Goal: Task Accomplishment & Management: Use online tool/utility

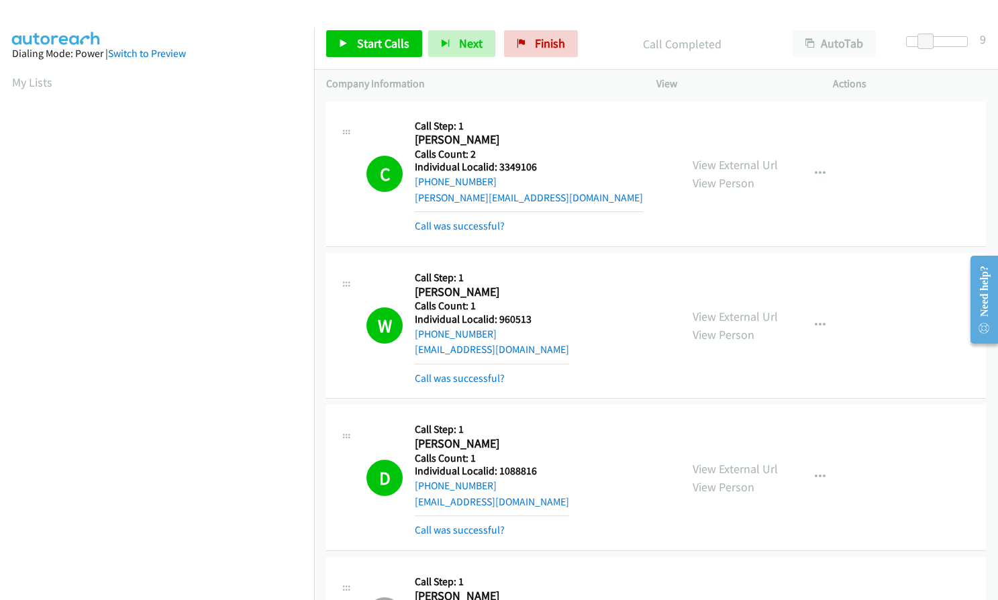
scroll to position [152, 0]
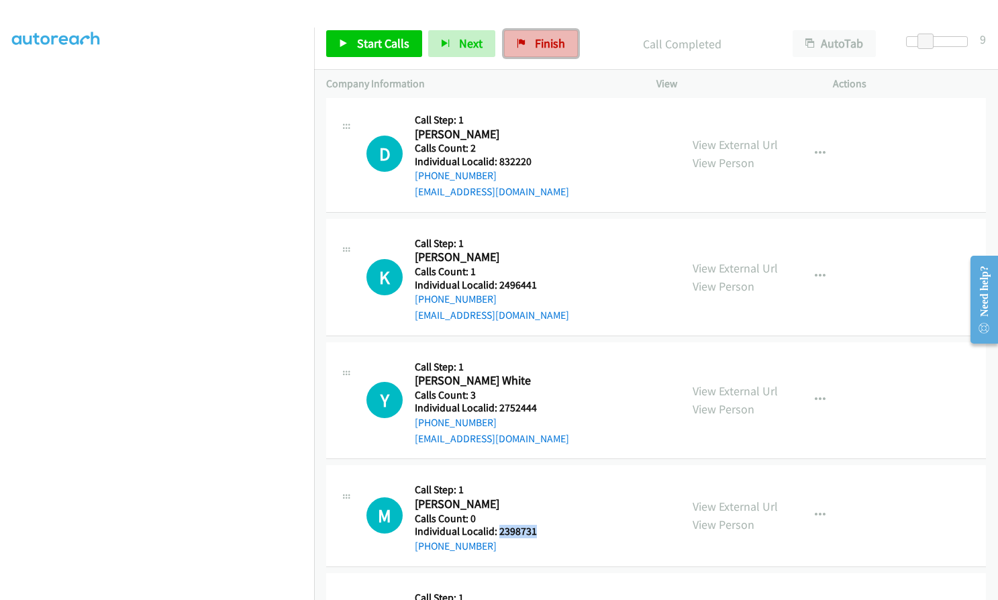
click at [509, 48] on link "Finish" at bounding box center [541, 43] width 74 height 27
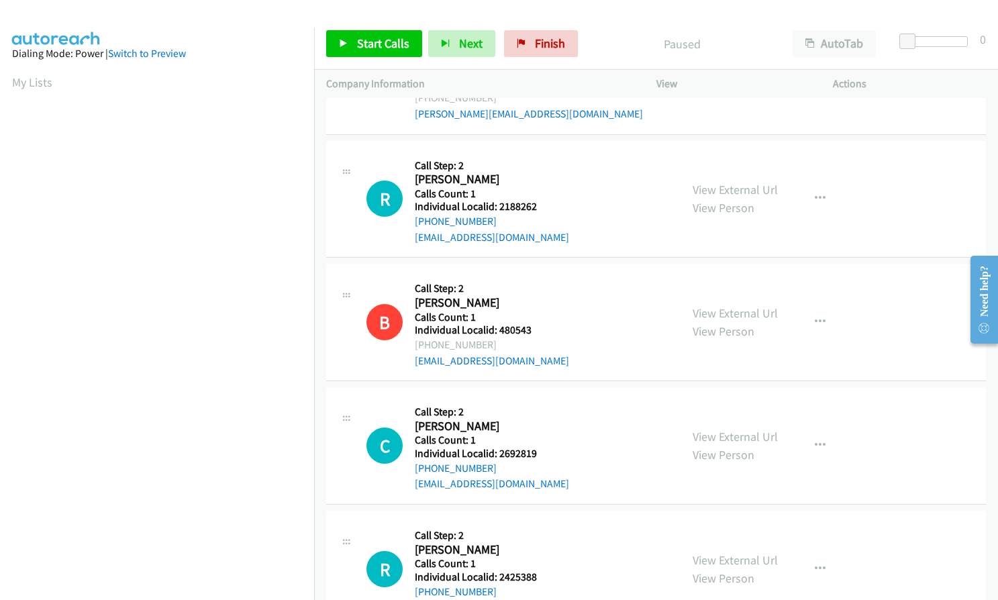
scroll to position [1963, 0]
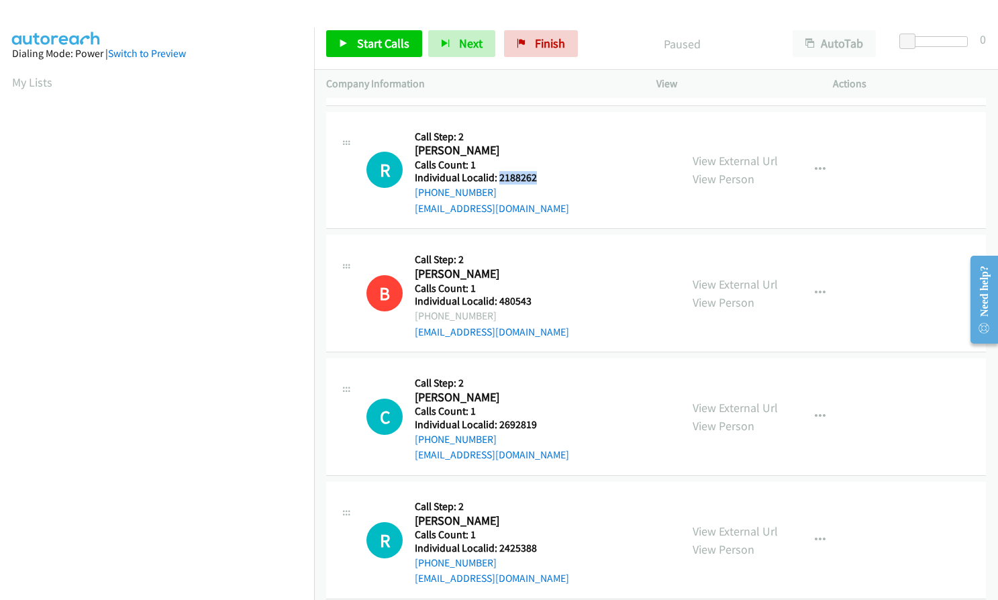
drag, startPoint x: 497, startPoint y: 162, endPoint x: 540, endPoint y: 163, distance: 43.6
click at [540, 171] on h5 "Individual Localid: 2188262" at bounding box center [492, 177] width 154 height 13
copy h5 "2188262"
drag, startPoint x: 498, startPoint y: 406, endPoint x: 537, endPoint y: 408, distance: 39.0
click at [539, 418] on h5 "Individual Localid: 2692819" at bounding box center [492, 424] width 154 height 13
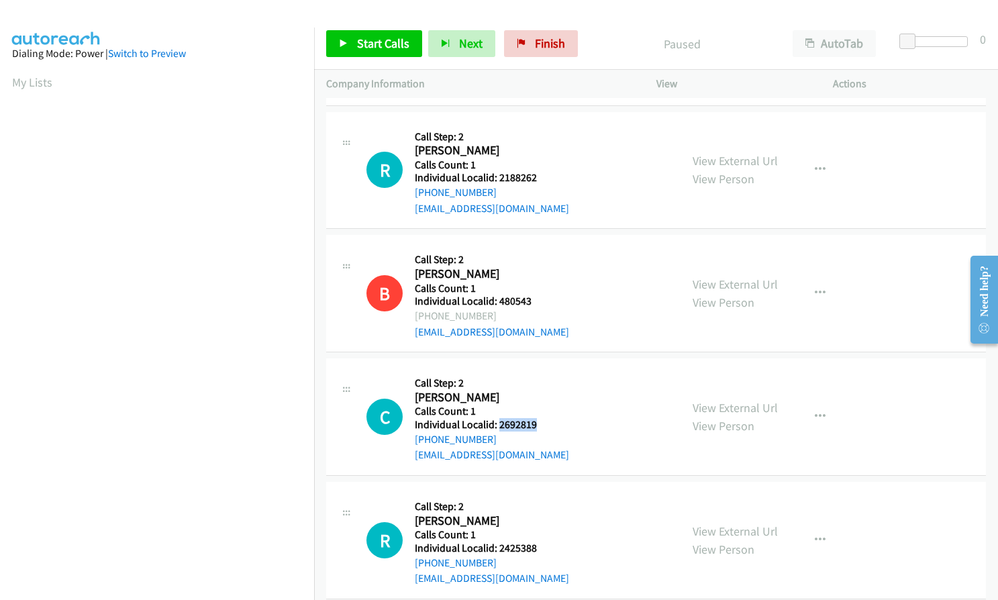
copy h5 "2692819"
drag, startPoint x: 498, startPoint y: 531, endPoint x: 535, endPoint y: 531, distance: 36.9
click at [535, 541] on h5 "Individual Localid: 2425388" at bounding box center [492, 547] width 154 height 13
copy h5 "2425388"
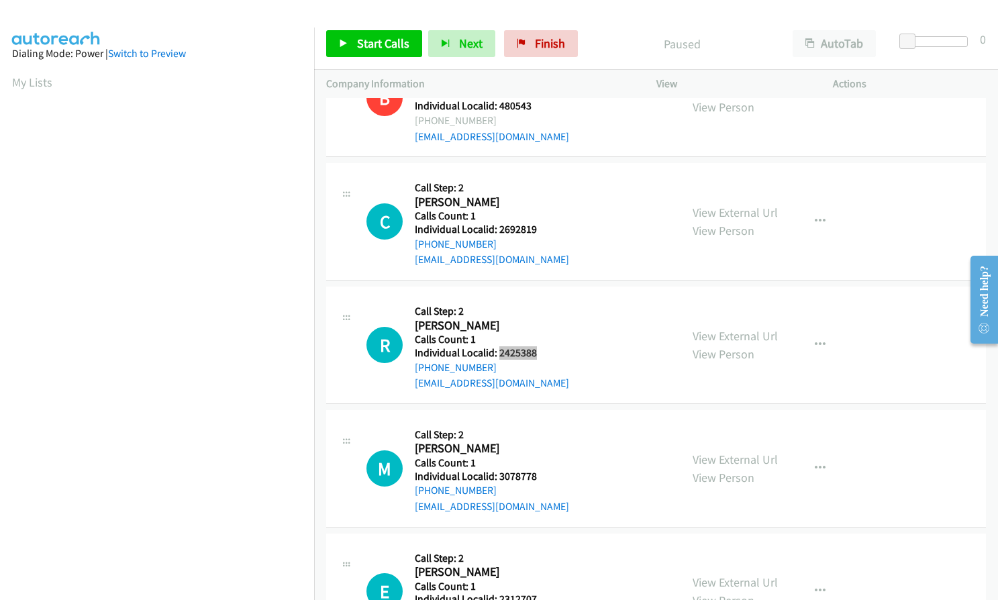
scroll to position [2164, 0]
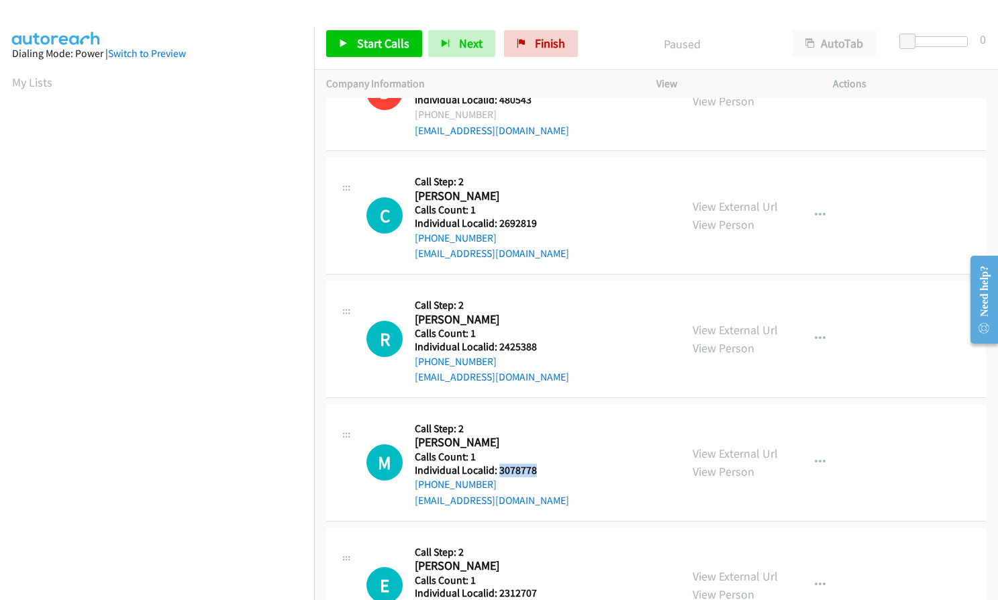
drag, startPoint x: 511, startPoint y: 455, endPoint x: 537, endPoint y: 455, distance: 25.5
click at [537, 464] on h5 "Individual Localid: 3078778" at bounding box center [492, 470] width 154 height 13
copy h5 "3078778"
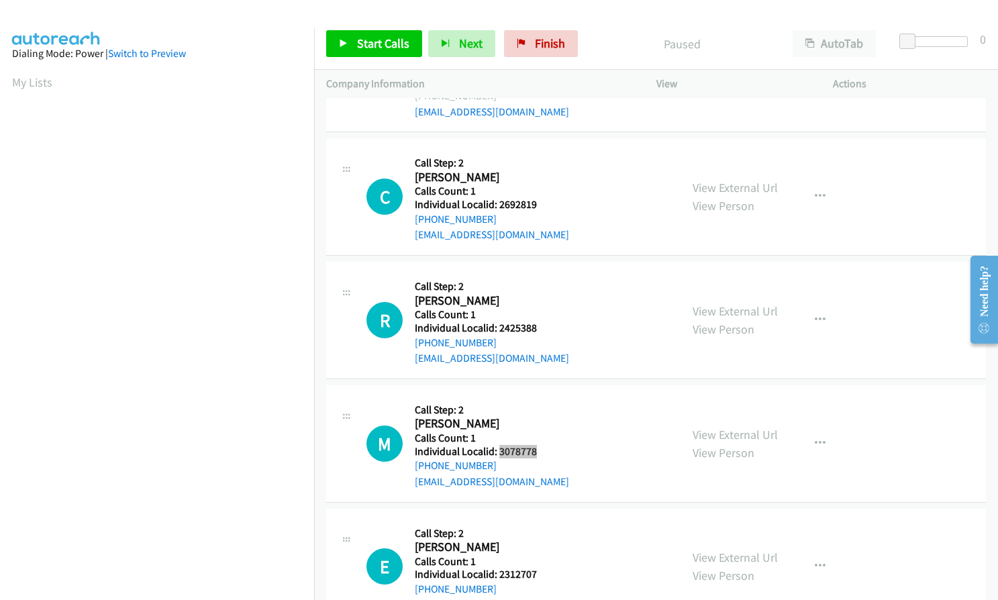
scroll to position [2264, 0]
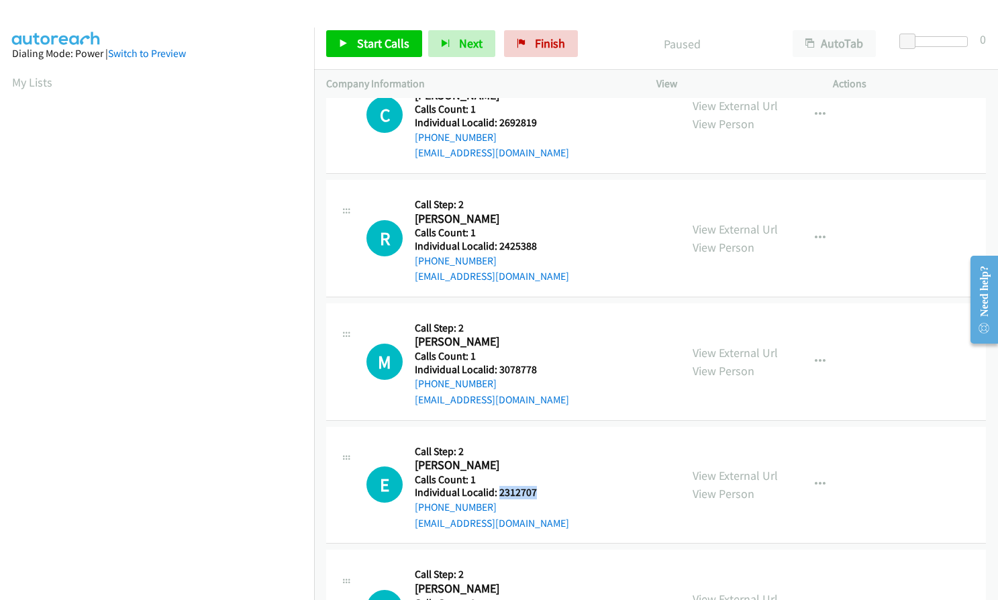
drag, startPoint x: 499, startPoint y: 480, endPoint x: 538, endPoint y: 480, distance: 39.6
click at [538, 486] on h5 "Individual Localid: 2312707" at bounding box center [492, 492] width 154 height 13
copy h5 "2312707"
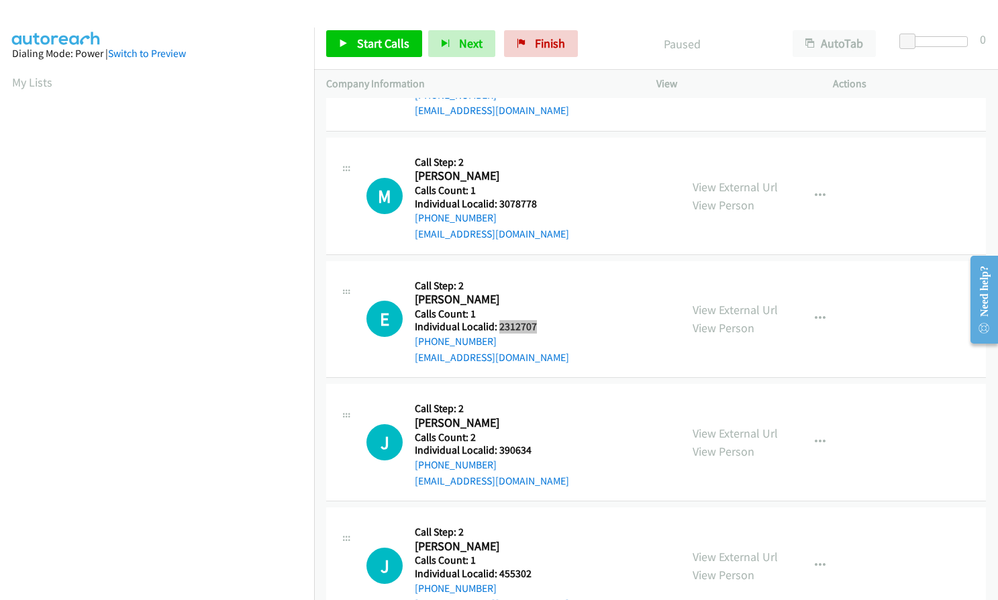
scroll to position [2483, 0]
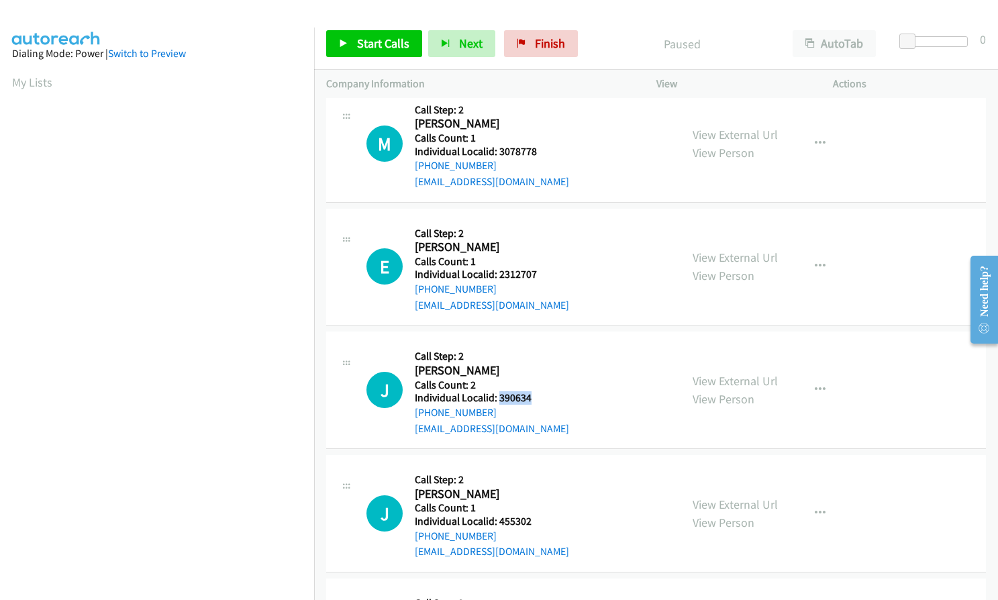
drag, startPoint x: 499, startPoint y: 382, endPoint x: 538, endPoint y: 382, distance: 39.6
click at [538, 391] on h5 "Individual Localid: 390634" at bounding box center [492, 397] width 154 height 13
copy h5 "390634"
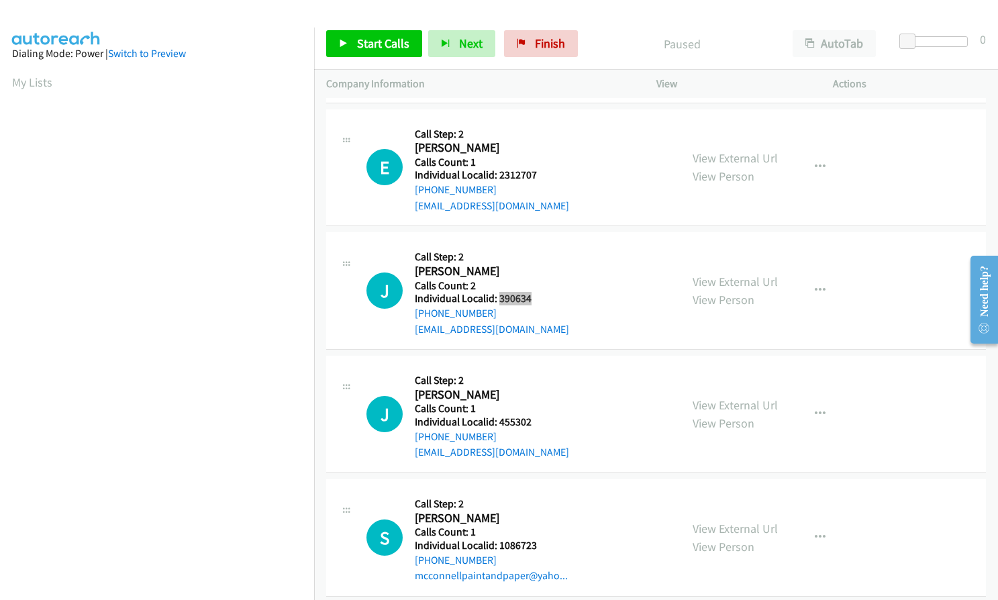
scroll to position [2583, 0]
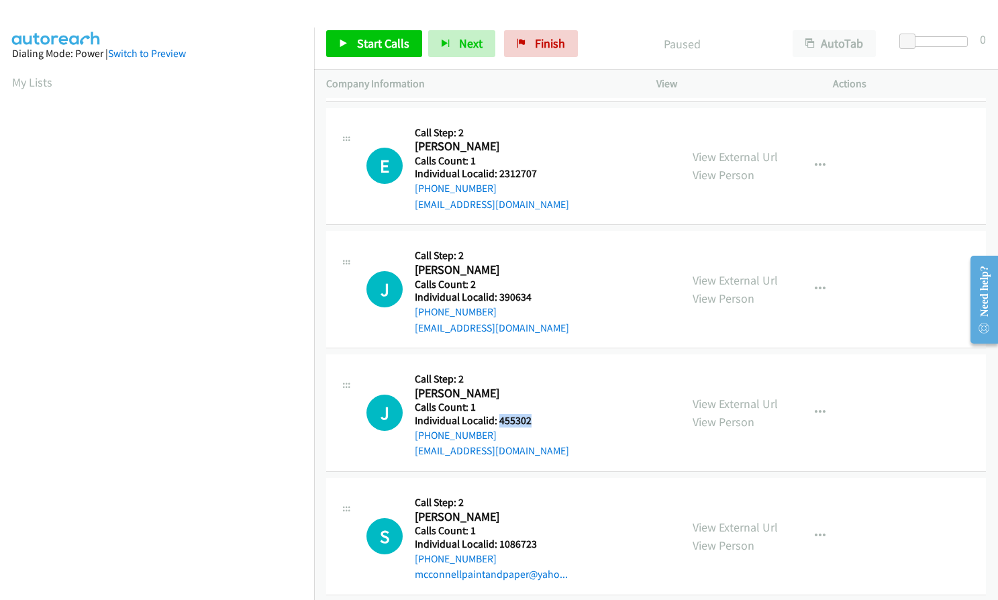
drag, startPoint x: 500, startPoint y: 406, endPoint x: 539, endPoint y: 404, distance: 39.0
click at [539, 414] on h5 "Individual Localid: 455302" at bounding box center [492, 420] width 154 height 13
copy h5 "455302"
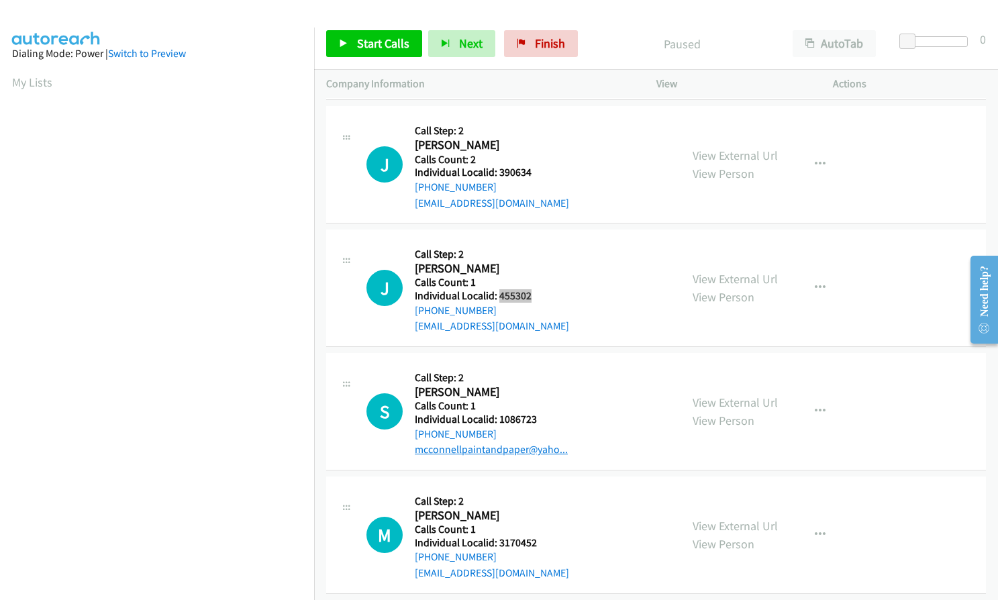
scroll to position [2751, 0]
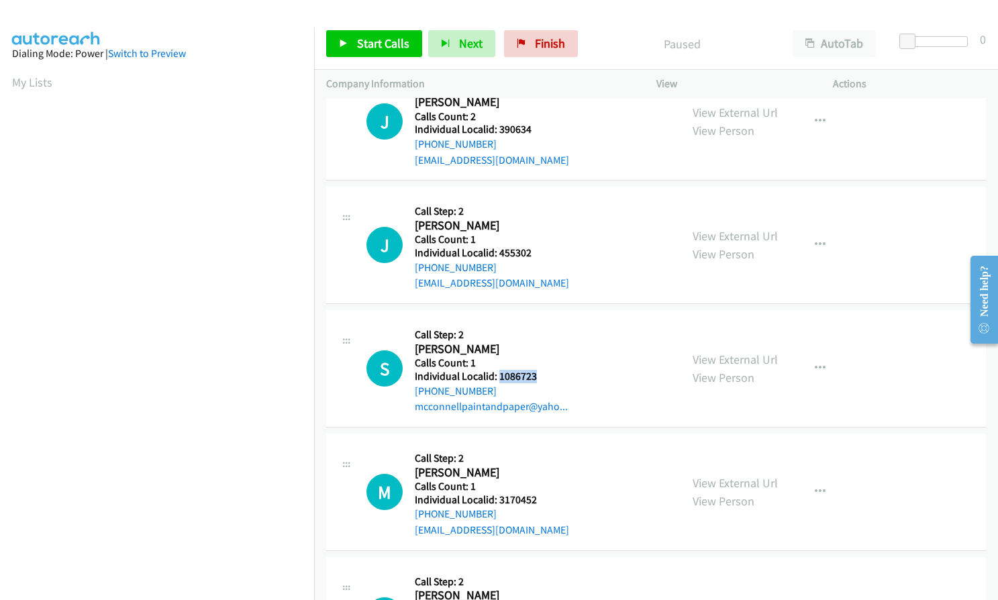
drag, startPoint x: 497, startPoint y: 360, endPoint x: 539, endPoint y: 361, distance: 42.3
click at [539, 370] on h5 "Individual Localid: 1086723" at bounding box center [491, 376] width 153 height 13
copy h5 "1086723"
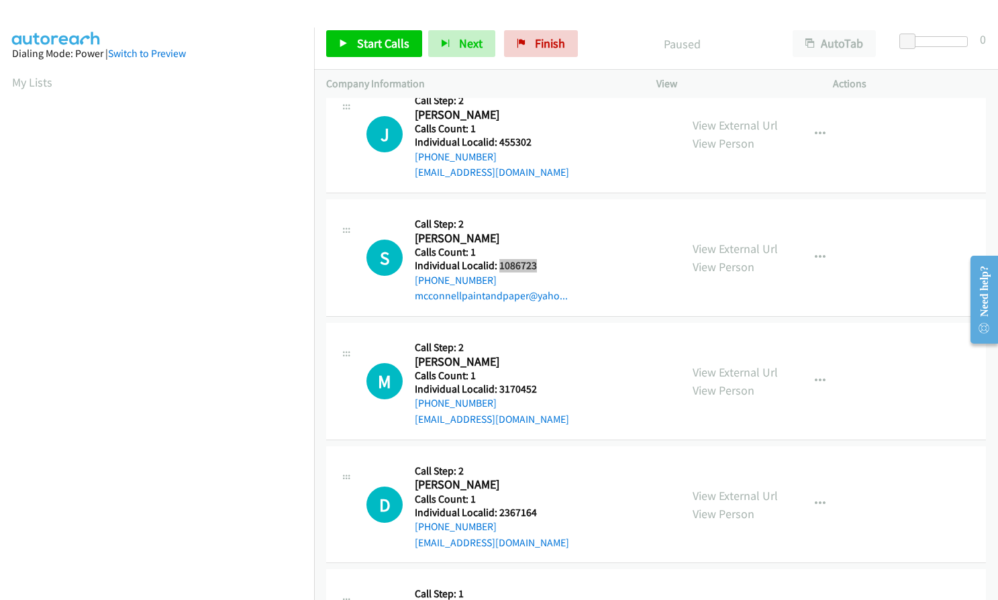
scroll to position [2868, 0]
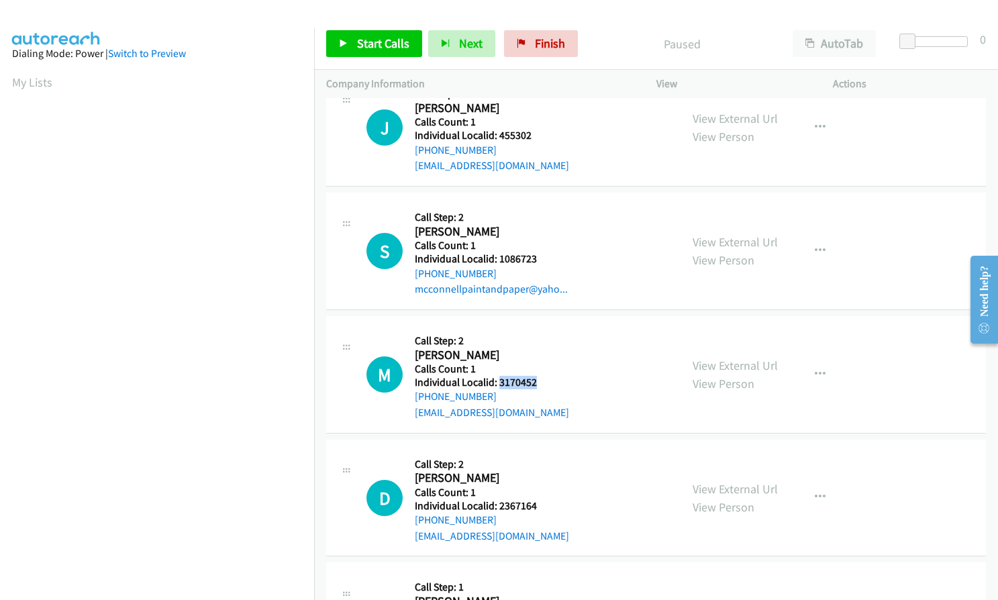
drag, startPoint x: 497, startPoint y: 361, endPoint x: 535, endPoint y: 366, distance: 38.0
click at [535, 376] on h5 "Individual Localid: 3170452" at bounding box center [492, 382] width 154 height 13
copy h5 "3170452"
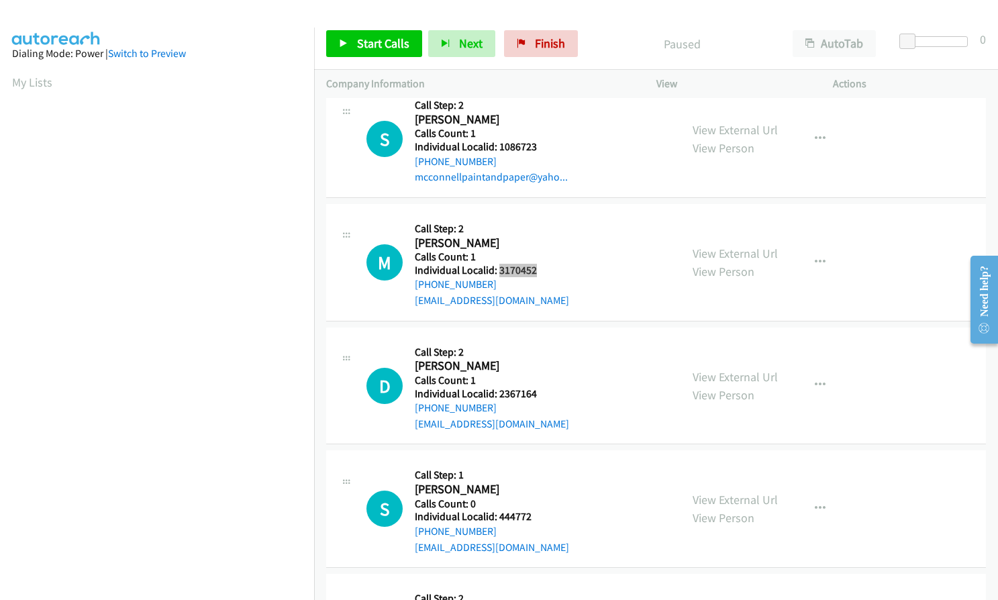
scroll to position [2986, 0]
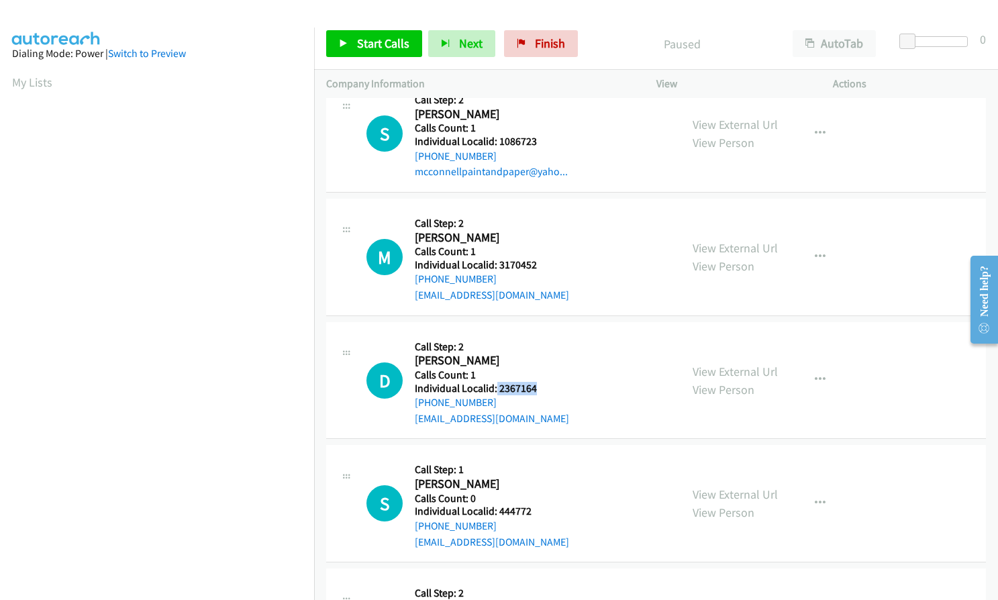
drag, startPoint x: 496, startPoint y: 372, endPoint x: 536, endPoint y: 372, distance: 40.3
click at [536, 382] on h5 "Individual Localid: 2367164" at bounding box center [492, 388] width 154 height 13
copy h5 "2367164"
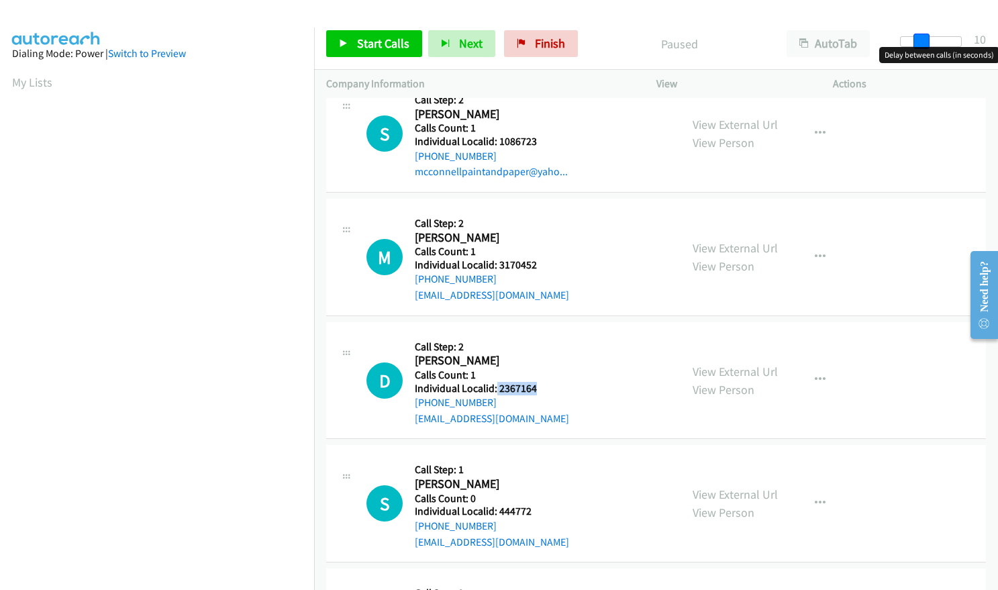
drag, startPoint x: 902, startPoint y: 37, endPoint x: 922, endPoint y: 39, distance: 20.2
click at [922, 39] on span at bounding box center [921, 42] width 16 height 16
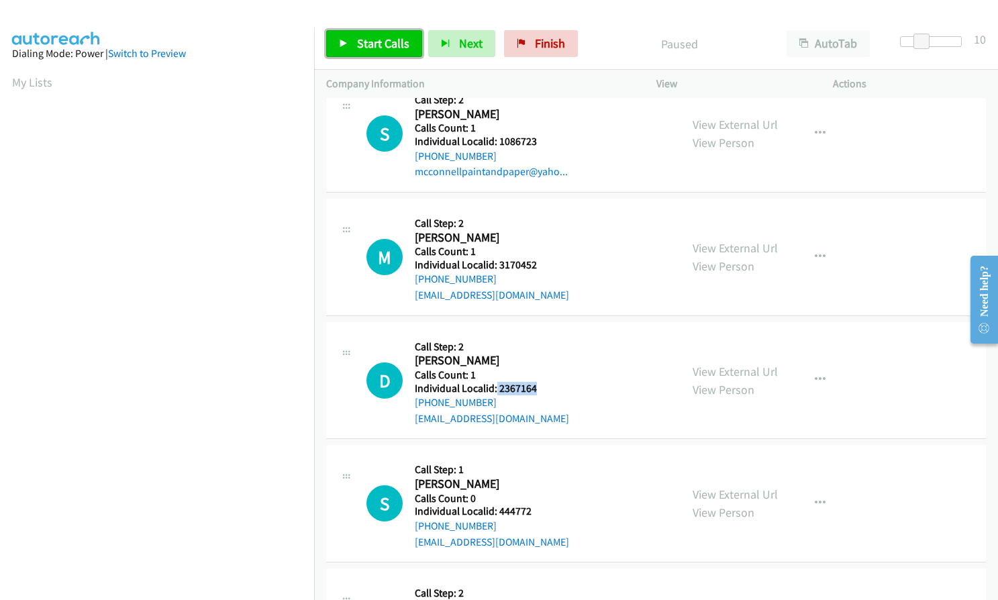
click at [357, 46] on span "Start Calls" at bounding box center [383, 43] width 52 height 15
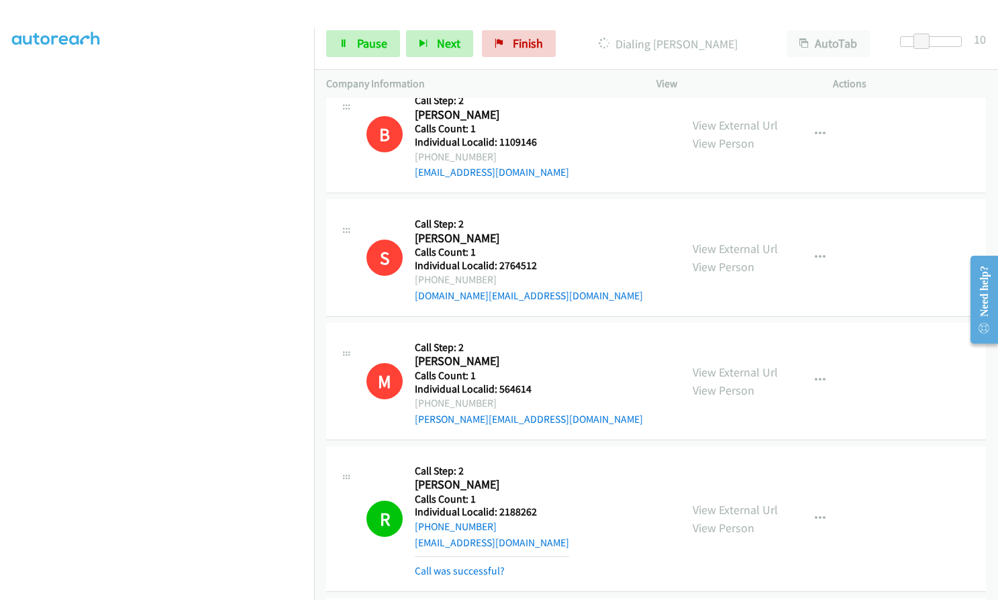
scroll to position [1958, 0]
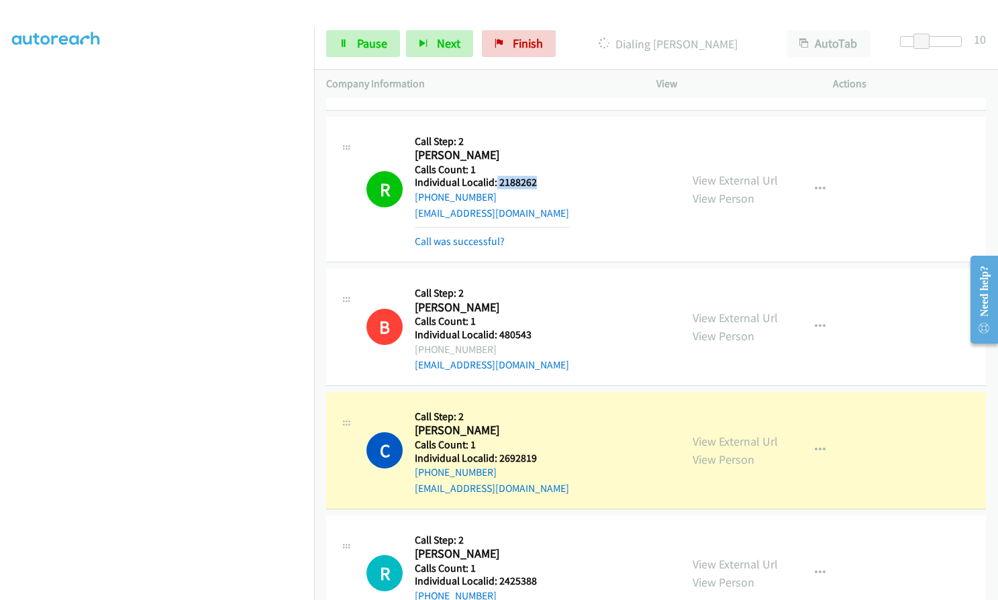
drag, startPoint x: 495, startPoint y: 168, endPoint x: 537, endPoint y: 166, distance: 42.3
click at [537, 176] on h5 "Individual Localid: 2188262" at bounding box center [492, 182] width 154 height 13
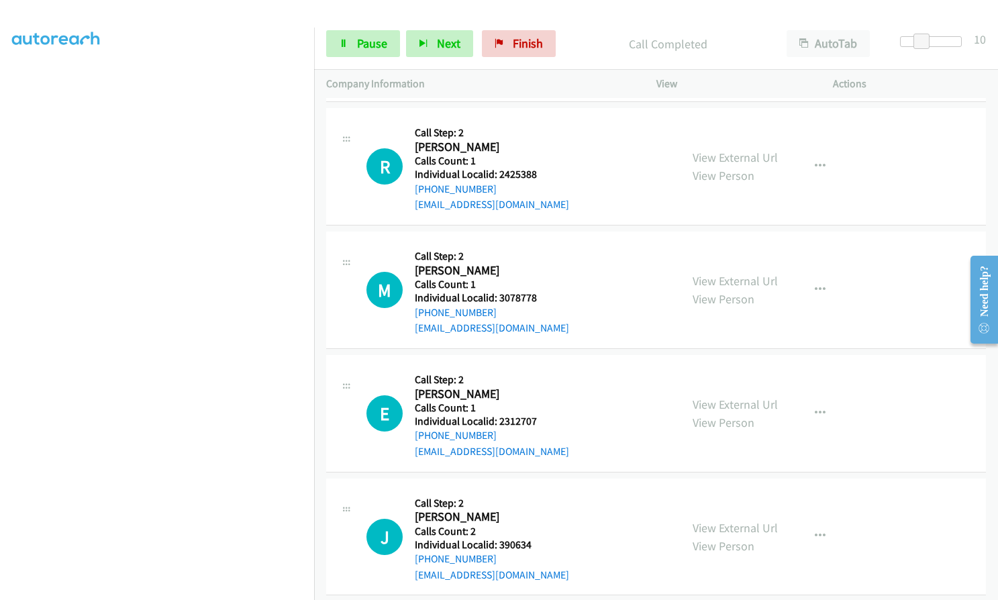
scroll to position [2394, 0]
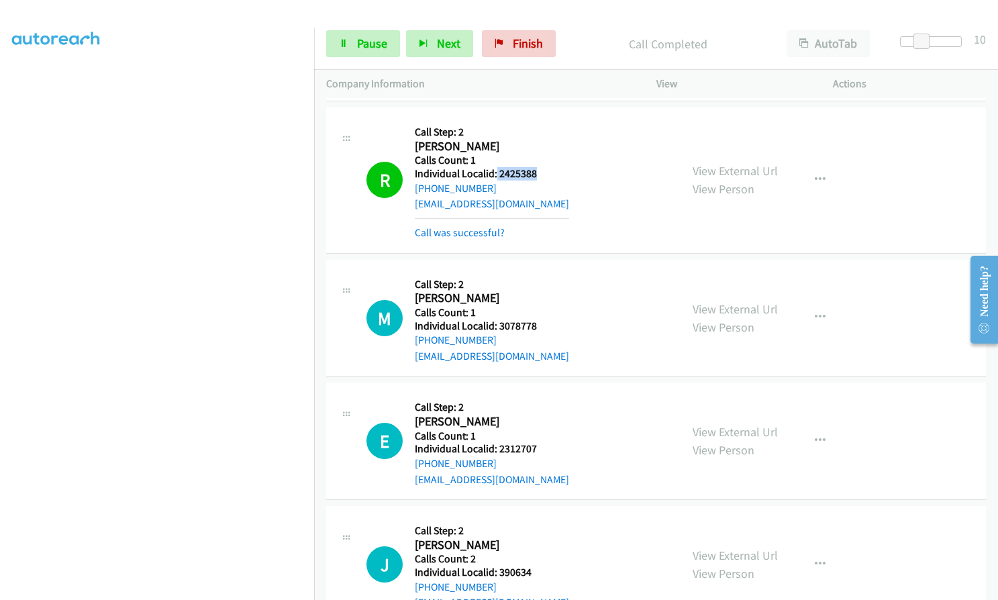
drag, startPoint x: 497, startPoint y: 158, endPoint x: 538, endPoint y: 158, distance: 41.6
click at [538, 167] on h5 "Individual Localid: 2425388" at bounding box center [492, 173] width 154 height 13
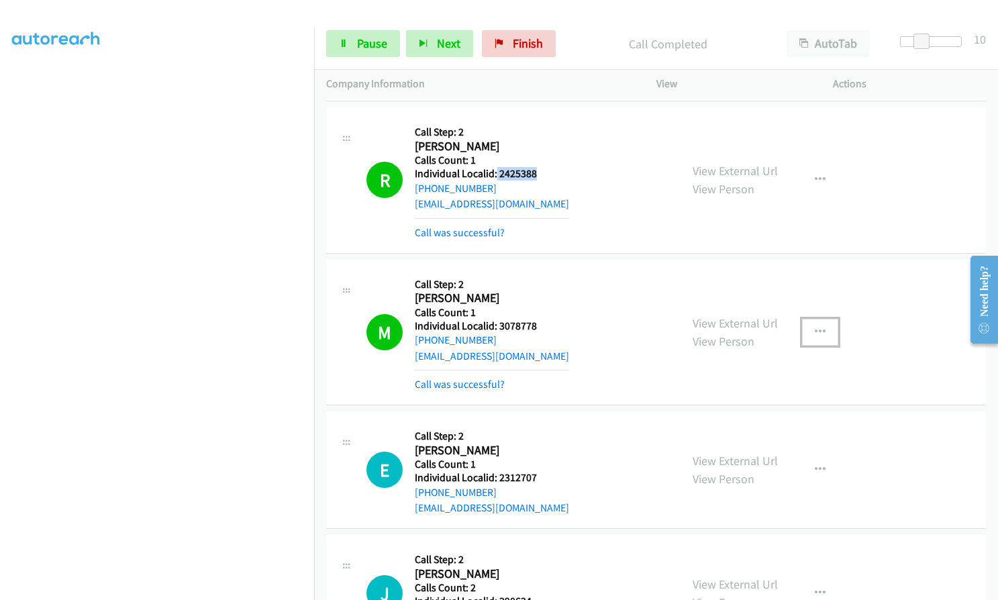
click at [825, 319] on button "button" at bounding box center [820, 332] width 36 height 27
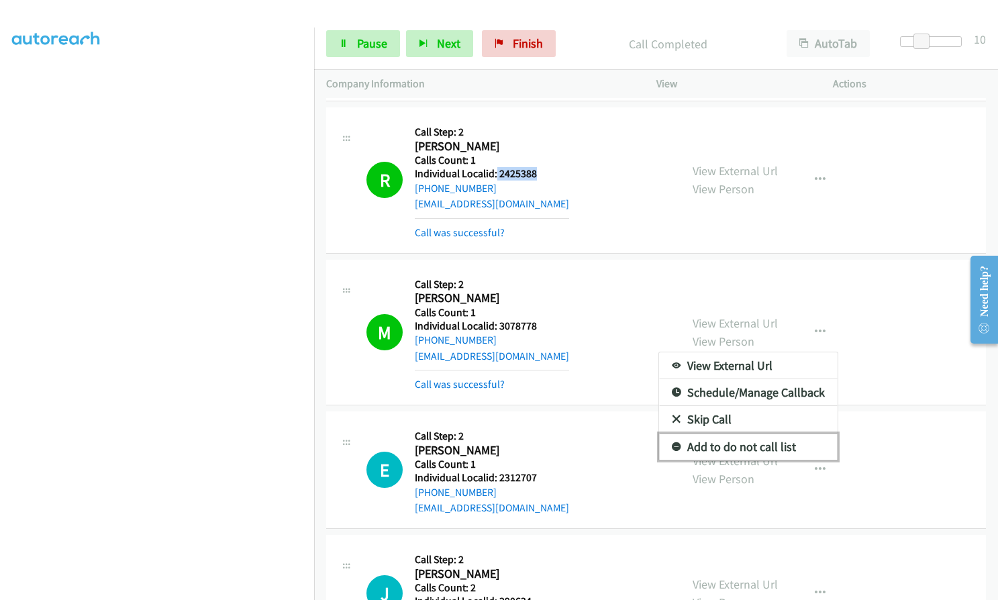
click at [672, 443] on icon at bounding box center [676, 447] width 9 height 9
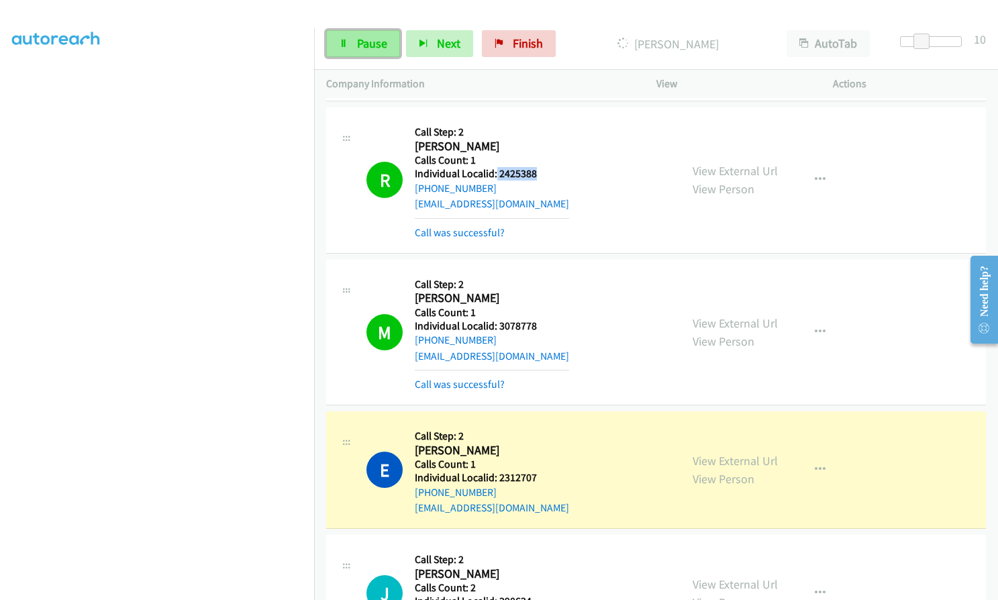
click at [341, 43] on icon at bounding box center [343, 44] width 9 height 9
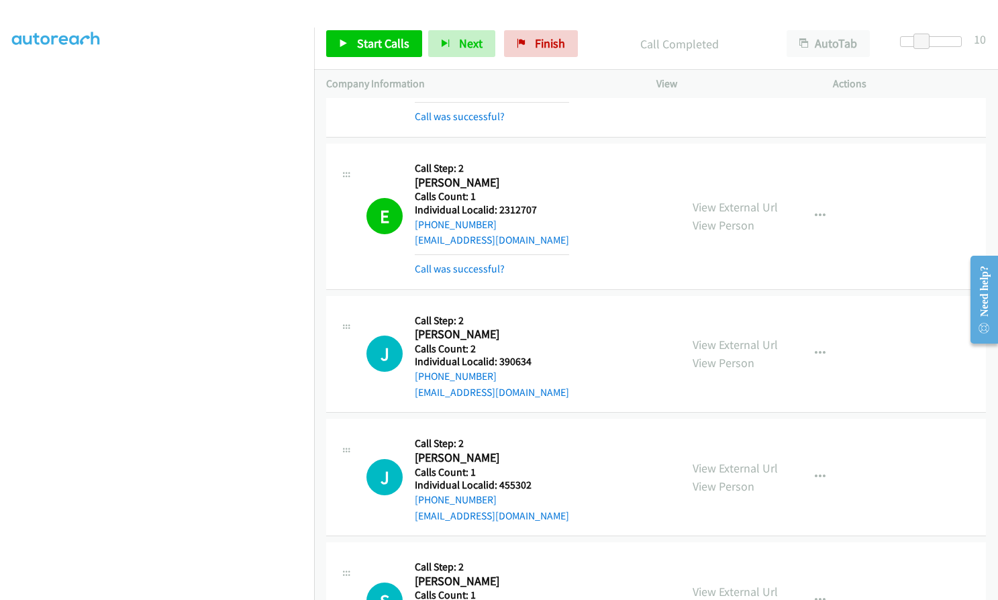
scroll to position [2679, 0]
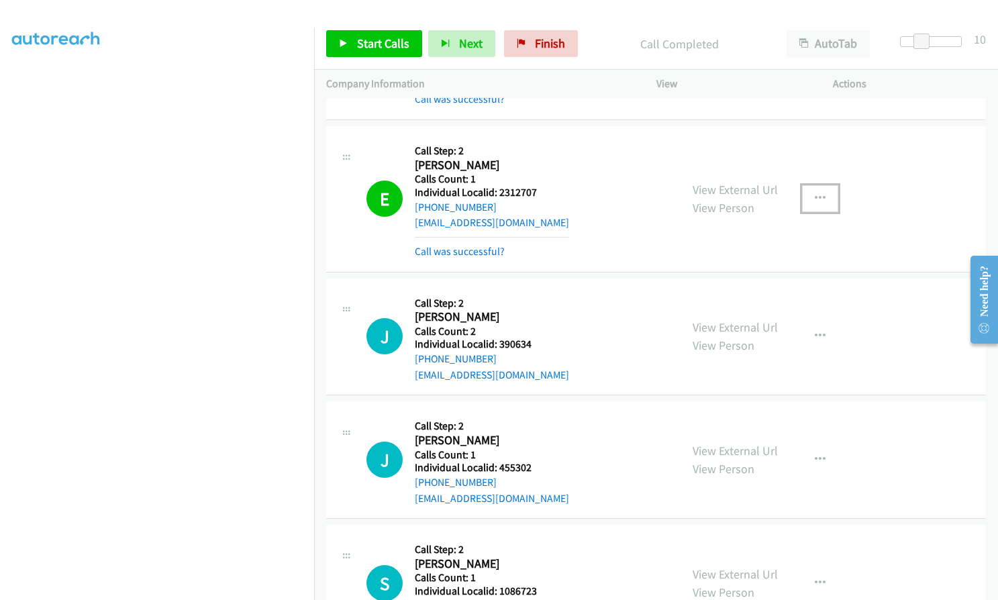
click at [815, 193] on icon "button" at bounding box center [820, 198] width 11 height 11
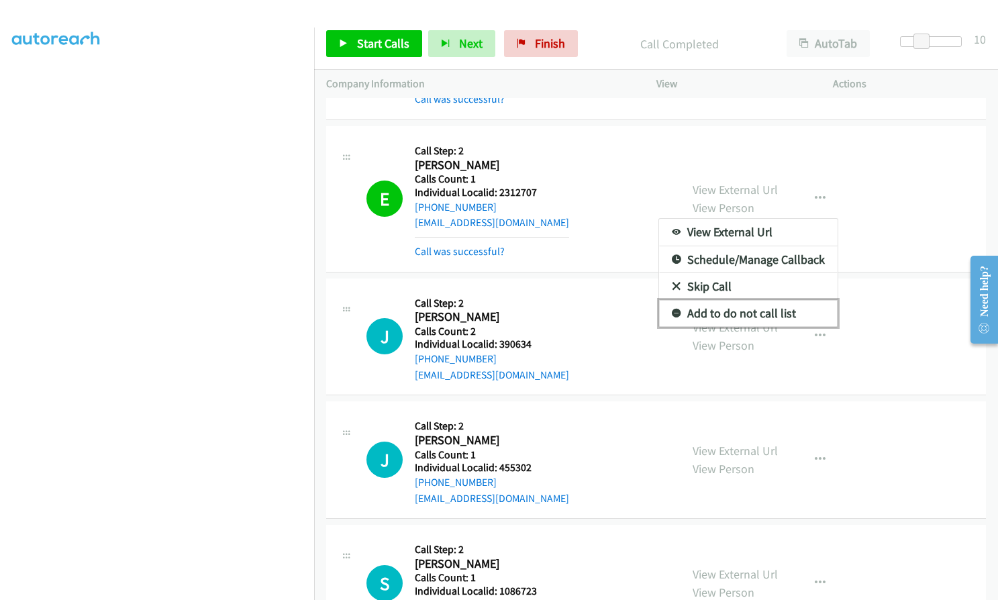
click at [672, 309] on icon at bounding box center [676, 313] width 9 height 9
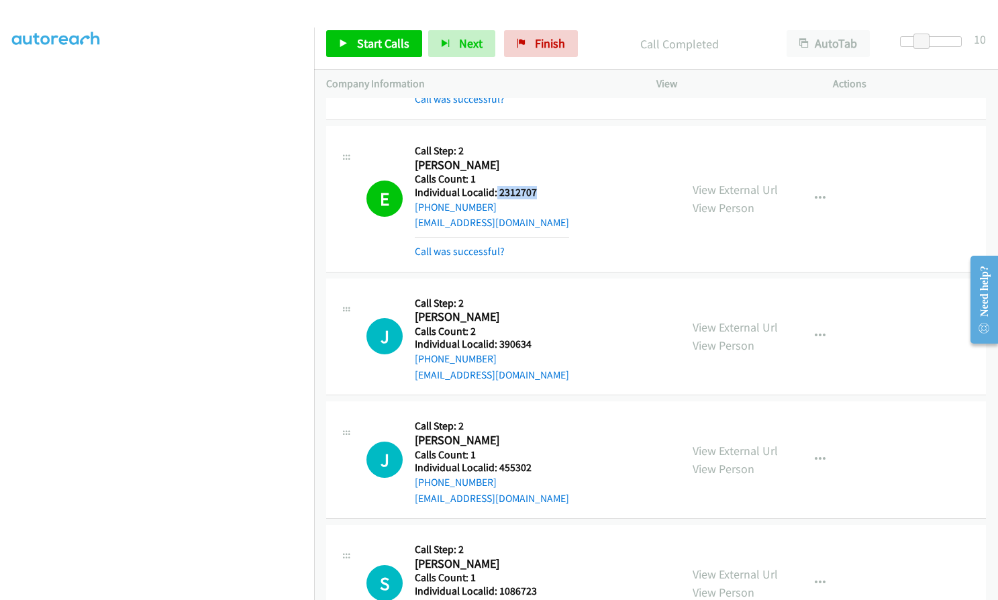
drag, startPoint x: 509, startPoint y: 178, endPoint x: 537, endPoint y: 178, distance: 28.9
click at [537, 186] on h5 "Individual Localid: 2312707" at bounding box center [492, 192] width 154 height 13
click at [815, 193] on icon "button" at bounding box center [820, 198] width 11 height 11
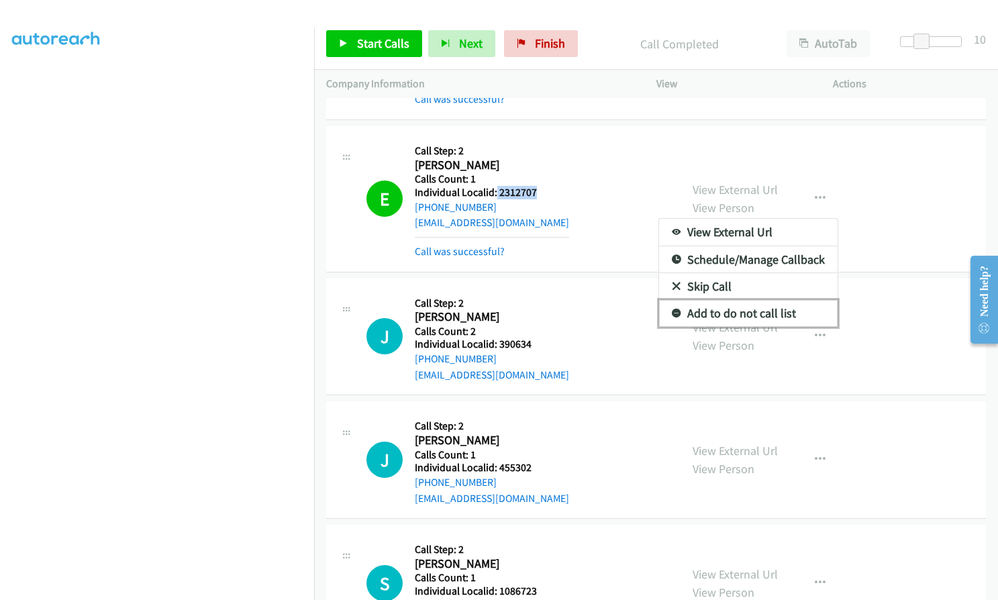
click at [672, 309] on icon at bounding box center [676, 313] width 9 height 9
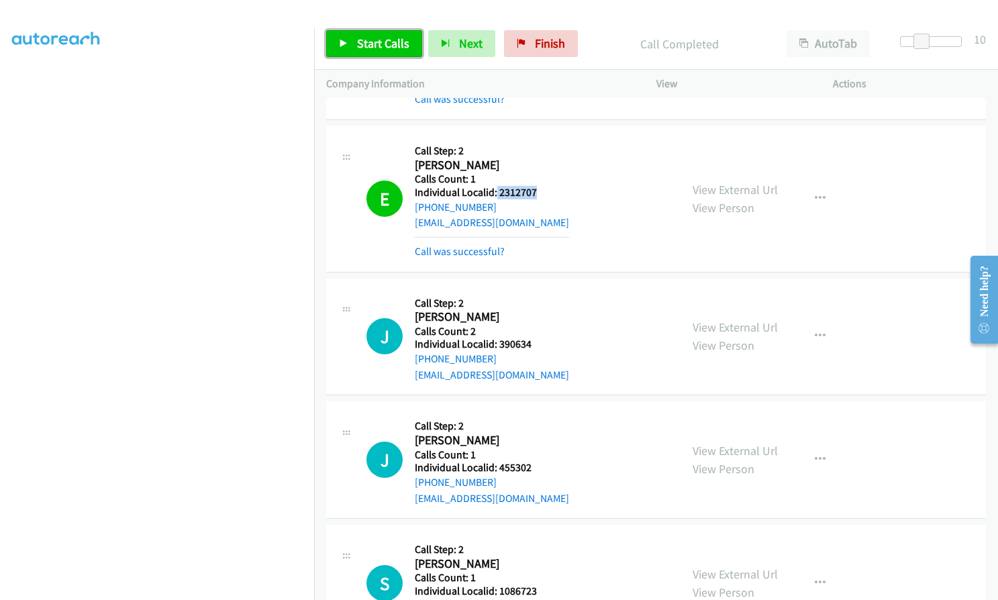
drag, startPoint x: 378, startPoint y: 39, endPoint x: 386, endPoint y: 50, distance: 13.8
click at [378, 39] on span "Start Calls" at bounding box center [383, 43] width 52 height 15
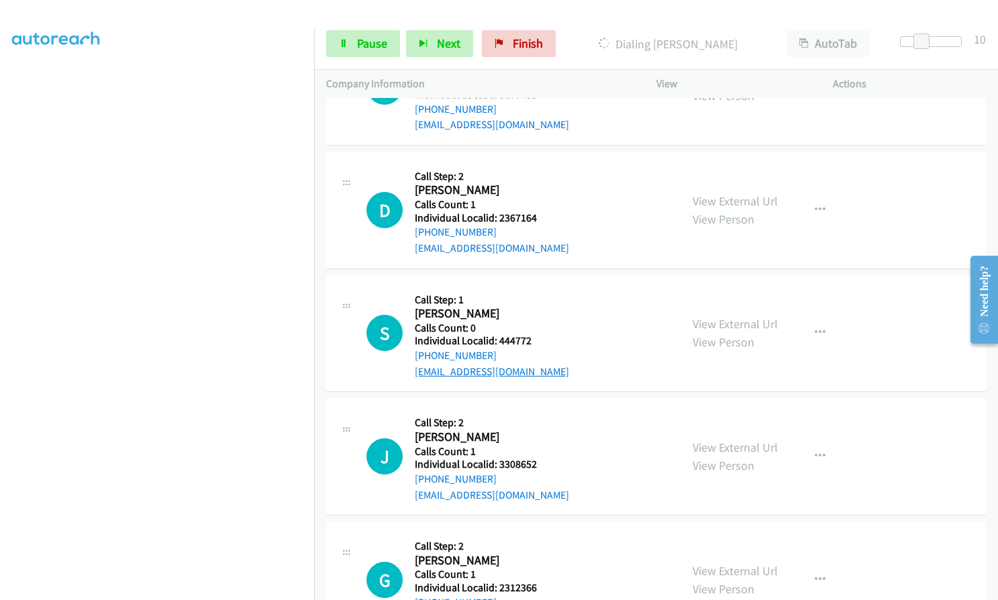
scroll to position [3300, 0]
drag, startPoint x: 499, startPoint y: 325, endPoint x: 534, endPoint y: 325, distance: 34.9
click at [534, 333] on h5 "Individual Localid: 444772" at bounding box center [492, 339] width 154 height 13
drag, startPoint x: 497, startPoint y: 449, endPoint x: 537, endPoint y: 448, distance: 40.3
click at [537, 457] on h5 "Individual Localid: 3308652" at bounding box center [492, 463] width 154 height 13
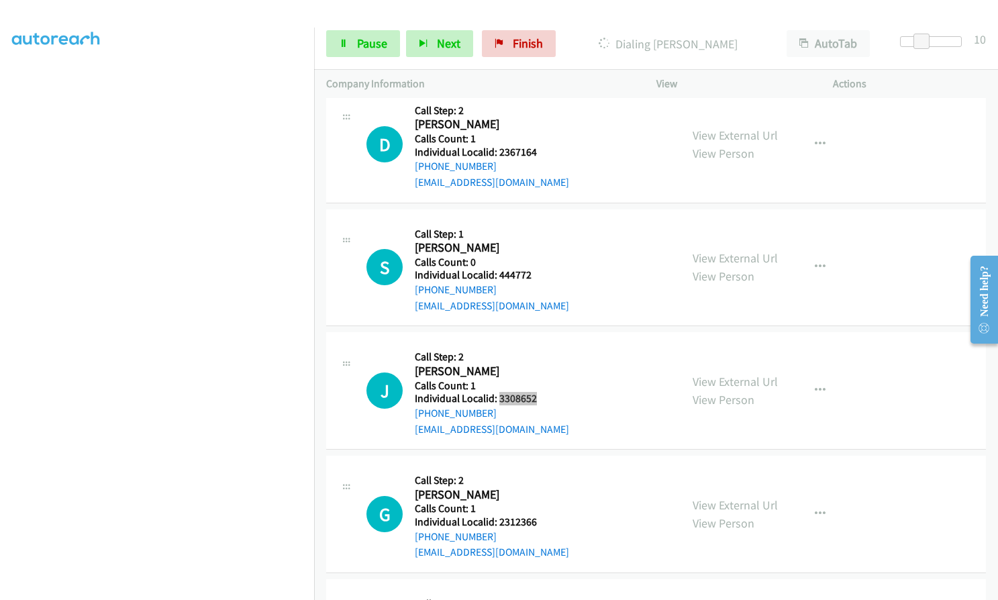
scroll to position [3367, 0]
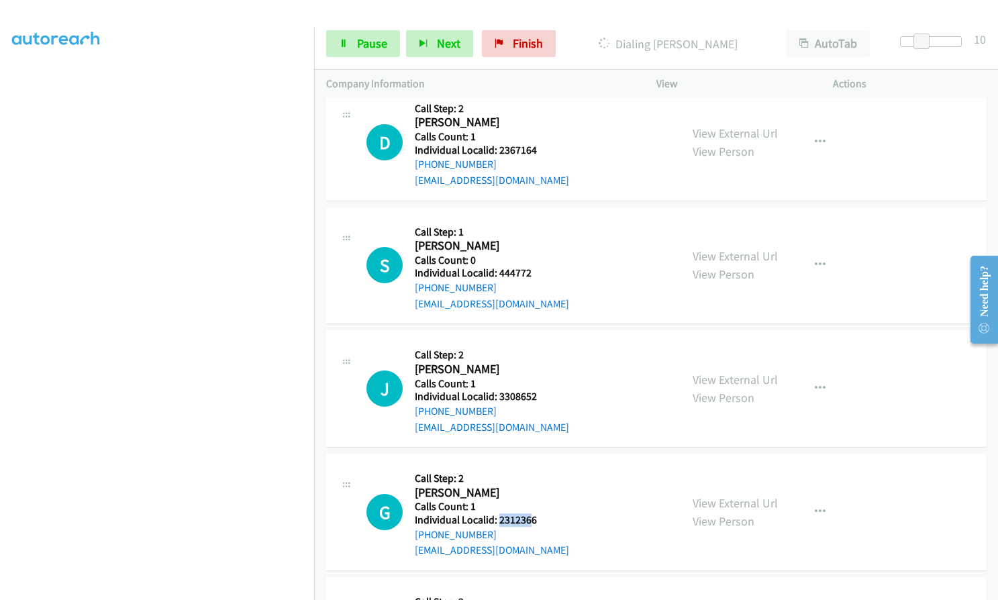
drag, startPoint x: 498, startPoint y: 505, endPoint x: 531, endPoint y: 503, distance: 33.6
click at [531, 513] on h5 "Individual Localid: 2312366" at bounding box center [492, 519] width 154 height 13
click at [528, 500] on h5 "Calls Count: 1" at bounding box center [492, 506] width 154 height 13
drag, startPoint x: 498, startPoint y: 503, endPoint x: 526, endPoint y: 502, distance: 28.2
click at [539, 513] on h5 "Individual Localid: 2312366" at bounding box center [492, 519] width 154 height 13
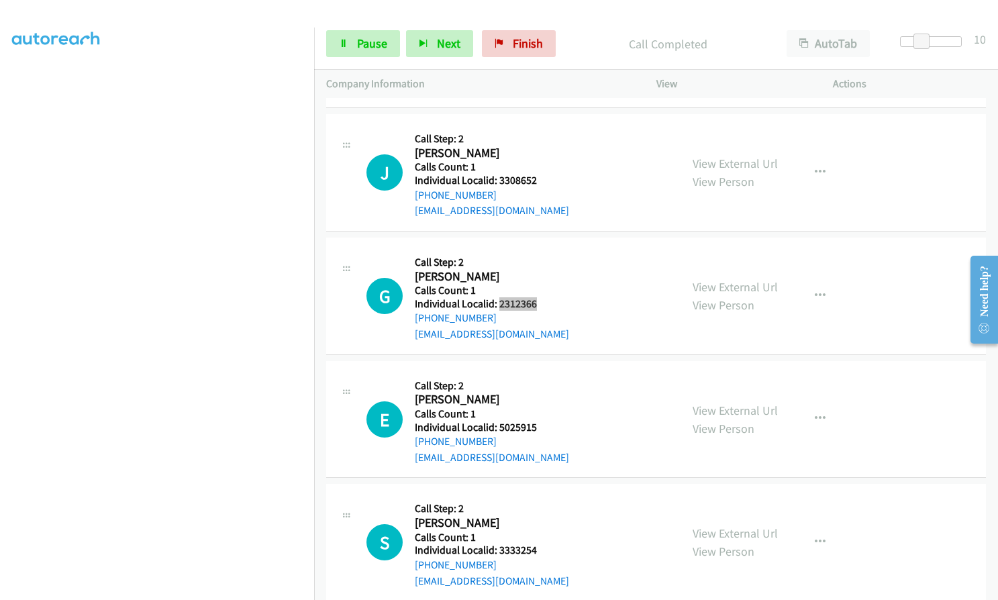
scroll to position [3630, 0]
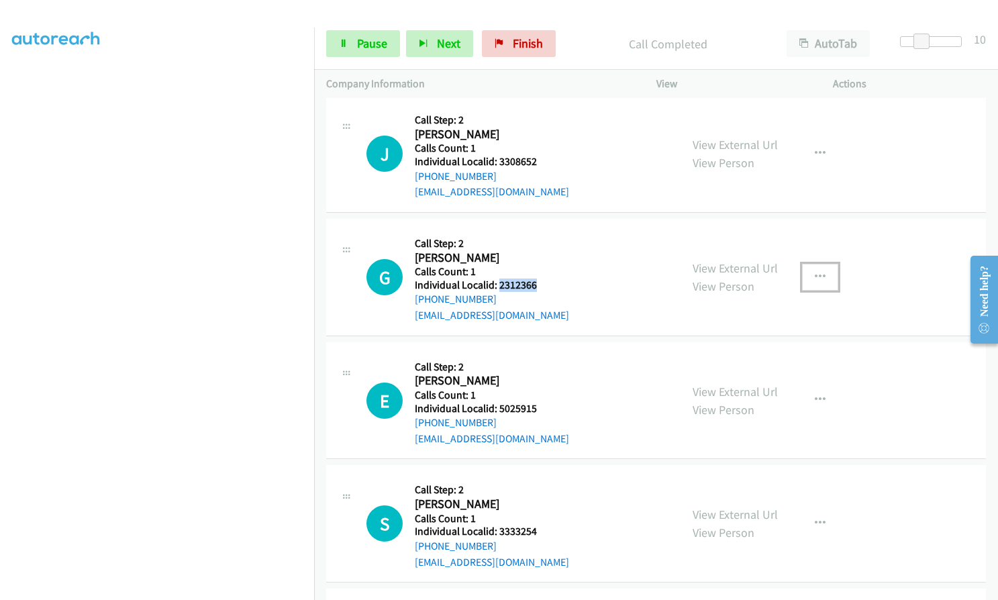
drag, startPoint x: 817, startPoint y: 261, endPoint x: 811, endPoint y: 271, distance: 11.7
click at [817, 272] on icon "button" at bounding box center [820, 277] width 11 height 11
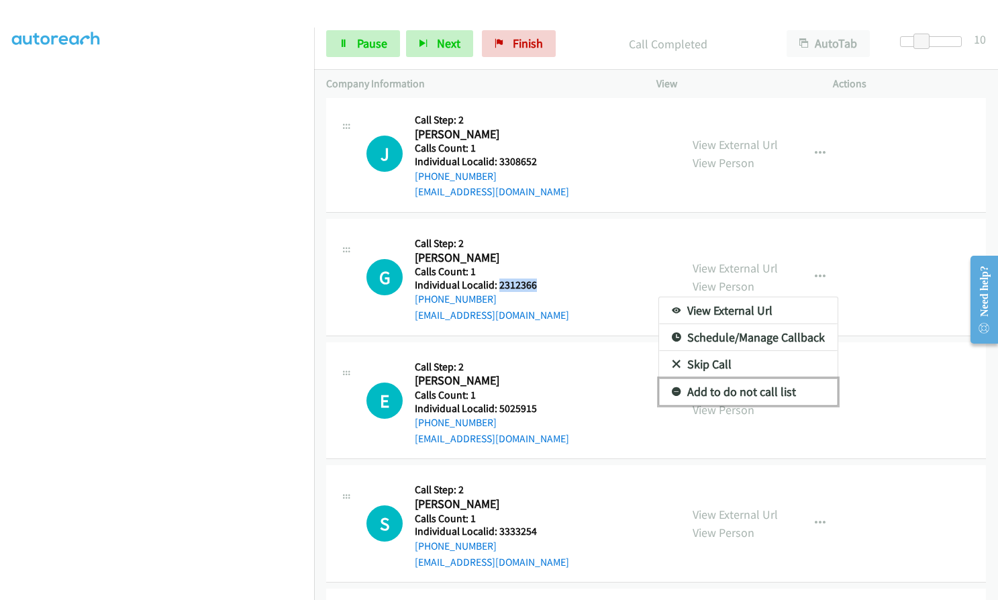
click at [672, 388] on icon at bounding box center [676, 392] width 9 height 9
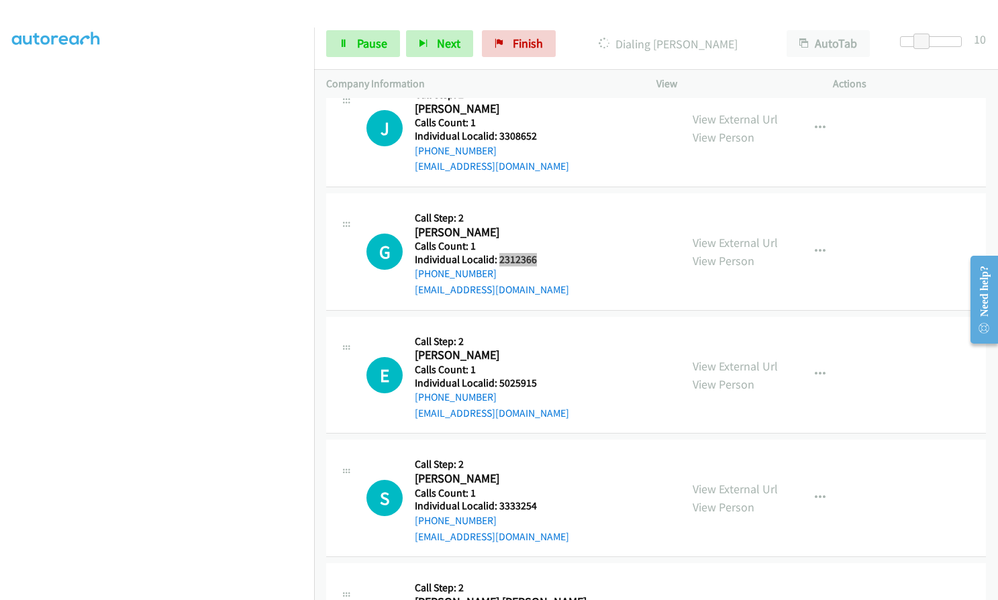
scroll to position [3681, 0]
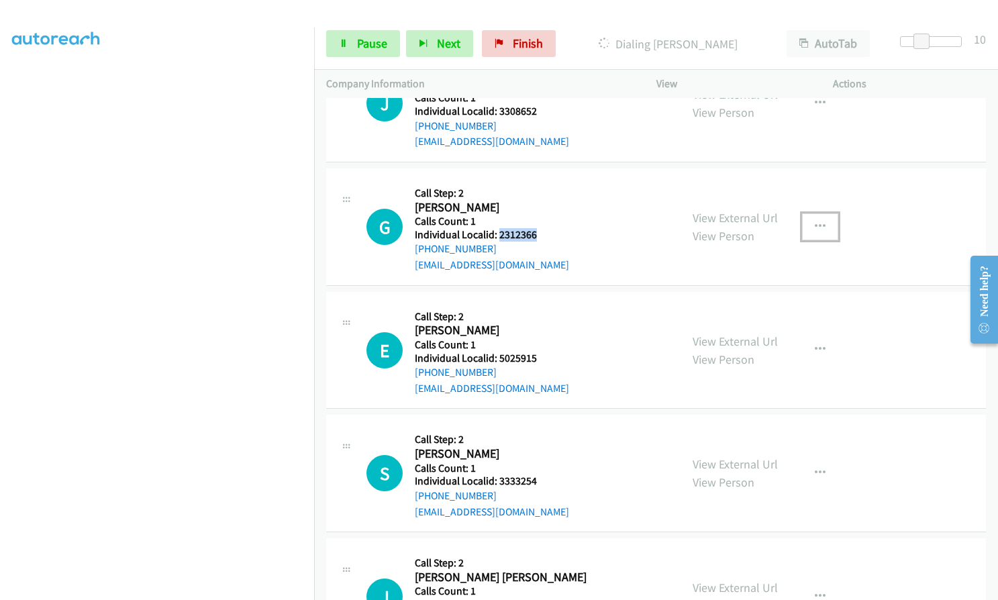
click at [817, 221] on icon "button" at bounding box center [820, 226] width 11 height 11
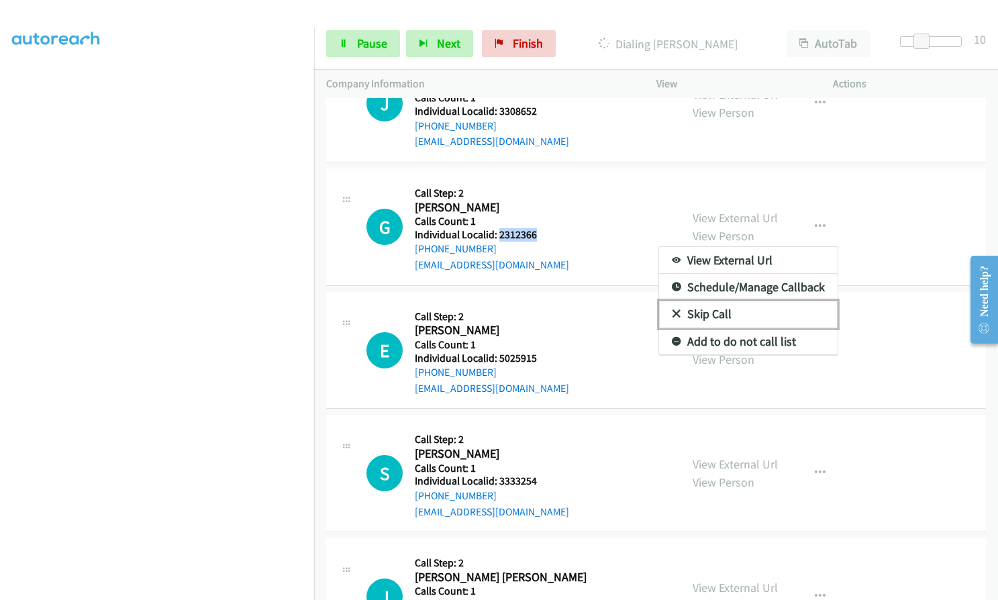
click at [672, 310] on icon at bounding box center [676, 314] width 9 height 9
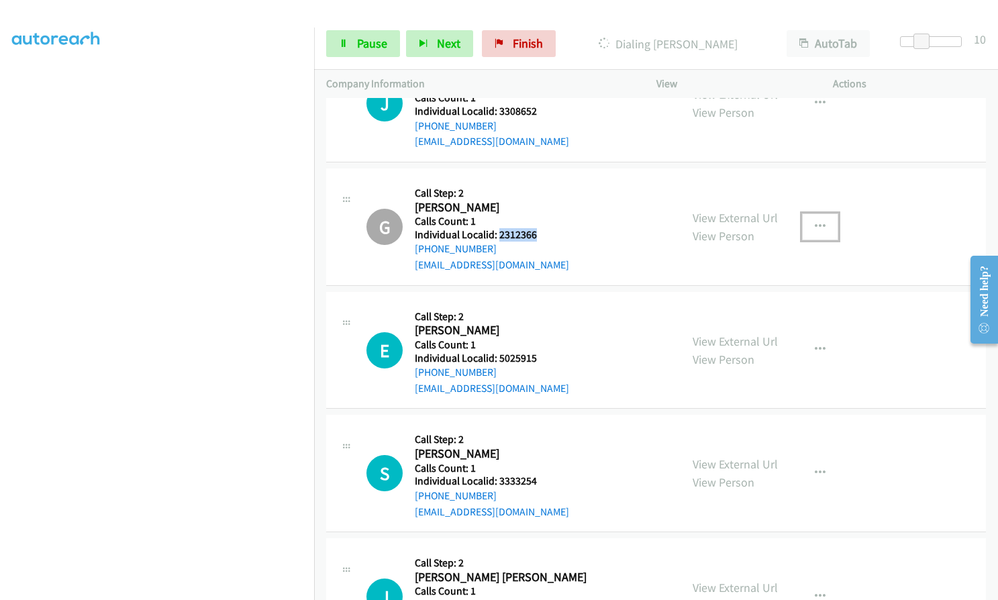
click at [815, 221] on icon "button" at bounding box center [820, 226] width 11 height 11
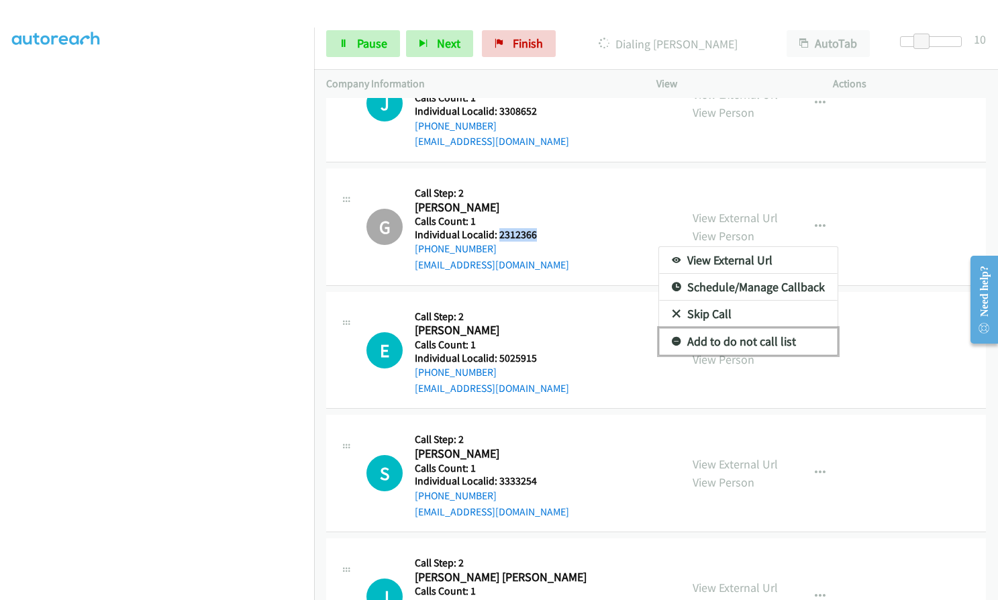
click at [672, 337] on icon at bounding box center [676, 341] width 9 height 9
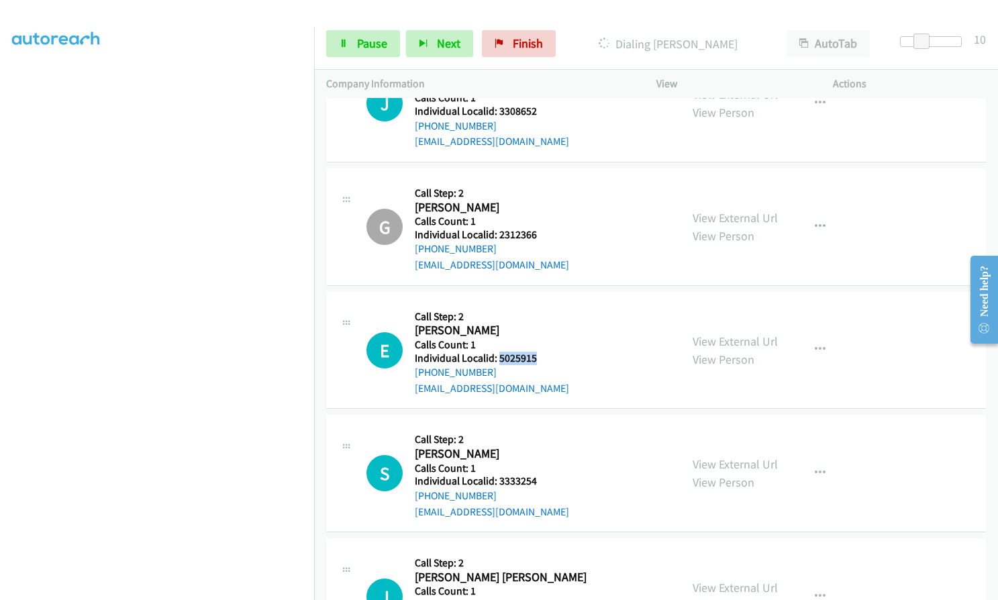
drag, startPoint x: 497, startPoint y: 342, endPoint x: 545, endPoint y: 341, distance: 48.3
click at [545, 341] on div "E Callback Scheduled Call Step: 2 [PERSON_NAME] America/New_York Calls Count: 1…" at bounding box center [517, 350] width 302 height 93
drag, startPoint x: 497, startPoint y: 466, endPoint x: 535, endPoint y: 467, distance: 37.6
click at [542, 474] on h5 "Individual Localid: 3333254" at bounding box center [492, 480] width 154 height 13
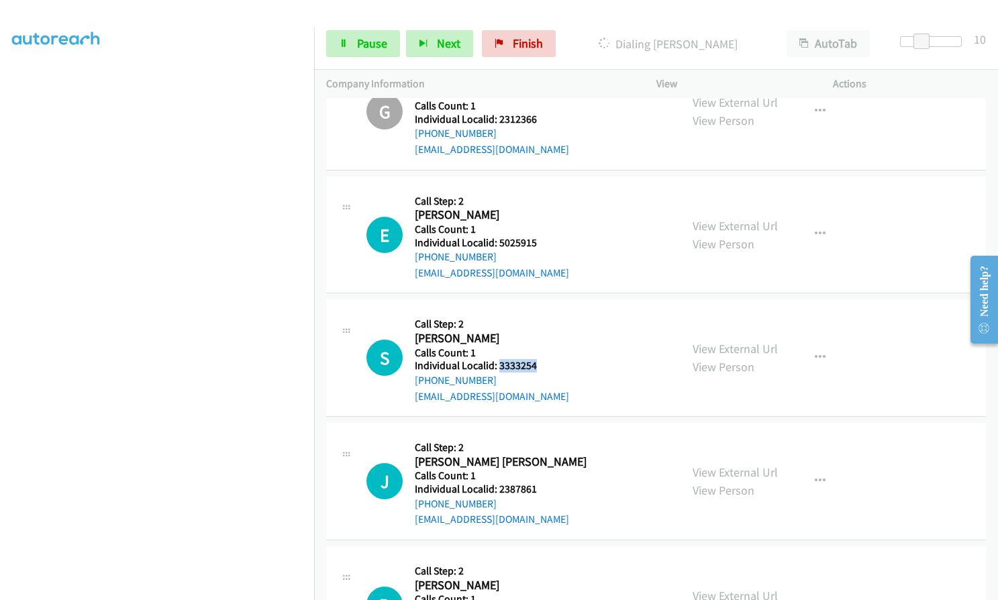
scroll to position [3815, 0]
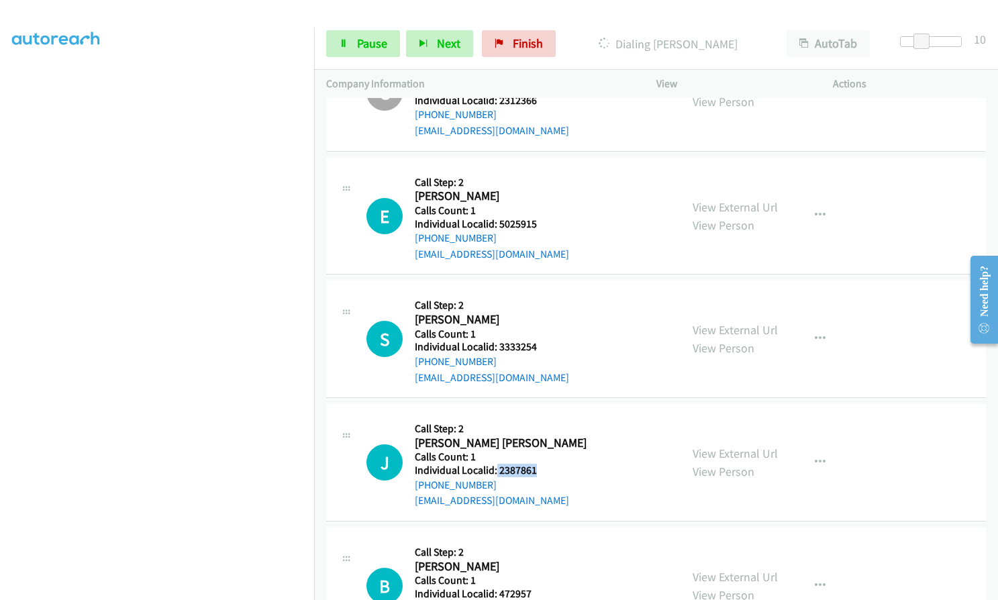
drag, startPoint x: 496, startPoint y: 452, endPoint x: 541, endPoint y: 454, distance: 45.7
click at [541, 454] on div "J Callback Scheduled Call Step: 2 [PERSON_NAME] [PERSON_NAME] America/New_York …" at bounding box center [517, 462] width 302 height 93
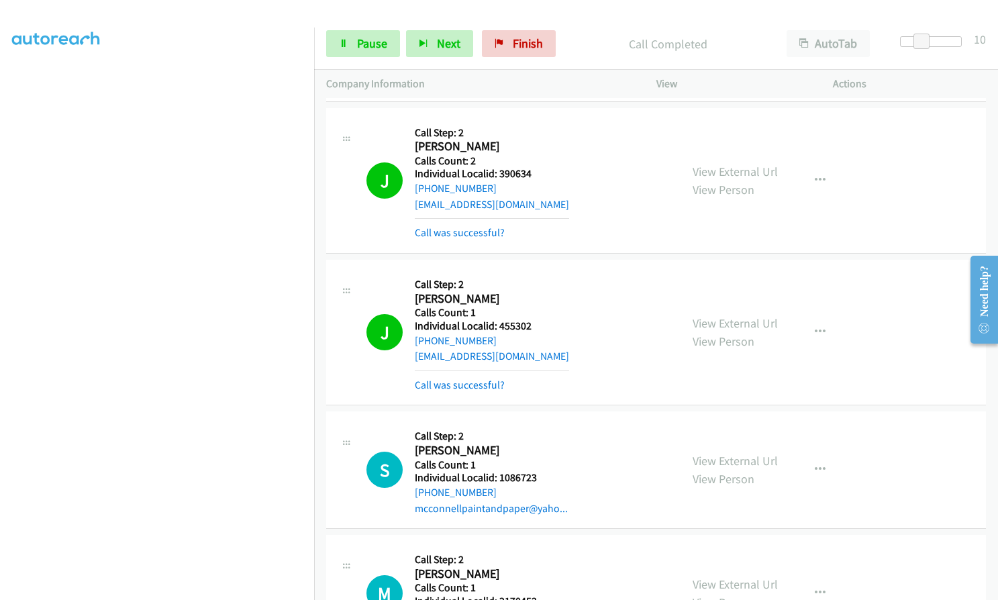
scroll to position [2820, 0]
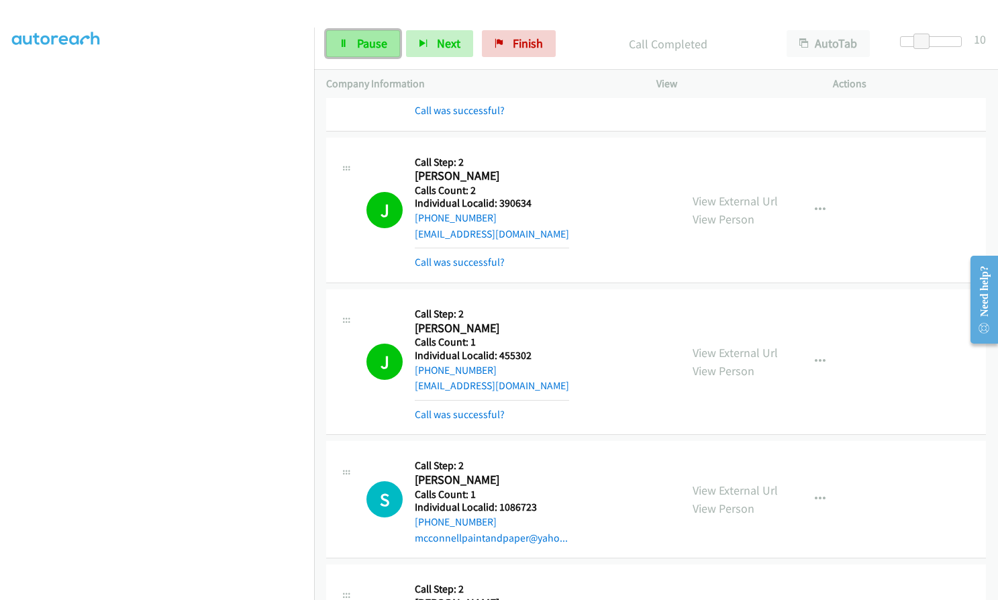
click at [362, 38] on span "Pause" at bounding box center [372, 43] width 30 height 15
click at [364, 44] on span "Start Calls" at bounding box center [383, 43] width 52 height 15
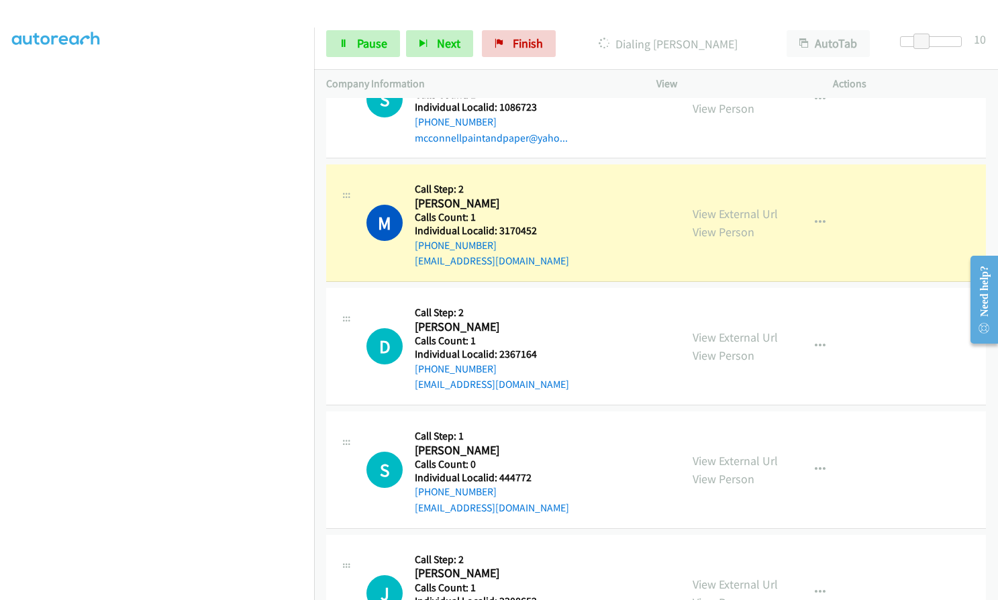
scroll to position [3223, 0]
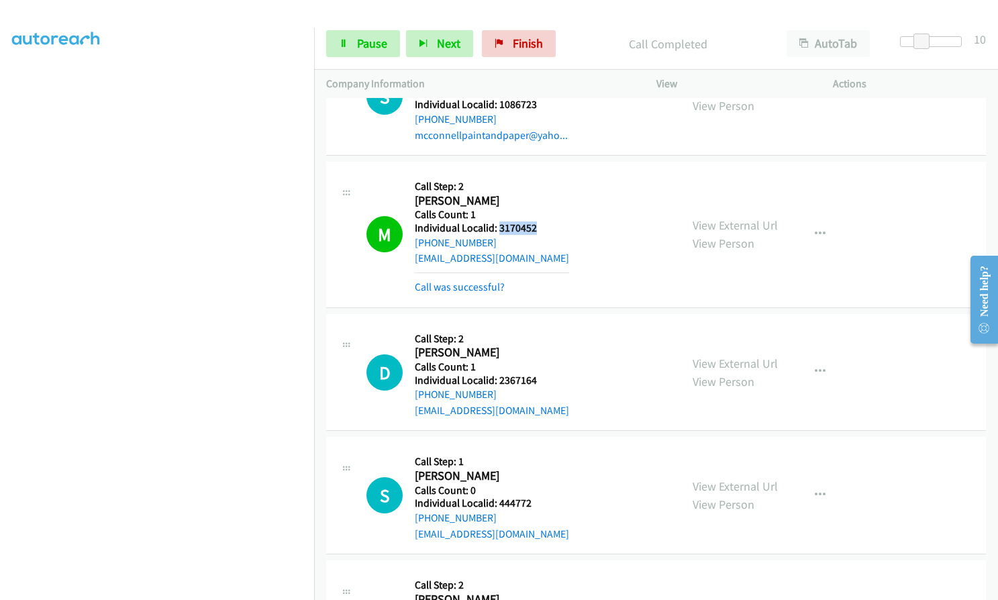
drag, startPoint x: 497, startPoint y: 216, endPoint x: 539, endPoint y: 213, distance: 42.4
click at [539, 221] on h5 "Individual Localid: 3170452" at bounding box center [492, 227] width 154 height 13
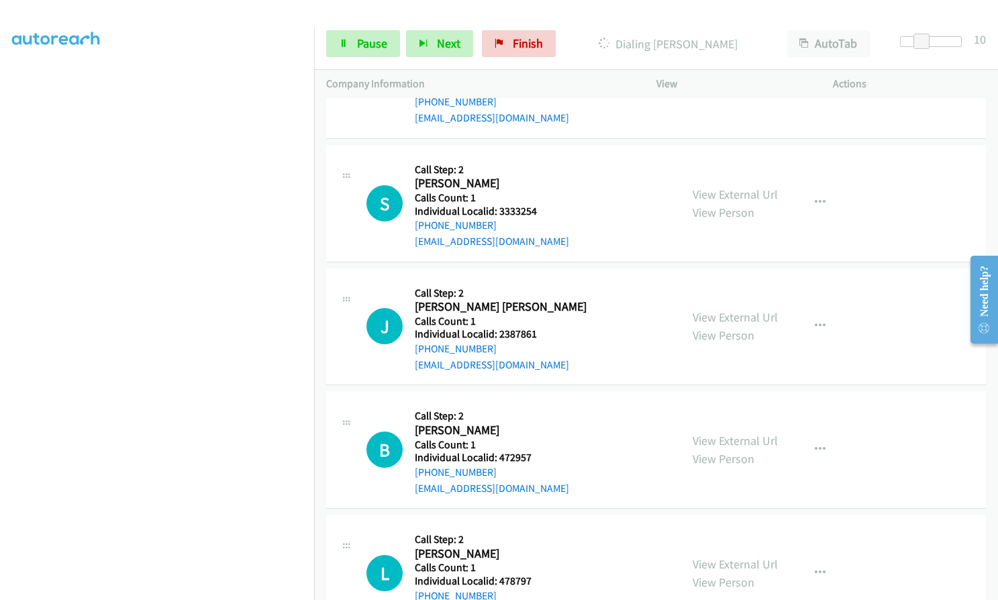
scroll to position [4011, 0]
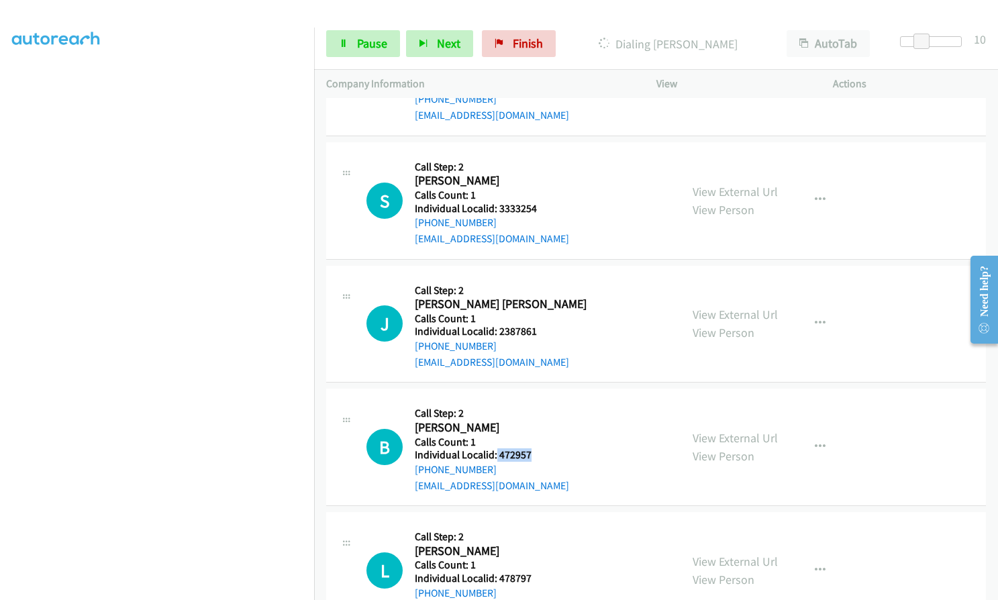
drag, startPoint x: 494, startPoint y: 443, endPoint x: 534, endPoint y: 443, distance: 39.6
click at [534, 448] on h5 "Individual Localid: 472957" at bounding box center [492, 454] width 154 height 13
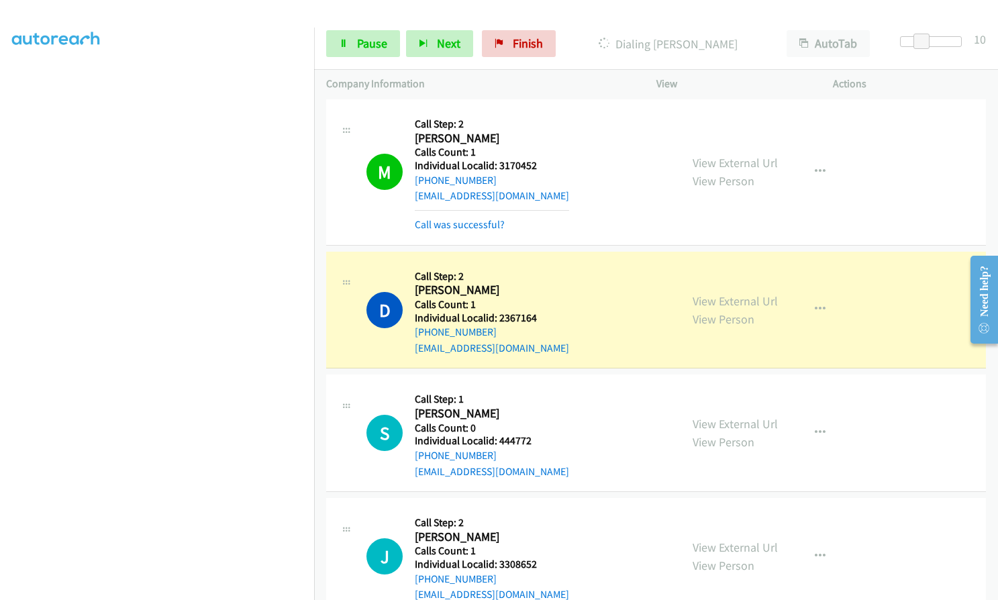
scroll to position [3223, 0]
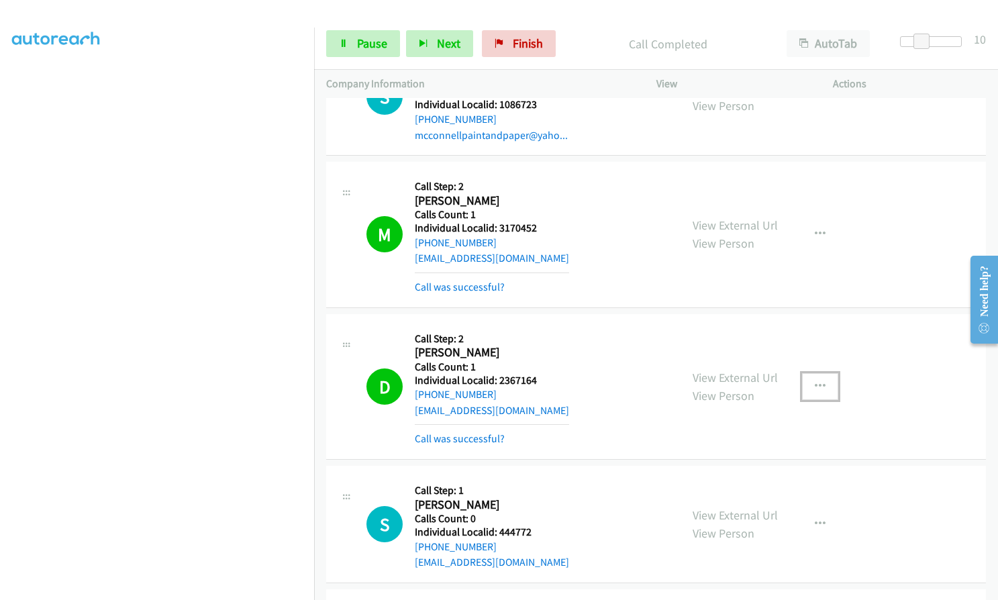
click at [817, 381] on icon "button" at bounding box center [820, 386] width 11 height 11
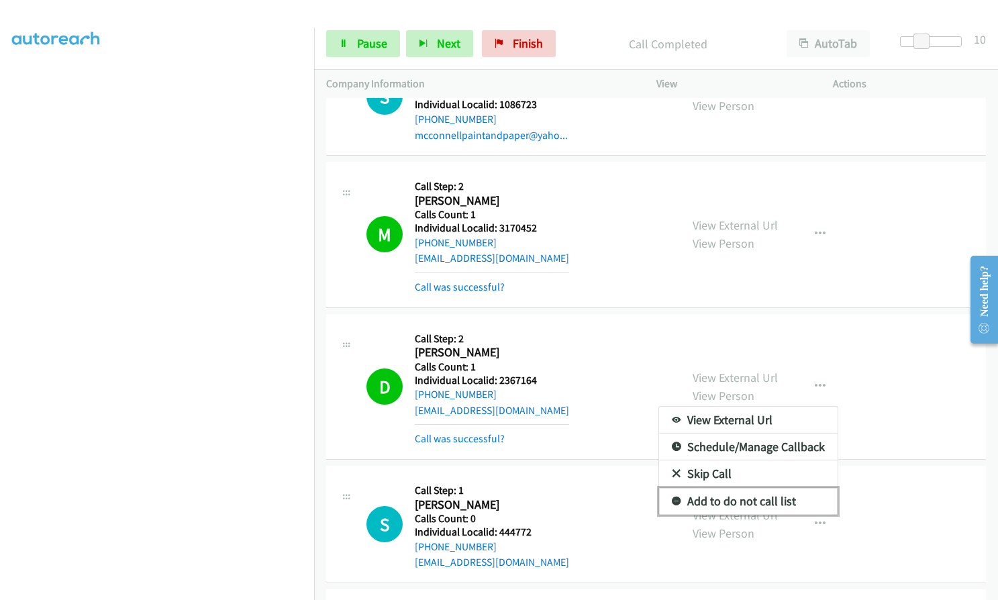
click at [672, 497] on icon at bounding box center [676, 501] width 9 height 9
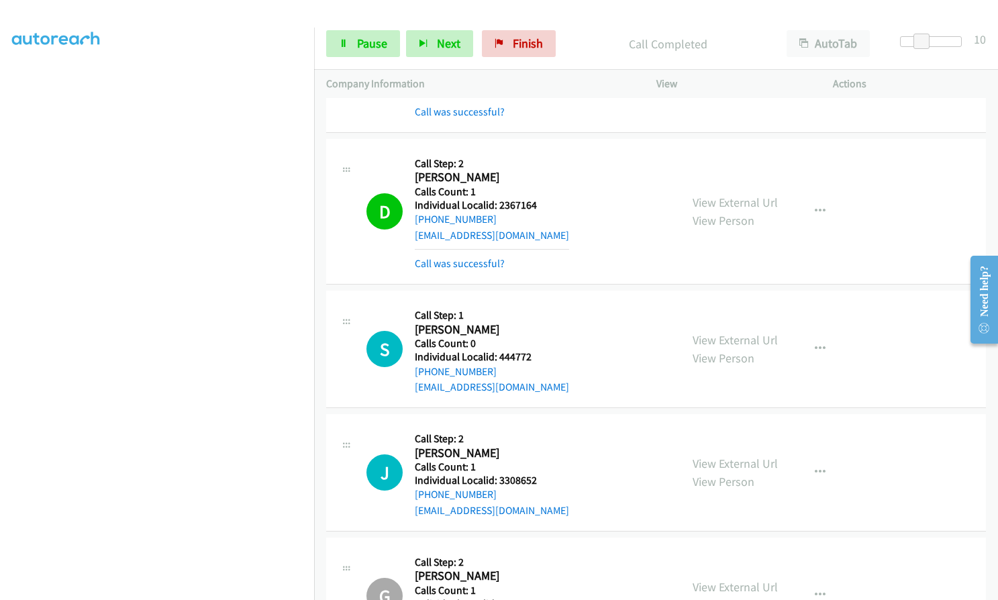
scroll to position [3407, 0]
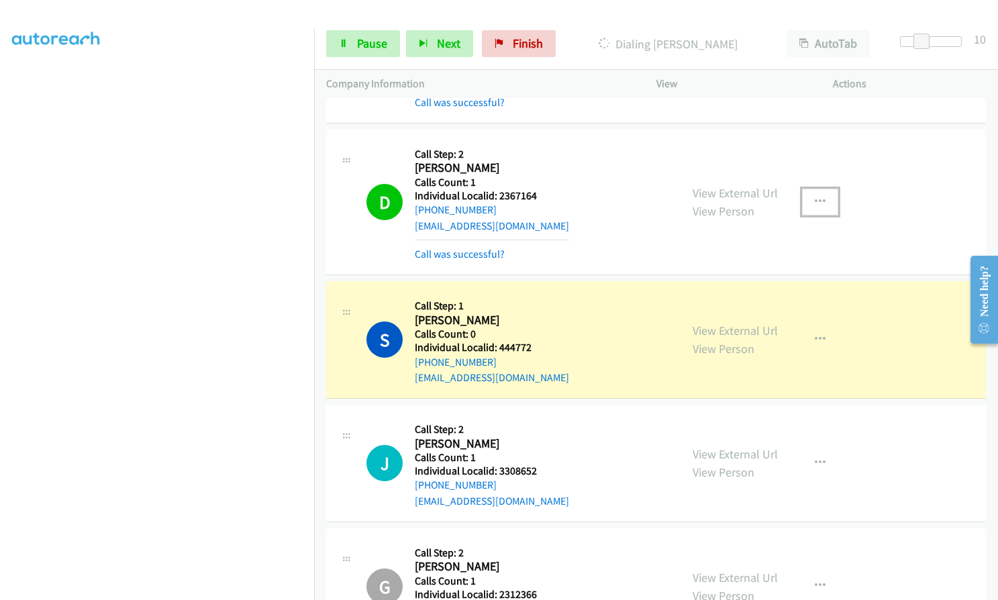
click at [815, 197] on icon "button" at bounding box center [820, 202] width 11 height 11
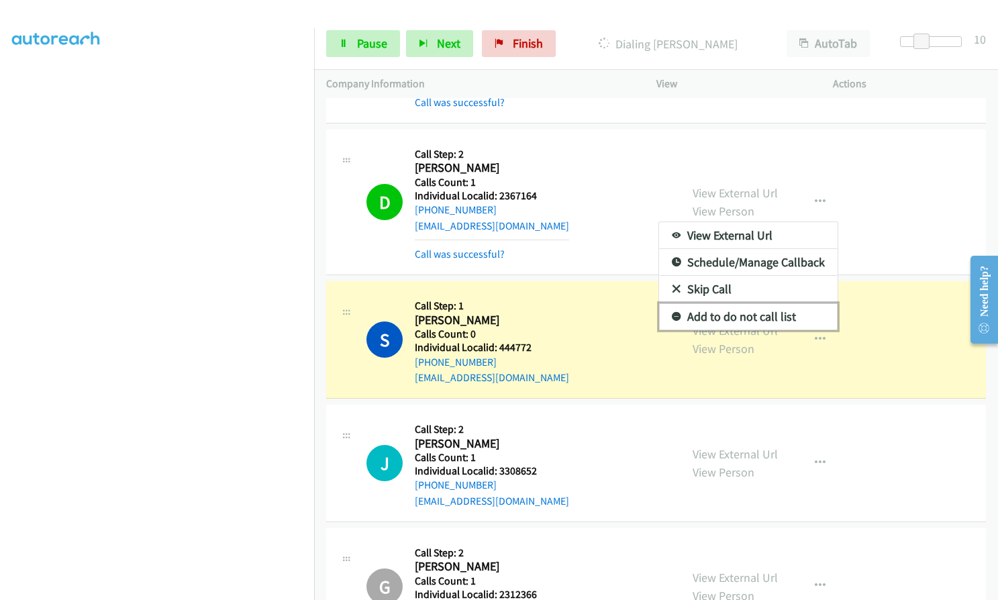
click at [672, 313] on icon at bounding box center [676, 317] width 9 height 9
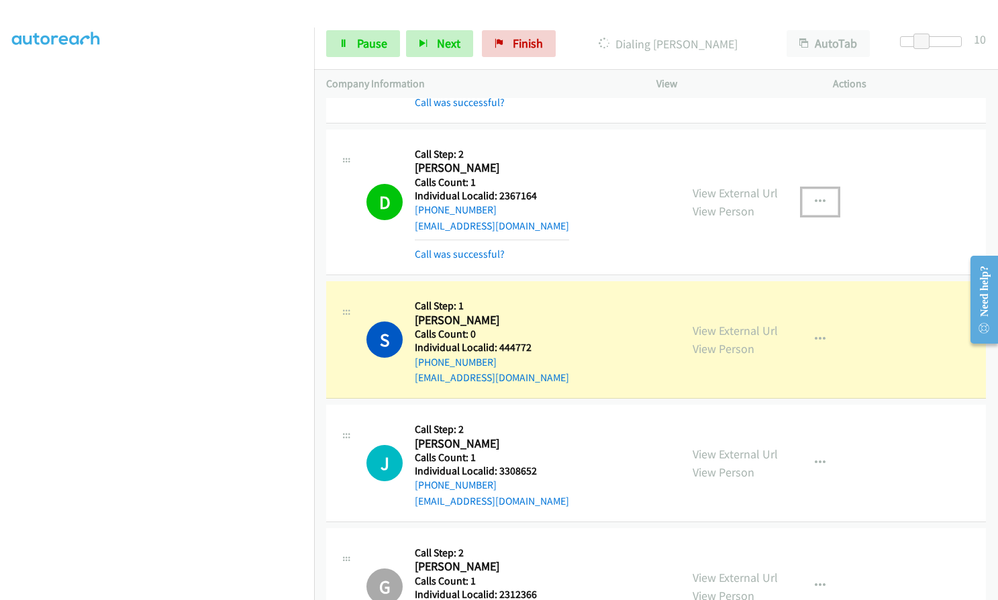
click at [817, 197] on icon "button" at bounding box center [820, 202] width 11 height 11
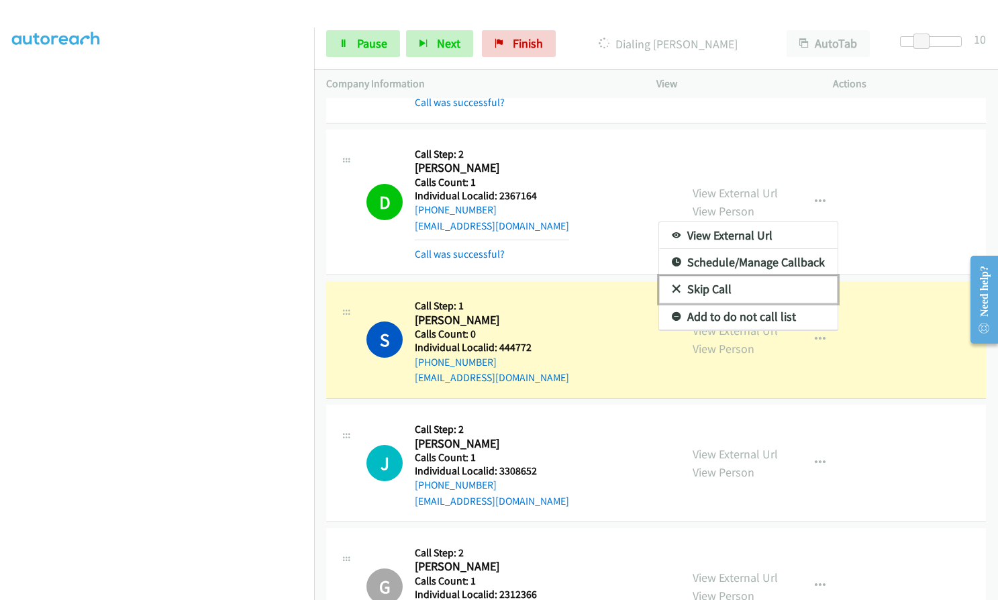
click at [672, 285] on icon at bounding box center [676, 289] width 9 height 9
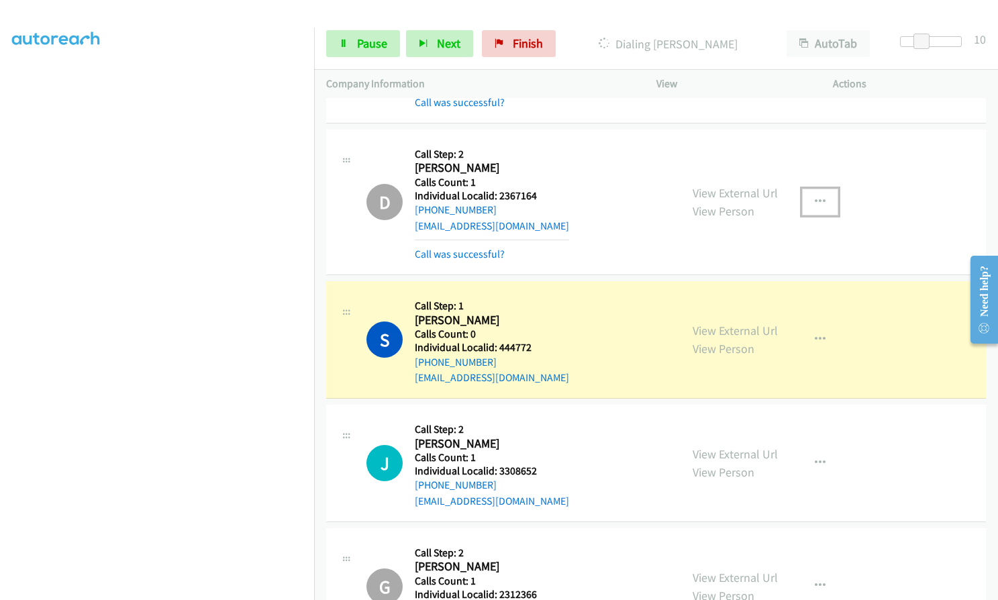
click at [815, 197] on icon "button" at bounding box center [820, 202] width 11 height 11
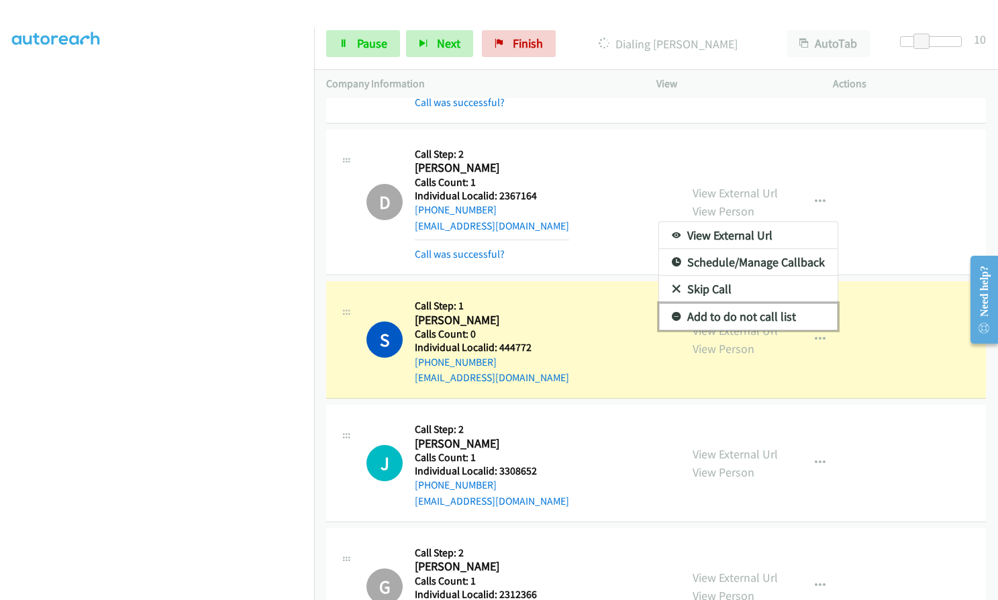
click at [672, 313] on icon at bounding box center [676, 317] width 9 height 9
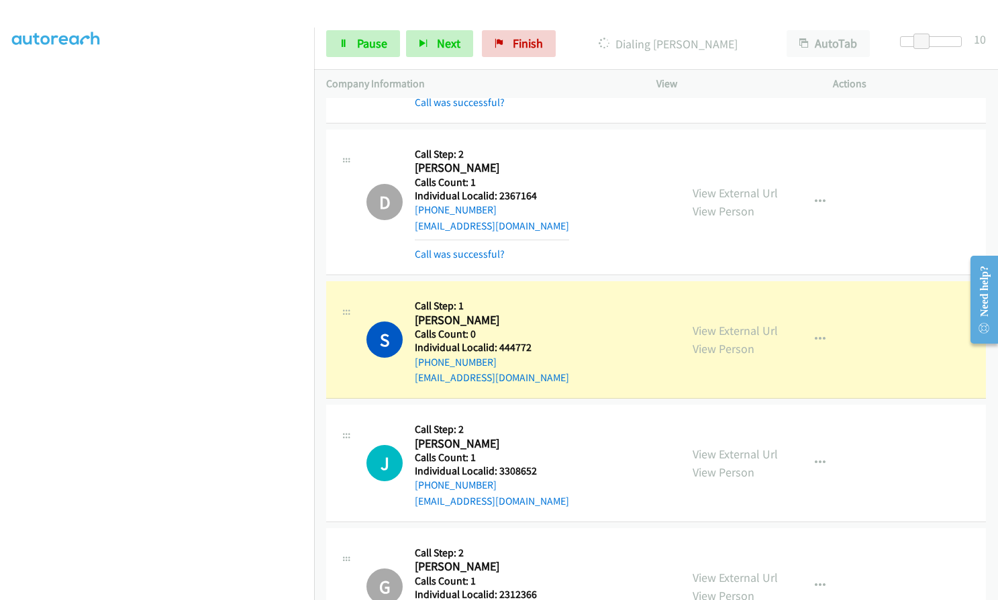
click at [617, 181] on div "D Callback Scheduled Call Step: 2 [PERSON_NAME] America/[GEOGRAPHIC_DATA] Calls…" at bounding box center [517, 202] width 302 height 121
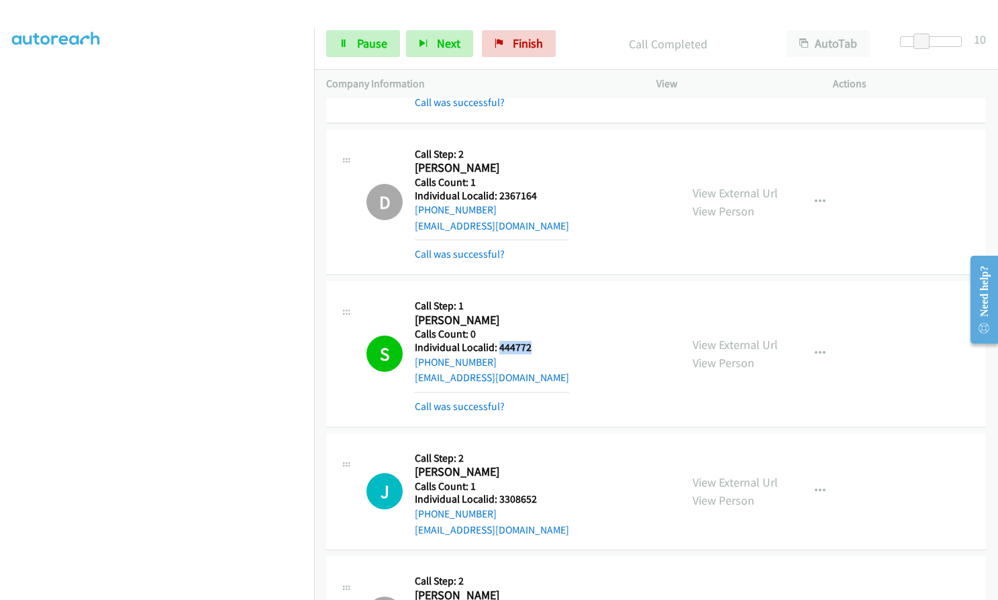
drag, startPoint x: 497, startPoint y: 331, endPoint x: 531, endPoint y: 329, distance: 34.2
click at [531, 341] on h5 "Individual Localid: 444772" at bounding box center [492, 347] width 154 height 13
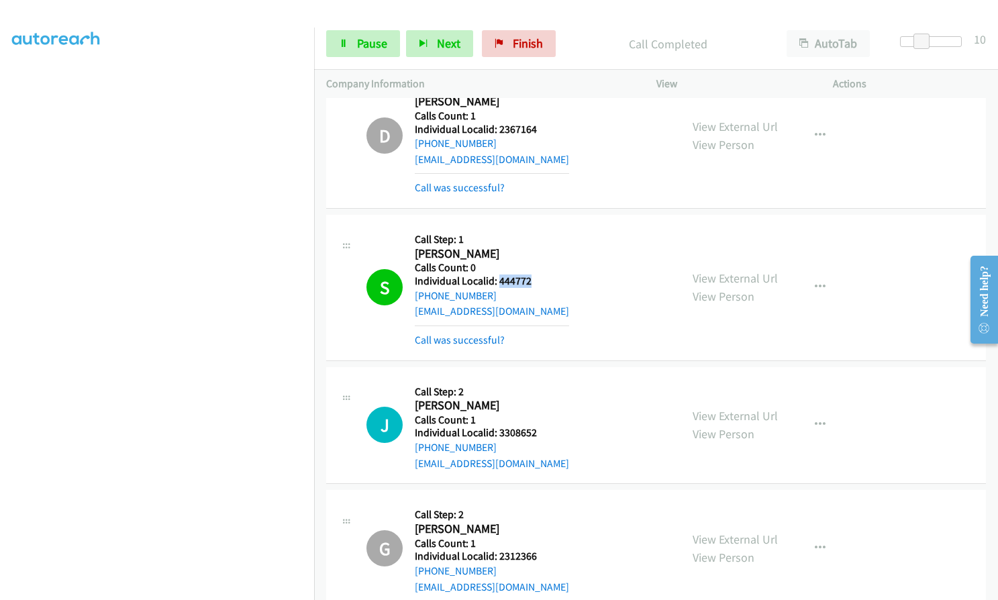
scroll to position [3457, 0]
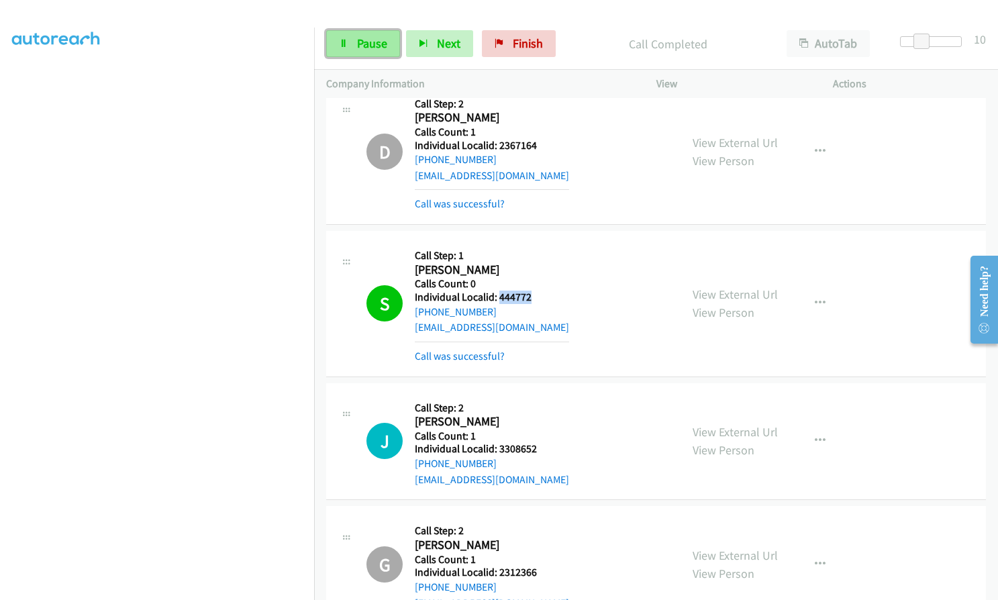
click at [362, 45] on span "Pause" at bounding box center [372, 43] width 30 height 15
click at [387, 47] on span "Start Calls" at bounding box center [383, 43] width 52 height 15
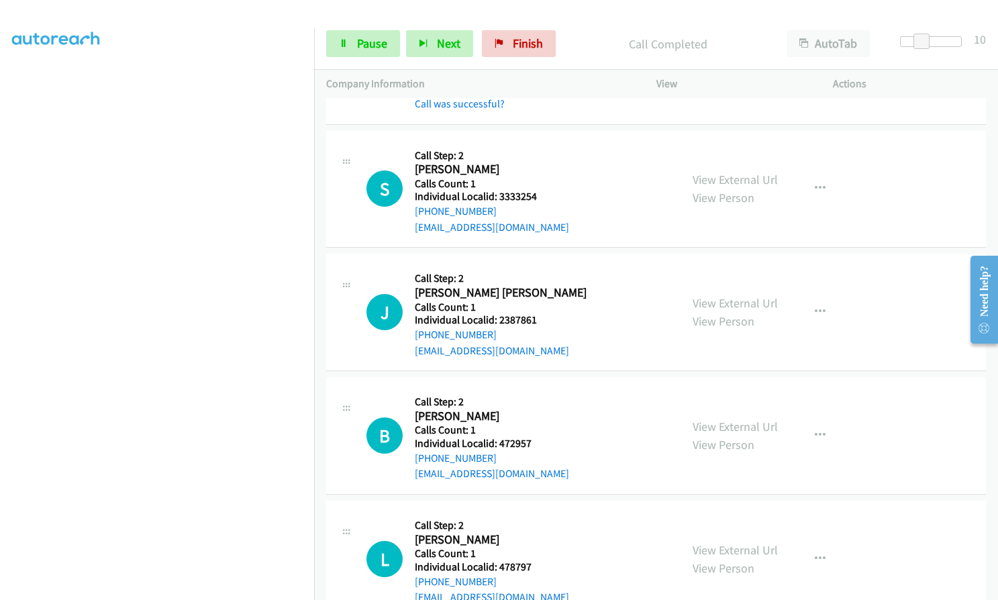
scroll to position [4112, 0]
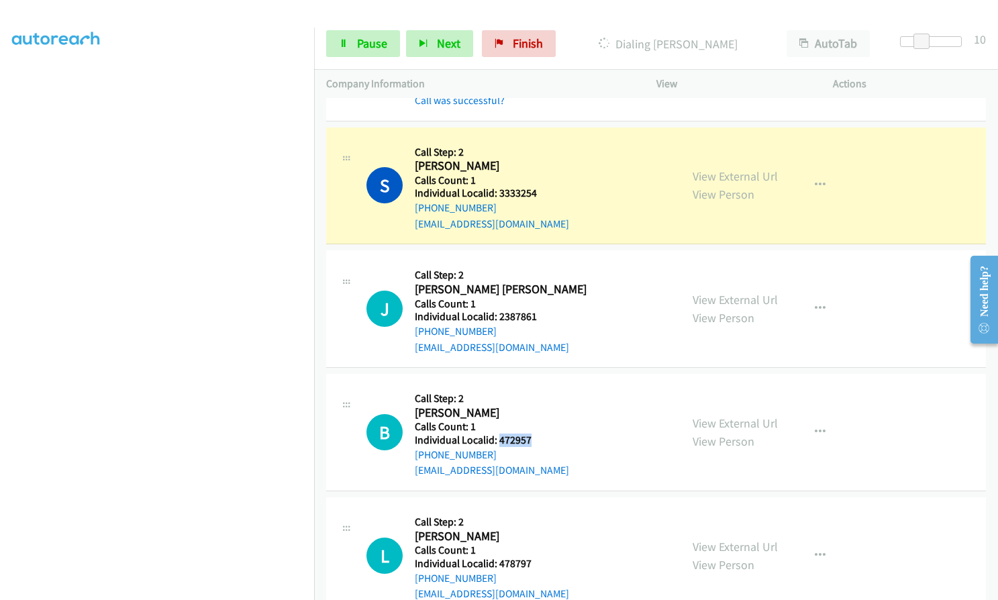
drag, startPoint x: 502, startPoint y: 425, endPoint x: 531, endPoint y: 425, distance: 29.5
click at [531, 433] on h5 "Individual Localid: 472957" at bounding box center [492, 439] width 154 height 13
drag, startPoint x: 494, startPoint y: 546, endPoint x: 526, endPoint y: 545, distance: 31.5
click at [531, 545] on div "L Callback Scheduled Call Step: 2 [PERSON_NAME] America/[GEOGRAPHIC_DATA] Calls…" at bounding box center [517, 555] width 302 height 93
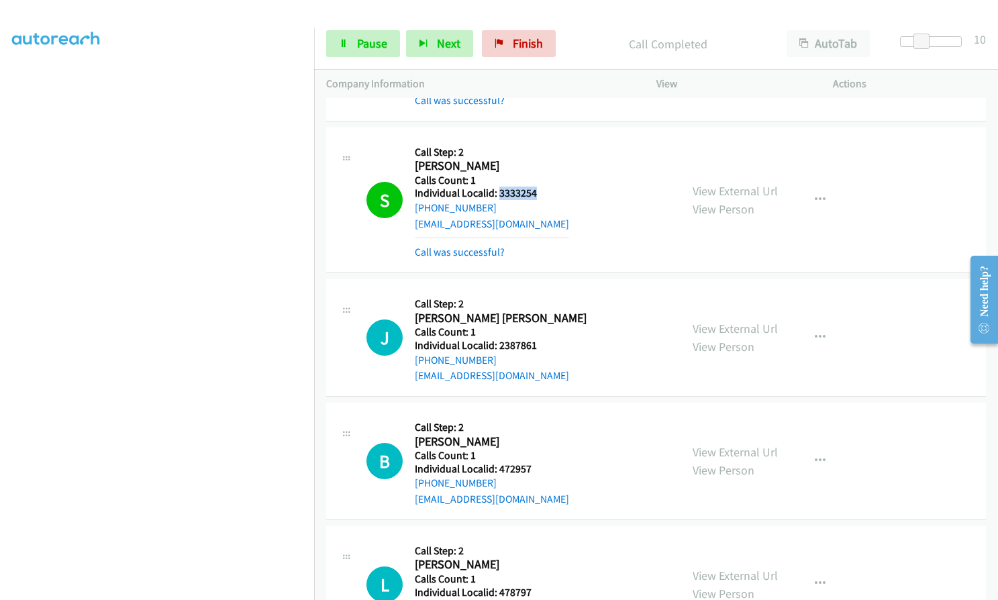
drag, startPoint x: 497, startPoint y: 178, endPoint x: 535, endPoint y: 180, distance: 37.6
click at [535, 187] on h5 "Individual Localid: 3333254" at bounding box center [492, 193] width 154 height 13
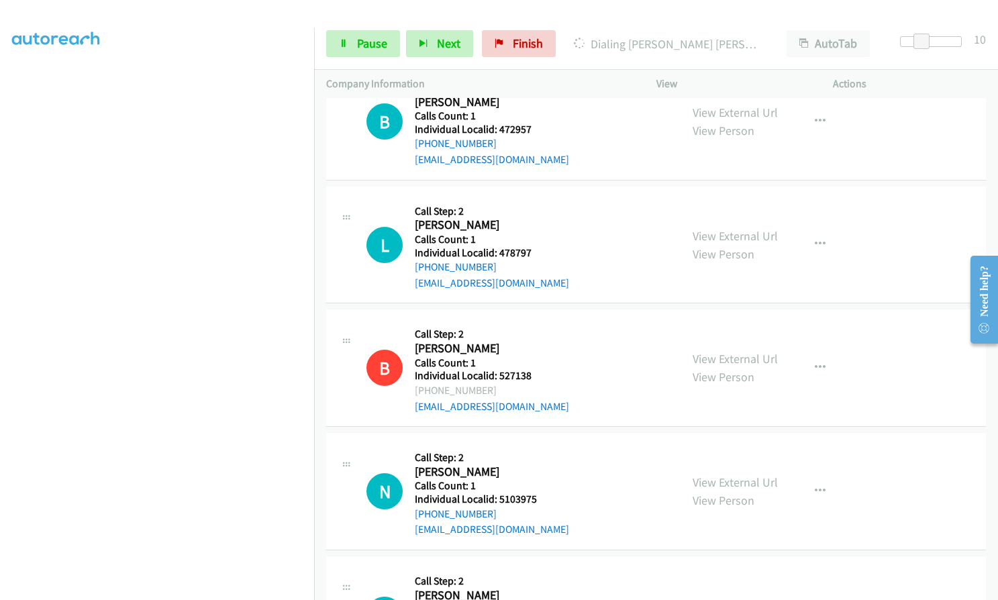
scroll to position [4481, 0]
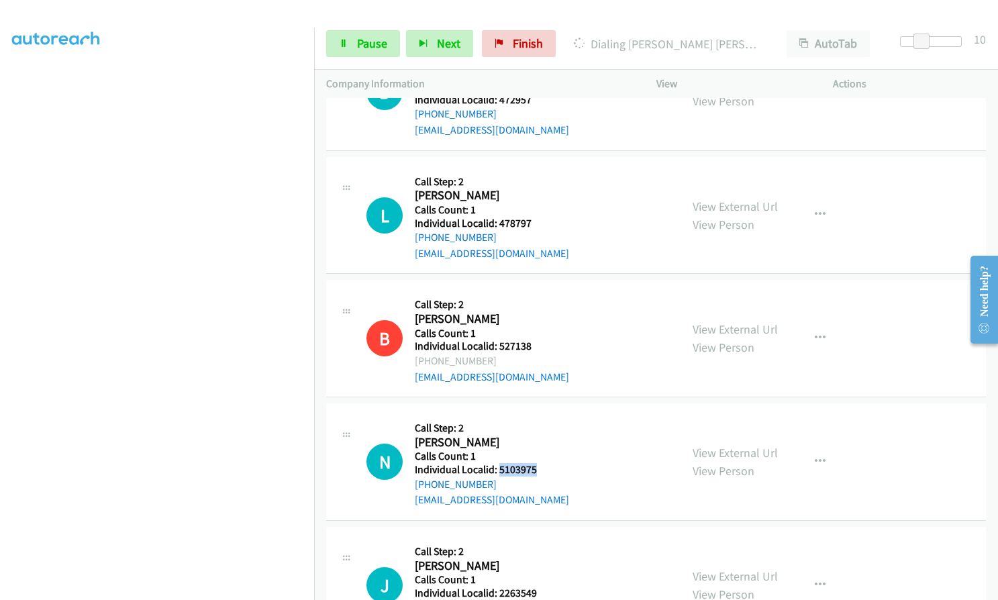
drag, startPoint x: 499, startPoint y: 451, endPoint x: 539, endPoint y: 456, distance: 41.2
click at [539, 463] on h5 "Individual Localid: 5103975" at bounding box center [492, 469] width 154 height 13
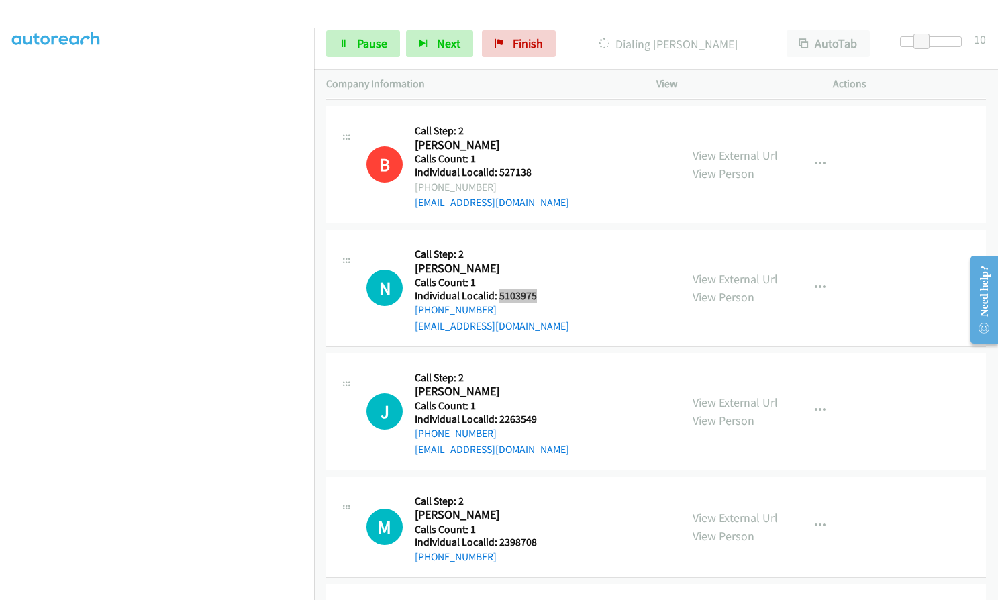
scroll to position [4693, 0]
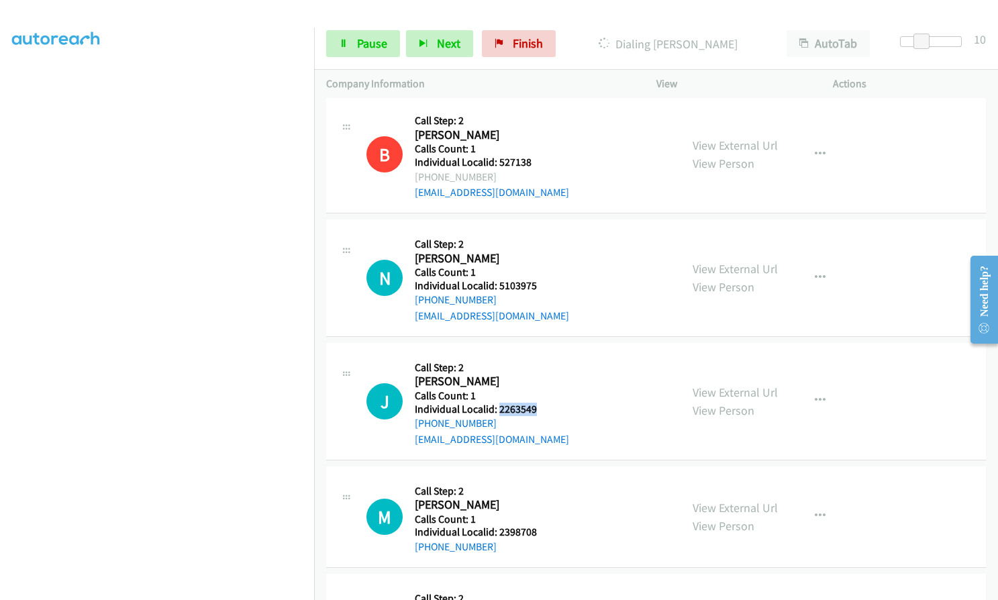
drag, startPoint x: 500, startPoint y: 393, endPoint x: 542, endPoint y: 392, distance: 42.3
click at [542, 392] on div "J Callback Scheduled Call Step: 2 [PERSON_NAME] America/New_York Calls Count: 1…" at bounding box center [517, 401] width 302 height 93
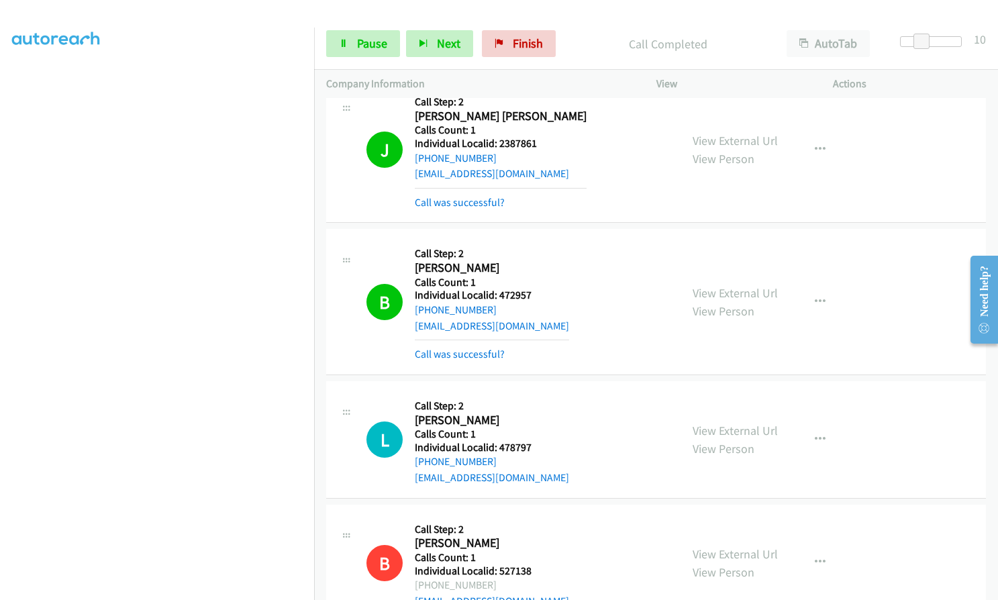
scroll to position [4302, 0]
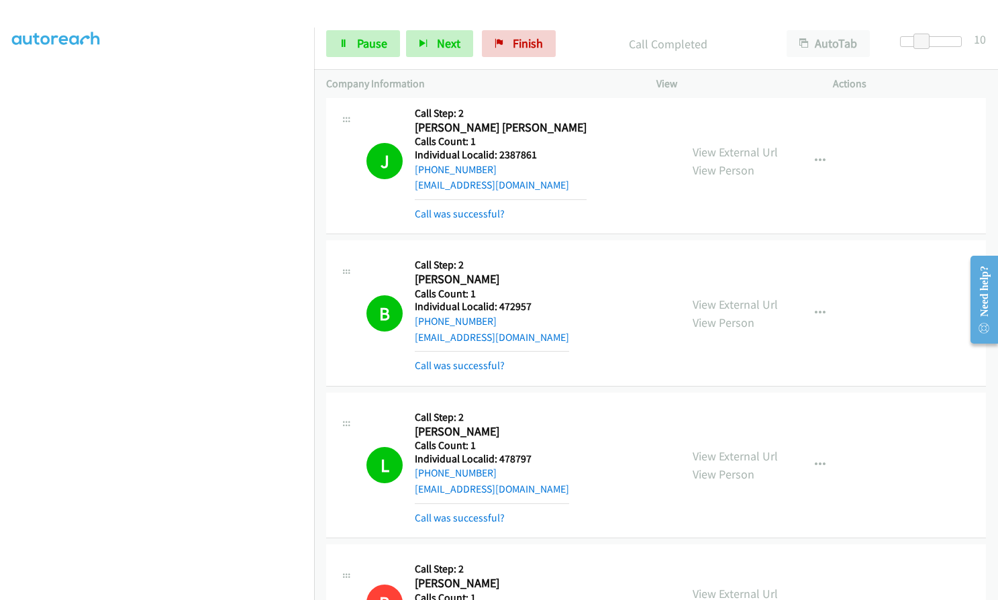
drag, startPoint x: 15, startPoint y: 308, endPoint x: 9, endPoint y: 331, distance: 24.4
click at [9, 331] on aside "Dialing Mode: Power | Switch to Preview My Lists" at bounding box center [157, 256] width 314 height 743
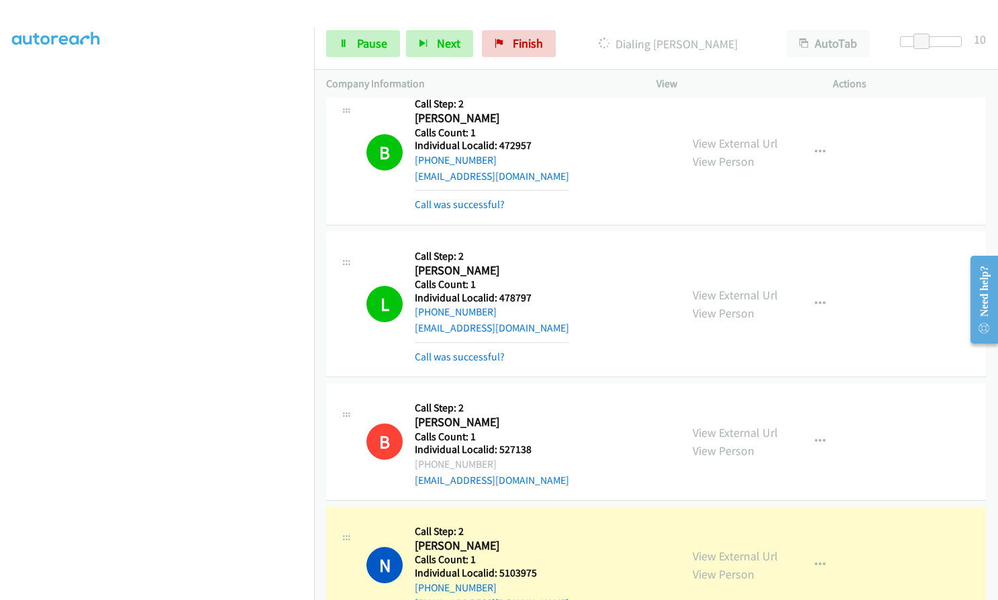
scroll to position [4520, 0]
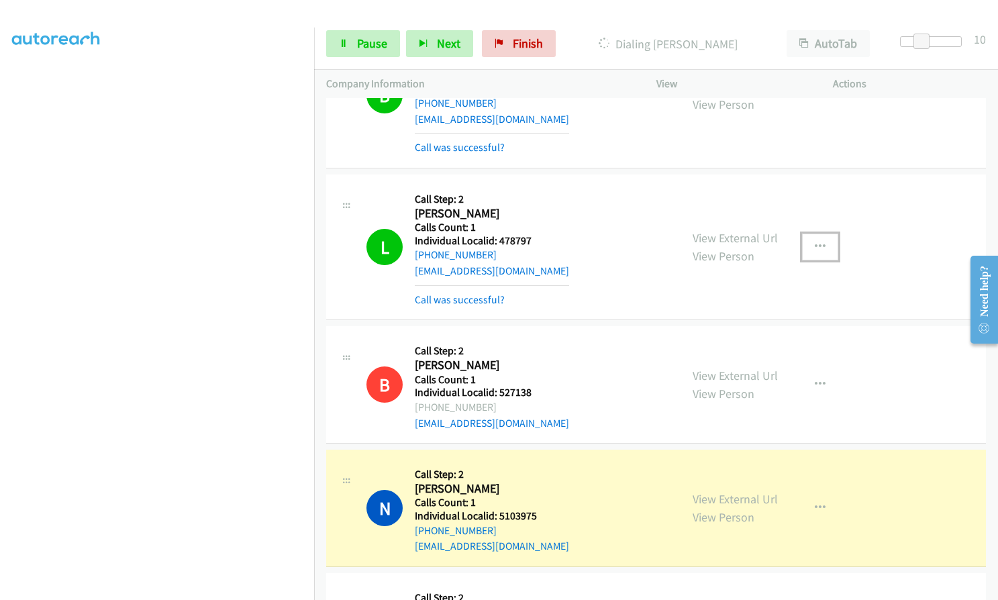
click at [820, 233] on button "button" at bounding box center [820, 246] width 36 height 27
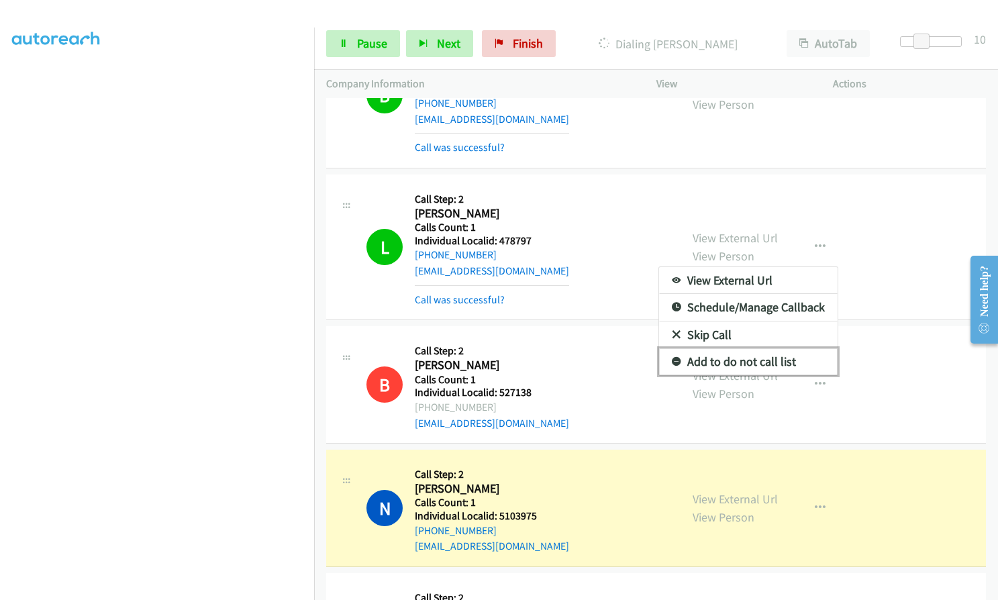
click at [672, 358] on icon at bounding box center [676, 362] width 9 height 9
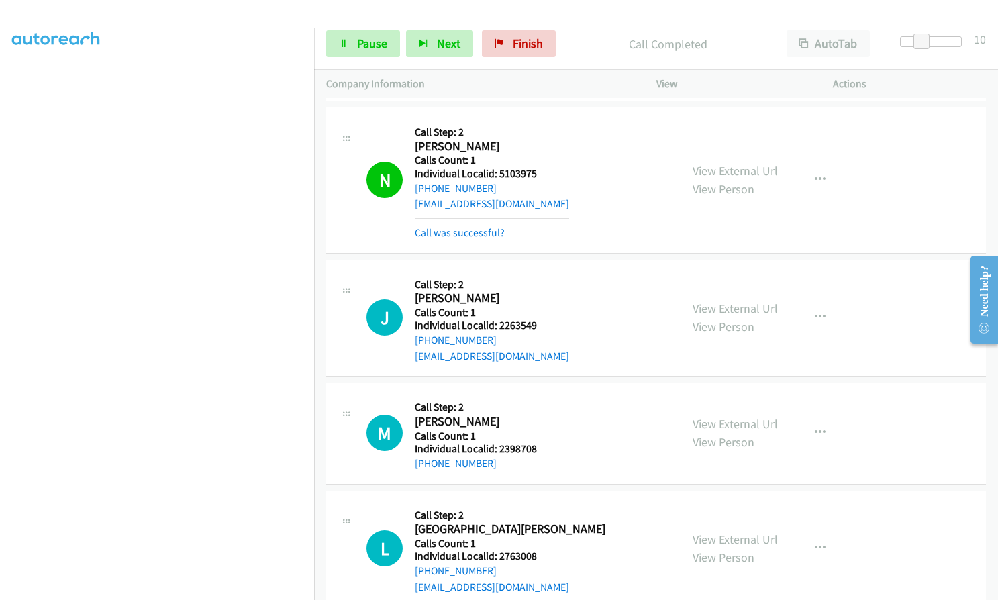
scroll to position [4889, 0]
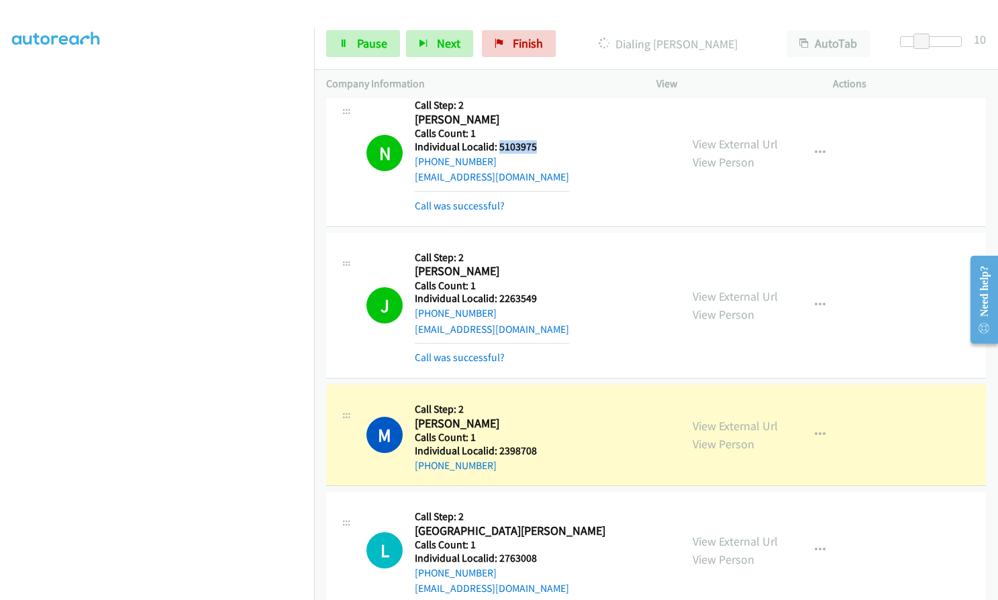
drag, startPoint x: 497, startPoint y: 129, endPoint x: 534, endPoint y: 132, distance: 37.6
click at [534, 140] on h5 "Individual Localid: 5103975" at bounding box center [492, 146] width 154 height 13
drag, startPoint x: 496, startPoint y: 281, endPoint x: 535, endPoint y: 281, distance: 38.9
click at [535, 281] on div "J Callback Scheduled Call Step: 2 [PERSON_NAME] America/New_York Calls Count: 1…" at bounding box center [517, 305] width 302 height 121
click at [376, 44] on span "Pause" at bounding box center [372, 43] width 30 height 15
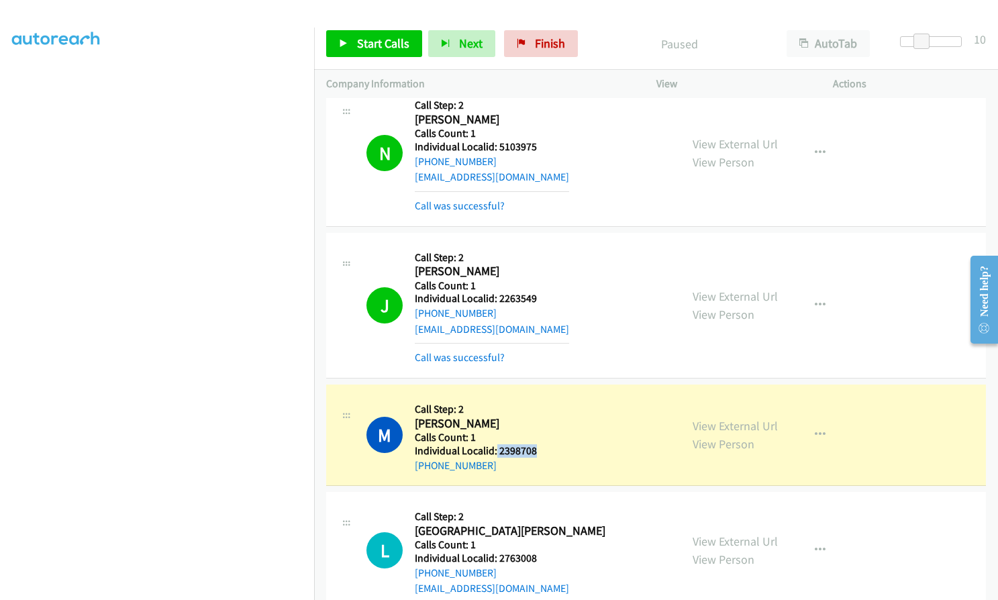
drag, startPoint x: 496, startPoint y: 435, endPoint x: 534, endPoint y: 434, distance: 38.3
click at [534, 444] on h5 "Individual Localid: 2398708" at bounding box center [476, 450] width 122 height 13
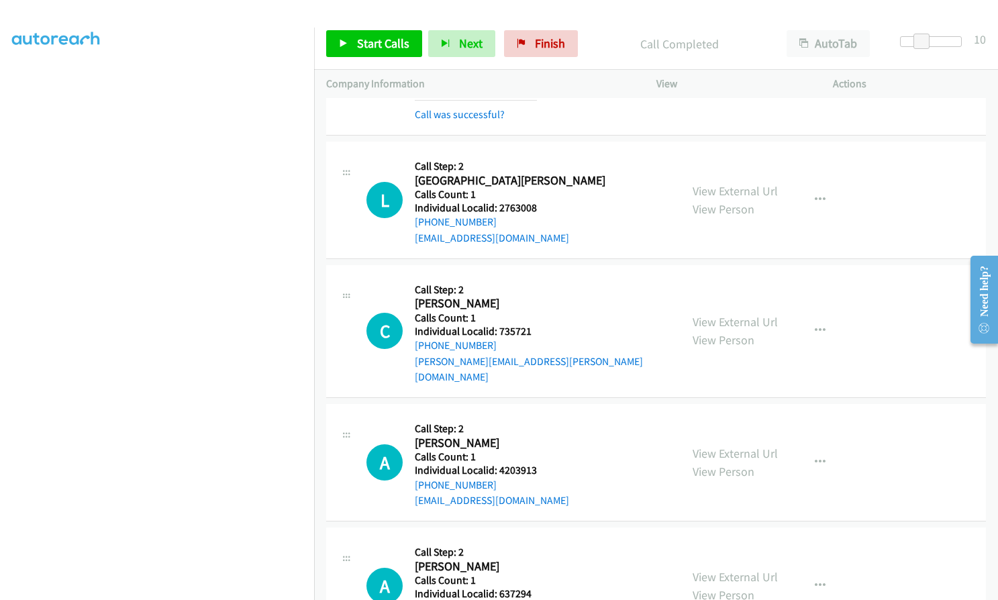
scroll to position [5309, 0]
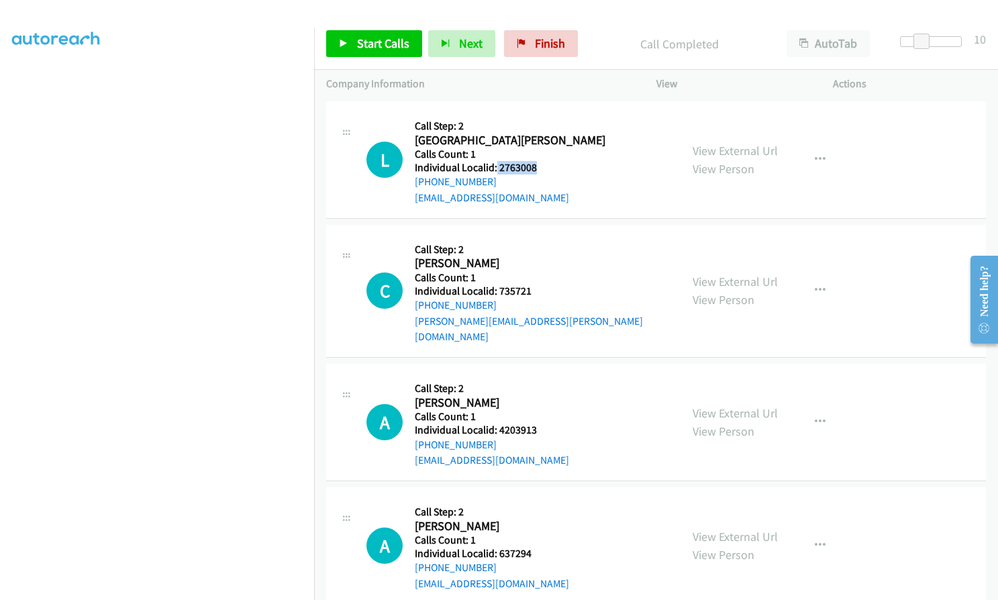
drag, startPoint x: 496, startPoint y: 150, endPoint x: 540, endPoint y: 150, distance: 44.3
click at [540, 150] on div "L Callback Scheduled Call Step: 2 [GEOGRAPHIC_DATA][PERSON_NAME] America/New_Yo…" at bounding box center [517, 159] width 302 height 93
drag, startPoint x: 497, startPoint y: 274, endPoint x: 539, endPoint y: 276, distance: 42.3
click at [539, 276] on div "C Callback Scheduled Call Step: 2 [PERSON_NAME] America/New_York Calls Count: 1…" at bounding box center [517, 291] width 302 height 108
drag, startPoint x: 498, startPoint y: 397, endPoint x: 538, endPoint y: 398, distance: 40.3
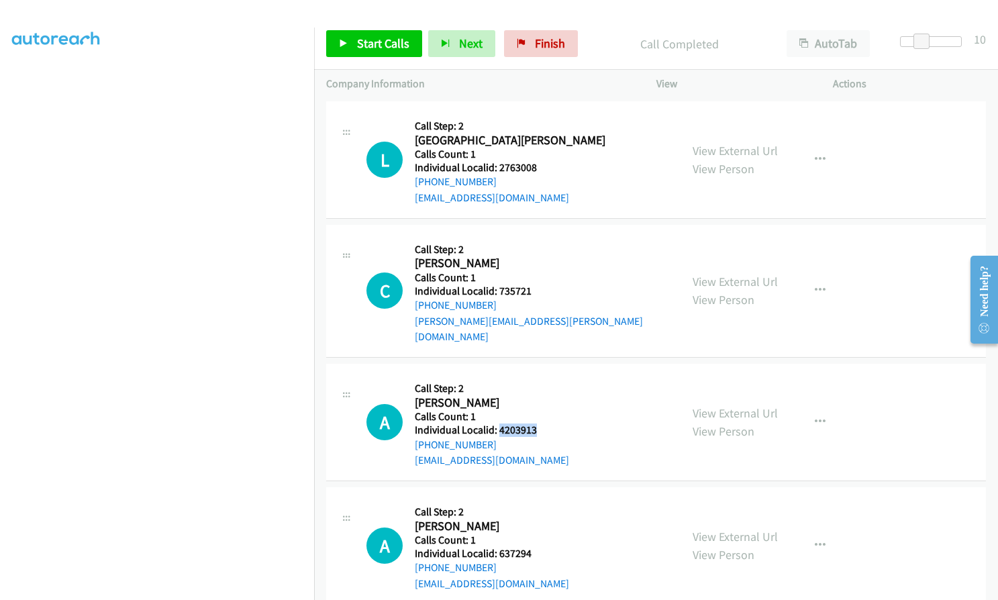
click at [538, 398] on div "A Callback Scheduled Call Step: 2 [PERSON_NAME] America/New_York Calls Count: 1…" at bounding box center [517, 422] width 302 height 93
drag, startPoint x: 497, startPoint y: 519, endPoint x: 535, endPoint y: 523, distance: 38.5
click at [535, 523] on div "A Callback Scheduled Call Step: 2 [PERSON_NAME] America/Los_Angeles Calls Count…" at bounding box center [517, 545] width 302 height 93
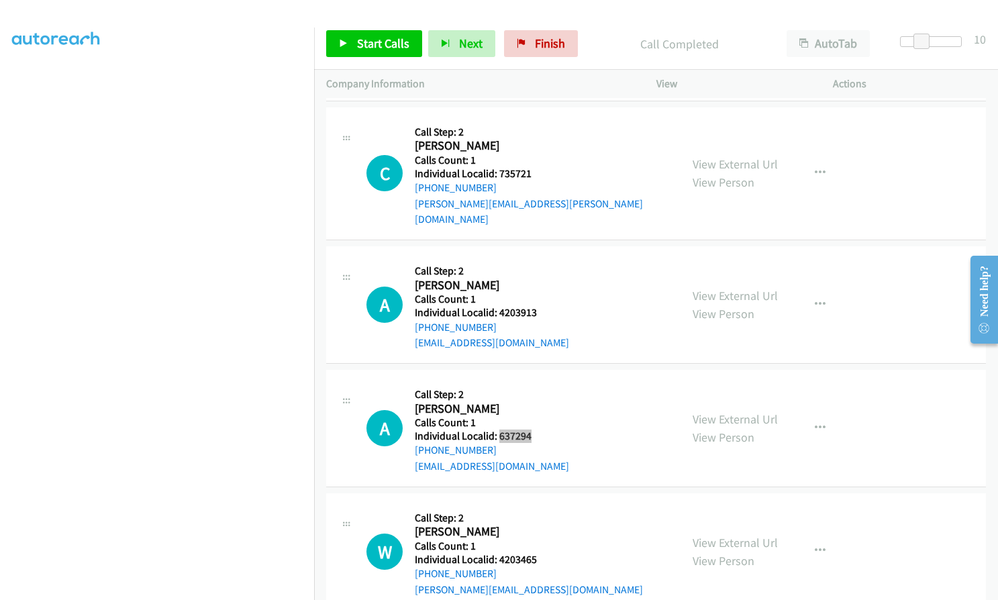
scroll to position [5527, 0]
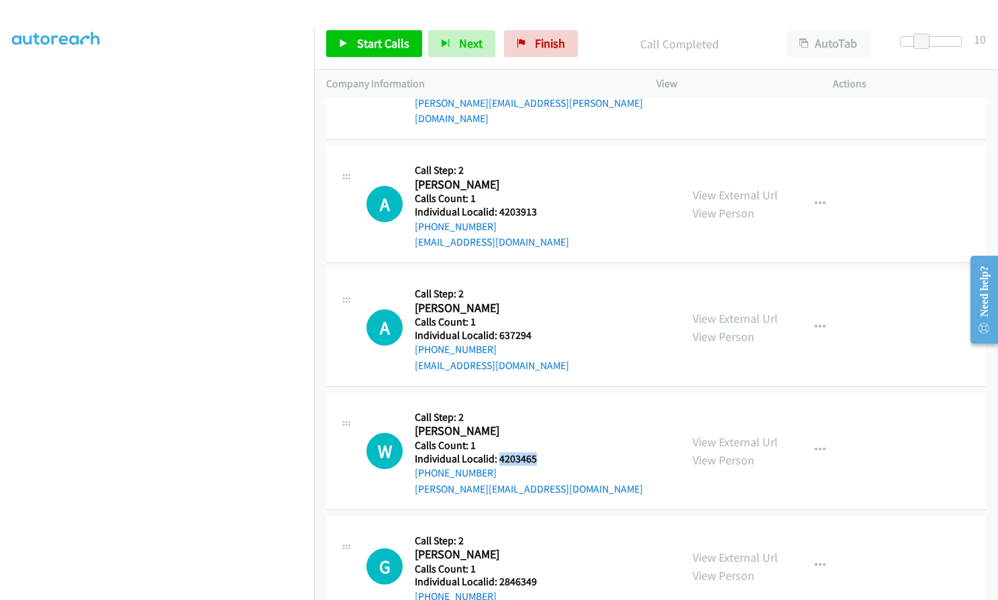
drag, startPoint x: 502, startPoint y: 429, endPoint x: 537, endPoint y: 429, distance: 34.9
click at [537, 429] on div "W Callback Scheduled Call Step: 2 [PERSON_NAME] America/Los_Angeles Calls Count…" at bounding box center [517, 451] width 302 height 93
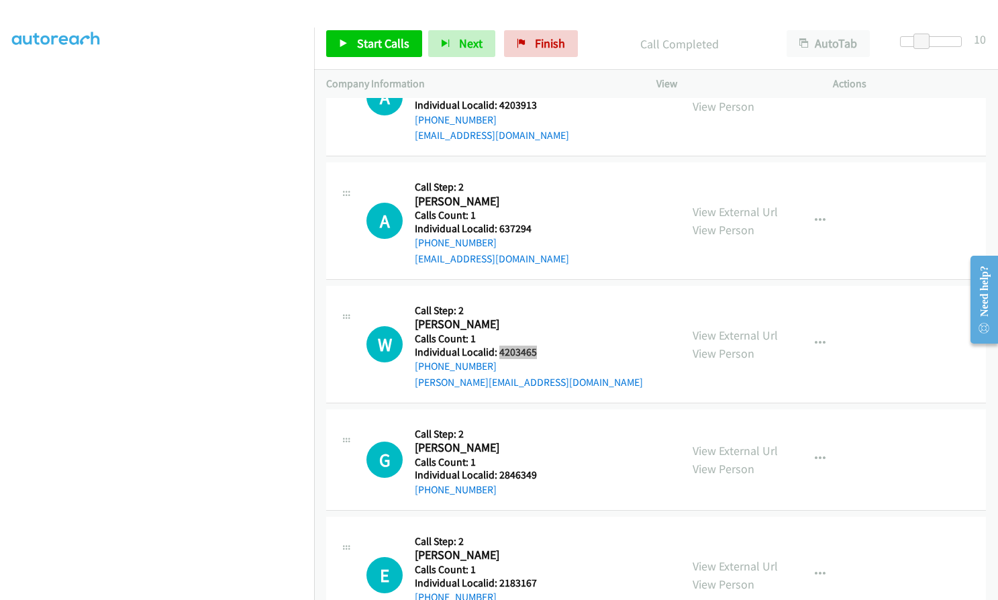
scroll to position [5661, 0]
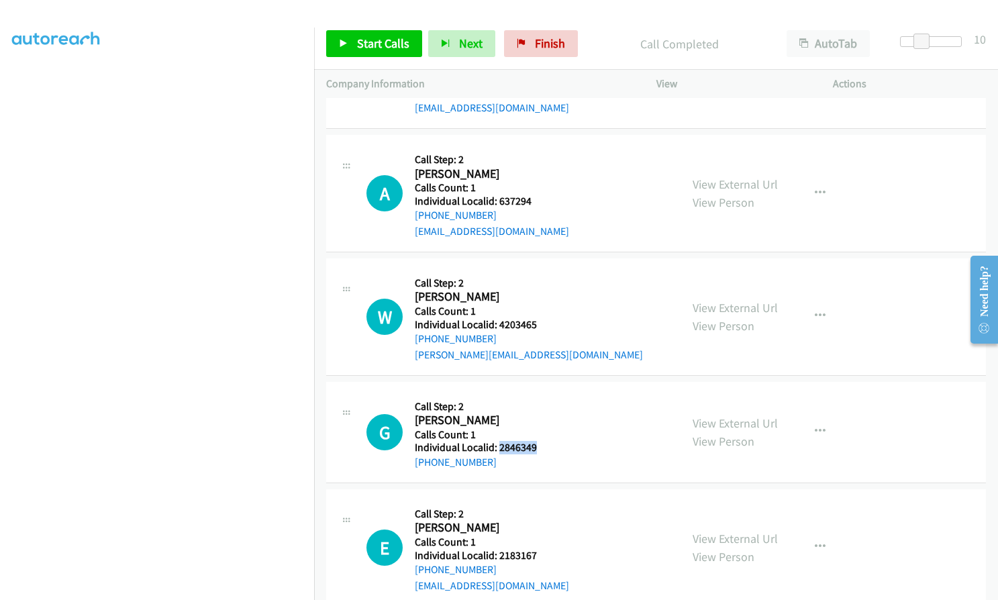
drag, startPoint x: 498, startPoint y: 415, endPoint x: 549, endPoint y: 415, distance: 51.0
click at [549, 415] on div "G Callback Scheduled Call Step: 2 [PERSON_NAME] America/New_York Calls Count: 1…" at bounding box center [517, 432] width 302 height 76
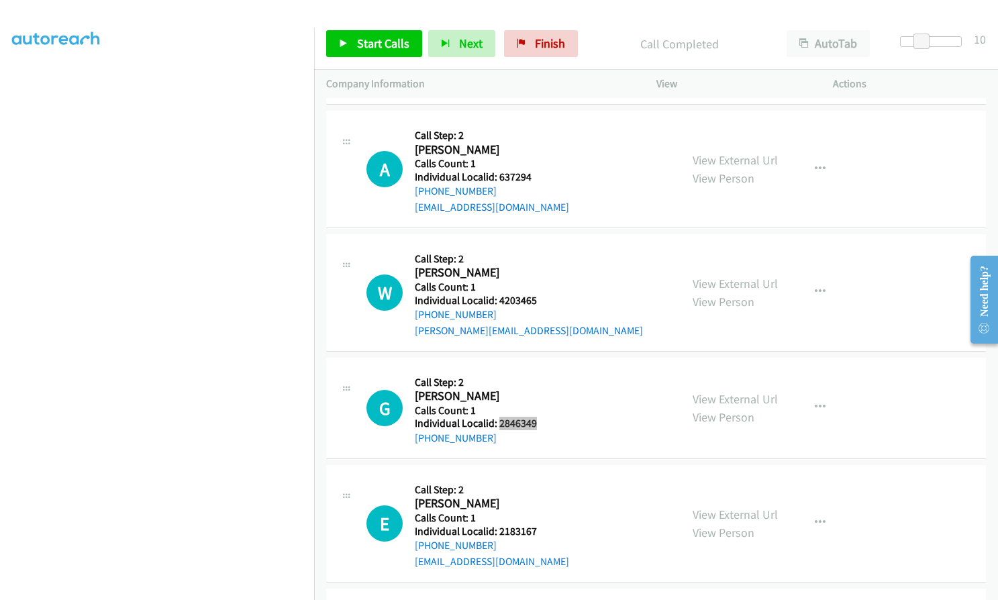
scroll to position [5711, 0]
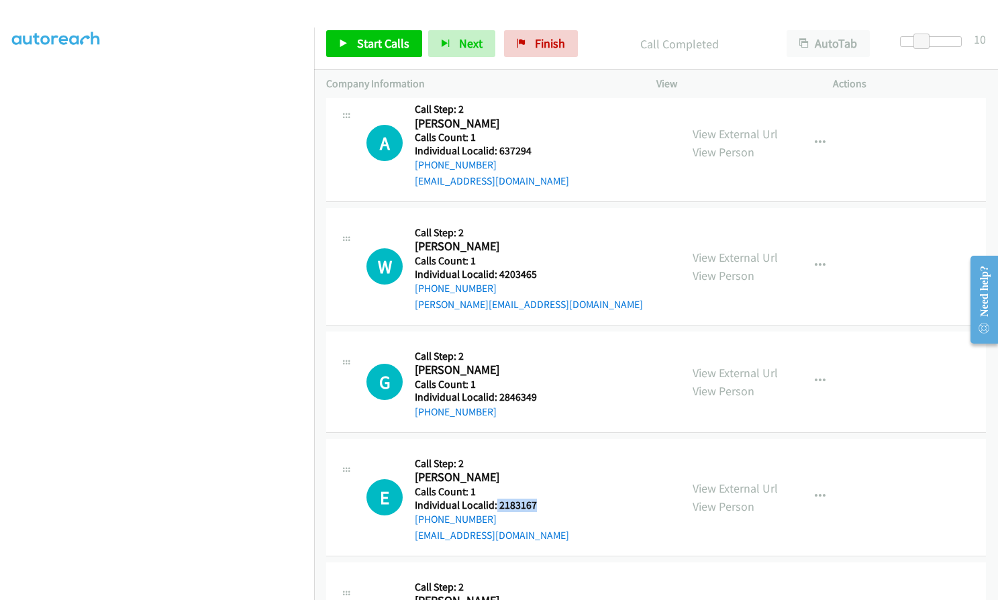
drag, startPoint x: 496, startPoint y: 471, endPoint x: 519, endPoint y: 473, distance: 22.9
click at [536, 475] on div "E Callback Scheduled Call Step: 2 [PERSON_NAME] America/New_York Calls Count: 1…" at bounding box center [517, 497] width 302 height 93
click at [395, 49] on span "Start Calls" at bounding box center [383, 43] width 52 height 15
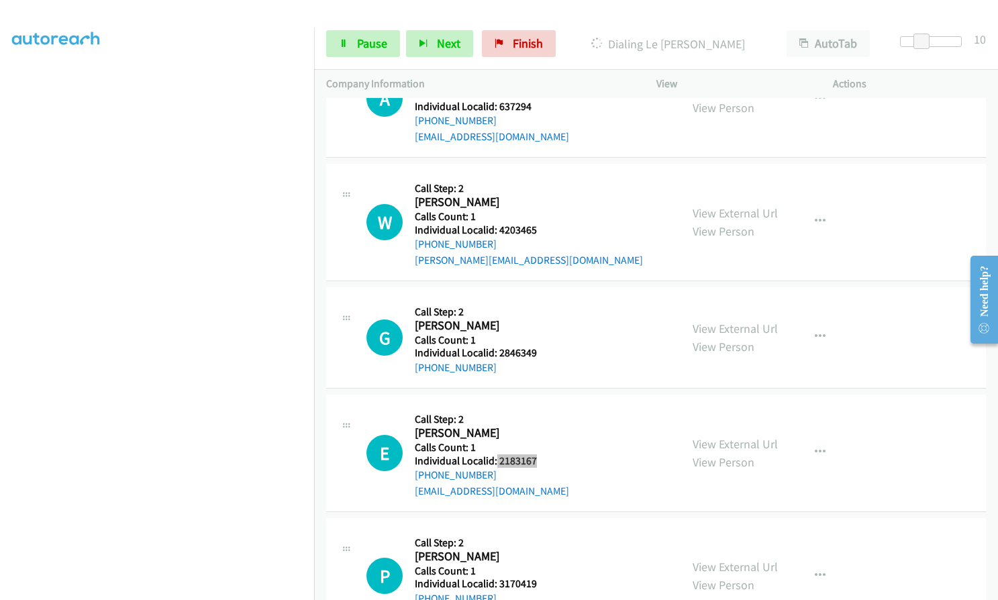
scroll to position [5879, 0]
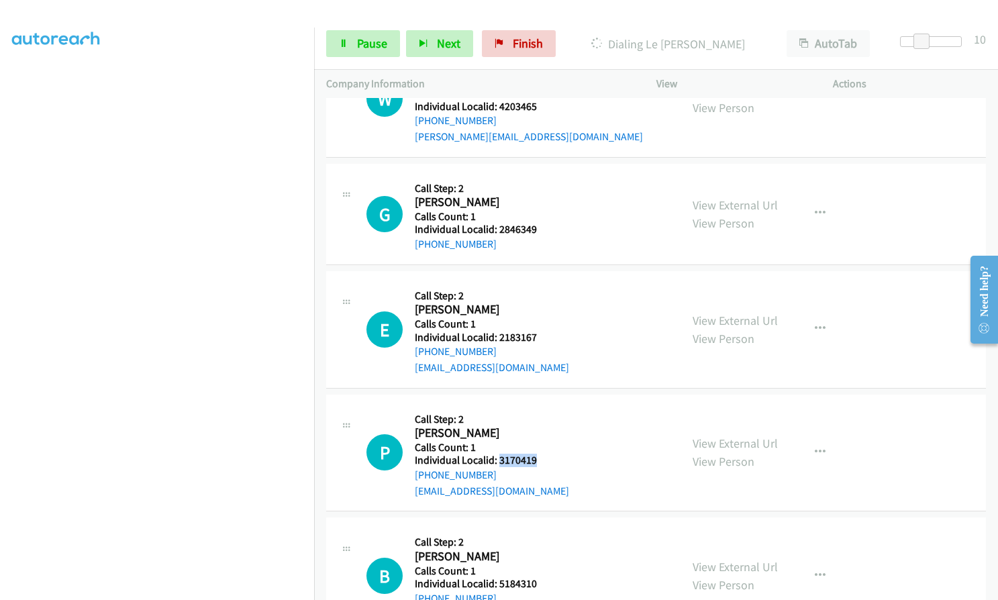
drag, startPoint x: 497, startPoint y: 427, endPoint x: 537, endPoint y: 425, distance: 39.6
click at [537, 425] on div "P Callback Scheduled Call Step: 2 [PERSON_NAME] America/New_York Calls Count: 1…" at bounding box center [517, 453] width 302 height 93
drag, startPoint x: 494, startPoint y: 552, endPoint x: 533, endPoint y: 552, distance: 38.9
click at [533, 577] on h5 "Individual Localid: 5184310" at bounding box center [492, 583] width 154 height 13
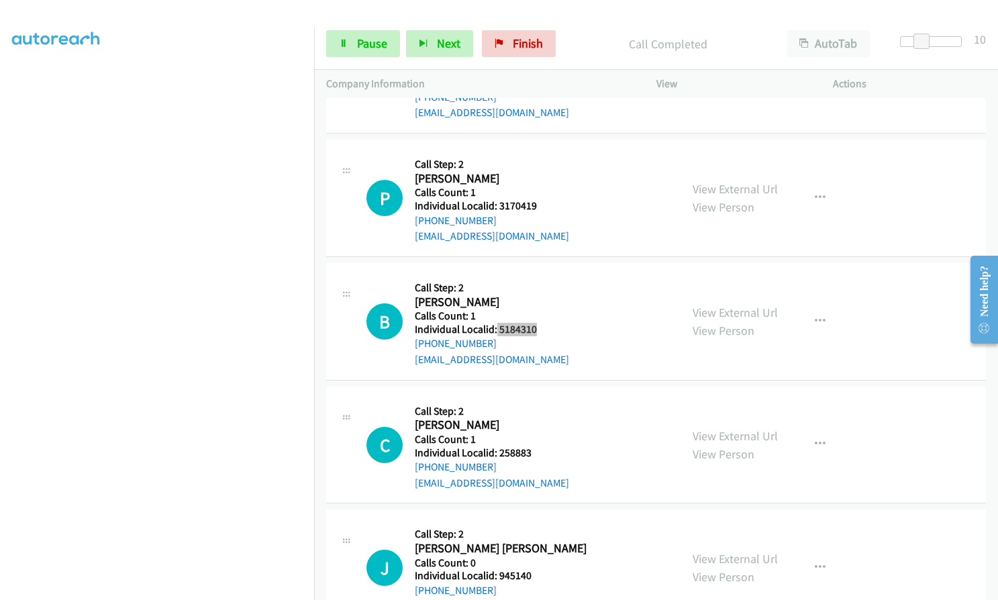
scroll to position [6250, 0]
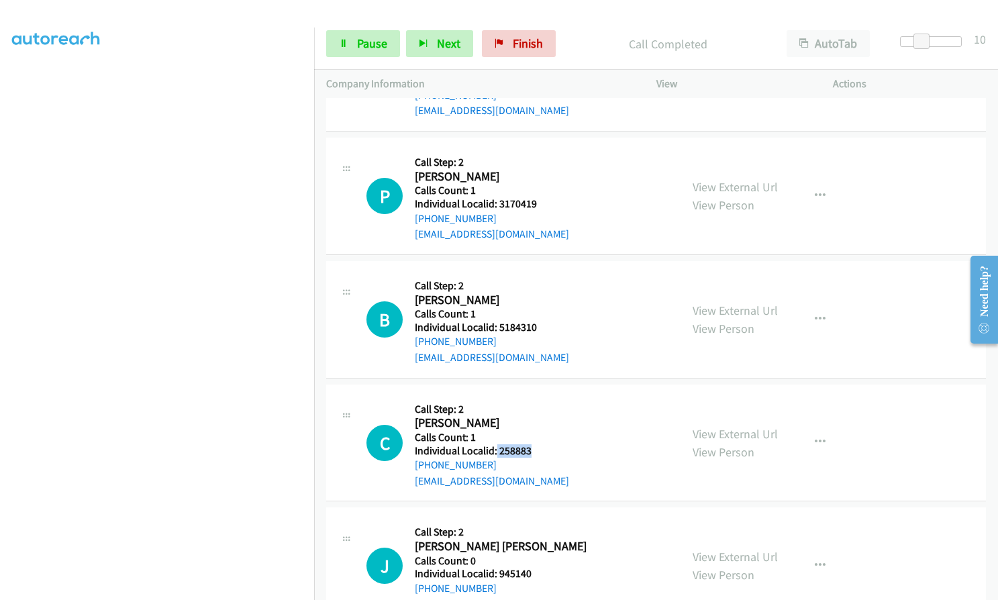
drag, startPoint x: 497, startPoint y: 415, endPoint x: 532, endPoint y: 419, distance: 35.1
click at [532, 444] on h5 "Individual Localid: 258883" at bounding box center [492, 450] width 154 height 13
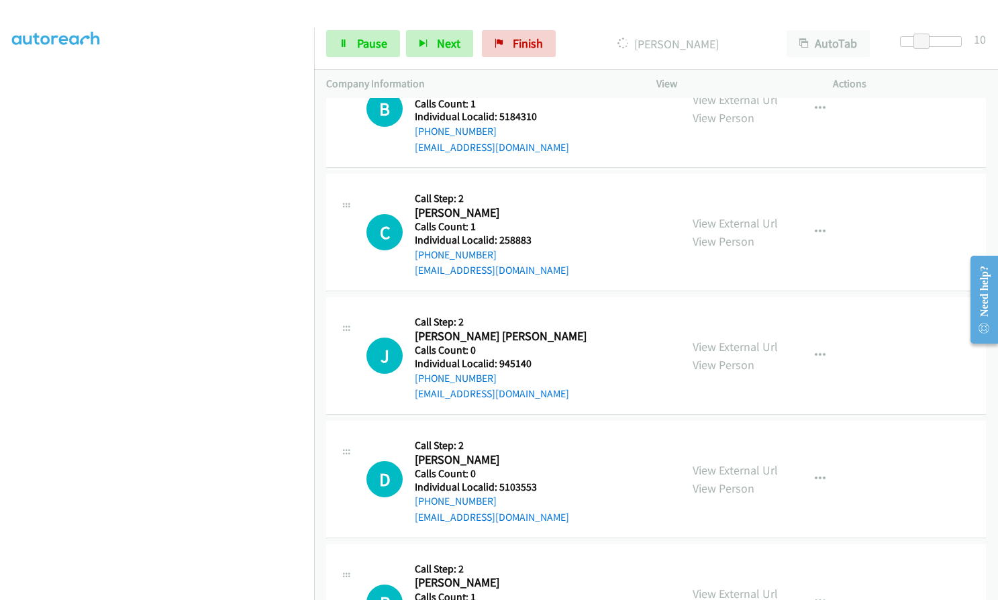
scroll to position [6485, 0]
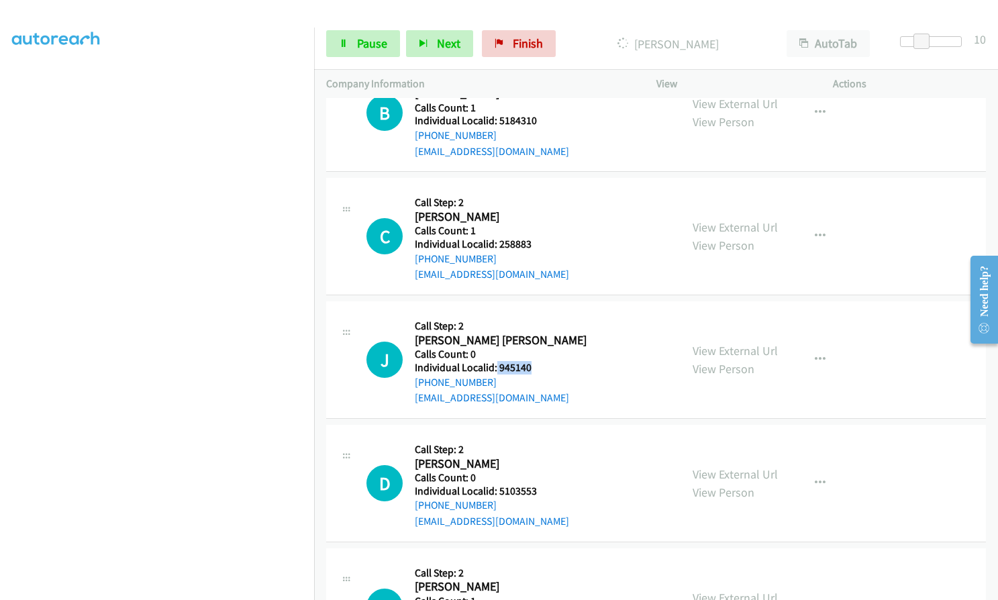
drag, startPoint x: 503, startPoint y: 334, endPoint x: 530, endPoint y: 334, distance: 27.5
click at [530, 334] on div "J Callback Scheduled Call Step: 2 [PERSON_NAME] [PERSON_NAME] America/New_York …" at bounding box center [517, 359] width 302 height 93
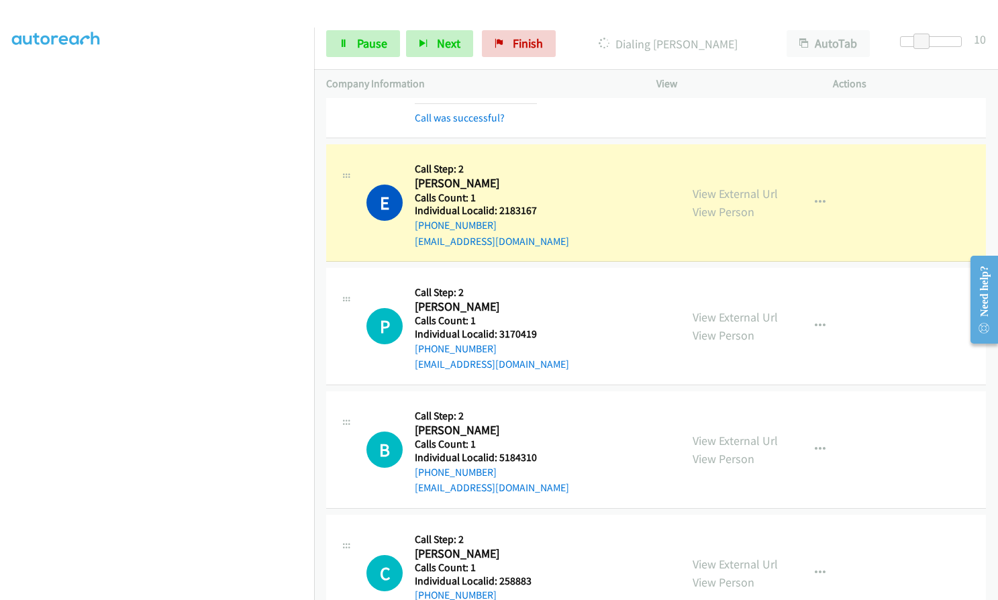
scroll to position [6195, 0]
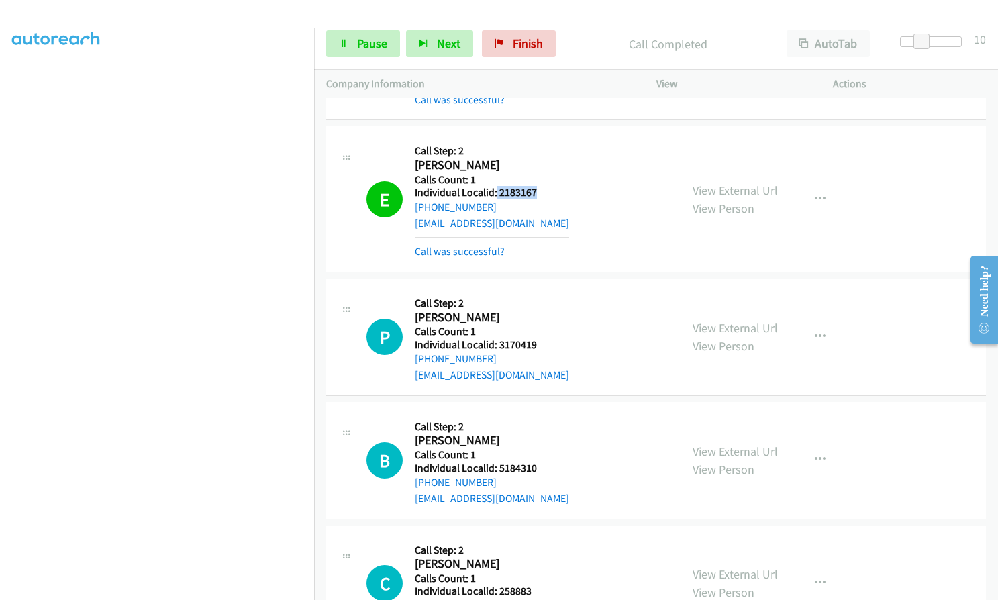
drag, startPoint x: 495, startPoint y: 156, endPoint x: 536, endPoint y: 162, distance: 41.4
click at [536, 162] on div "E Callback Scheduled Call Step: 2 [PERSON_NAME] America/New_York Calls Count: 1…" at bounding box center [517, 198] width 302 height 121
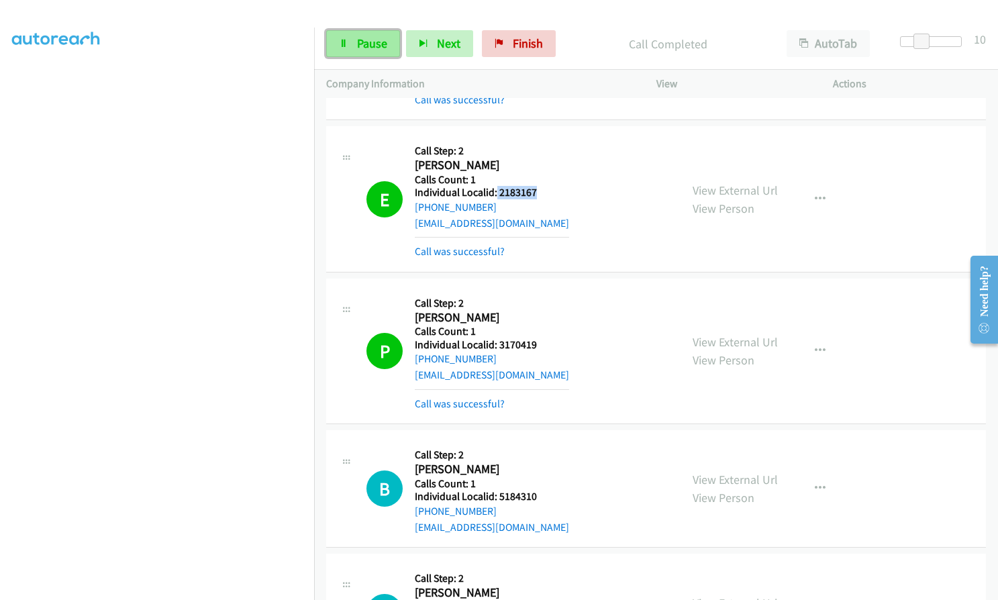
click at [356, 31] on link "Pause" at bounding box center [363, 43] width 74 height 27
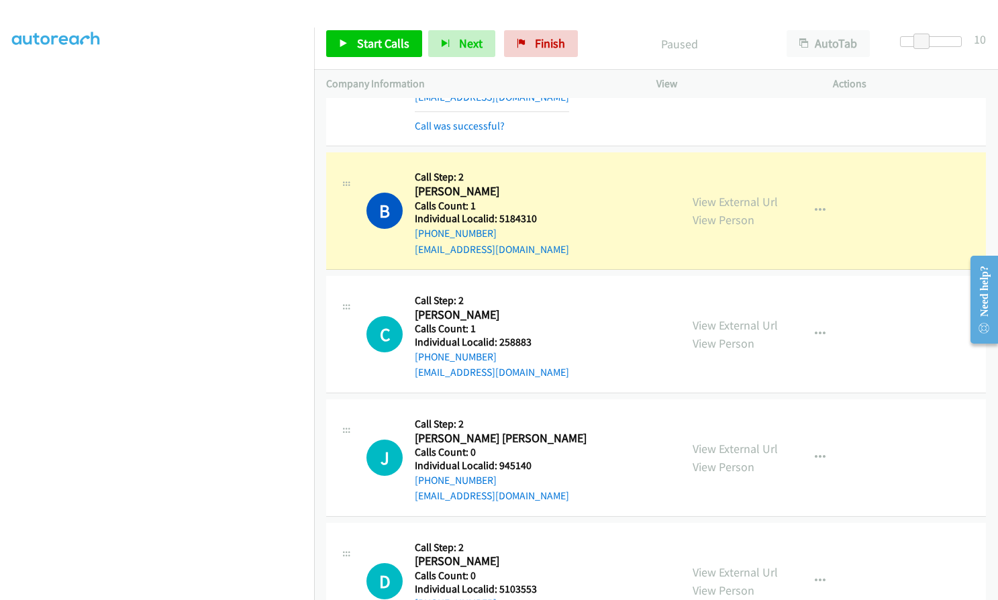
scroll to position [6497, 0]
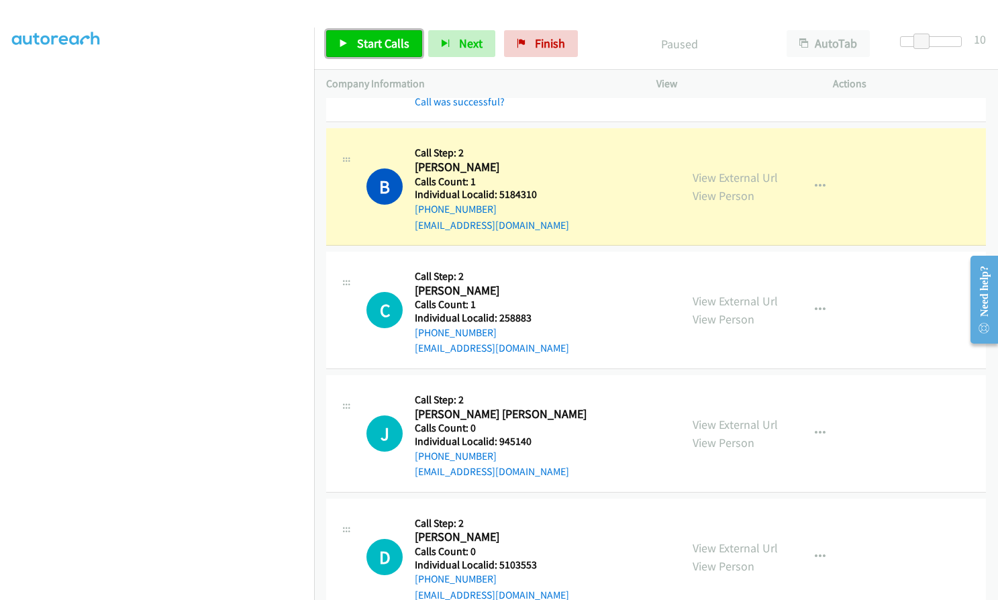
click at [392, 48] on span "Start Calls" at bounding box center [383, 43] width 52 height 15
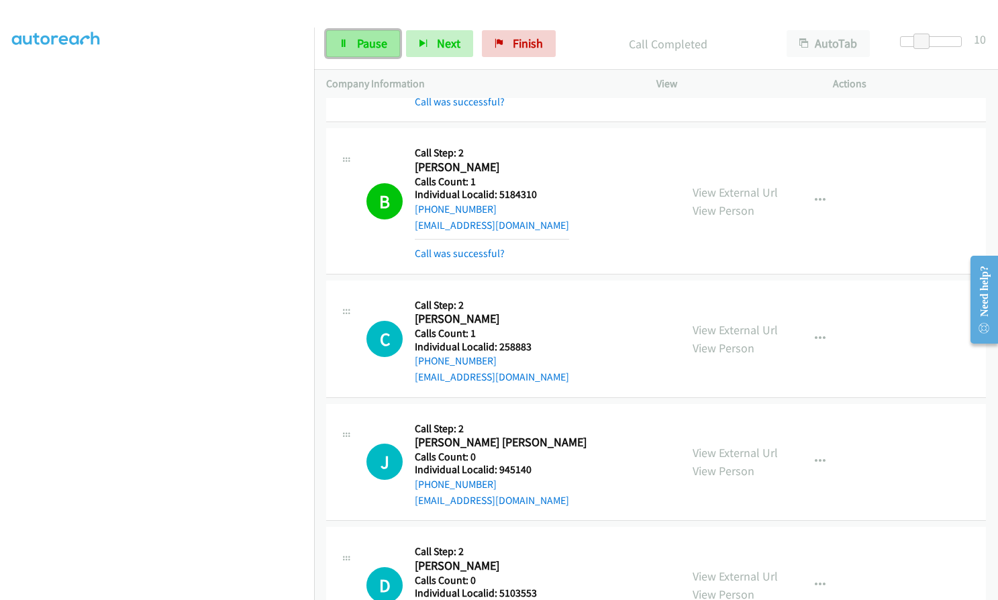
click at [384, 42] on span "Pause" at bounding box center [372, 43] width 30 height 15
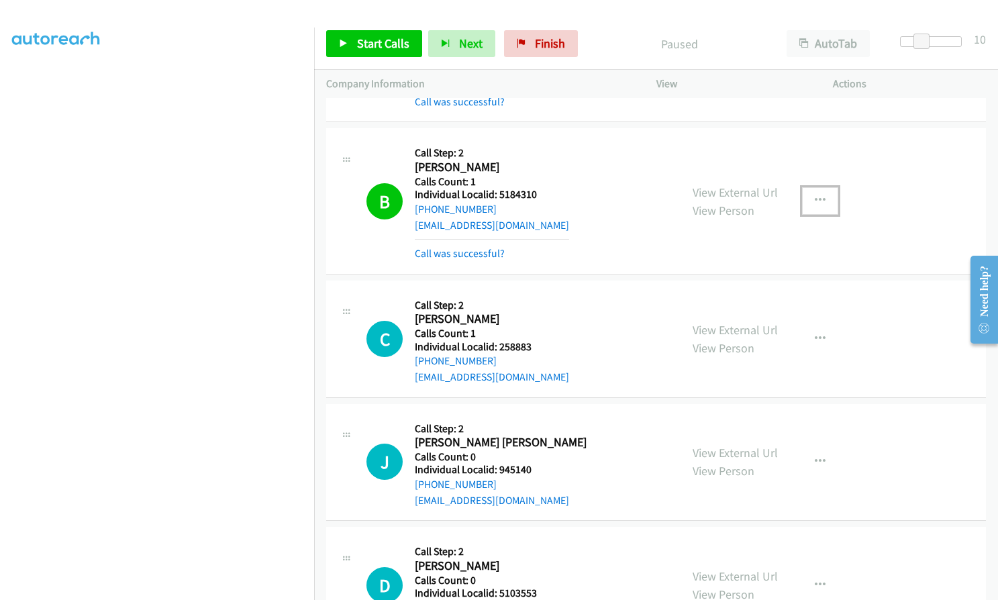
click at [815, 195] on icon "button" at bounding box center [820, 200] width 11 height 11
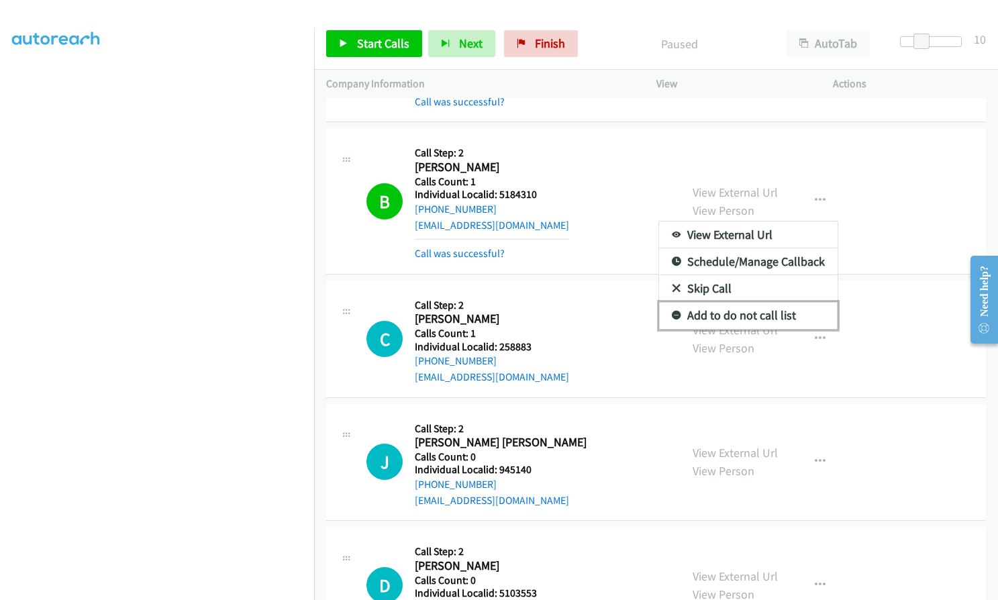
click at [672, 311] on icon at bounding box center [676, 315] width 9 height 9
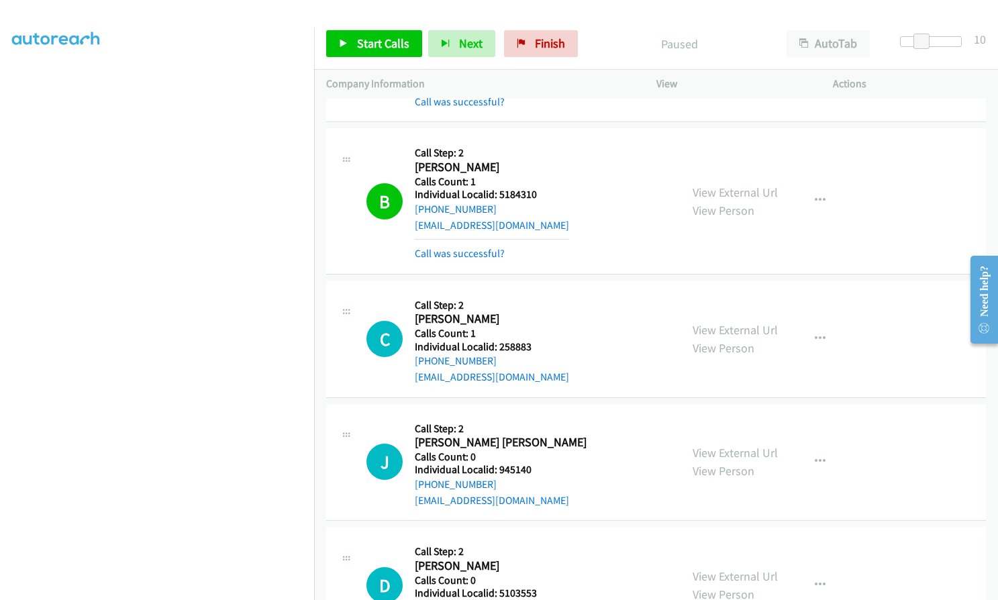
drag, startPoint x: 649, startPoint y: 180, endPoint x: 792, endPoint y: 172, distance: 143.1
click at [651, 180] on div "B Callback Scheduled Call Step: 2 [PERSON_NAME] America/New_York Calls Count: 1…" at bounding box center [517, 200] width 302 height 121
click at [815, 195] on icon "button" at bounding box center [820, 200] width 11 height 11
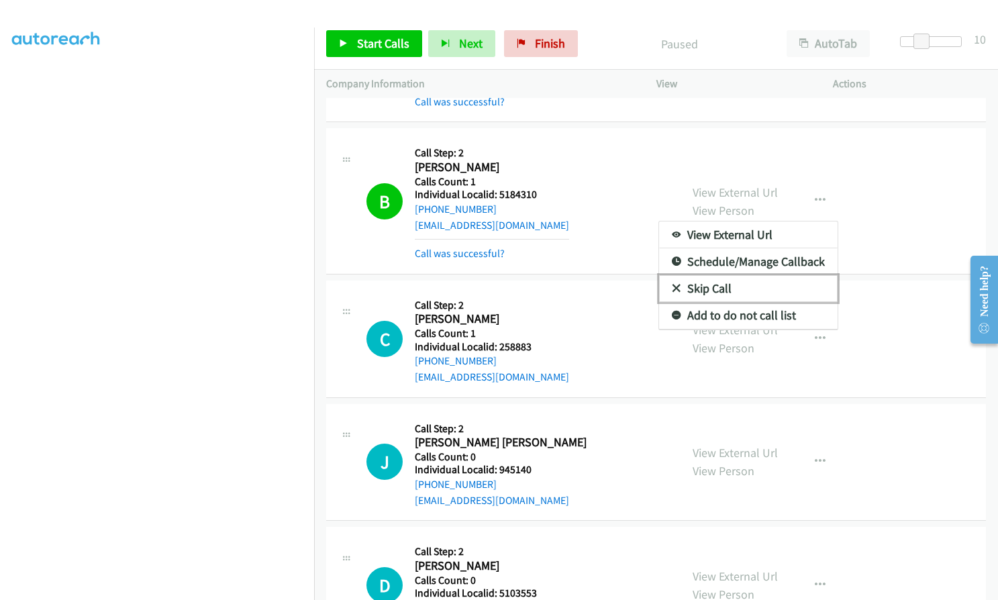
click at [672, 284] on icon at bounding box center [676, 288] width 9 height 9
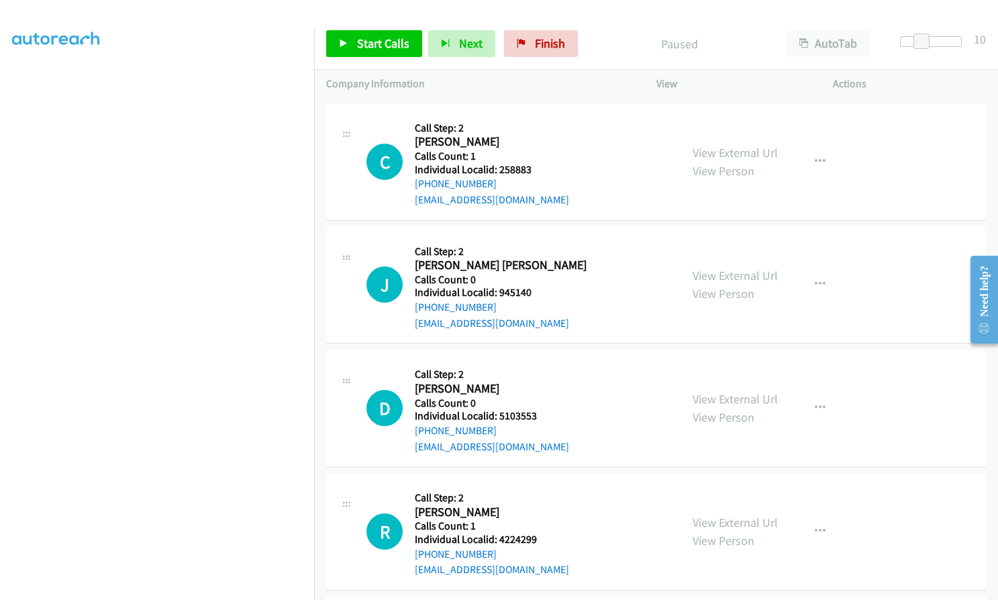
scroll to position [6748, 0]
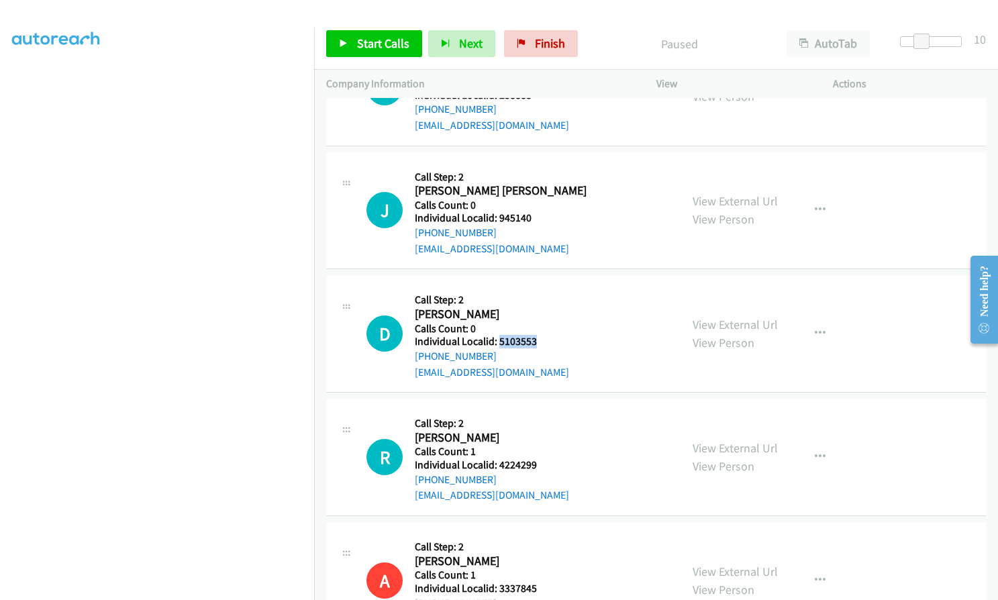
drag, startPoint x: 498, startPoint y: 307, endPoint x: 540, endPoint y: 307, distance: 42.3
click at [540, 307] on div "D Callback Scheduled Call Step: 2 [PERSON_NAME] America/[GEOGRAPHIC_DATA] Calls…" at bounding box center [517, 333] width 302 height 93
drag, startPoint x: 497, startPoint y: 431, endPoint x: 540, endPoint y: 435, distance: 43.1
click at [540, 435] on div "R Callback Scheduled Call Step: 2 [PERSON_NAME] America/New_York Calls Count: 1…" at bounding box center [517, 457] width 302 height 93
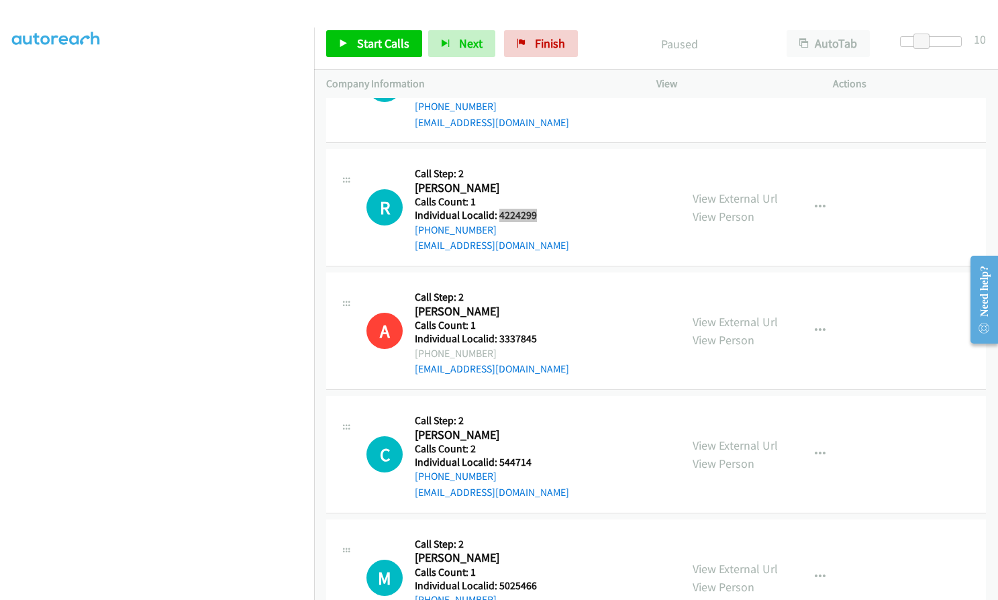
scroll to position [7000, 0]
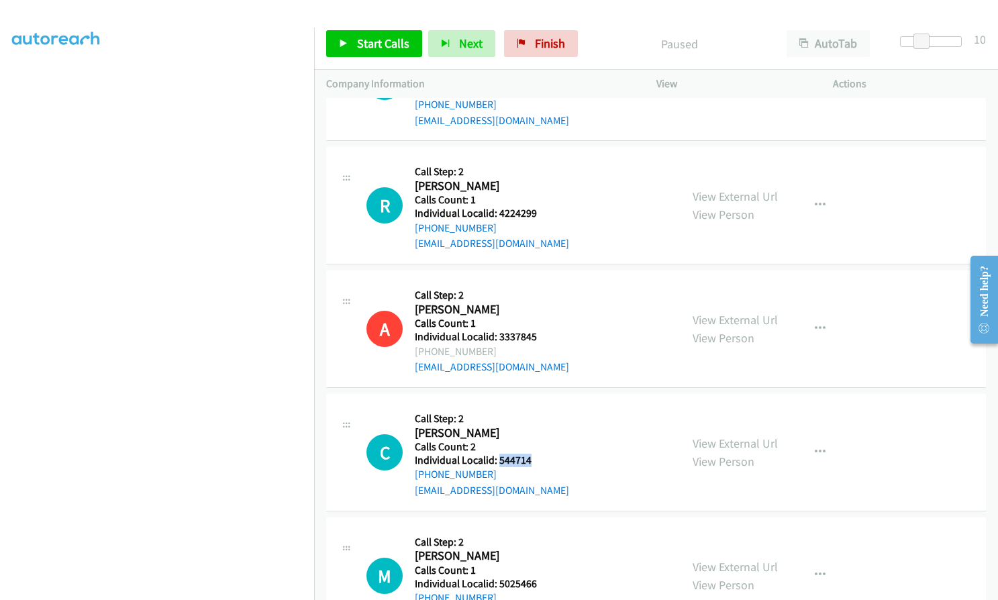
drag, startPoint x: 505, startPoint y: 427, endPoint x: 533, endPoint y: 429, distance: 28.9
click at [533, 429] on div "C Callback Scheduled Call Step: 2 [PERSON_NAME] America/[GEOGRAPHIC_DATA] Calls…" at bounding box center [517, 452] width 302 height 93
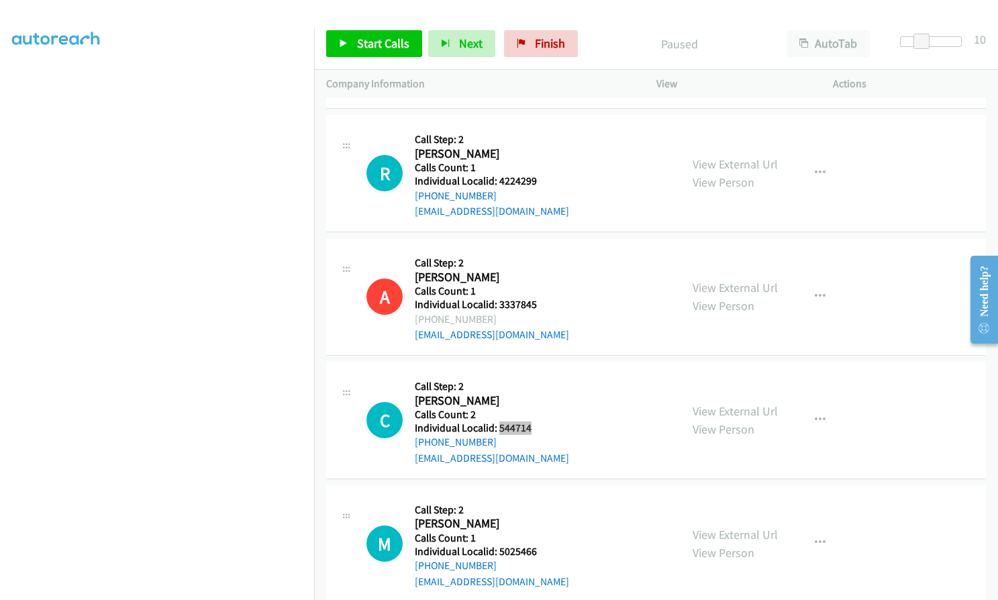
scroll to position [7117, 0]
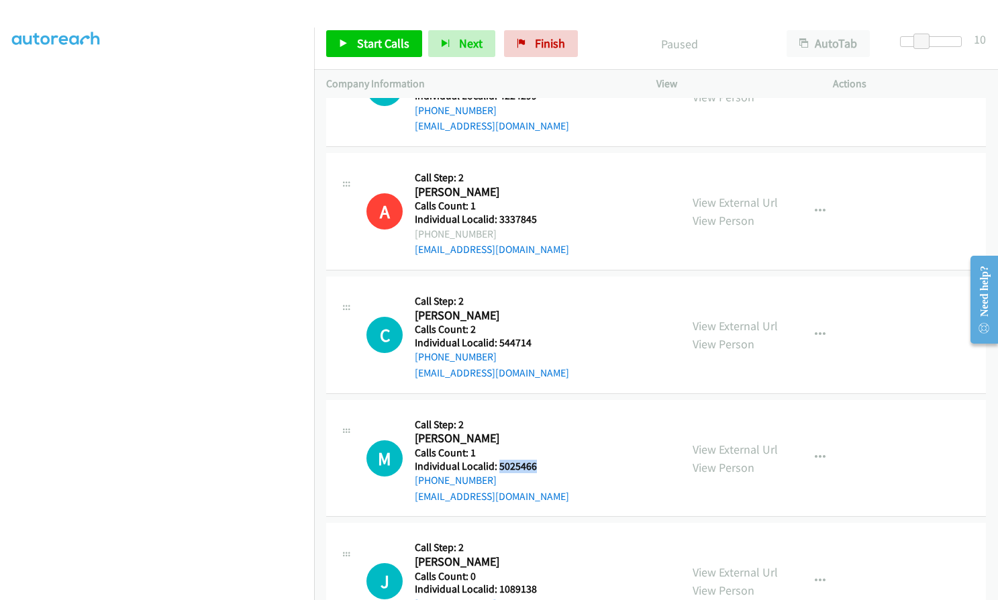
drag, startPoint x: 498, startPoint y: 433, endPoint x: 538, endPoint y: 437, distance: 40.5
click at [538, 437] on div "M Callback Scheduled Call Step: 2 [PERSON_NAME] America/Los_Angeles Calls Count…" at bounding box center [517, 458] width 302 height 93
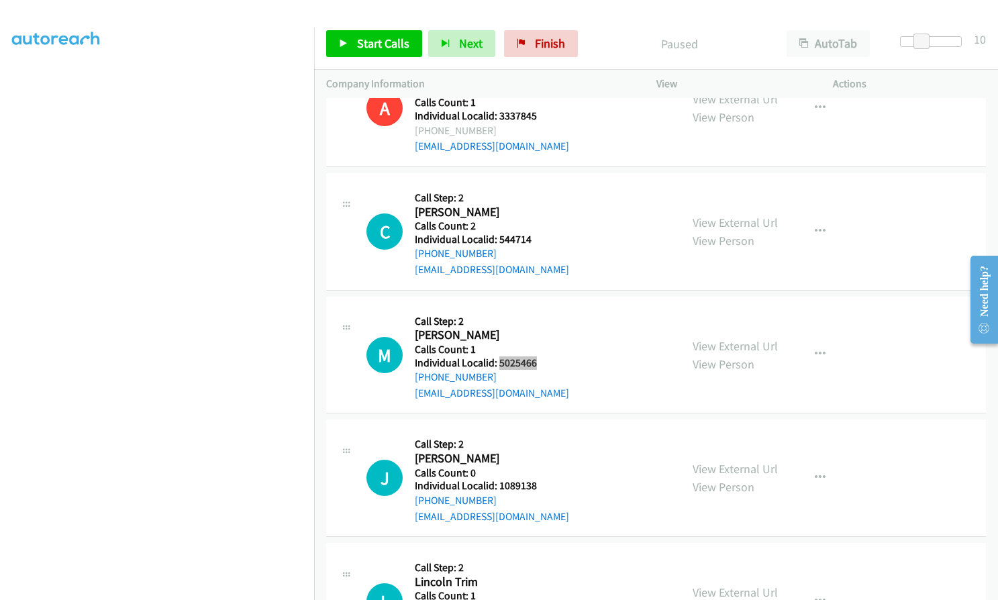
scroll to position [7235, 0]
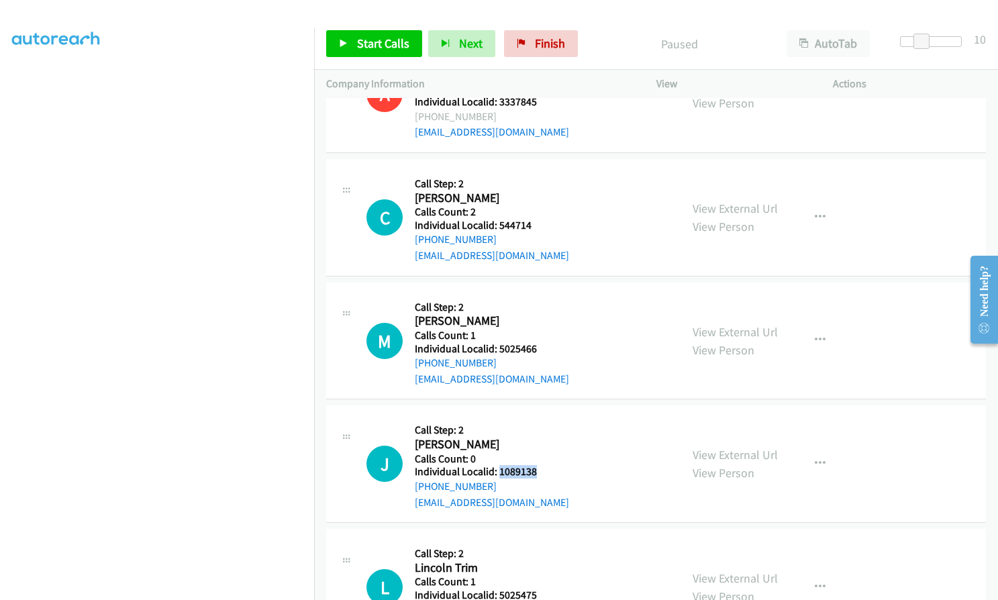
drag, startPoint x: 498, startPoint y: 441, endPoint x: 537, endPoint y: 441, distance: 39.6
click at [537, 441] on div "J Callback Scheduled Call Step: 2 [PERSON_NAME] America/[GEOGRAPHIC_DATA] Calls…" at bounding box center [517, 463] width 302 height 93
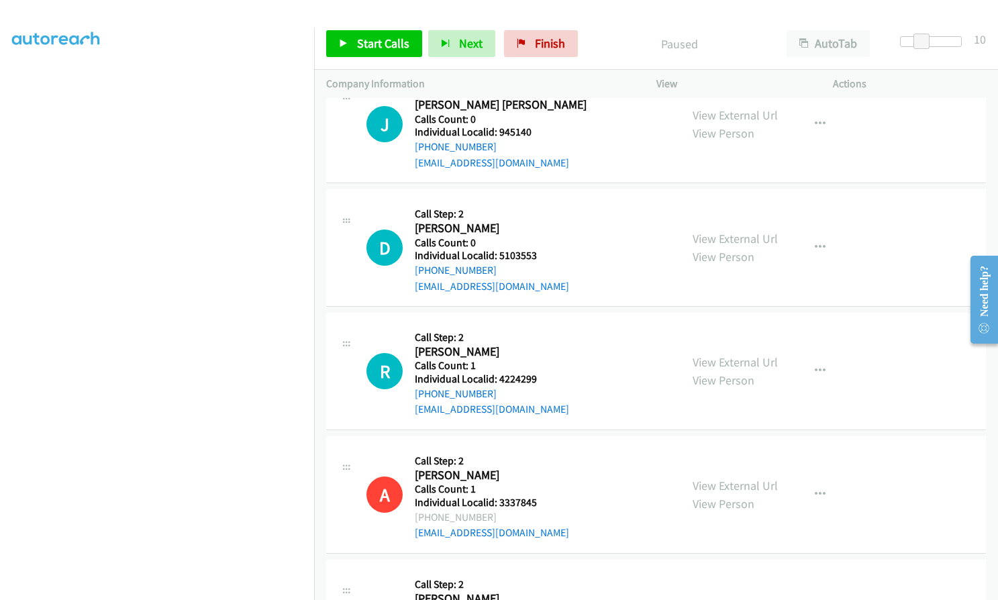
scroll to position [6815, 0]
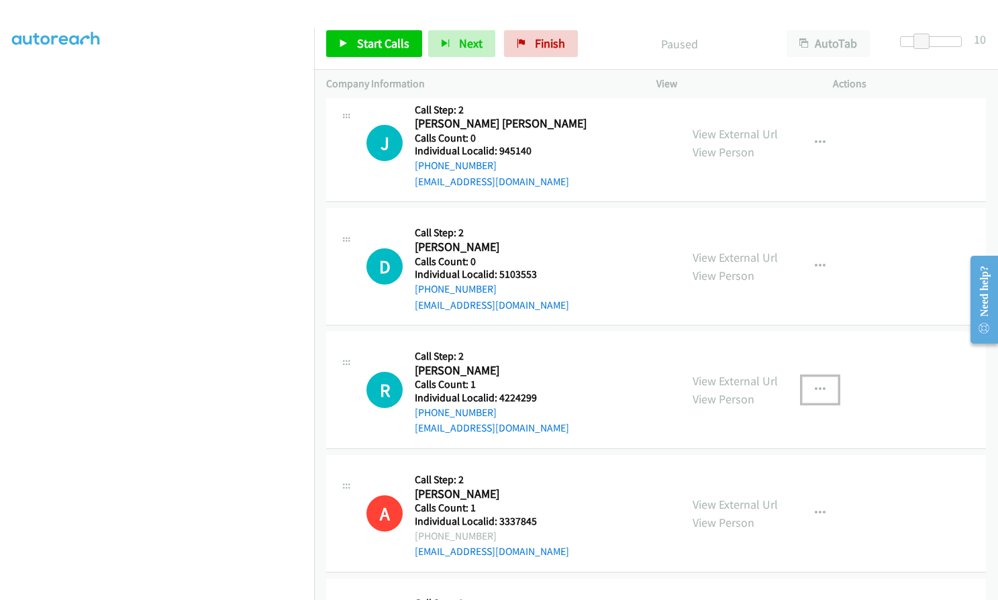
click at [826, 376] on button "button" at bounding box center [820, 389] width 36 height 27
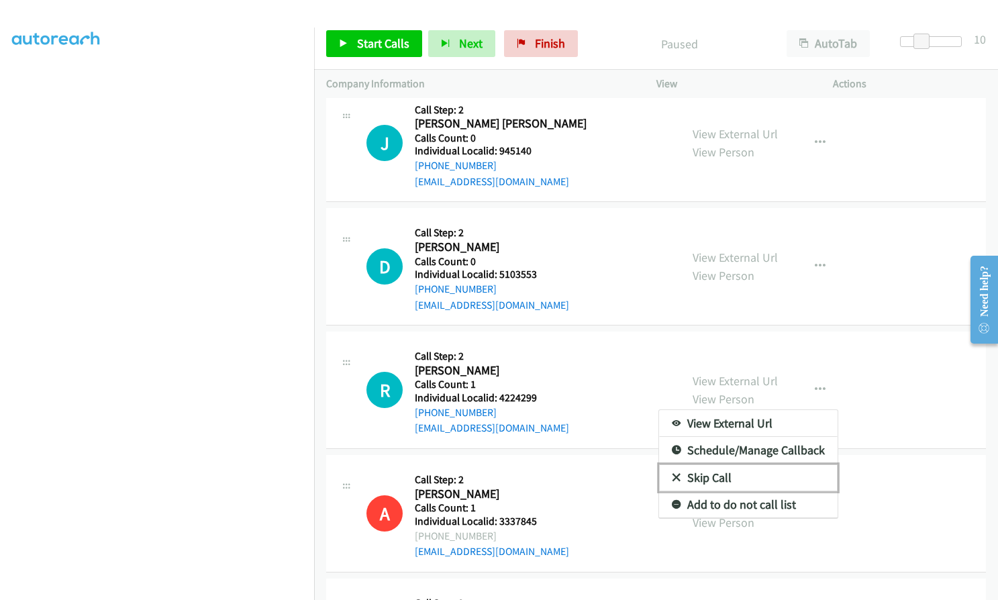
click at [676, 464] on link "Skip Call" at bounding box center [748, 477] width 178 height 27
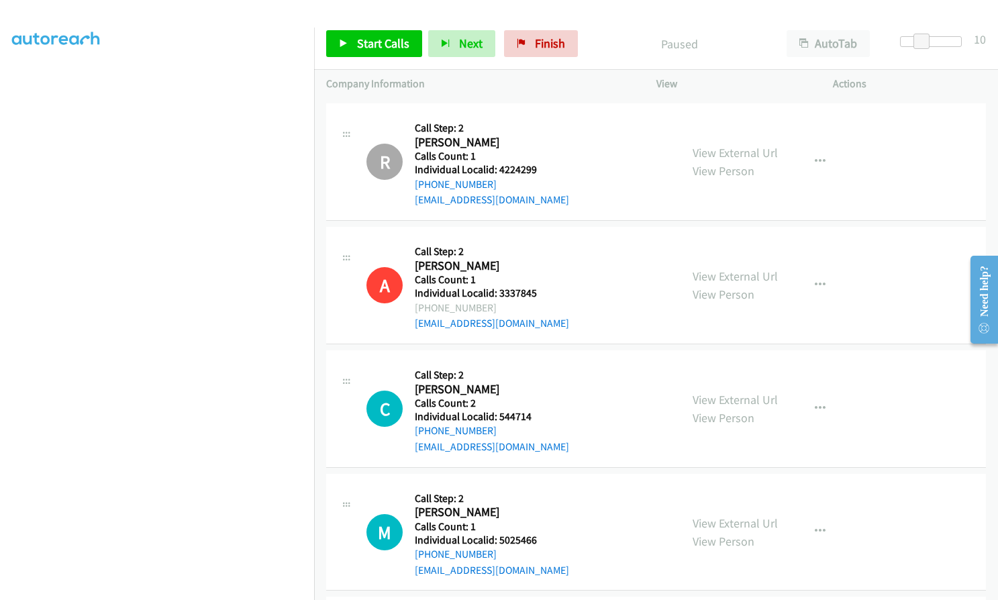
scroll to position [7050, 0]
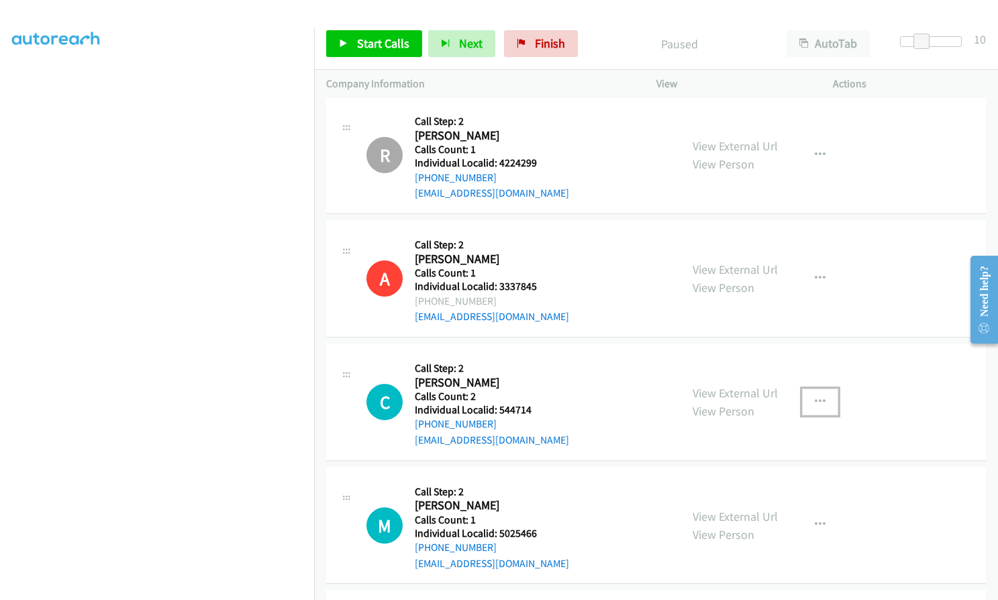
click at [816, 397] on icon "button" at bounding box center [820, 402] width 11 height 11
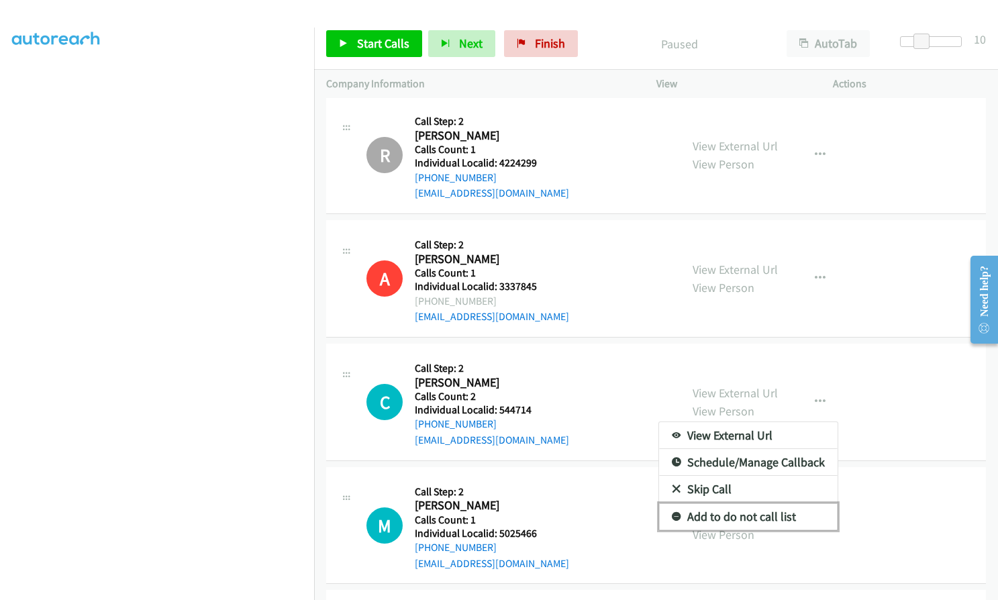
click at [672, 513] on icon at bounding box center [676, 517] width 9 height 9
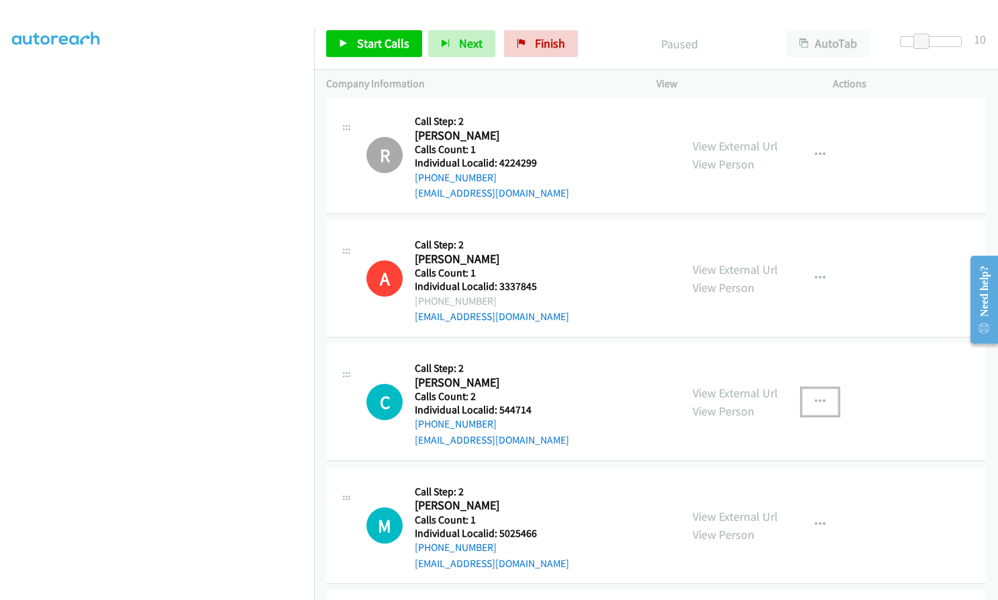
click at [815, 397] on icon "button" at bounding box center [820, 402] width 11 height 11
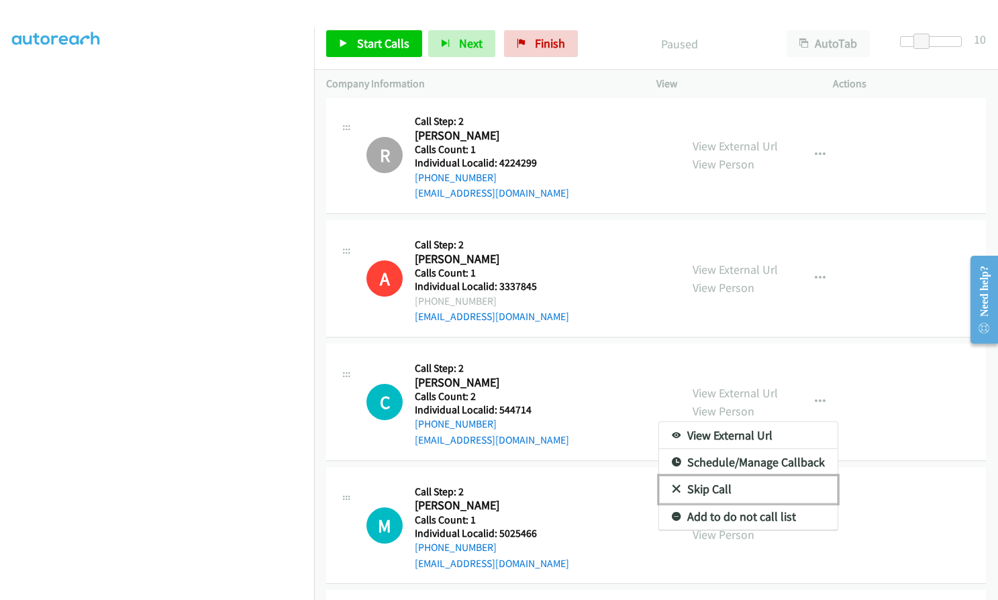
click at [672, 485] on icon at bounding box center [676, 489] width 9 height 9
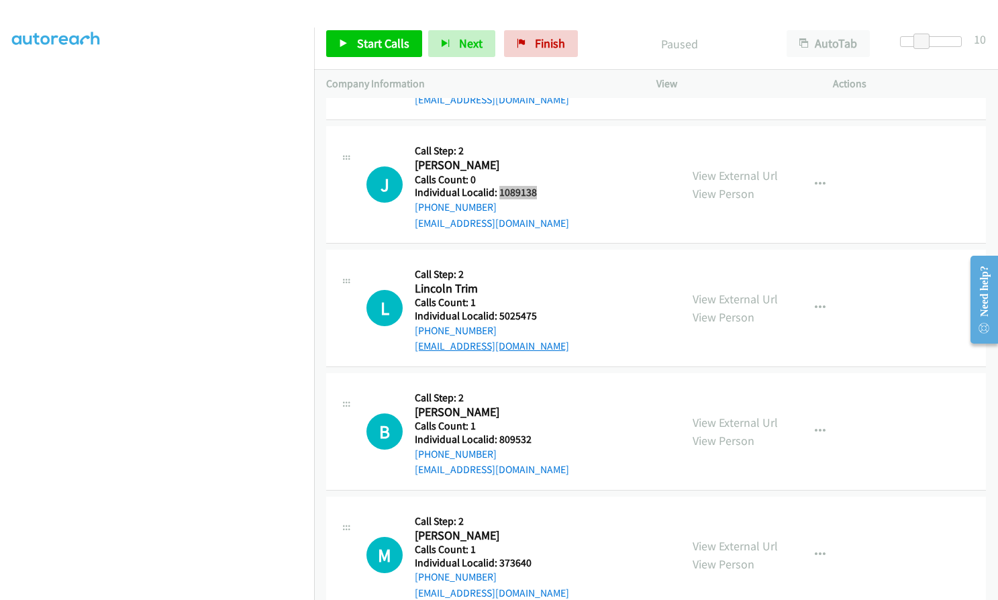
scroll to position [7520, 0]
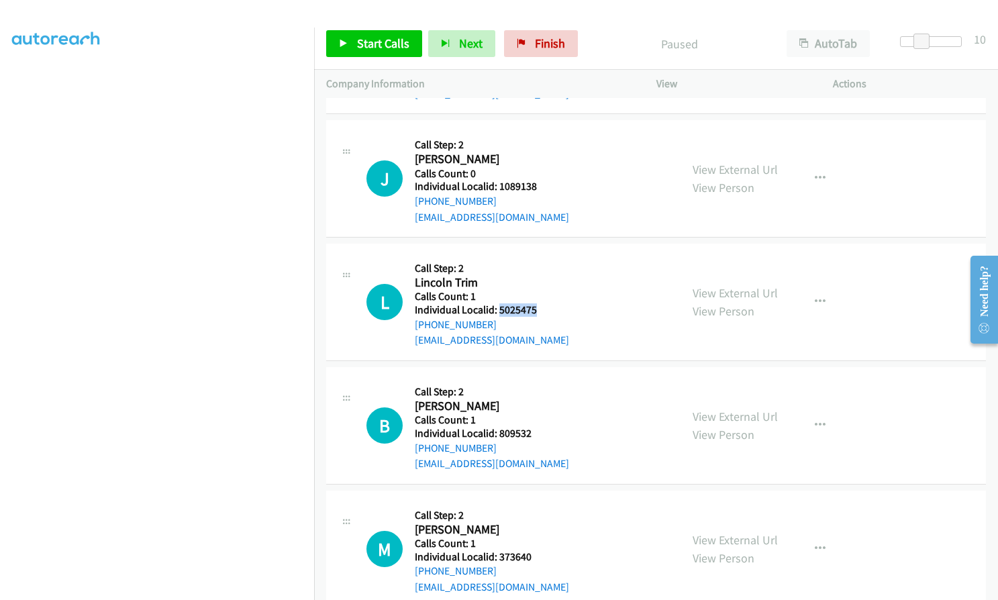
drag, startPoint x: 497, startPoint y: 276, endPoint x: 547, endPoint y: 279, distance: 49.8
click at [547, 279] on div "L Callback Scheduled Call Step: 2 Lincoln Trim America/New_York Calls Count: 1 …" at bounding box center [517, 302] width 302 height 93
drag, startPoint x: 495, startPoint y: 403, endPoint x: 528, endPoint y: 403, distance: 32.9
click at [533, 402] on div "B Callback Scheduled Call Step: 2 [PERSON_NAME] America/[GEOGRAPHIC_DATA] Calls…" at bounding box center [517, 425] width 302 height 93
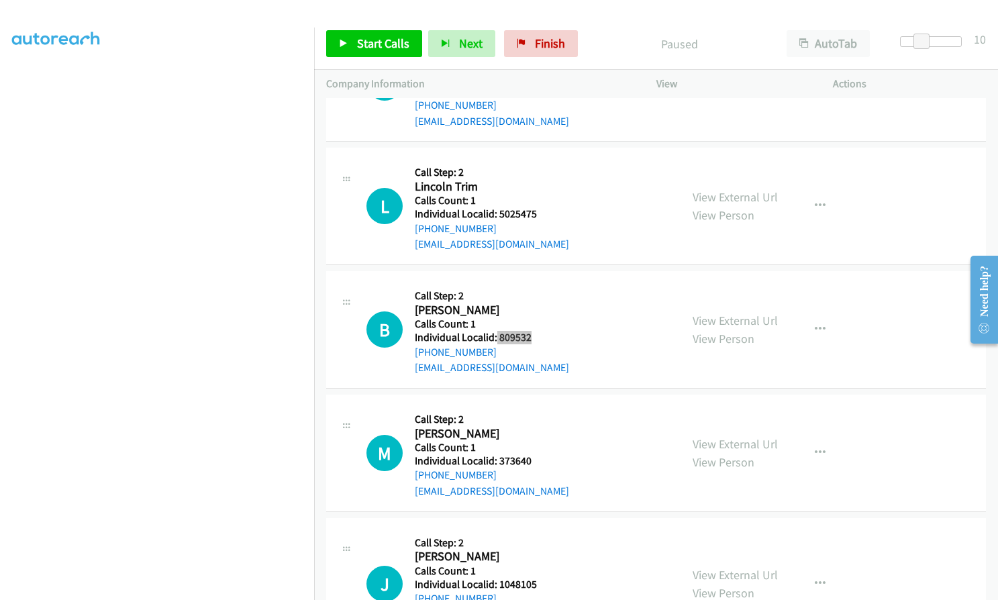
scroll to position [7621, 0]
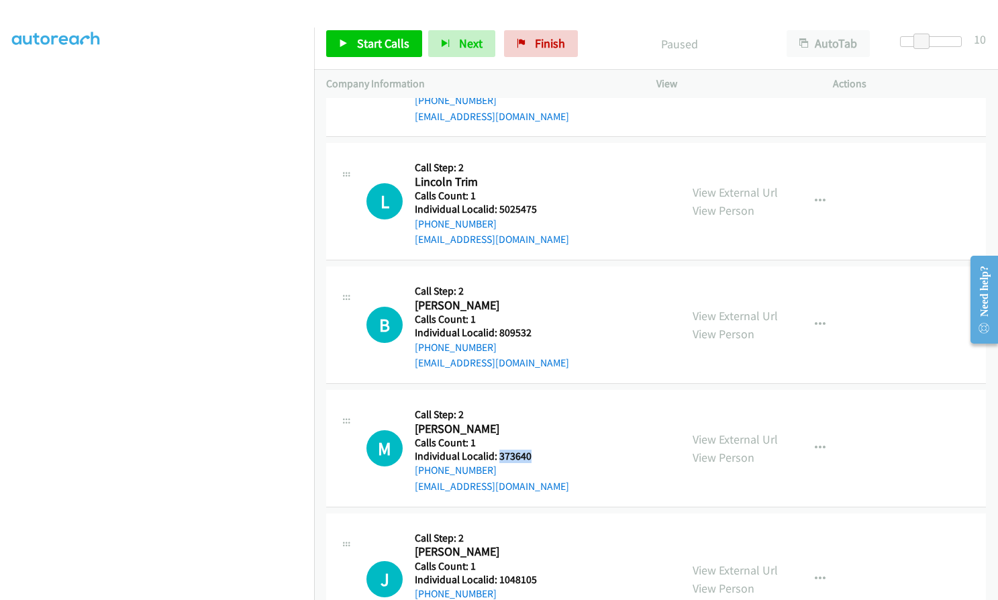
drag, startPoint x: 497, startPoint y: 424, endPoint x: 537, endPoint y: 424, distance: 39.6
click at [537, 424] on div "M Callback Scheduled Call Step: 2 [PERSON_NAME] America/New_York Calls Count: 1…" at bounding box center [517, 448] width 302 height 93
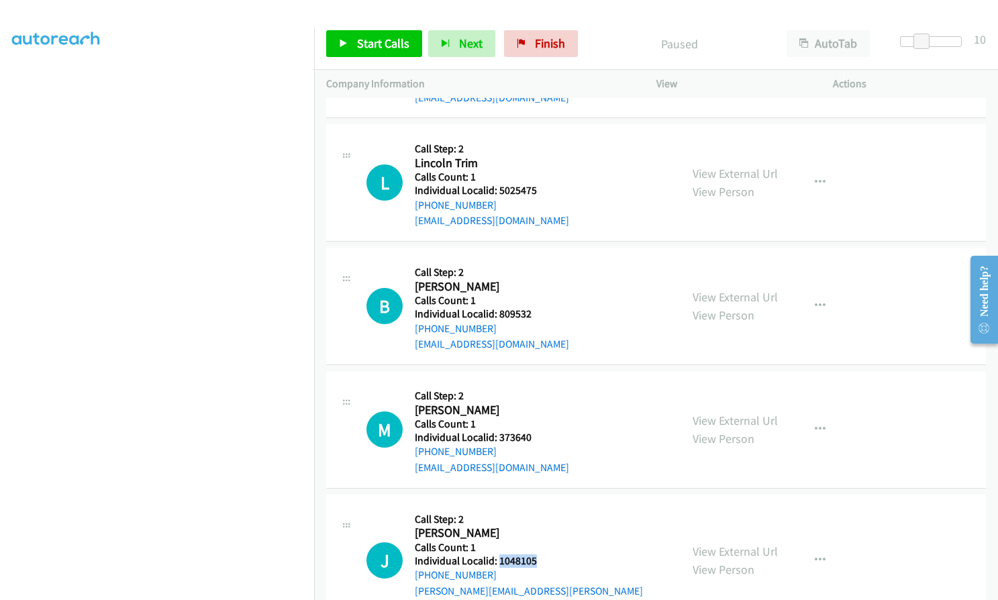
drag, startPoint x: 501, startPoint y: 529, endPoint x: 536, endPoint y: 529, distance: 35.6
click at [536, 529] on div "J Callback Scheduled Call Step: 2 [PERSON_NAME] America/New_York Calls Count: 1…" at bounding box center [517, 561] width 302 height 108
click at [380, 44] on span "Start Calls" at bounding box center [383, 43] width 52 height 15
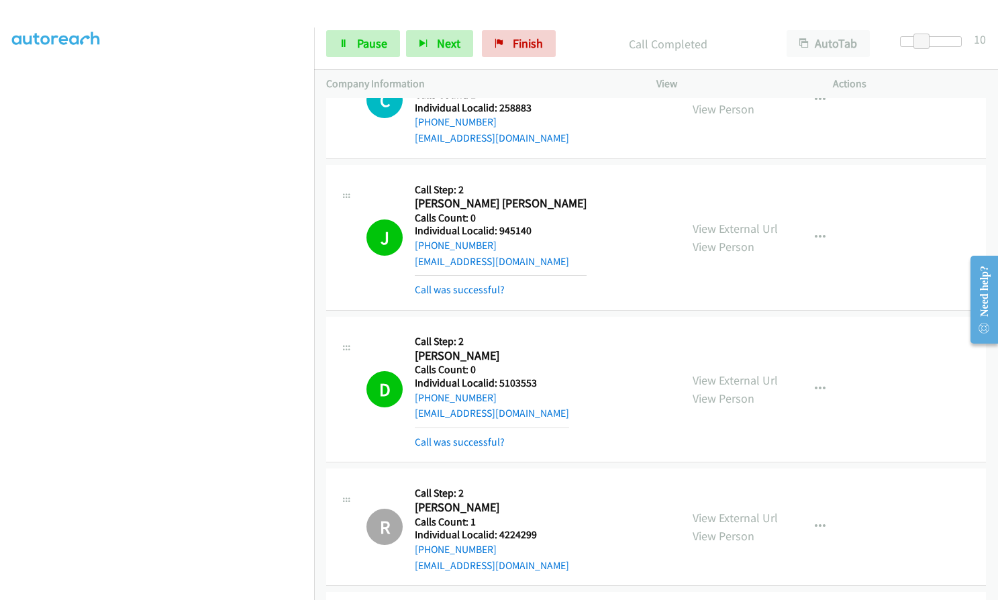
scroll to position [6750, 0]
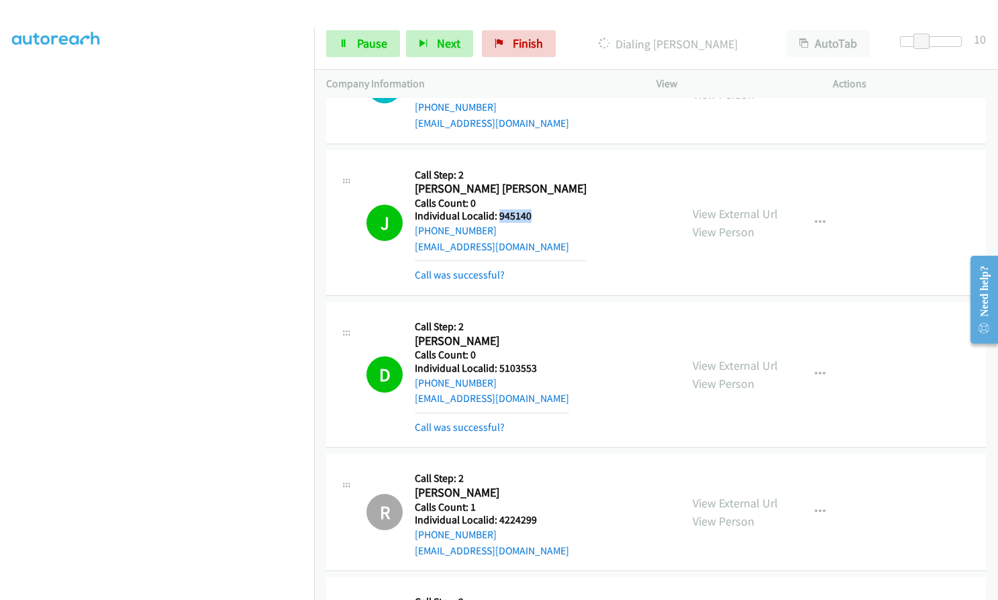
drag, startPoint x: 497, startPoint y: 186, endPoint x: 520, endPoint y: 185, distance: 23.5
click at [531, 184] on div "J Callback Scheduled Call Step: 2 [PERSON_NAME] [PERSON_NAME] America/New_York …" at bounding box center [517, 222] width 302 height 121
drag, startPoint x: 497, startPoint y: 335, endPoint x: 539, endPoint y: 335, distance: 42.3
click at [539, 335] on div "D Callback Scheduled Call Step: 2 [PERSON_NAME] America/[GEOGRAPHIC_DATA] Calls…" at bounding box center [517, 374] width 302 height 121
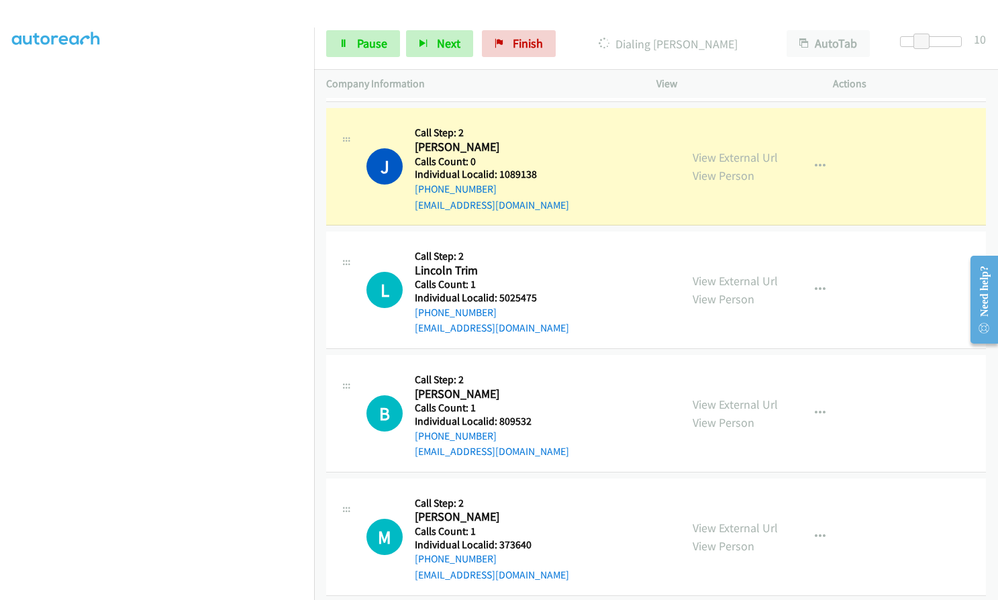
scroll to position [7606, 0]
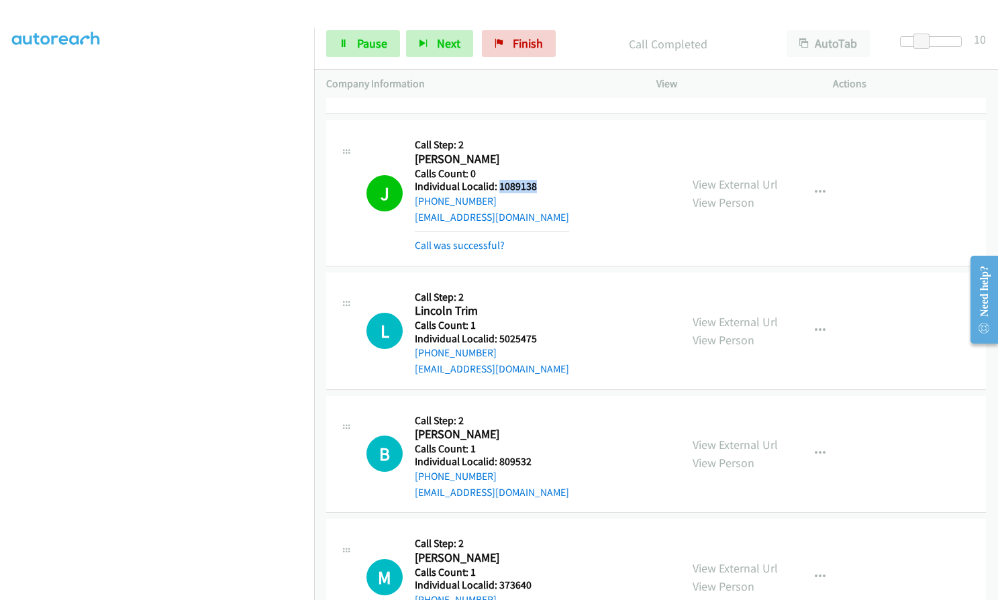
drag, startPoint x: 497, startPoint y: 156, endPoint x: 538, endPoint y: 154, distance: 41.6
click at [539, 154] on div "J Callback Scheduled Call Step: 2 [PERSON_NAME] America/[GEOGRAPHIC_DATA] Calls…" at bounding box center [517, 192] width 302 height 121
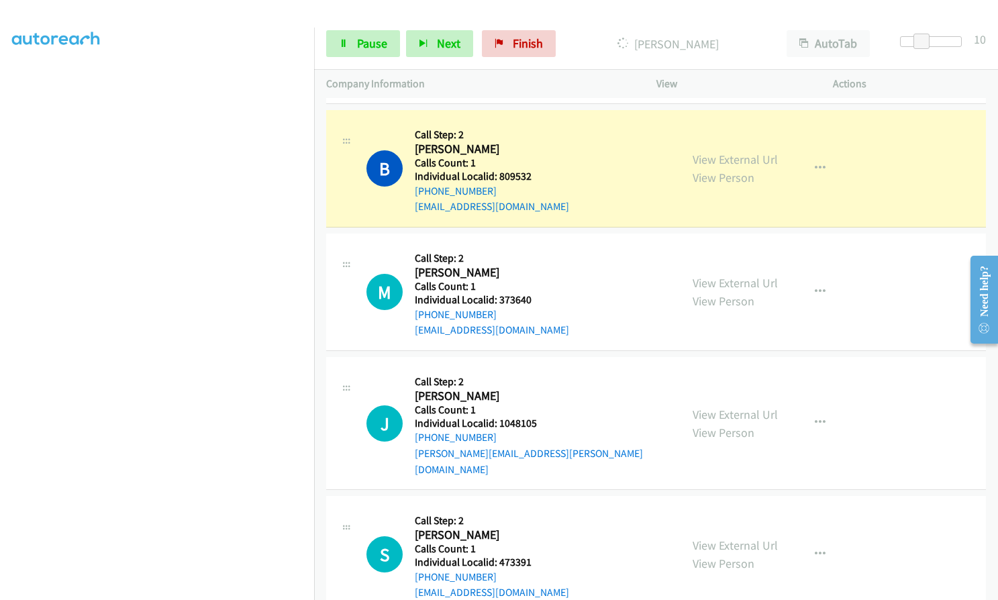
scroll to position [7941, 0]
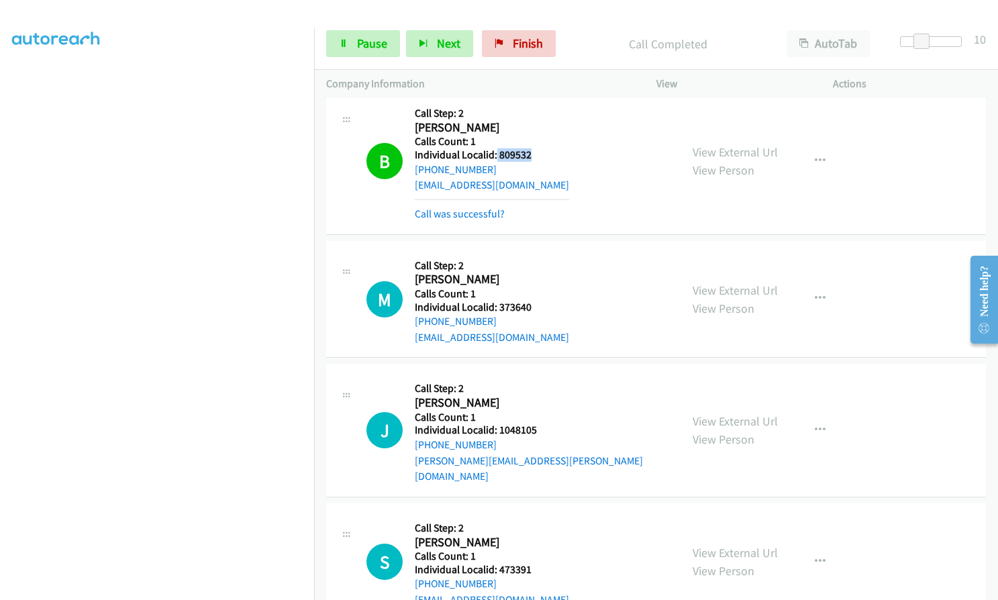
drag, startPoint x: 496, startPoint y: 122, endPoint x: 531, endPoint y: 126, distance: 35.8
click at [531, 126] on div "B Callback Scheduled Call Step: 2 [PERSON_NAME] America/[GEOGRAPHIC_DATA] Calls…" at bounding box center [517, 161] width 302 height 121
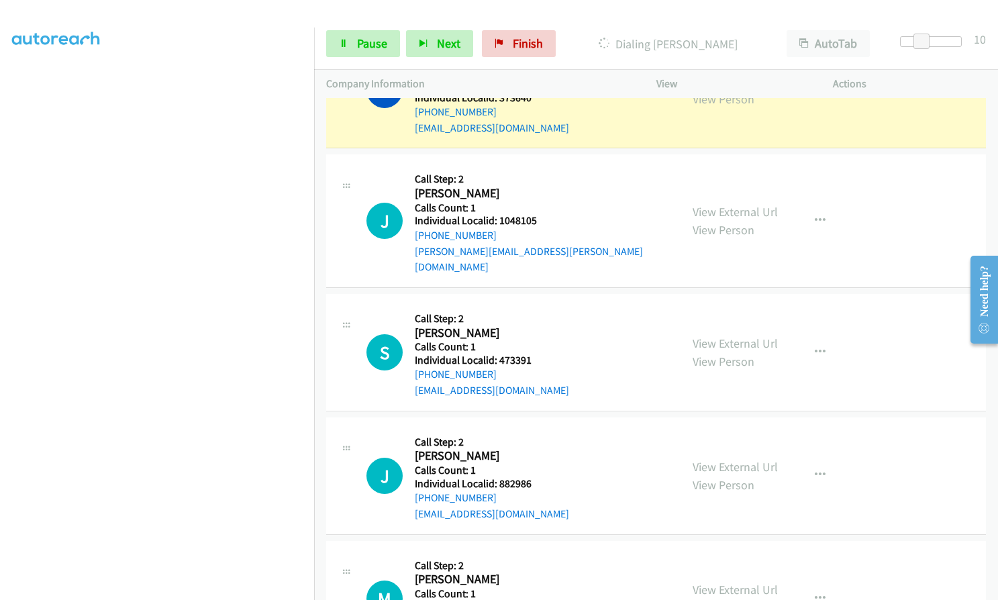
scroll to position [8210, 0]
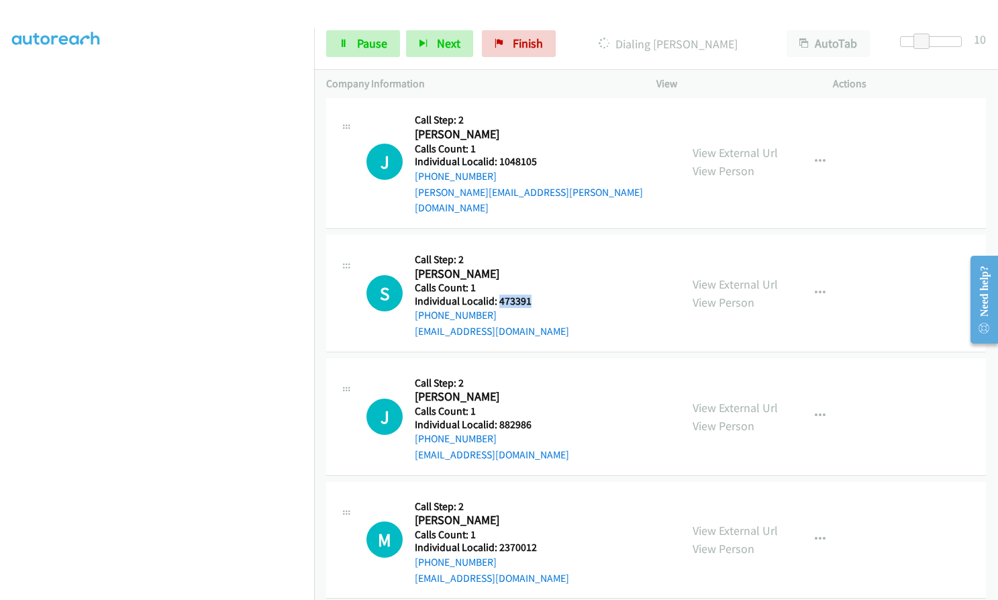
drag, startPoint x: 497, startPoint y: 248, endPoint x: 534, endPoint y: 253, distance: 37.9
click at [534, 253] on div "S Callback Scheduled Call Step: 2 [PERSON_NAME] America/Los_Angeles Calls Count…" at bounding box center [517, 293] width 302 height 93
drag, startPoint x: 494, startPoint y: 374, endPoint x: 533, endPoint y: 376, distance: 38.3
click at [533, 376] on div "J Callback Scheduled Call Step: 2 [PERSON_NAME] America/New_York Calls Count: 1…" at bounding box center [517, 416] width 302 height 93
drag, startPoint x: 498, startPoint y: 499, endPoint x: 527, endPoint y: 499, distance: 28.9
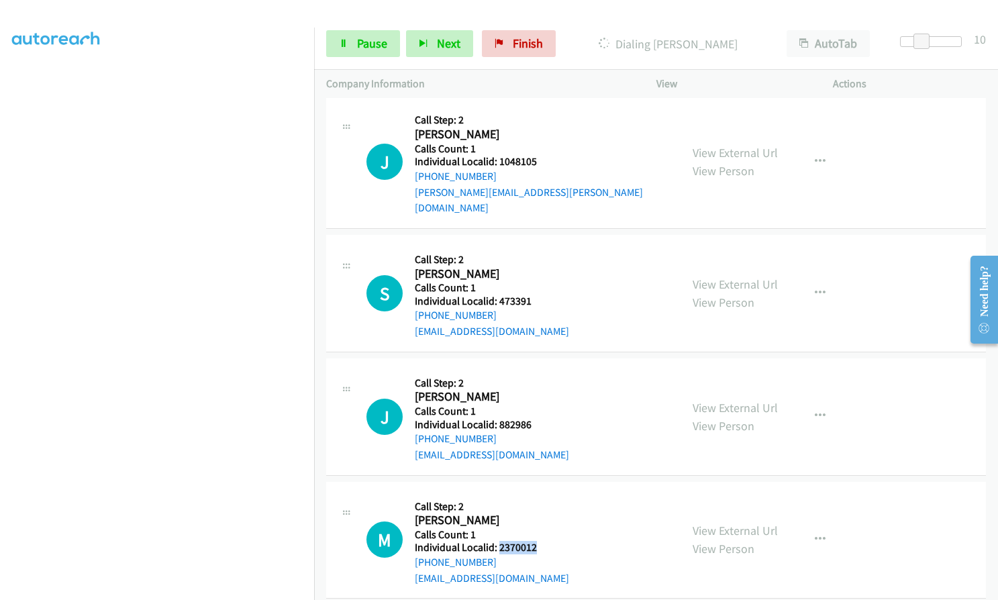
click at [539, 499] on div "M Callback Scheduled Call Step: 2 [PERSON_NAME] America/New_York Calls Count: 1…" at bounding box center [517, 540] width 302 height 93
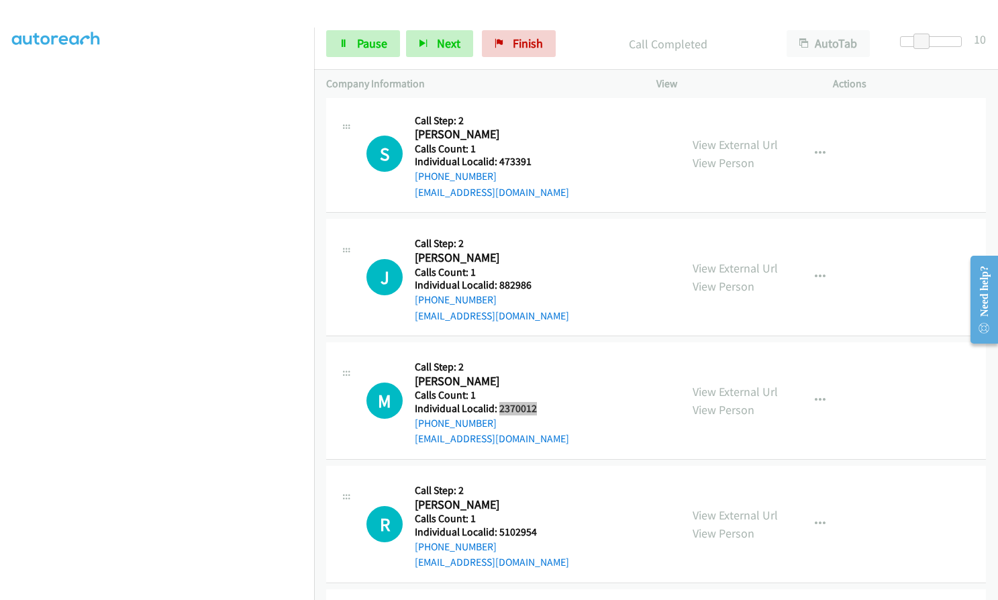
scroll to position [8406, 0]
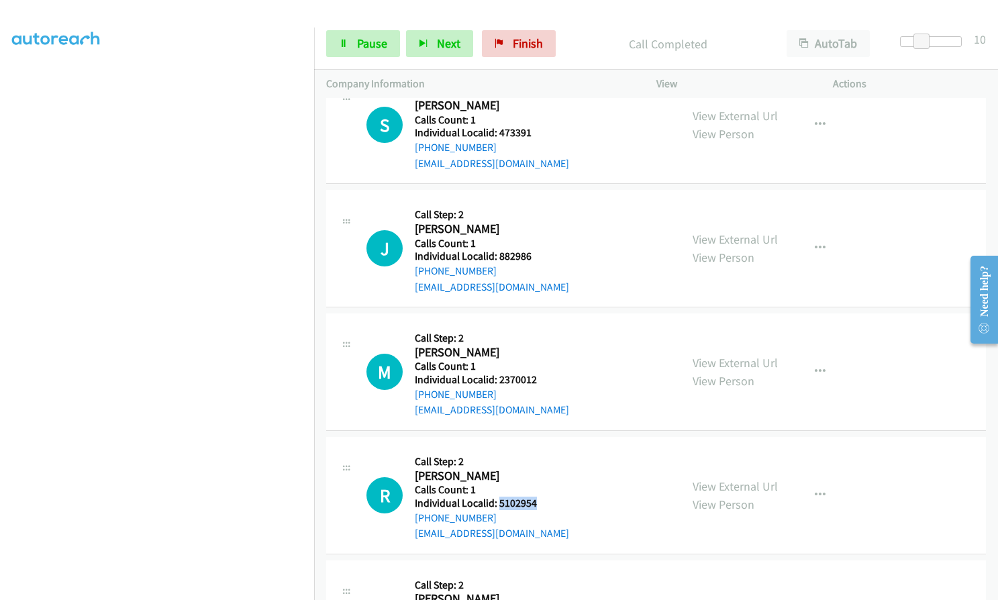
drag, startPoint x: 504, startPoint y: 456, endPoint x: 545, endPoint y: 459, distance: 41.7
click at [545, 459] on div "R Callback Scheduled Call Step: 2 [PERSON_NAME] America/New_York Calls Count: 1…" at bounding box center [517, 495] width 302 height 93
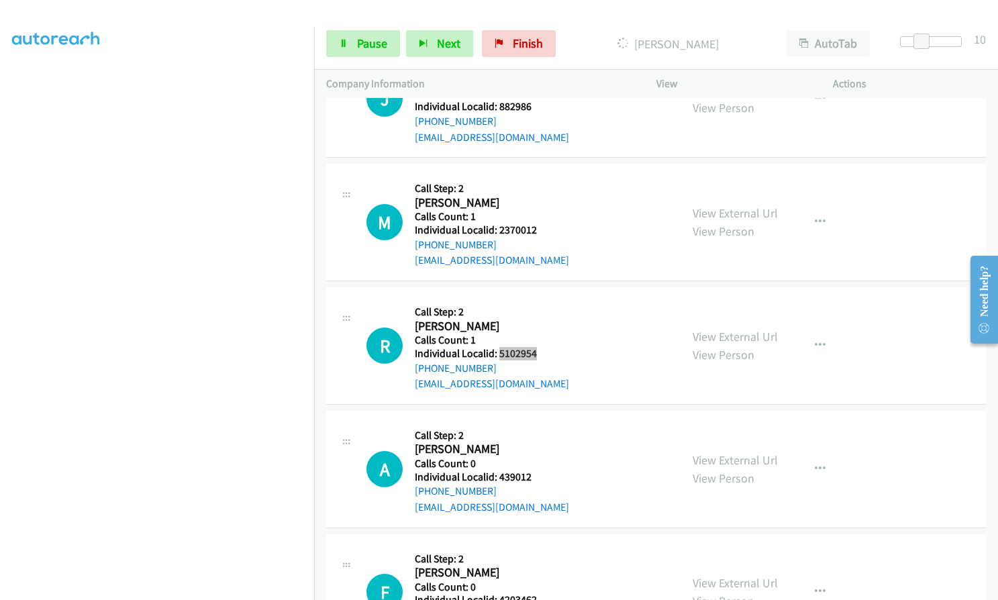
scroll to position [8557, 0]
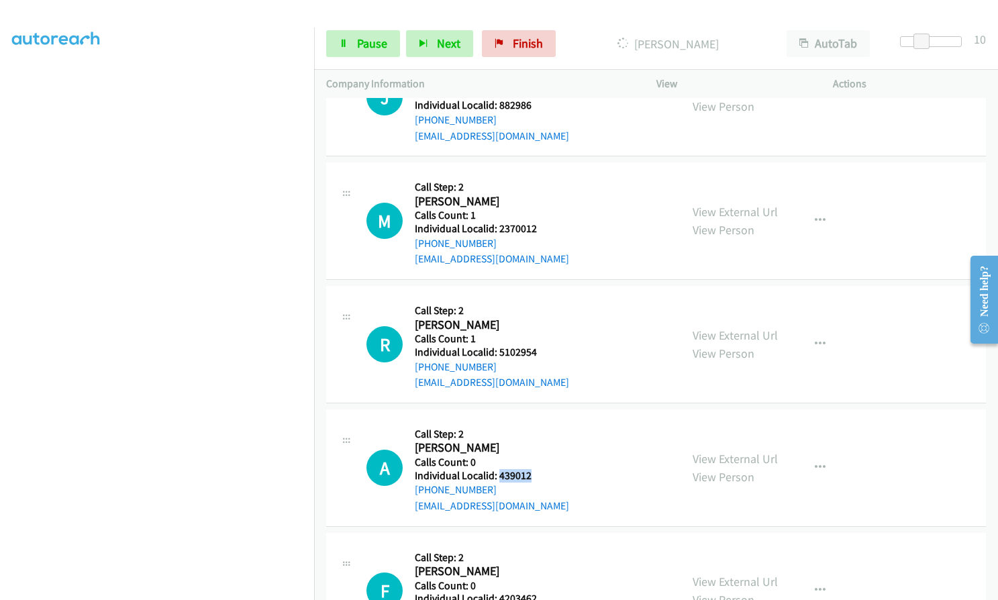
drag, startPoint x: 497, startPoint y: 426, endPoint x: 532, endPoint y: 427, distance: 35.6
click at [532, 427] on div "A Callback Scheduled Call Step: 2 [PERSON_NAME] America/New_York Calls Count: 0…" at bounding box center [517, 467] width 302 height 93
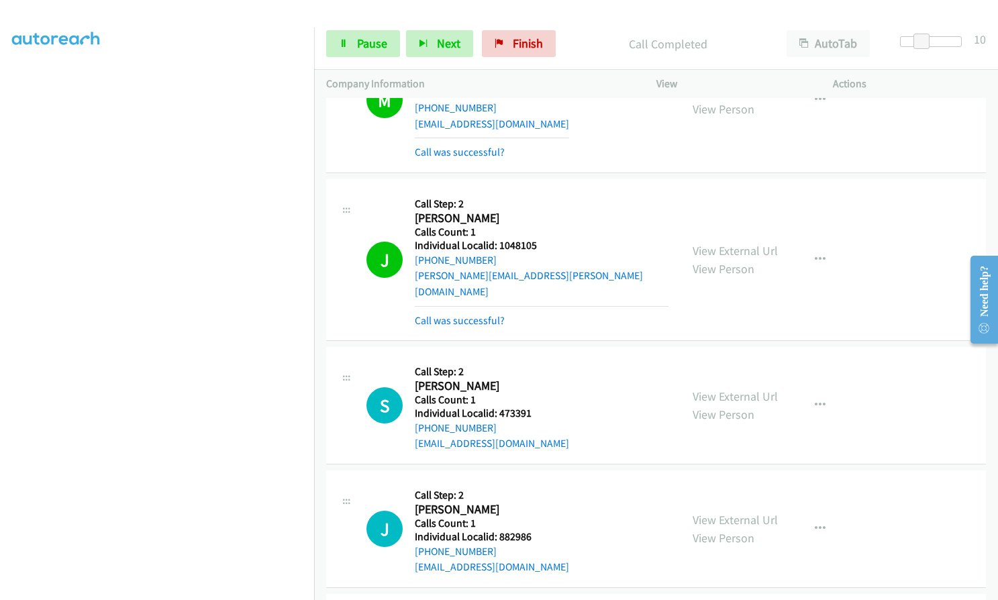
scroll to position [8116, 0]
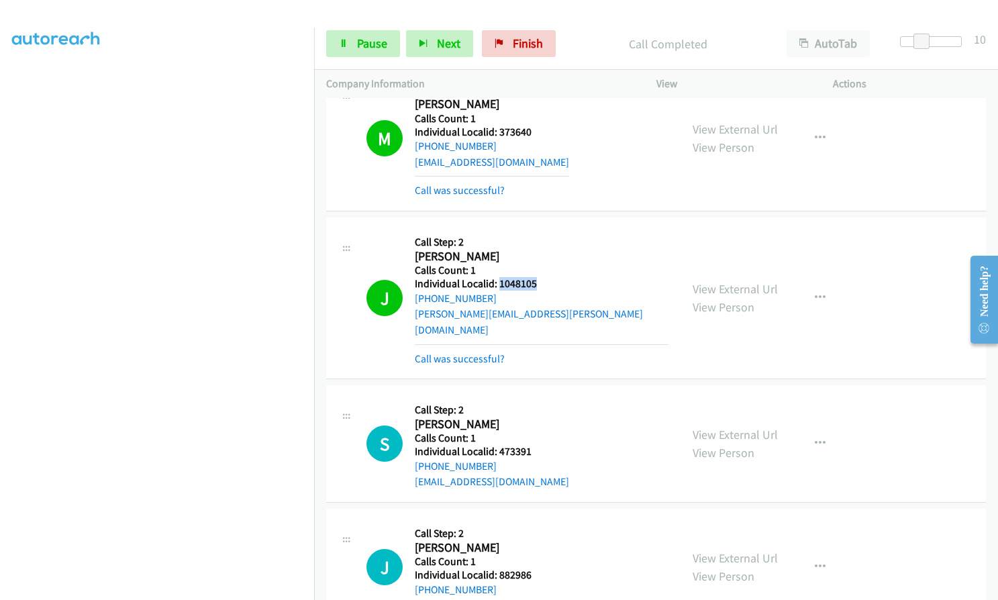
drag, startPoint x: 499, startPoint y: 250, endPoint x: 533, endPoint y: 250, distance: 33.5
click at [533, 277] on h5 "Individual Localid: 1048105" at bounding box center [542, 283] width 254 height 13
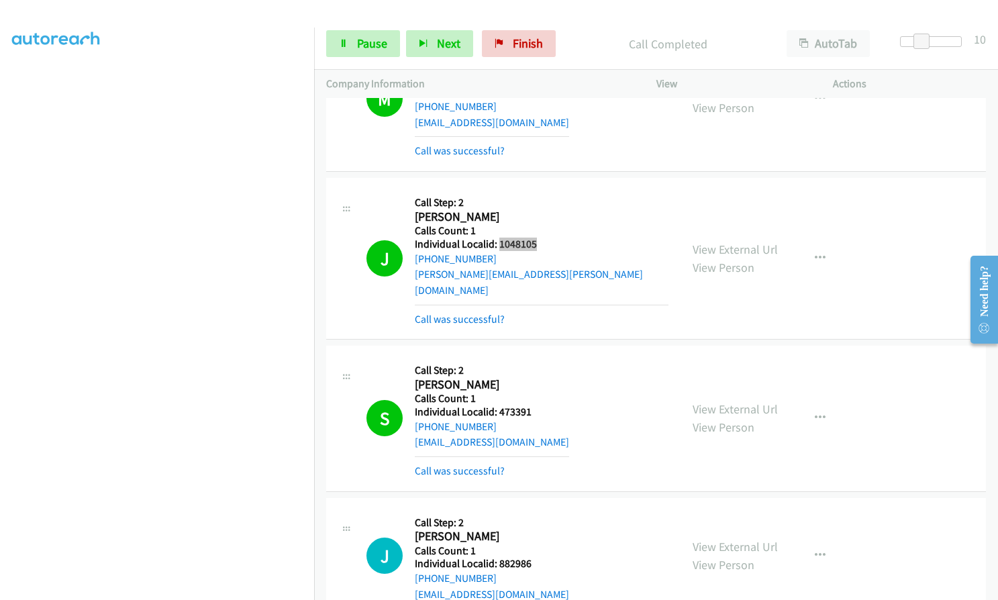
scroll to position [8184, 0]
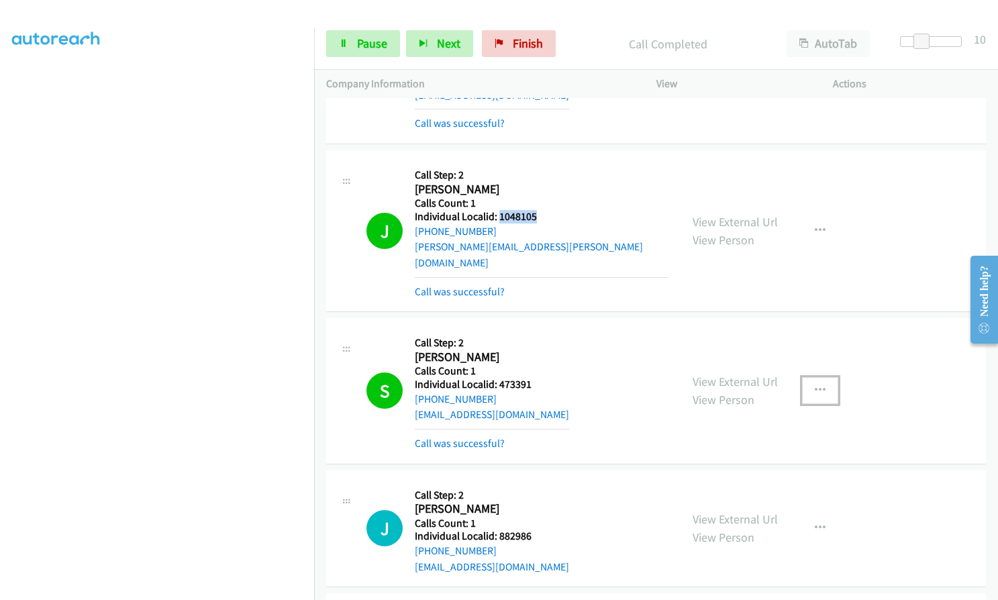
click at [819, 385] on icon "button" at bounding box center [820, 390] width 11 height 11
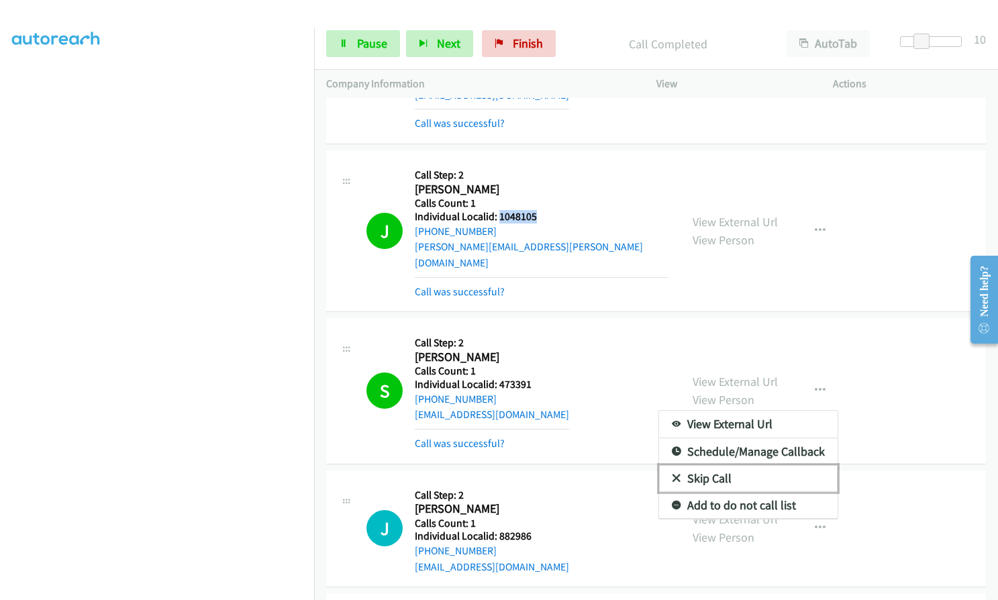
click at [672, 474] on icon at bounding box center [676, 478] width 9 height 9
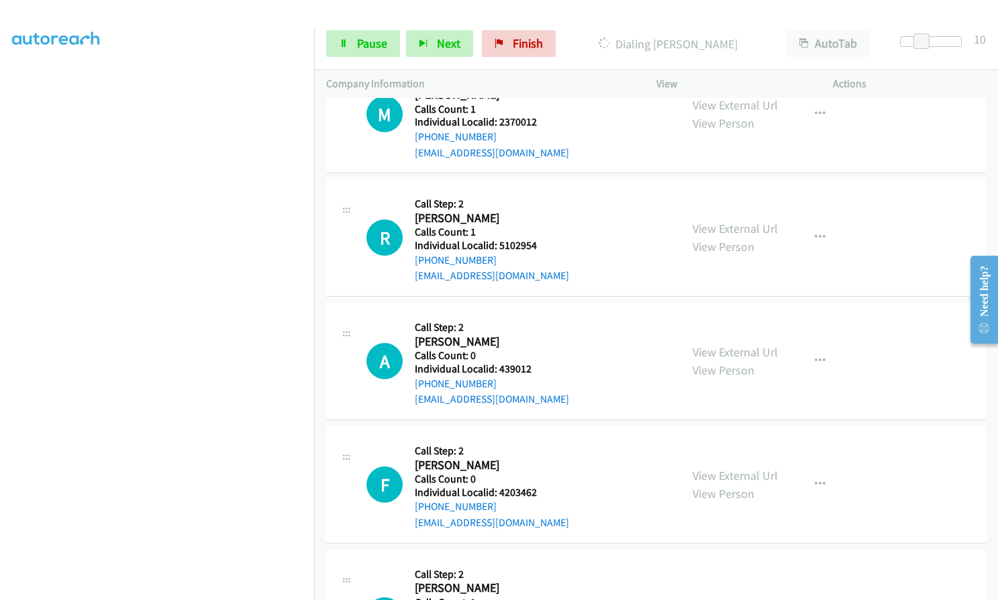
scroll to position [8821, 0]
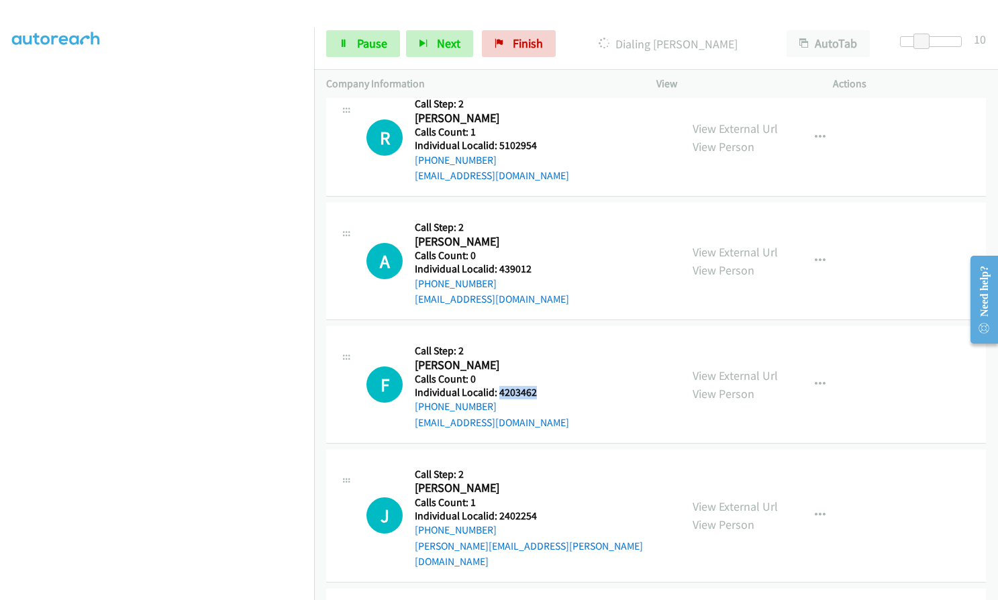
drag, startPoint x: 501, startPoint y: 345, endPoint x: 533, endPoint y: 347, distance: 31.6
click at [533, 386] on h5 "Individual Localid: 4203462" at bounding box center [492, 392] width 154 height 13
drag, startPoint x: 497, startPoint y: 468, endPoint x: 545, endPoint y: 472, distance: 47.8
click at [545, 472] on div "J Callback Scheduled Call Step: 2 [PERSON_NAME] America/New_York Calls Count: 1…" at bounding box center [517, 516] width 302 height 108
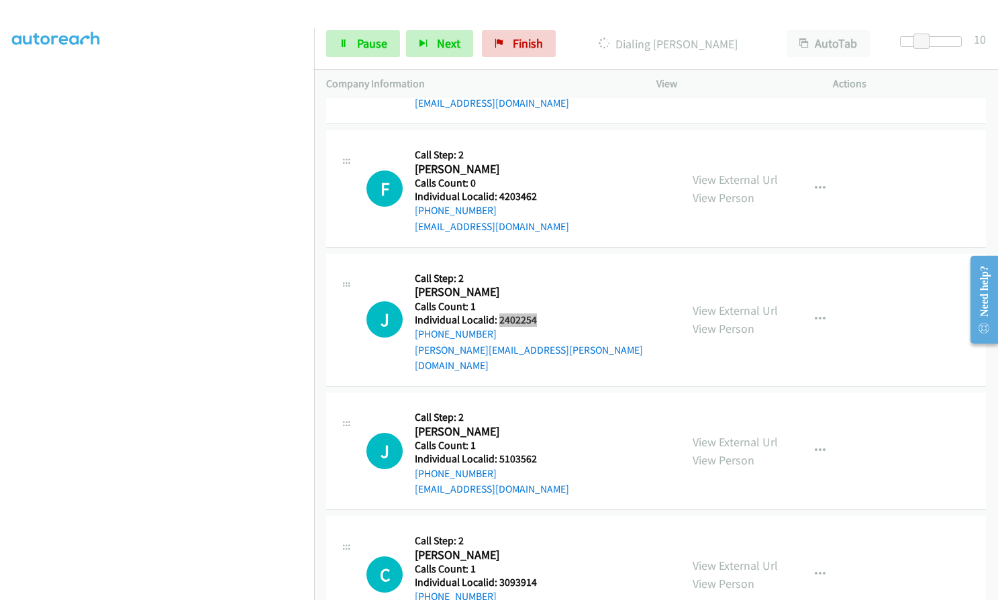
scroll to position [9056, 0]
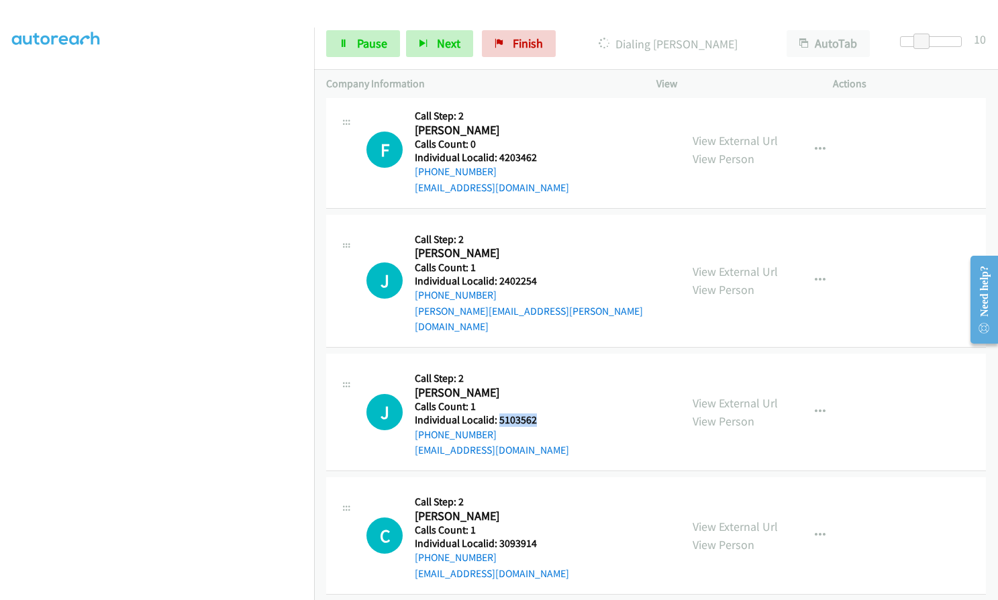
drag, startPoint x: 507, startPoint y: 356, endPoint x: 533, endPoint y: 359, distance: 27.0
click at [533, 413] on h5 "Individual Localid: 5103562" at bounding box center [492, 419] width 154 height 13
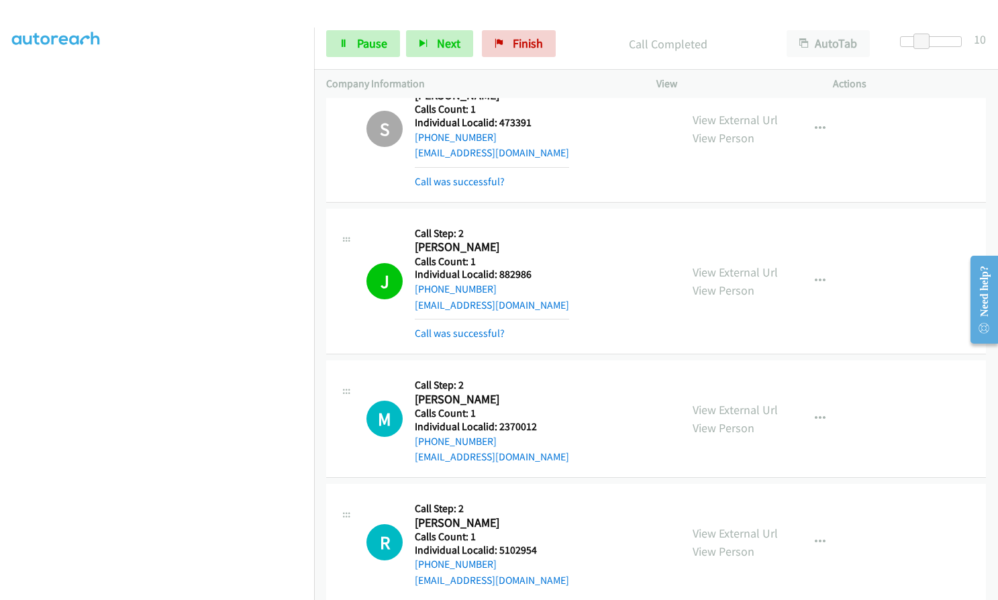
scroll to position [8396, 0]
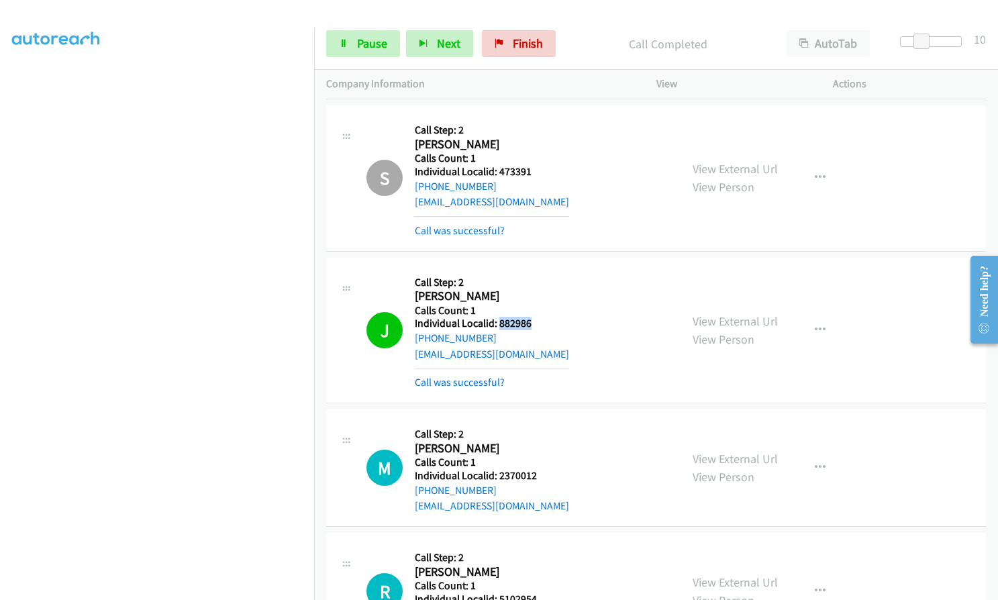
drag, startPoint x: 512, startPoint y: 276, endPoint x: 533, endPoint y: 278, distance: 21.6
click at [533, 278] on div "J Callback Scheduled Call Step: 2 [PERSON_NAME] America/New_York Calls Count: 1…" at bounding box center [517, 330] width 302 height 121
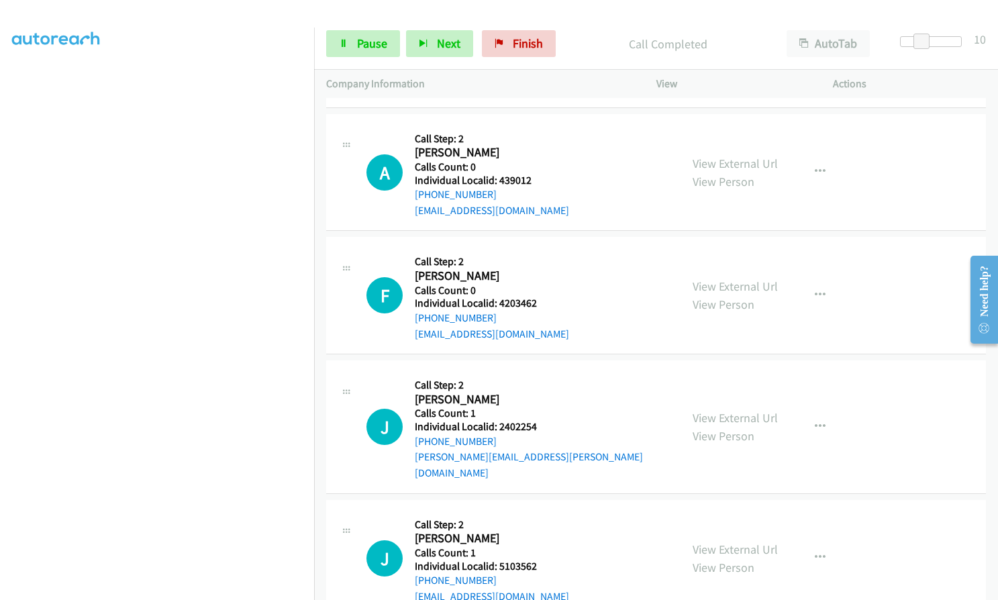
scroll to position [8950, 0]
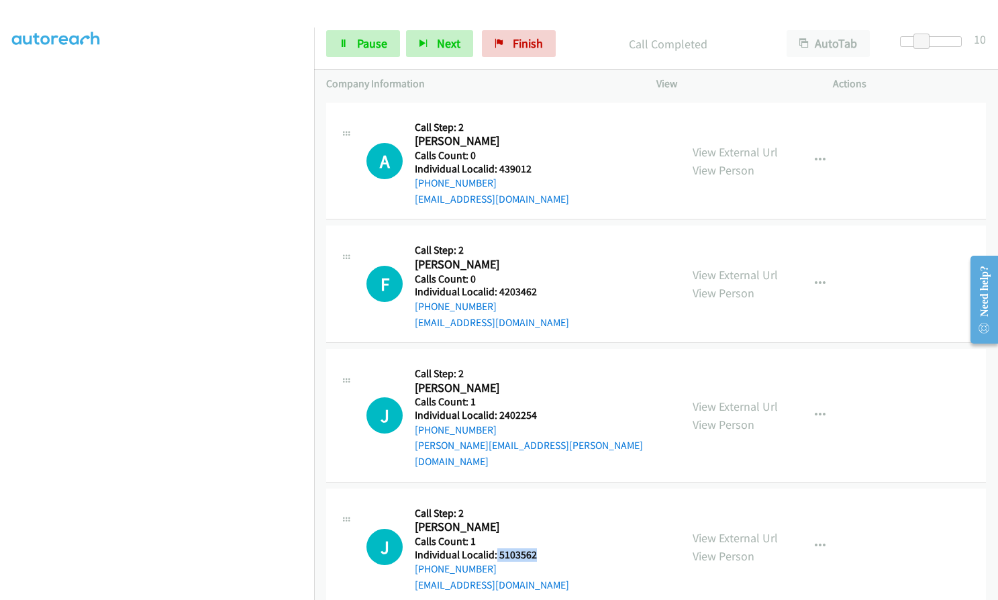
drag, startPoint x: 495, startPoint y: 488, endPoint x: 537, endPoint y: 497, distance: 43.2
click at [538, 501] on div "J Callback Scheduled Call Step: 2 [PERSON_NAME] America/New_York Calls Count: 1…" at bounding box center [517, 547] width 302 height 93
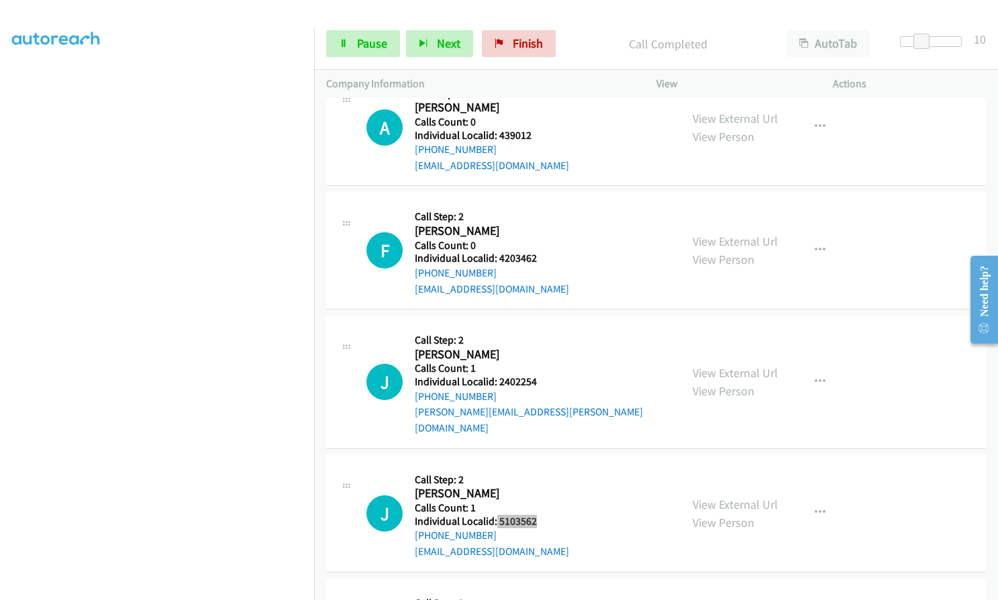
scroll to position [9000, 0]
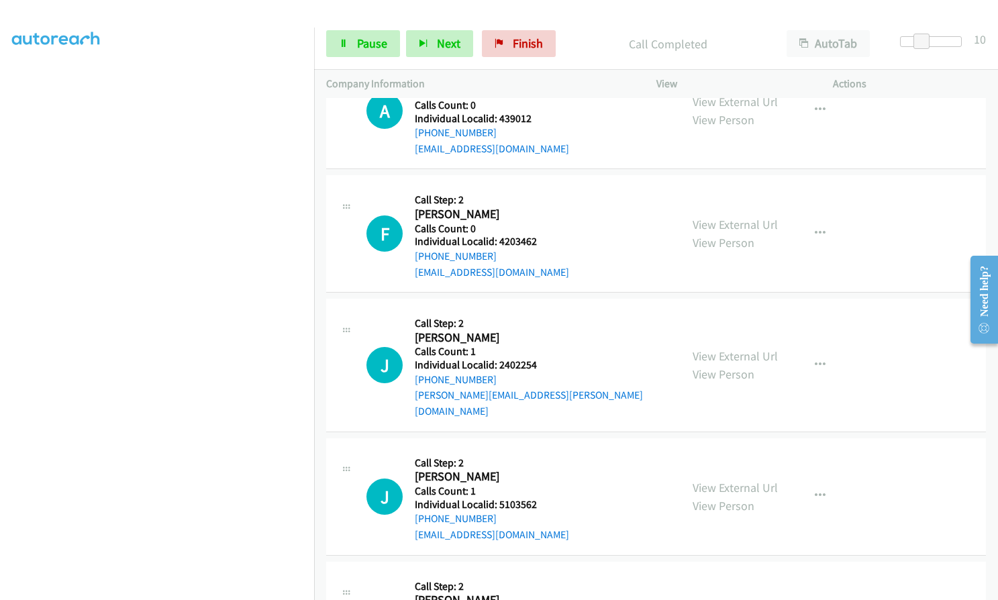
drag, startPoint x: 499, startPoint y: 564, endPoint x: 536, endPoint y: 568, distance: 37.1
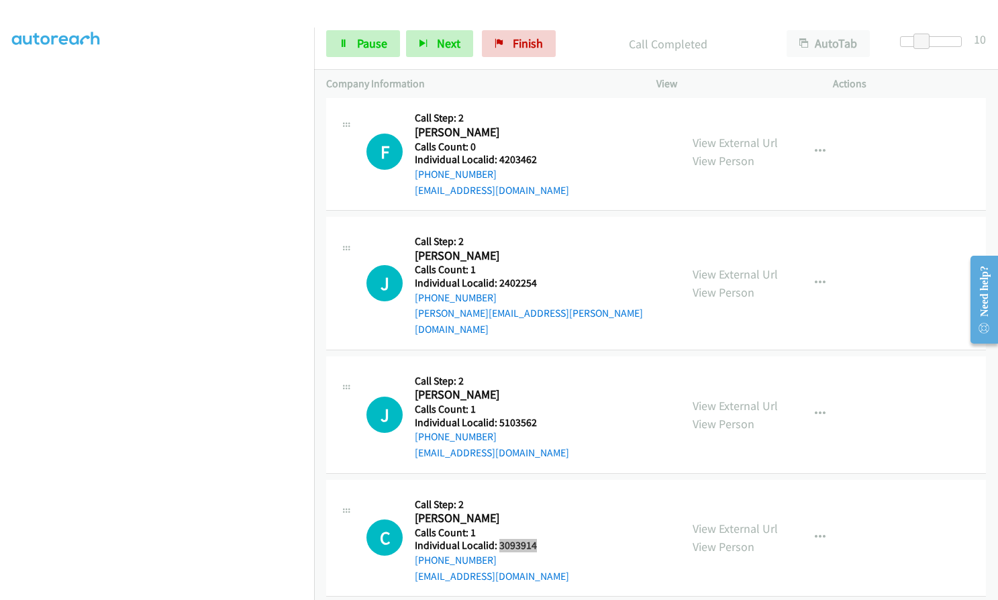
scroll to position [9151, 0]
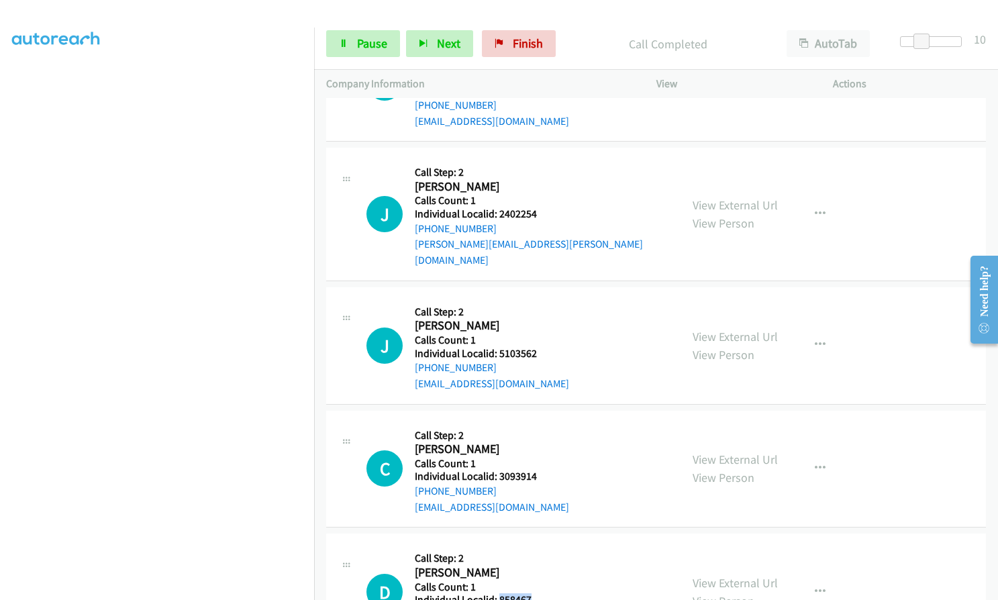
drag, startPoint x: 498, startPoint y: 540, endPoint x: 531, endPoint y: 540, distance: 33.5
click at [531, 593] on h5 "Individual Localid: 858467" at bounding box center [492, 599] width 154 height 13
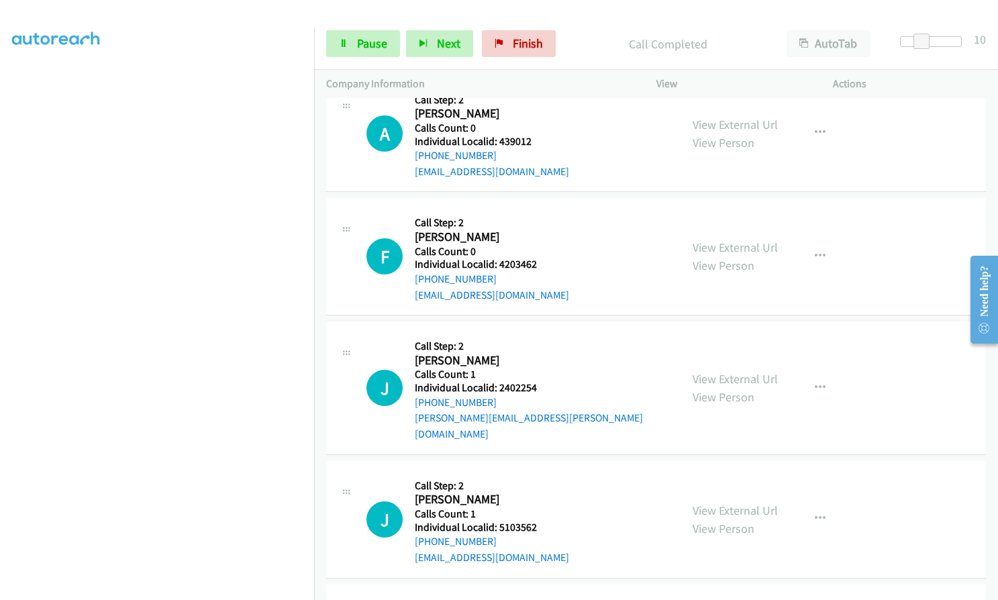
scroll to position [8933, 0]
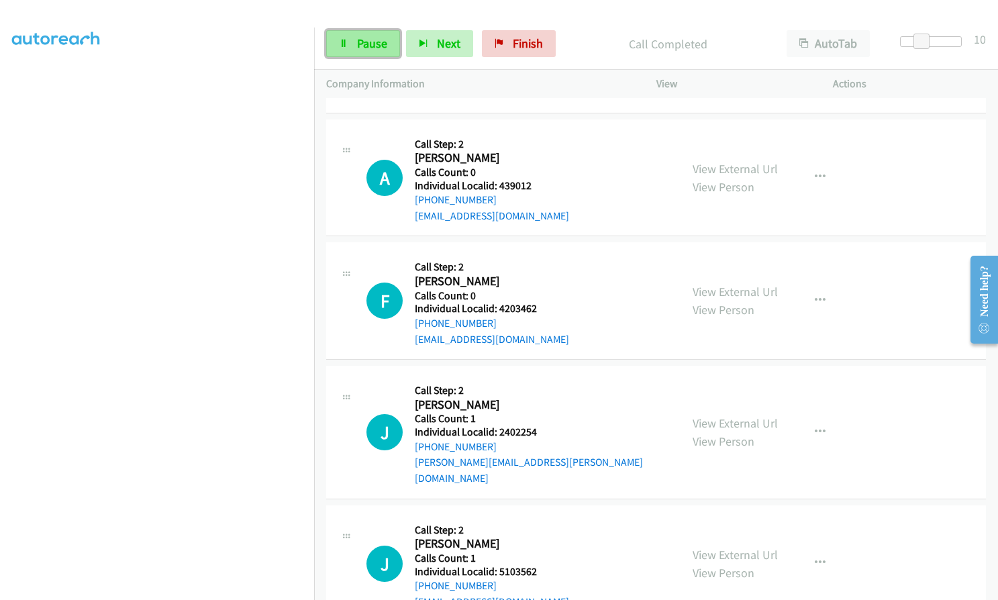
click at [366, 45] on span "Pause" at bounding box center [372, 43] width 30 height 15
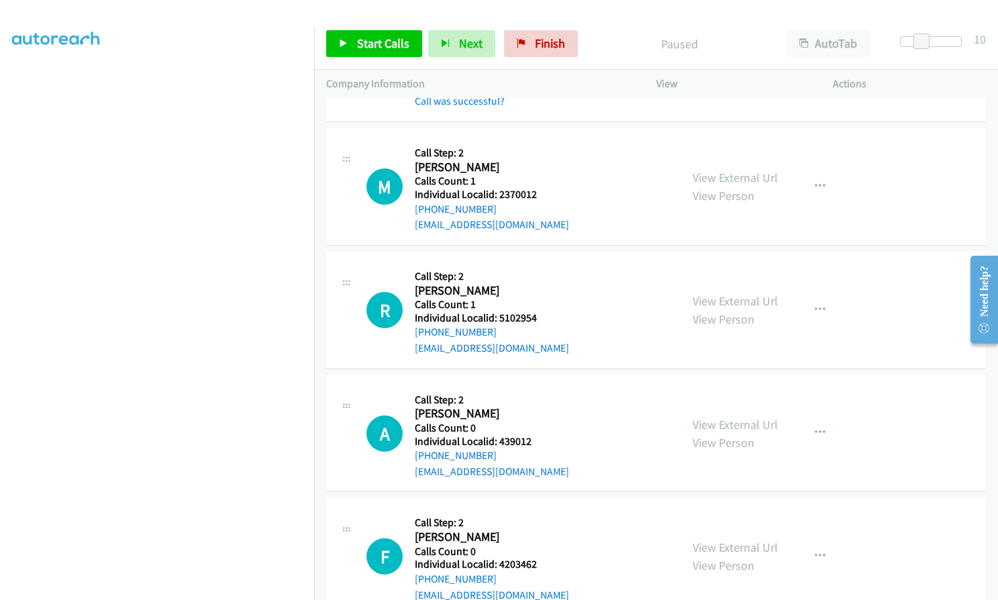
scroll to position [8681, 0]
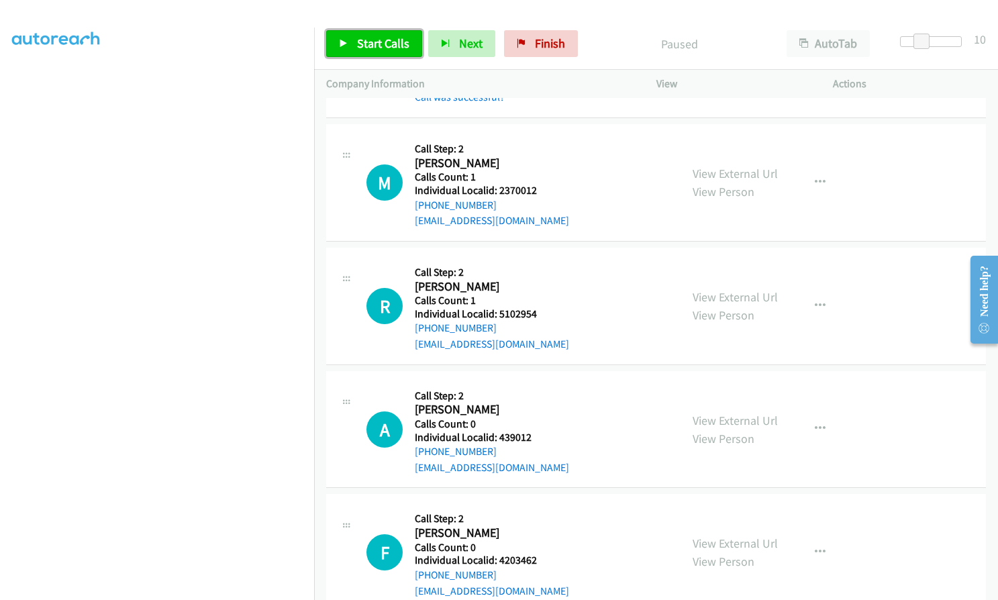
click at [373, 48] on span "Start Calls" at bounding box center [383, 43] width 52 height 15
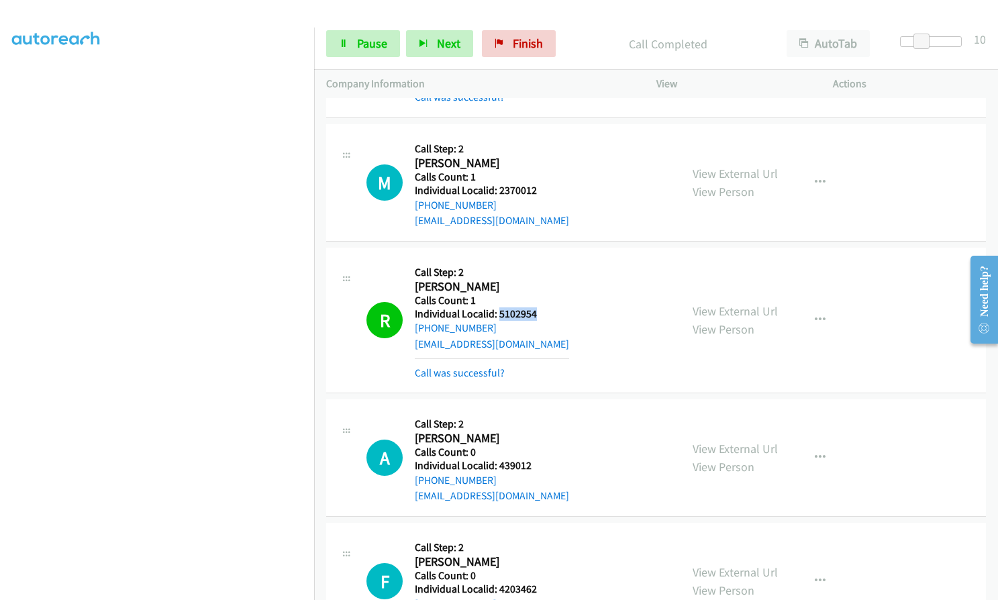
drag, startPoint x: 498, startPoint y: 266, endPoint x: 542, endPoint y: 270, distance: 44.5
click at [542, 270] on div "R Callback Scheduled Call Step: 2 [PERSON_NAME] America/New_York Calls Count: 1…" at bounding box center [517, 320] width 302 height 121
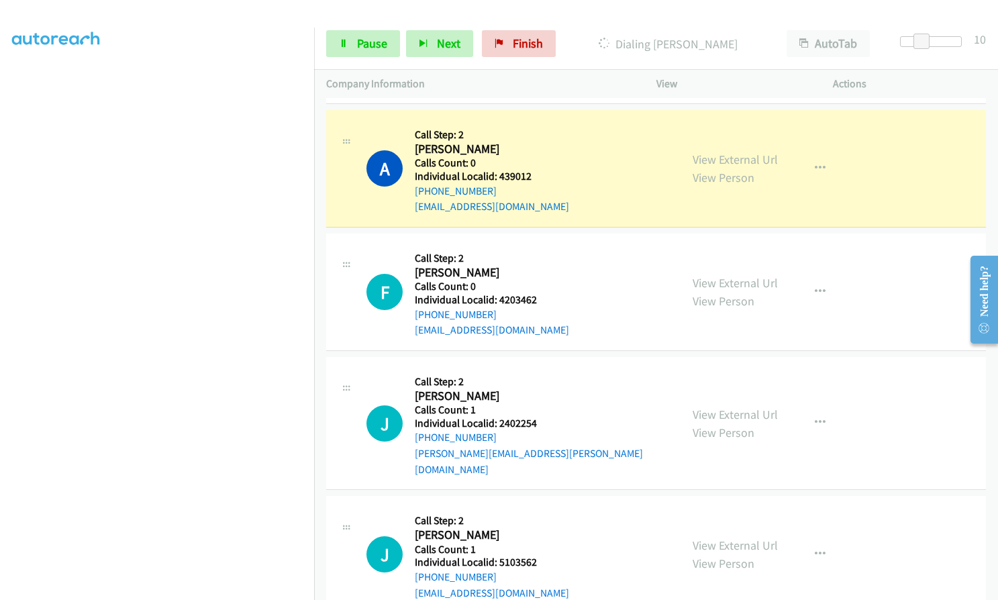
scroll to position [8967, 0]
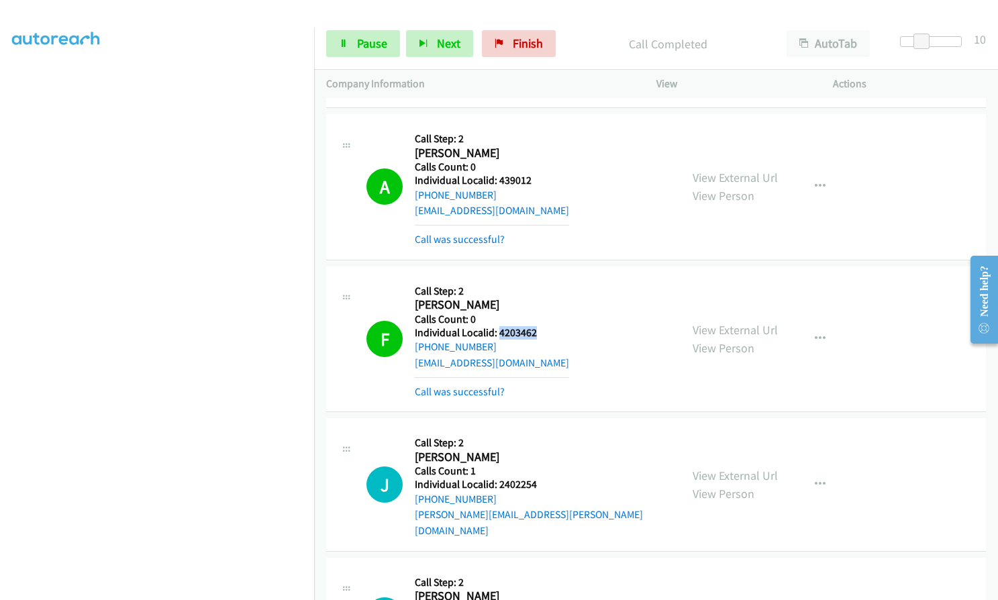
drag, startPoint x: 497, startPoint y: 282, endPoint x: 537, endPoint y: 286, distance: 40.5
click at [537, 286] on div "F Callback Scheduled Call Step: 2 [PERSON_NAME] America/New_York Calls Count: 0…" at bounding box center [517, 338] width 302 height 121
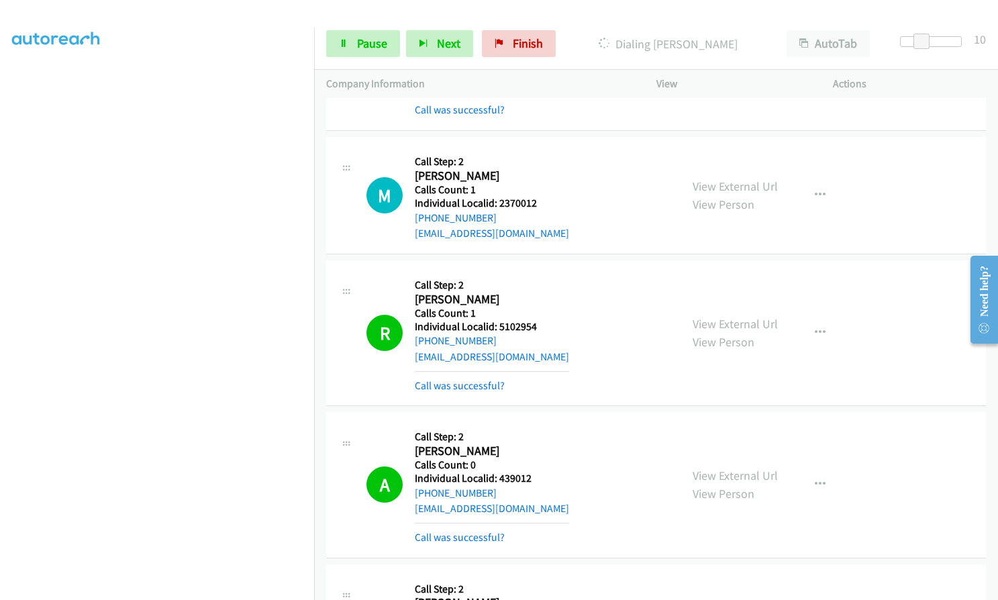
scroll to position [8648, 0]
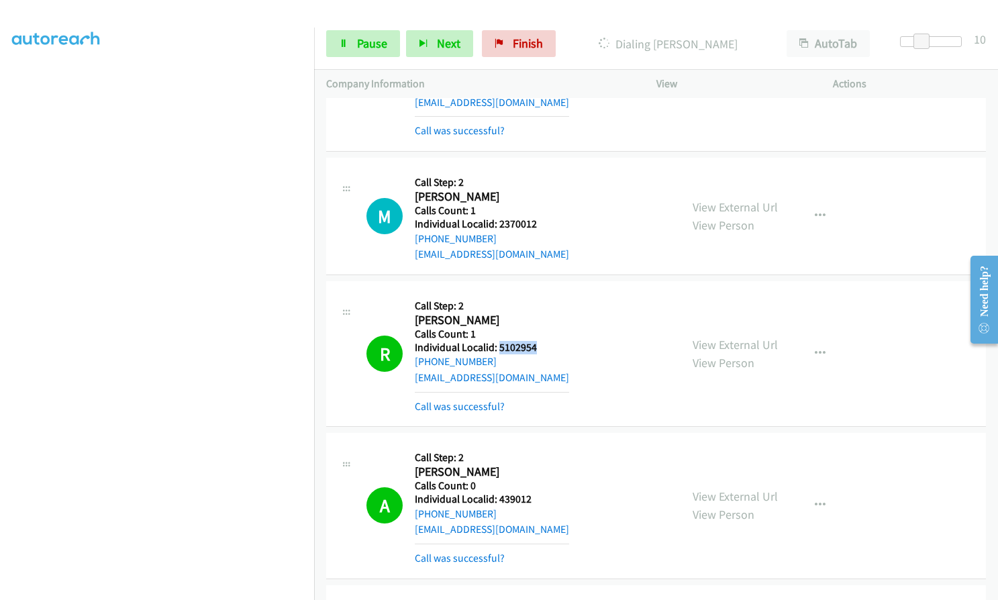
drag, startPoint x: 507, startPoint y: 300, endPoint x: 535, endPoint y: 302, distance: 27.6
click at [535, 302] on div "R Callback Scheduled Call Step: 2 [PERSON_NAME] America/New_York Calls Count: 1…" at bounding box center [517, 353] width 302 height 121
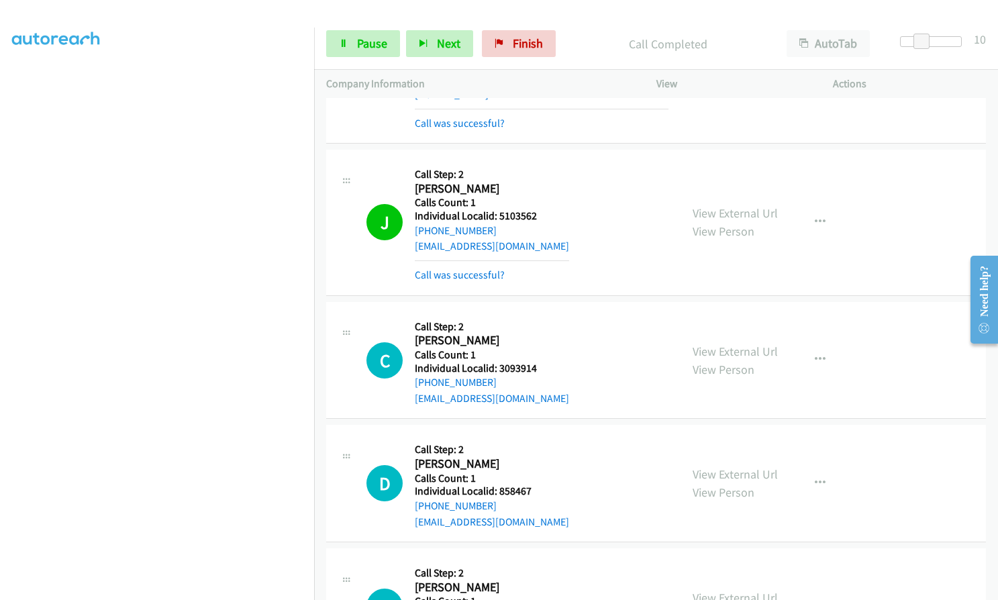
scroll to position [9369, 0]
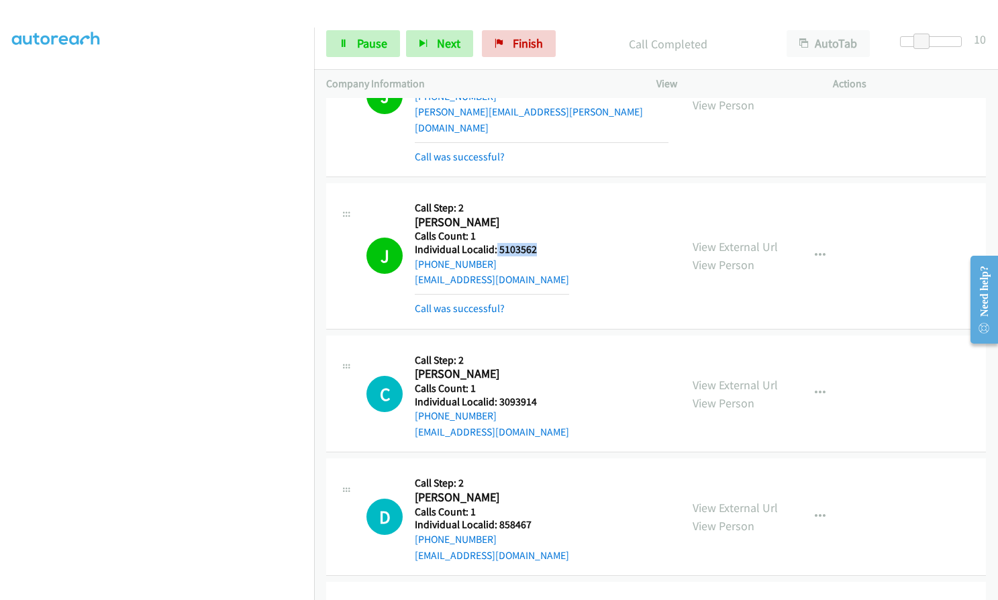
drag, startPoint x: 496, startPoint y: 187, endPoint x: 533, endPoint y: 190, distance: 37.1
click at [536, 195] on div "J Callback Scheduled Call Step: 2 [PERSON_NAME] America/New_York Calls Count: 1…" at bounding box center [517, 255] width 302 height 121
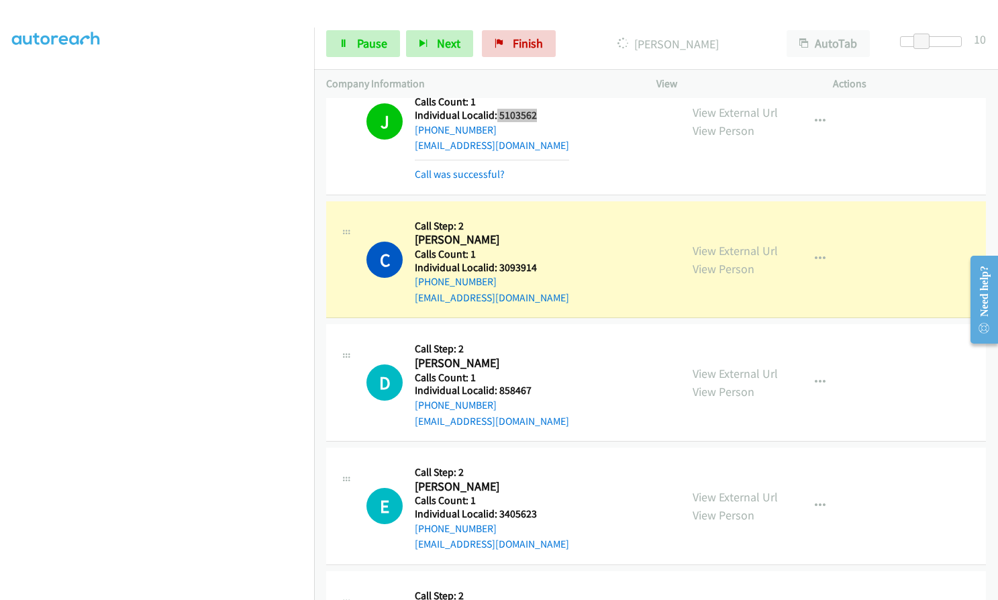
scroll to position [9537, 0]
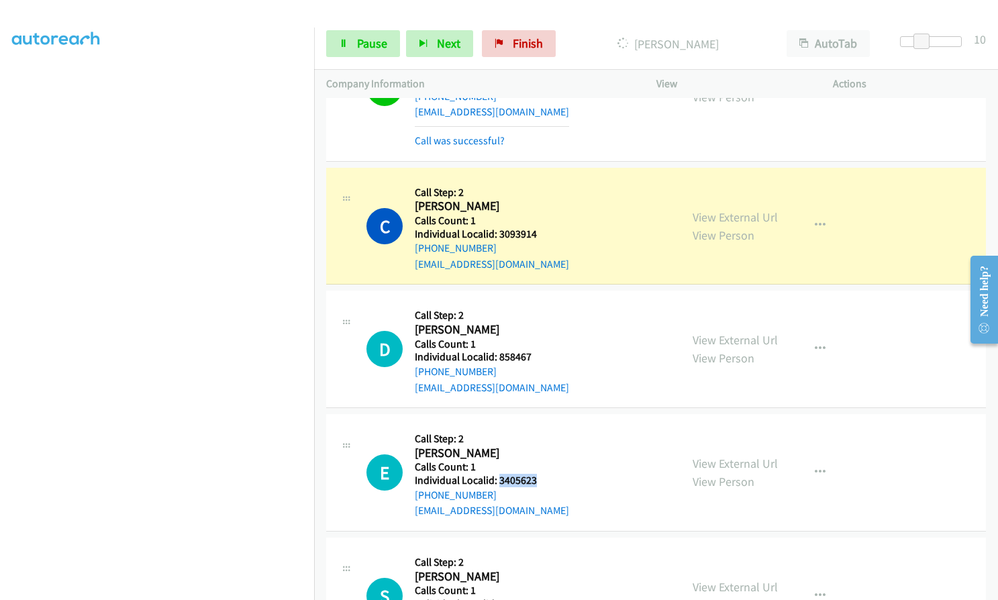
drag, startPoint x: 497, startPoint y: 418, endPoint x: 547, endPoint y: 417, distance: 50.3
click at [547, 426] on div "E Callback Scheduled Call Step: 2 [PERSON_NAME] America/New_York Calls Count: 1…" at bounding box center [517, 472] width 302 height 93
drag, startPoint x: 497, startPoint y: 538, endPoint x: 545, endPoint y: 539, distance: 49.0
click at [545, 550] on div "S Callback Scheduled Call Step: 2 [PERSON_NAME] America/Los_Angeles Calls Count…" at bounding box center [517, 596] width 302 height 93
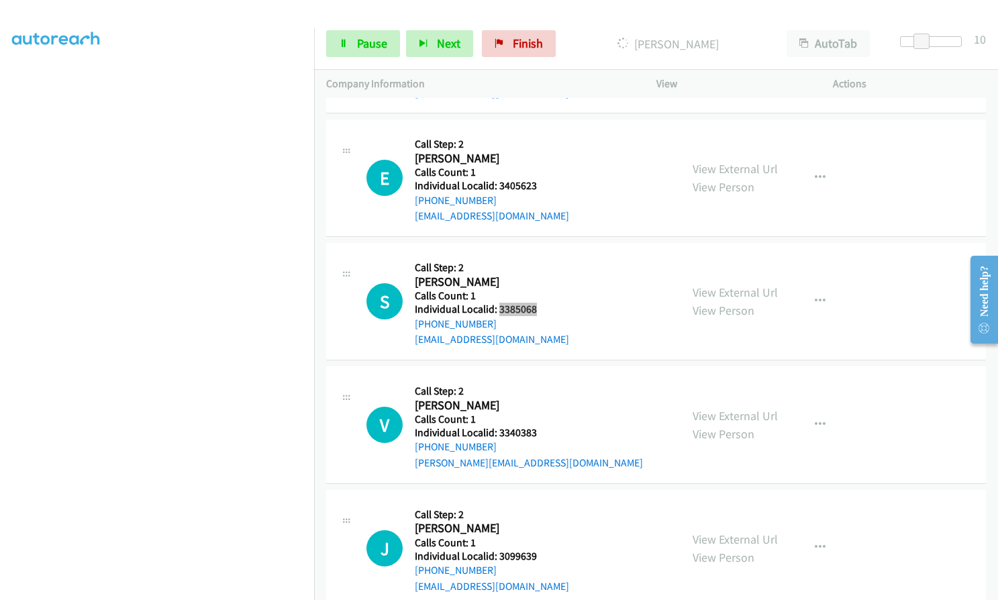
scroll to position [9872, 0]
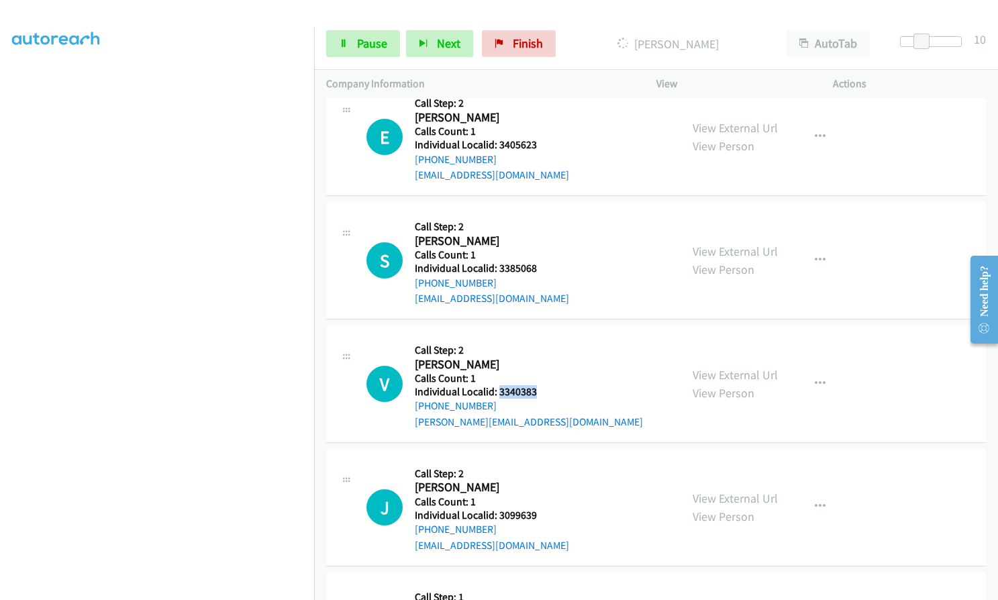
drag, startPoint x: 498, startPoint y: 330, endPoint x: 540, endPoint y: 331, distance: 42.3
click at [540, 337] on div "V Callback Scheduled Call Step: 2 [PERSON_NAME] [GEOGRAPHIC_DATA]/[GEOGRAPHIC_D…" at bounding box center [517, 383] width 302 height 93
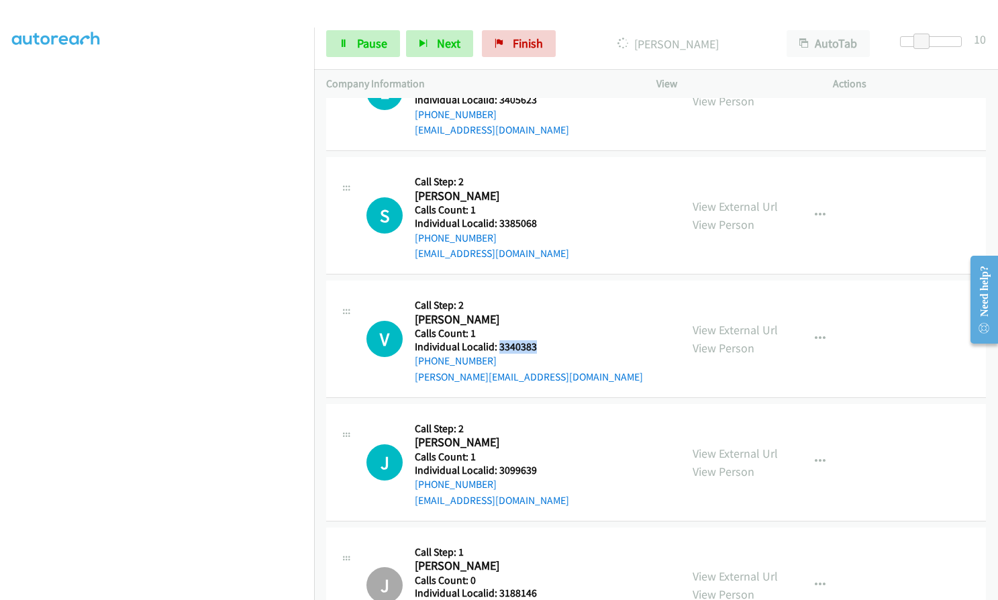
scroll to position [9918, 0]
drag, startPoint x: 497, startPoint y: 404, endPoint x: 537, endPoint y: 405, distance: 40.3
click at [537, 415] on div "J Callback Scheduled Call Step: 2 [PERSON_NAME] America/[GEOGRAPHIC_DATA] Calls…" at bounding box center [517, 461] width 302 height 93
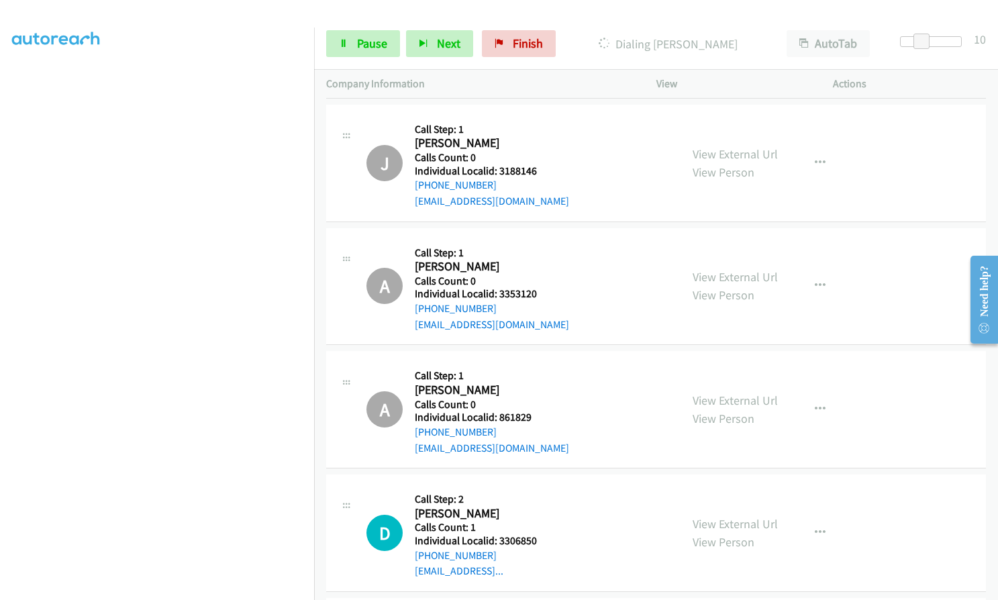
scroll to position [10425, 0]
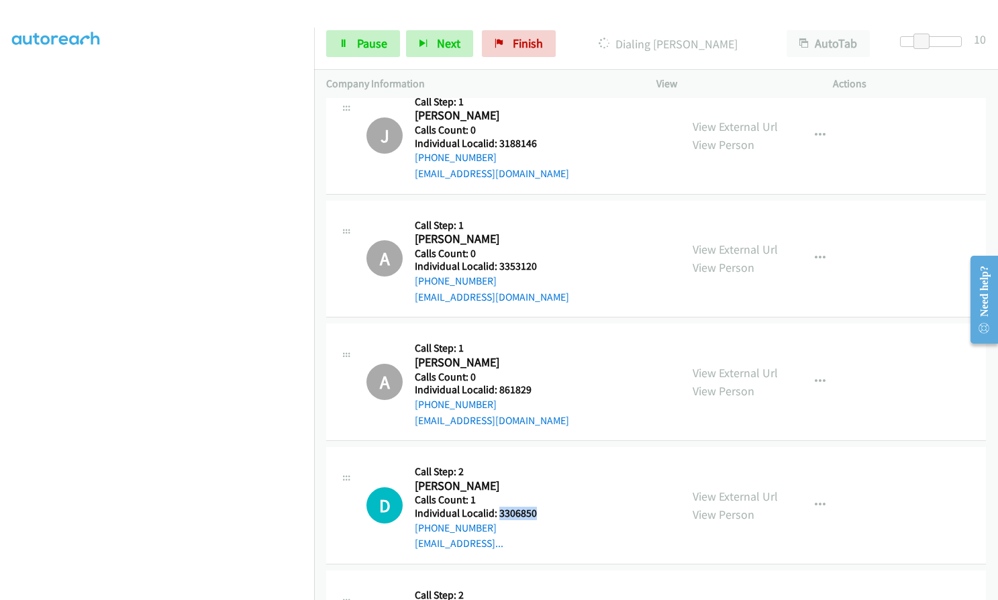
drag, startPoint x: 499, startPoint y: 448, endPoint x: 539, endPoint y: 452, distance: 40.5
click at [537, 507] on h5 "Individual Localid: 3306850" at bounding box center [476, 513] width 122 height 13
drag, startPoint x: 495, startPoint y: 570, endPoint x: 539, endPoint y: 571, distance: 44.3
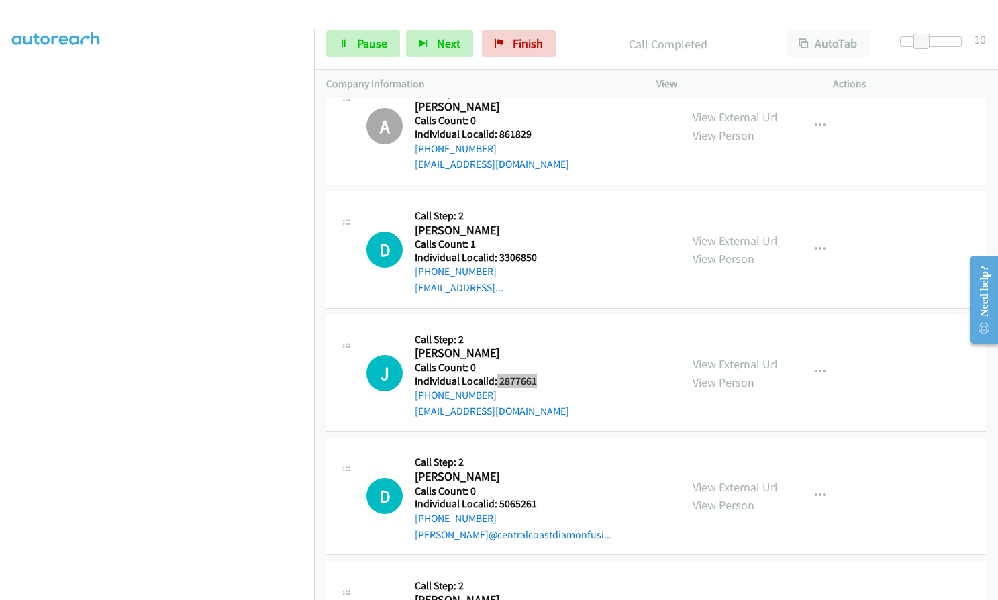
scroll to position [10744, 0]
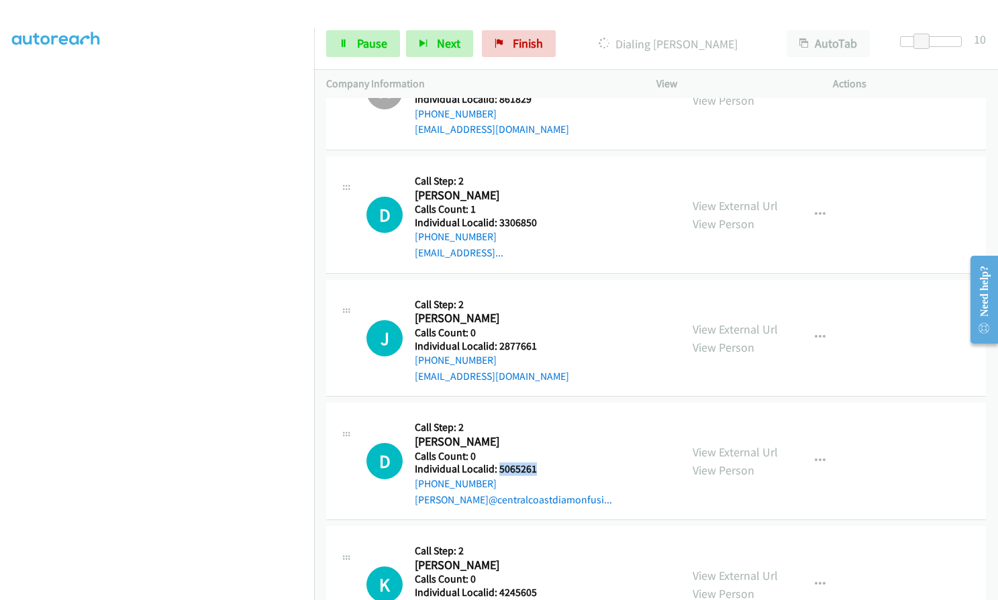
drag, startPoint x: 497, startPoint y: 404, endPoint x: 539, endPoint y: 407, distance: 42.4
click at [539, 462] on h5 "Individual Localid: 5065261" at bounding box center [513, 468] width 197 height 13
drag, startPoint x: 498, startPoint y: 527, endPoint x: 539, endPoint y: 531, distance: 41.1
click at [539, 538] on div "K Callback Scheduled Call Step: 2 [PERSON_NAME] America/[GEOGRAPHIC_DATA] Calls…" at bounding box center [517, 584] width 302 height 93
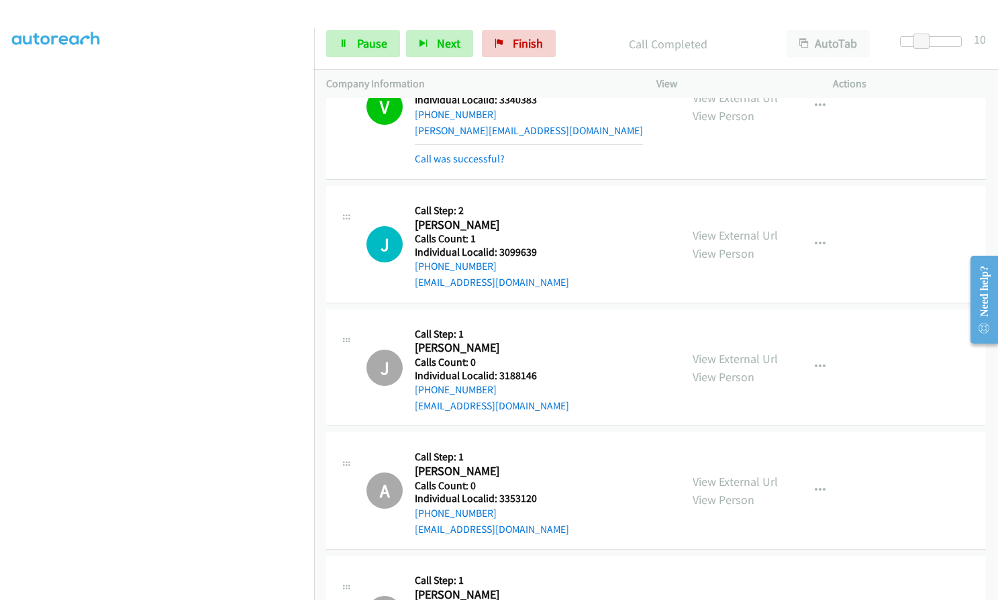
scroll to position [10282, 0]
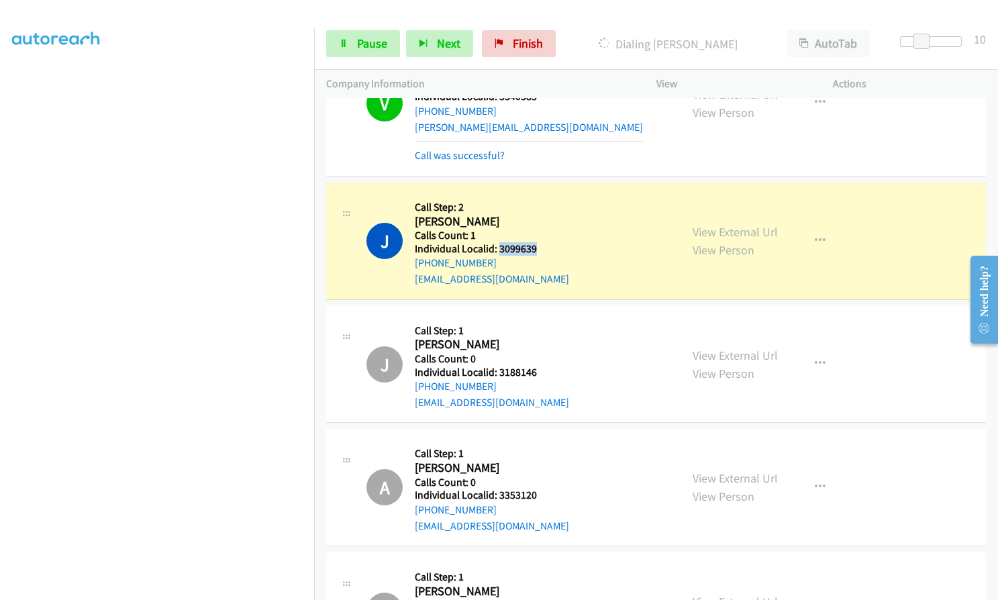
drag, startPoint x: 497, startPoint y: 184, endPoint x: 539, endPoint y: 185, distance: 42.3
click at [539, 195] on div "J Callback Scheduled Call Step: 2 [PERSON_NAME] America/[GEOGRAPHIC_DATA] Calls…" at bounding box center [517, 241] width 302 height 93
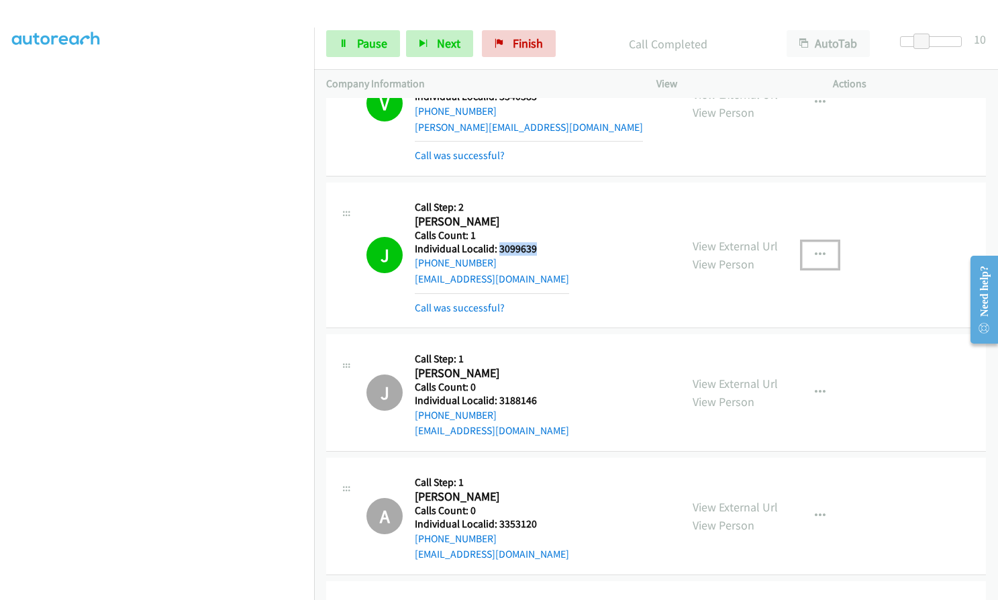
click at [815, 250] on icon "button" at bounding box center [820, 255] width 11 height 11
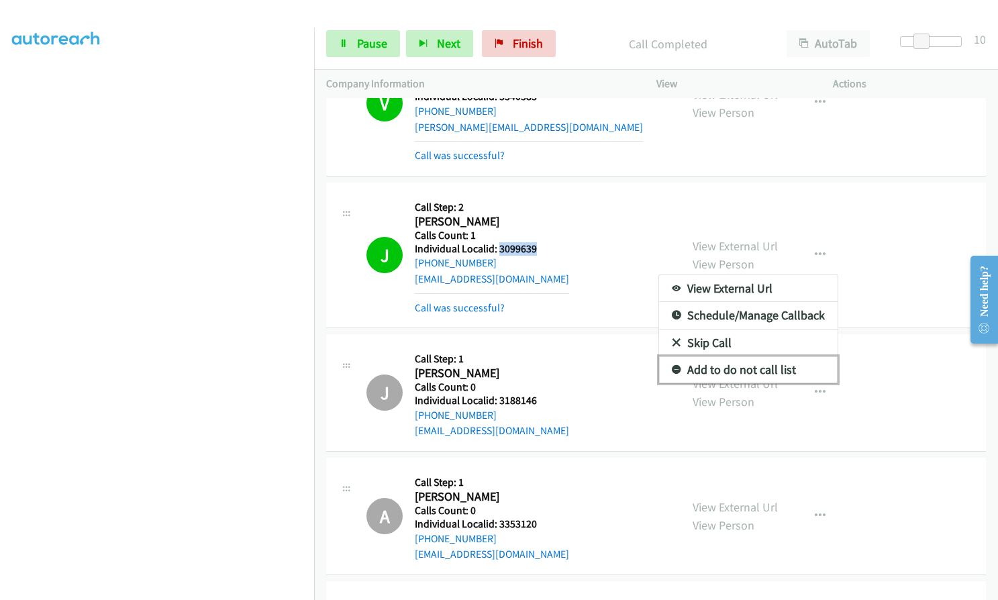
click at [674, 356] on link "Add to do not call list" at bounding box center [748, 369] width 178 height 27
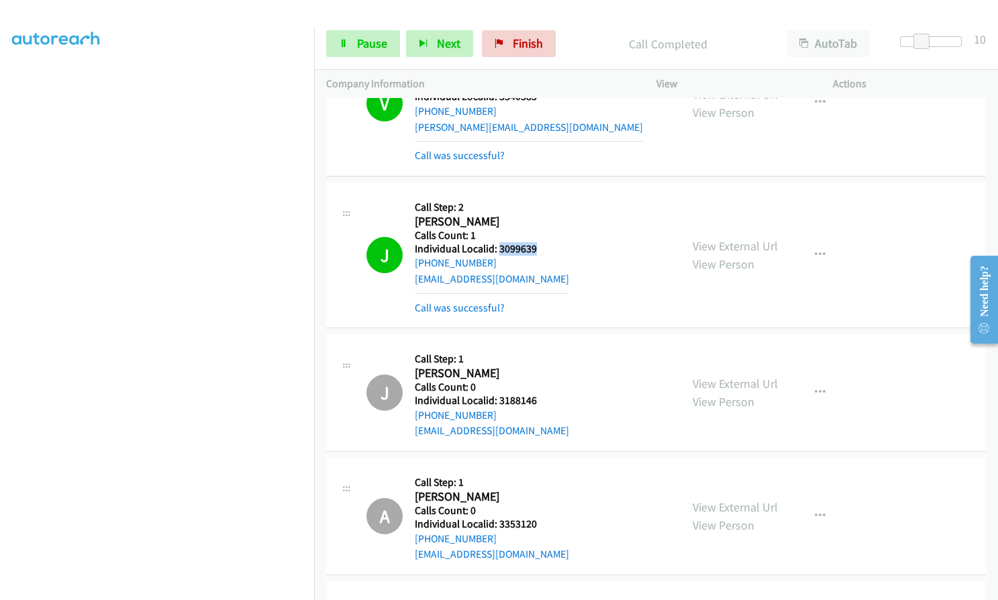
scroll to position [10298, 0]
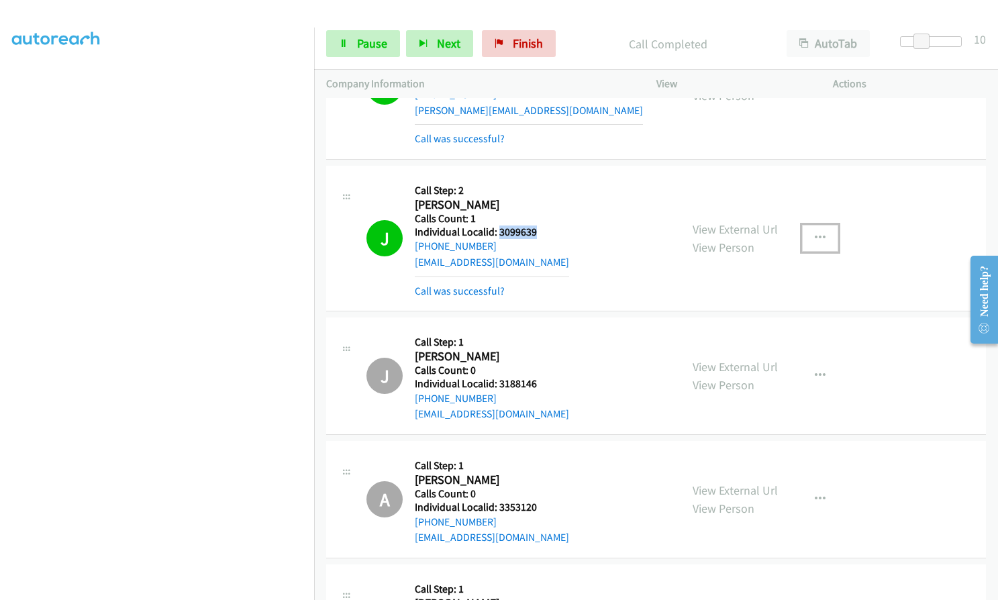
click at [815, 233] on icon "button" at bounding box center [820, 238] width 11 height 11
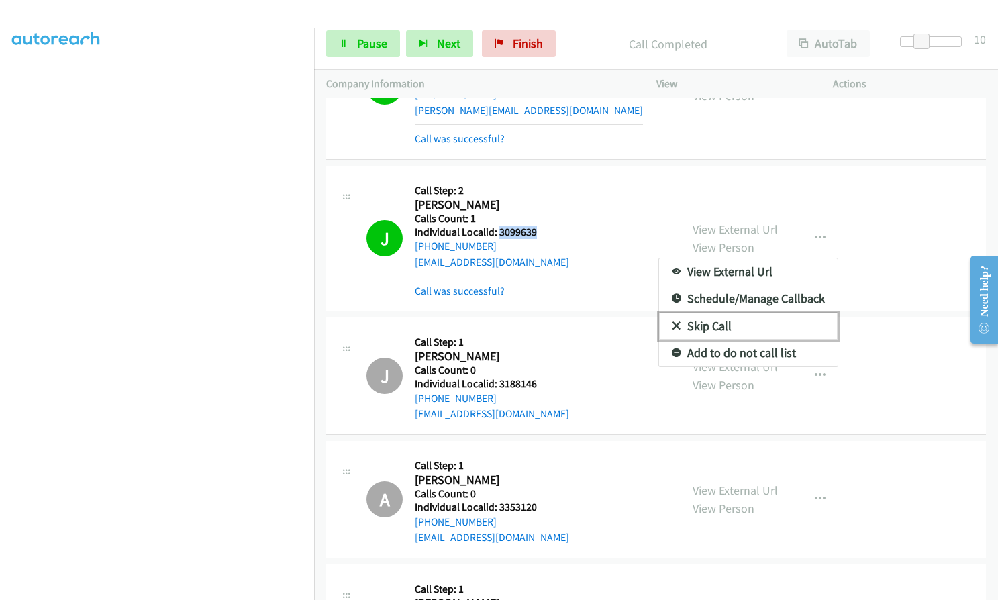
click at [672, 322] on icon at bounding box center [676, 326] width 9 height 9
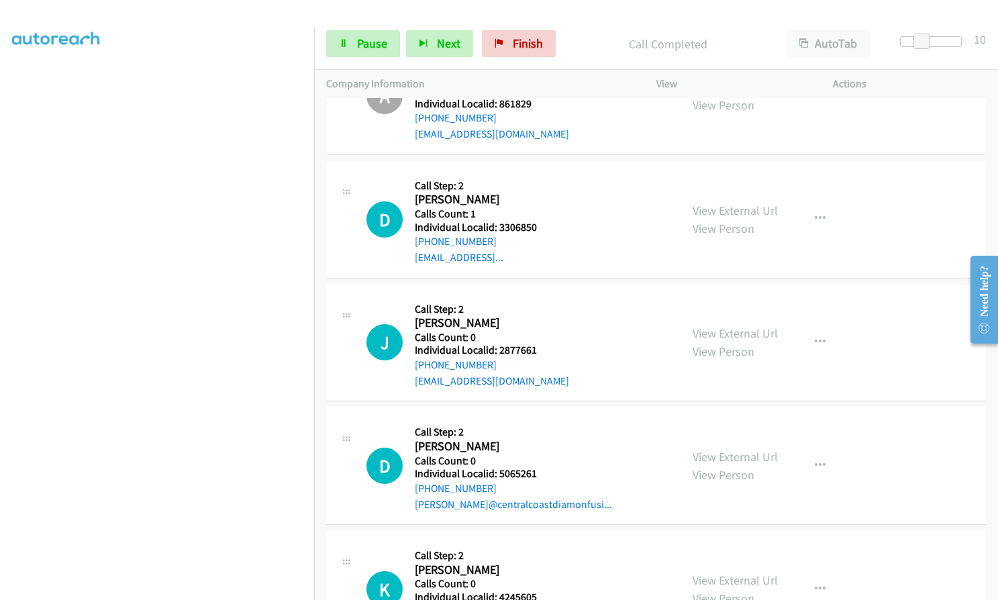
scroll to position [10818, 0]
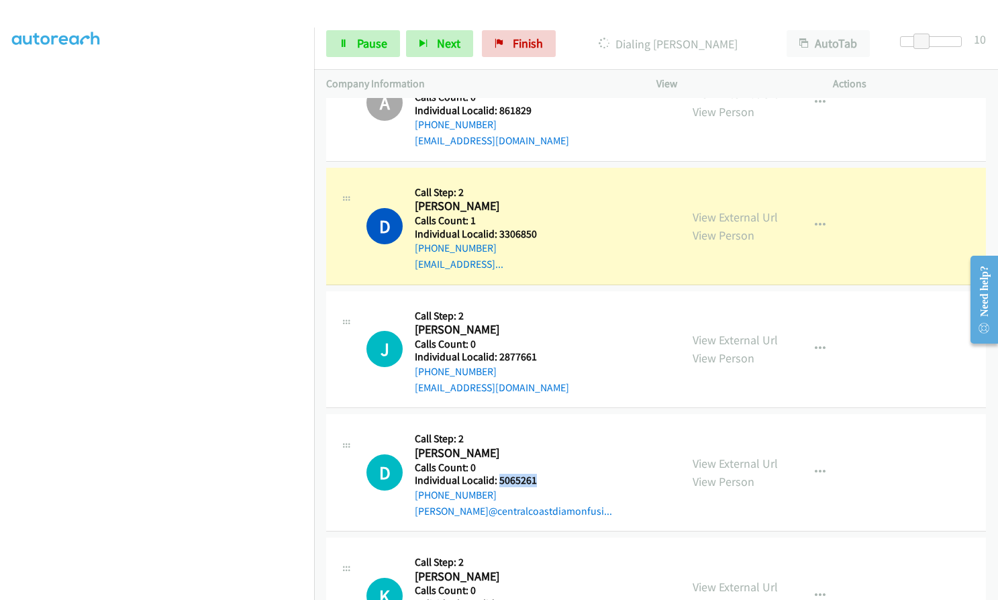
drag, startPoint x: 497, startPoint y: 418, endPoint x: 537, endPoint y: 417, distance: 40.3
click at [537, 474] on h5 "Individual Localid: 5065261" at bounding box center [513, 480] width 197 height 13
drag, startPoint x: 497, startPoint y: 539, endPoint x: 541, endPoint y: 543, distance: 43.7
click at [541, 550] on div "K Callback Scheduled Call Step: 2 [PERSON_NAME] America/[GEOGRAPHIC_DATA] Calls…" at bounding box center [517, 596] width 302 height 93
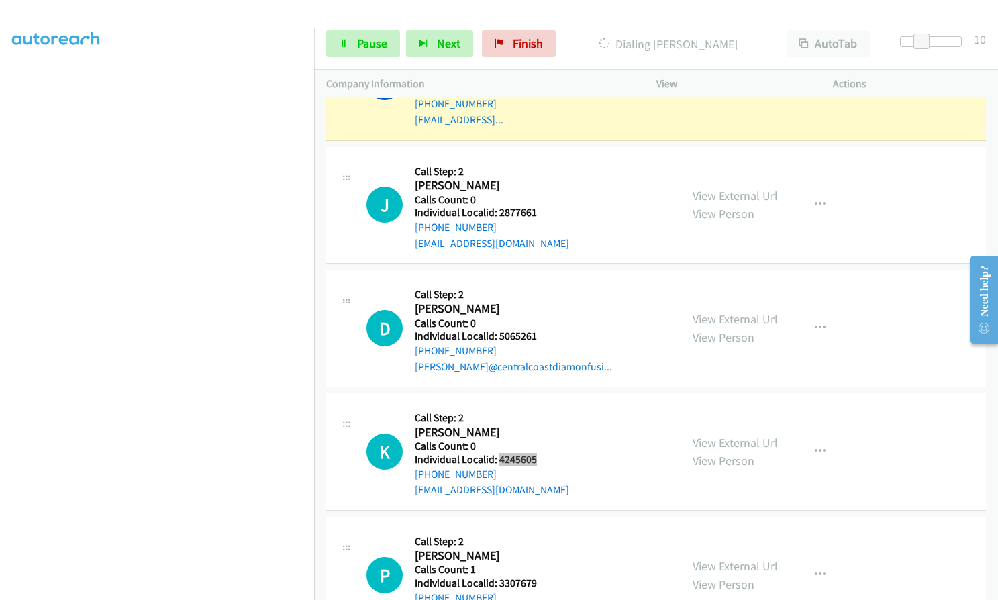
scroll to position [10969, 0]
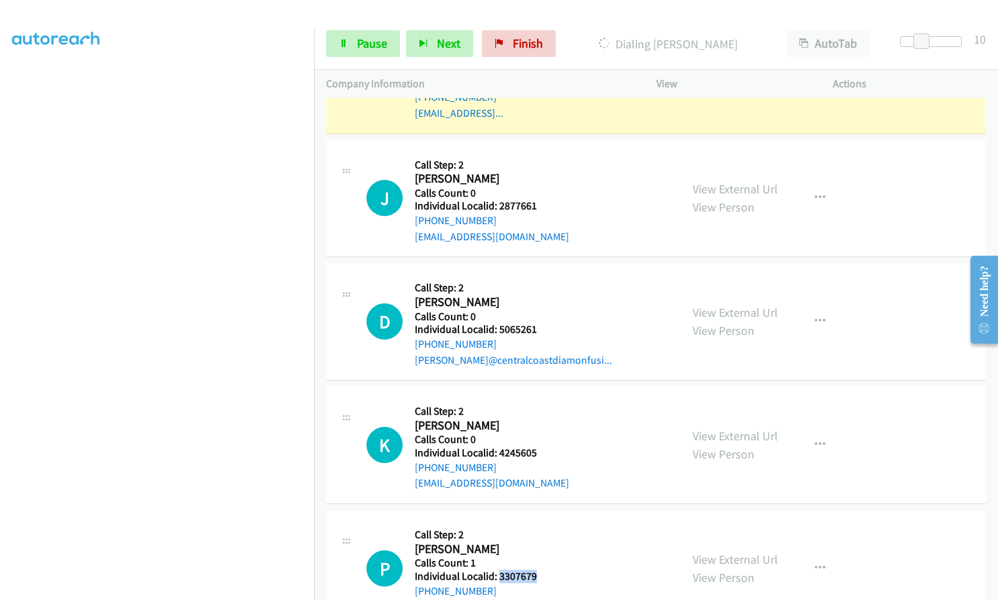
drag, startPoint x: 499, startPoint y: 513, endPoint x: 550, endPoint y: 512, distance: 51.0
click at [550, 522] on div "P Callback Scheduled Call Step: 2 [PERSON_NAME] America/Los_Angeles Calls Count…" at bounding box center [517, 568] width 302 height 93
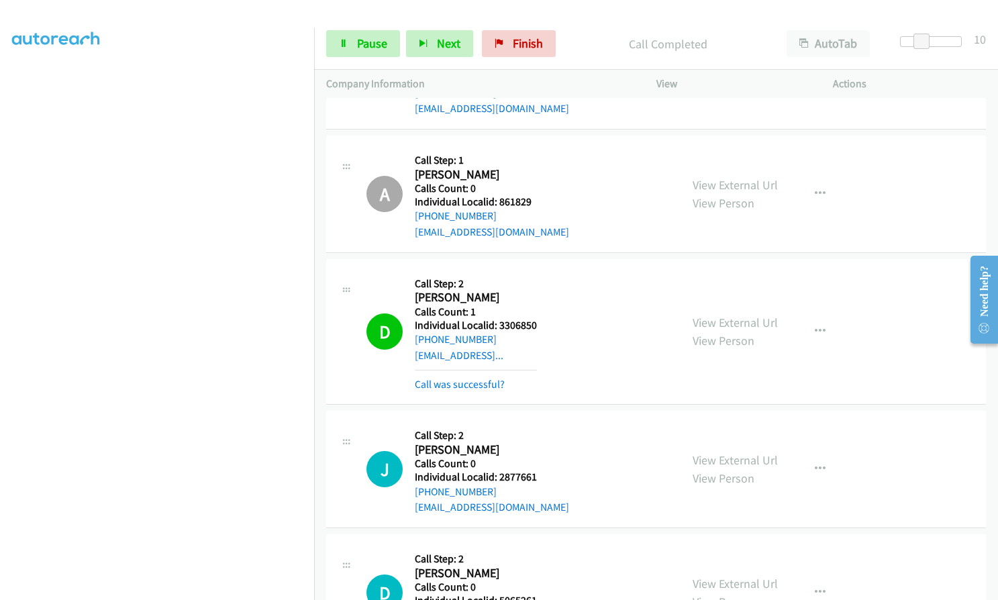
scroll to position [10713, 0]
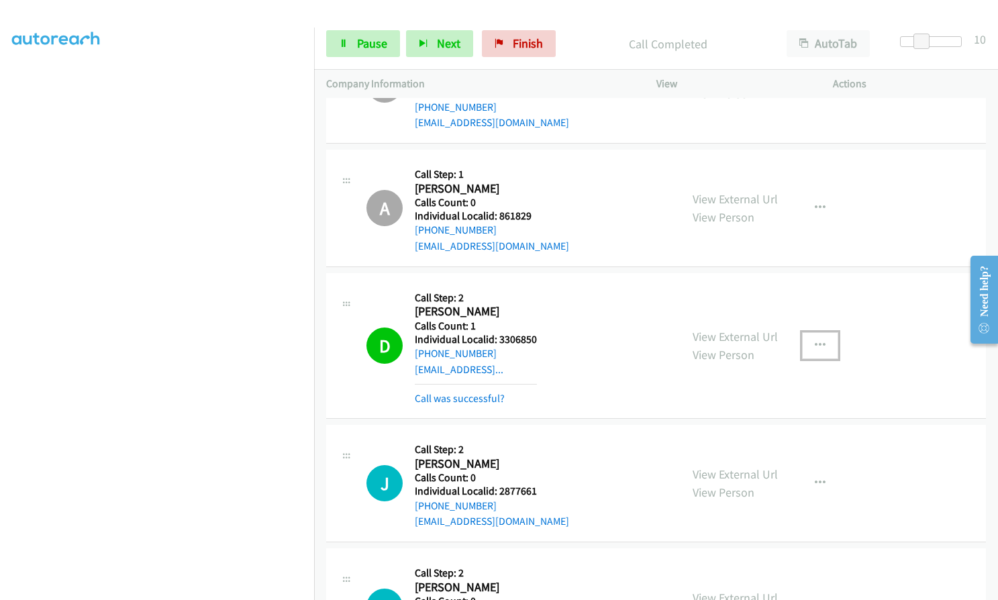
click at [815, 340] on icon "button" at bounding box center [820, 345] width 11 height 11
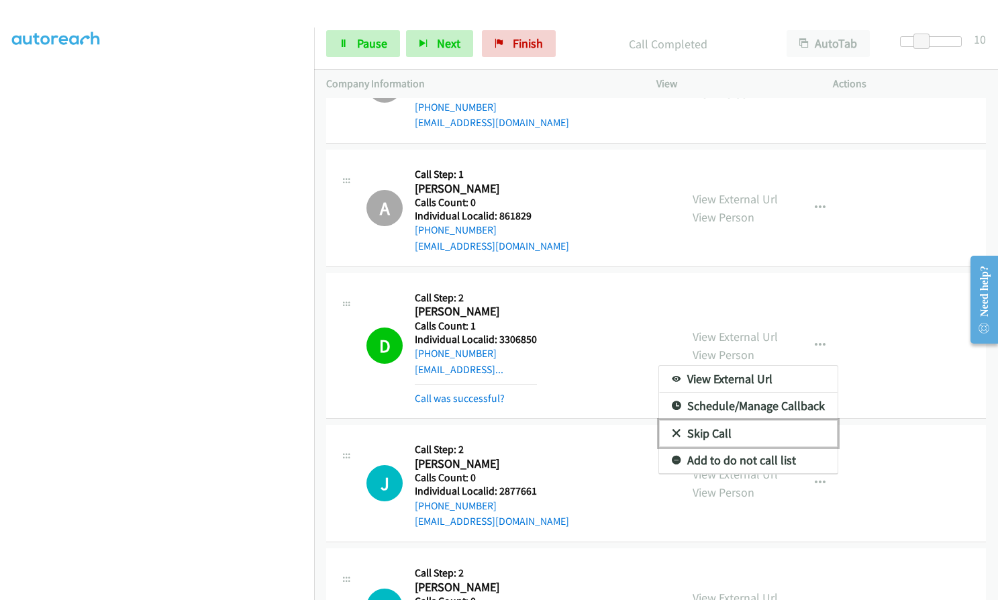
click at [672, 429] on icon at bounding box center [676, 433] width 9 height 9
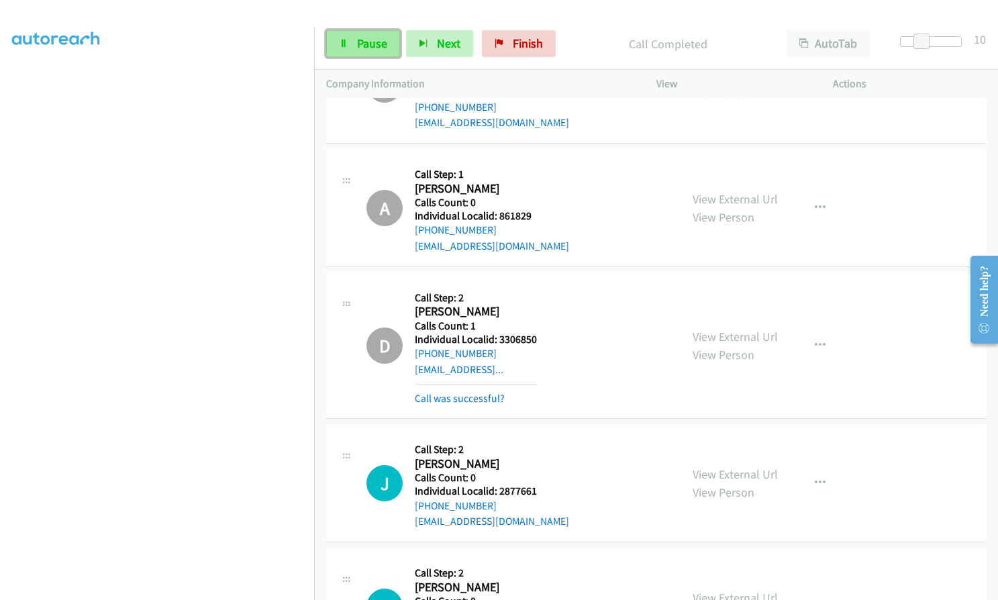
click at [370, 48] on span "Pause" at bounding box center [372, 43] width 30 height 15
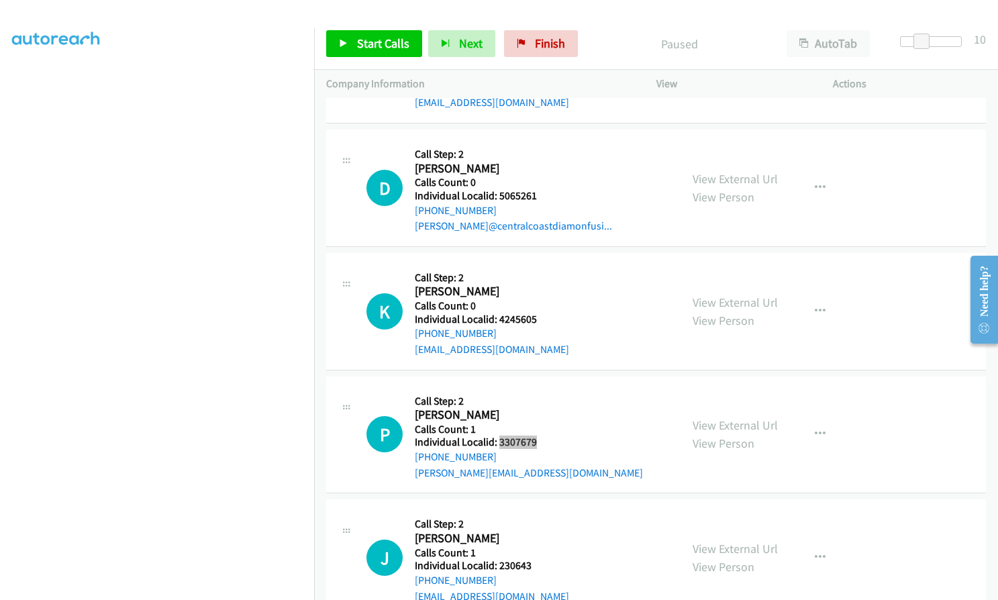
scroll to position [11132, 0]
drag, startPoint x: 497, startPoint y: 503, endPoint x: 541, endPoint y: 505, distance: 43.6
click at [541, 511] on div "J Callback Scheduled Call Step: 2 [PERSON_NAME] America/Los_Angeles Calls Count…" at bounding box center [517, 557] width 302 height 93
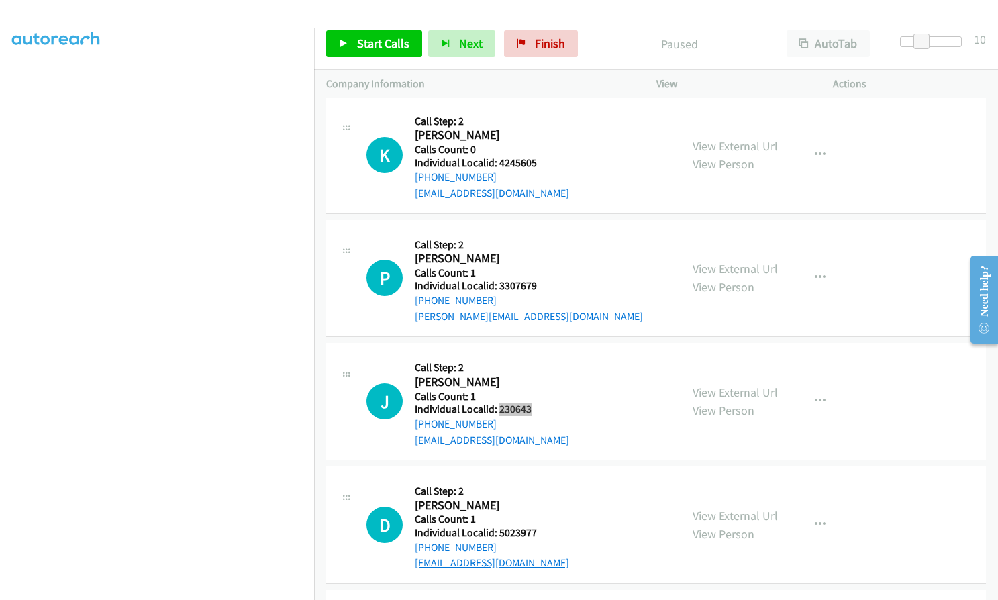
scroll to position [11352, 0]
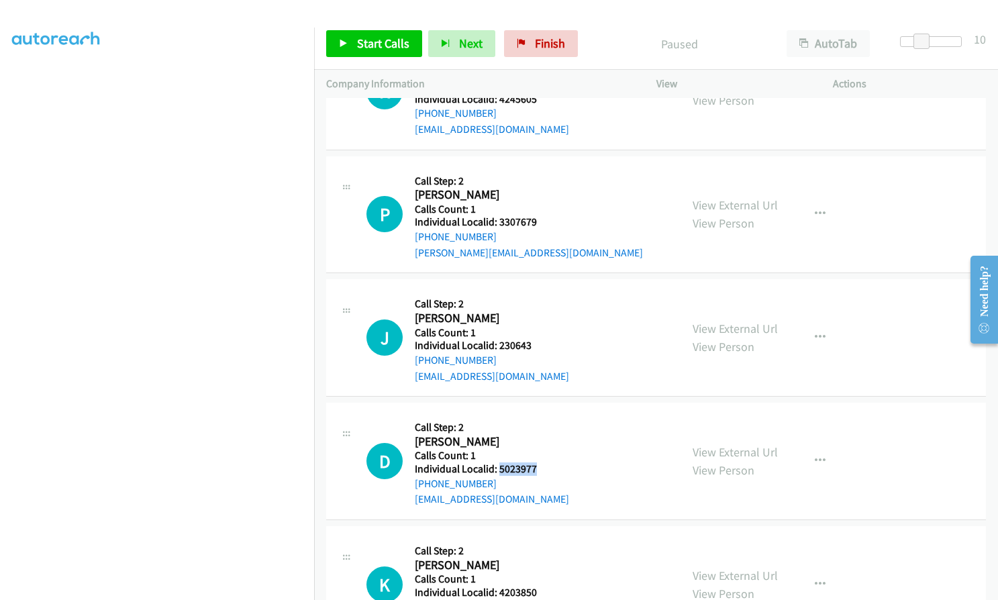
drag, startPoint x: 497, startPoint y: 407, endPoint x: 533, endPoint y: 406, distance: 36.3
click at [533, 462] on h5 "Individual Localid: 5023977" at bounding box center [492, 468] width 154 height 13
drag, startPoint x: 499, startPoint y: 524, endPoint x: 534, endPoint y: 532, distance: 35.8
click at [534, 586] on h5 "Individual Localid: 4203850" at bounding box center [529, 592] width 228 height 13
click at [368, 40] on span "Start Calls" at bounding box center [383, 43] width 52 height 15
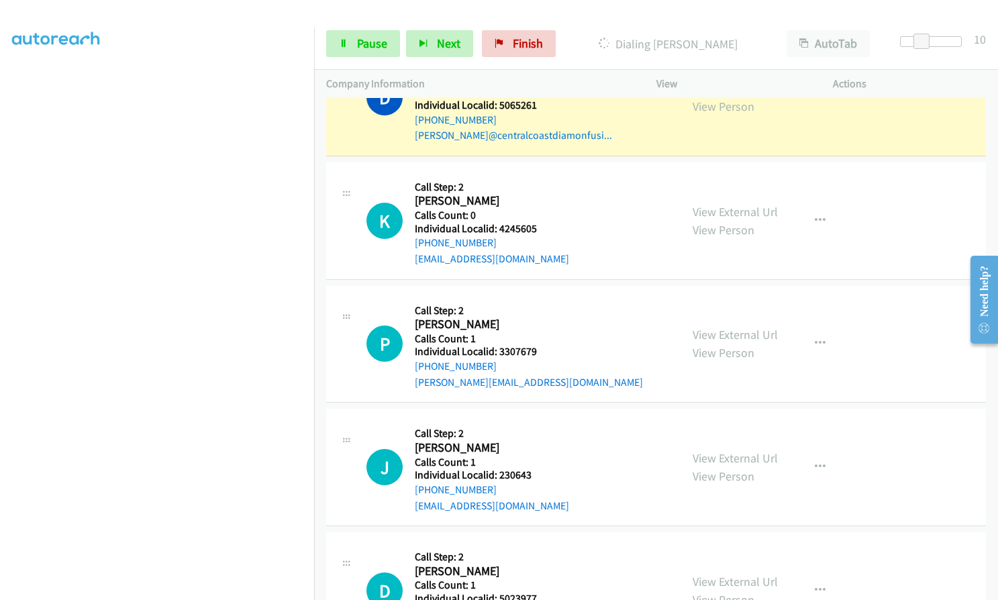
scroll to position [11117, 0]
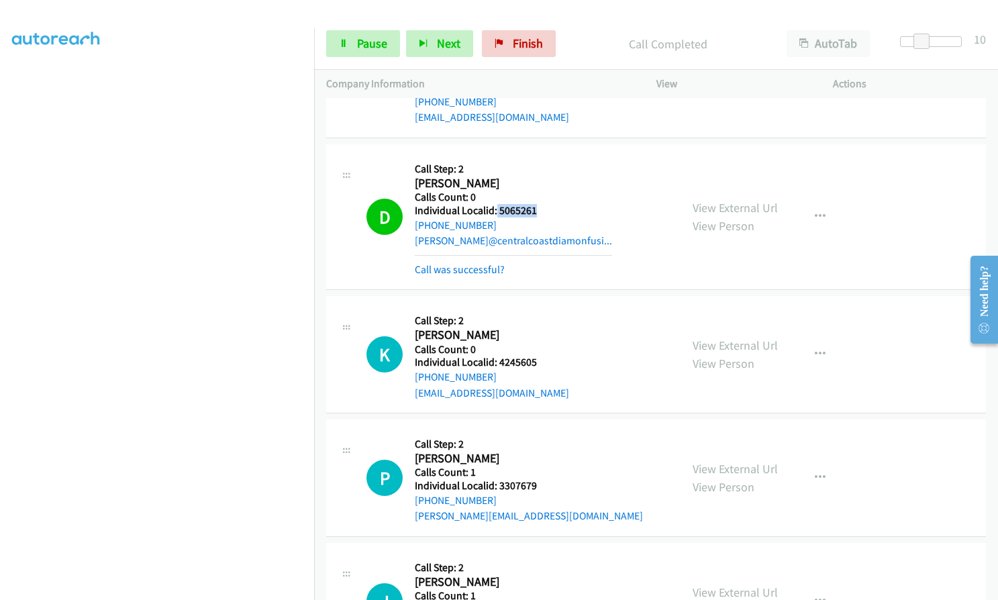
drag, startPoint x: 495, startPoint y: 147, endPoint x: 541, endPoint y: 146, distance: 45.6
click at [541, 204] on h5 "Individual Localid: 5065261" at bounding box center [513, 210] width 197 height 13
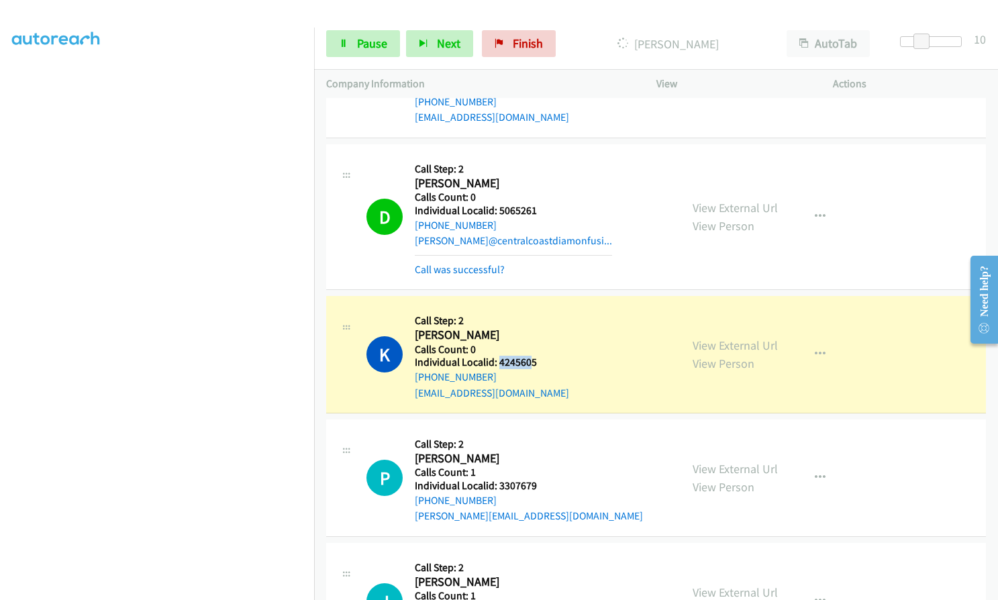
drag, startPoint x: 499, startPoint y: 297, endPoint x: 531, endPoint y: 299, distance: 32.3
click at [531, 356] on h5 "Individual Localid: 4245605" at bounding box center [492, 362] width 154 height 13
click at [533, 356] on h5 "Individual Localid: 4245605" at bounding box center [492, 362] width 154 height 13
drag, startPoint x: 498, startPoint y: 299, endPoint x: 539, endPoint y: 299, distance: 40.9
click at [539, 308] on div "K Callback Scheduled Call Step: 2 [PERSON_NAME] America/[GEOGRAPHIC_DATA] Calls…" at bounding box center [517, 354] width 302 height 93
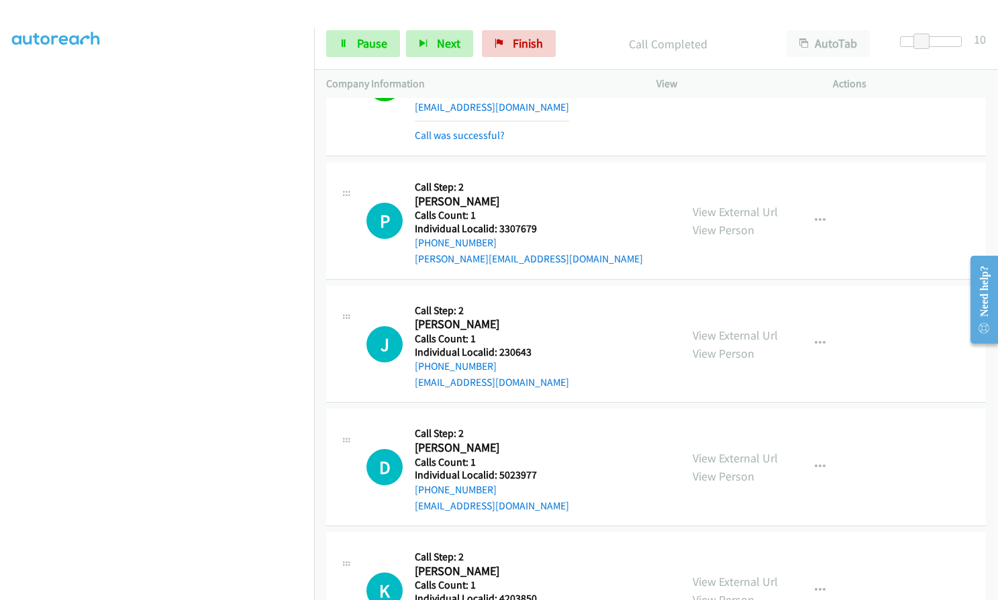
scroll to position [11419, 0]
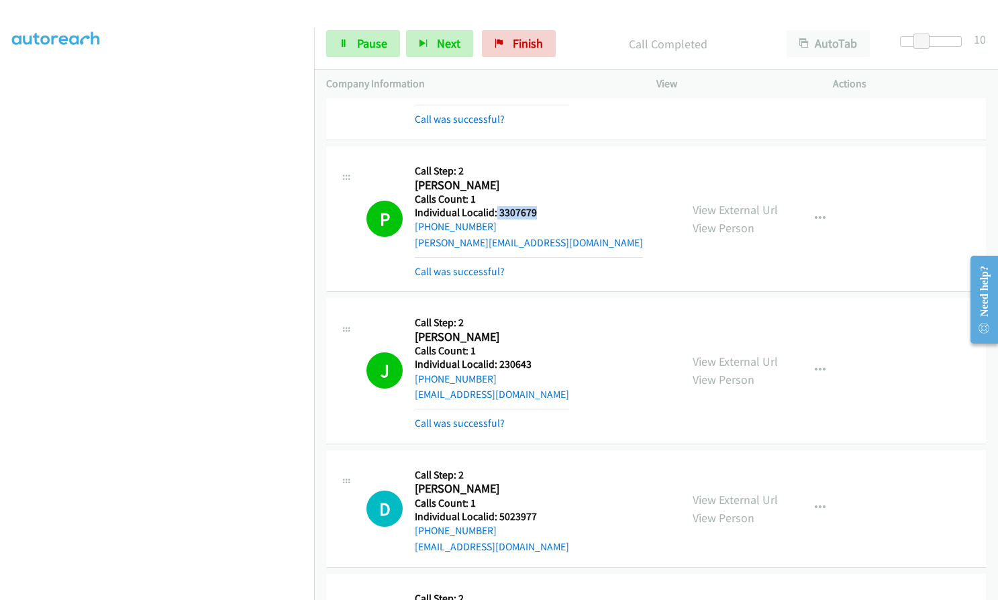
drag, startPoint x: 496, startPoint y: 149, endPoint x: 539, endPoint y: 149, distance: 43.6
click at [539, 158] on div "P Callback Scheduled Call Step: 2 [PERSON_NAME] America/Los_Angeles Calls Count…" at bounding box center [517, 218] width 302 height 121
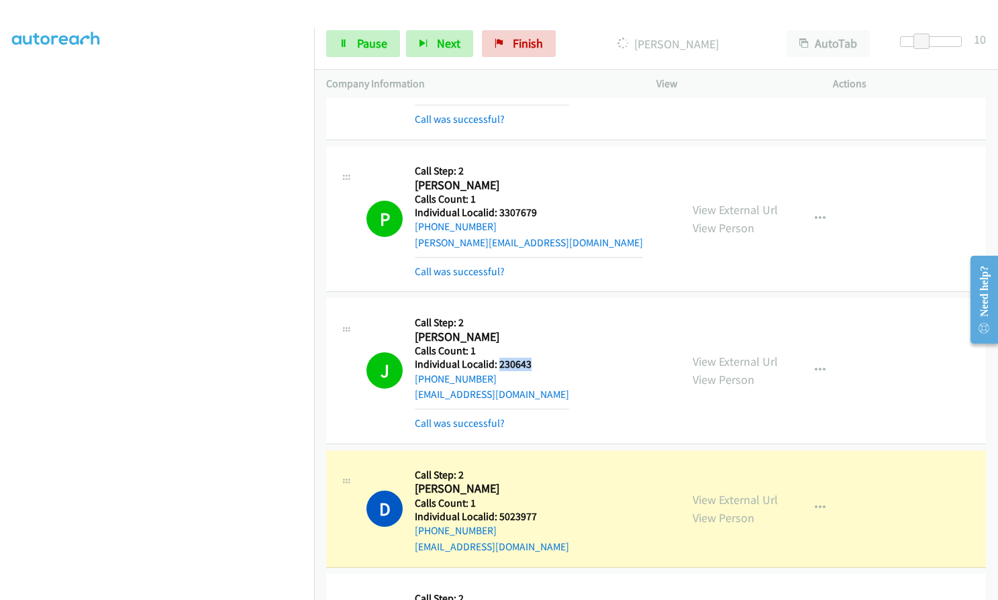
drag, startPoint x: 498, startPoint y: 303, endPoint x: 530, endPoint y: 305, distance: 32.2
click at [530, 310] on div "J Callback Scheduled Call Step: 2 [PERSON_NAME] America/Los_Angeles Calls Count…" at bounding box center [517, 370] width 302 height 121
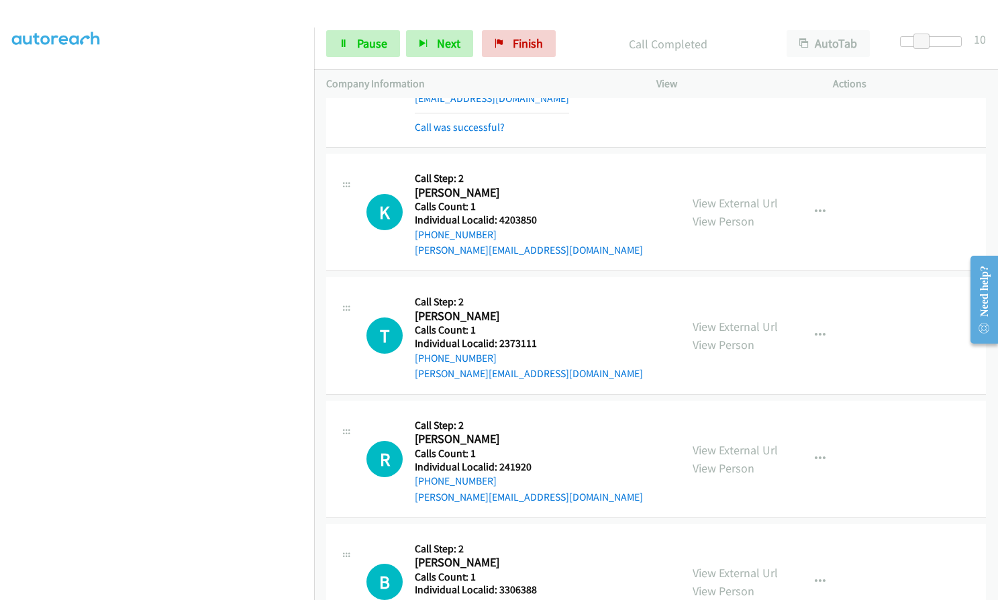
scroll to position [11889, 0]
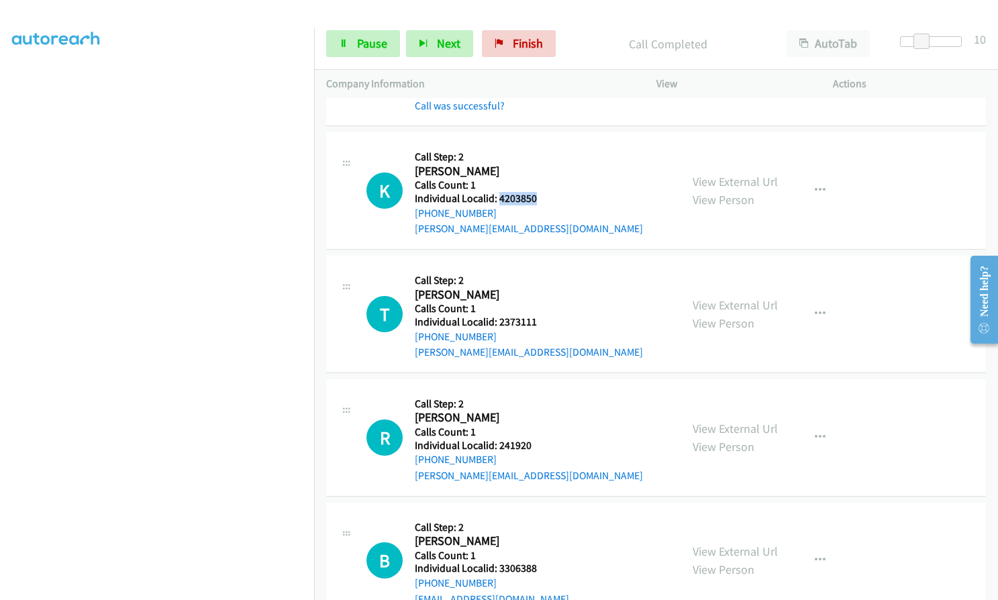
drag, startPoint x: 497, startPoint y: 134, endPoint x: 541, endPoint y: 139, distance: 43.9
click at [541, 144] on div "K Callback Scheduled Call Step: 2 [PERSON_NAME] America/[GEOGRAPHIC_DATA] Calls…" at bounding box center [517, 190] width 302 height 93
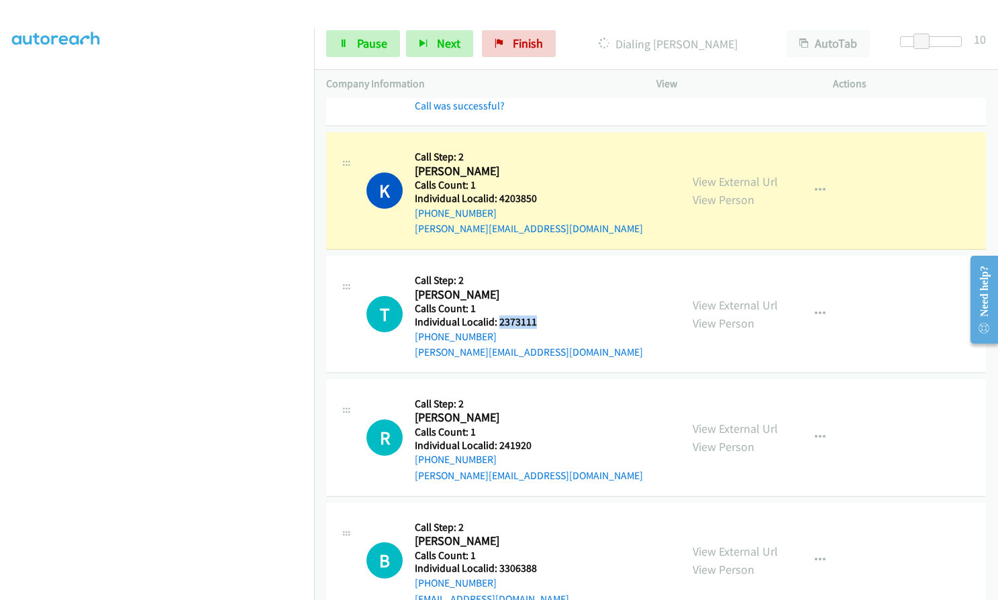
drag, startPoint x: 518, startPoint y: 260, endPoint x: 539, endPoint y: 260, distance: 20.8
click at [539, 315] on h5 "Individual Localid: 2373111" at bounding box center [529, 321] width 228 height 13
drag, startPoint x: 494, startPoint y: 378, endPoint x: 533, endPoint y: 384, distance: 39.4
click at [533, 391] on div "R Callback Scheduled Call Step: 2 [PERSON_NAME] [GEOGRAPHIC_DATA]/[GEOGRAPHIC_D…" at bounding box center [517, 437] width 302 height 93
drag, startPoint x: 503, startPoint y: 505, endPoint x: 539, endPoint y: 505, distance: 36.2
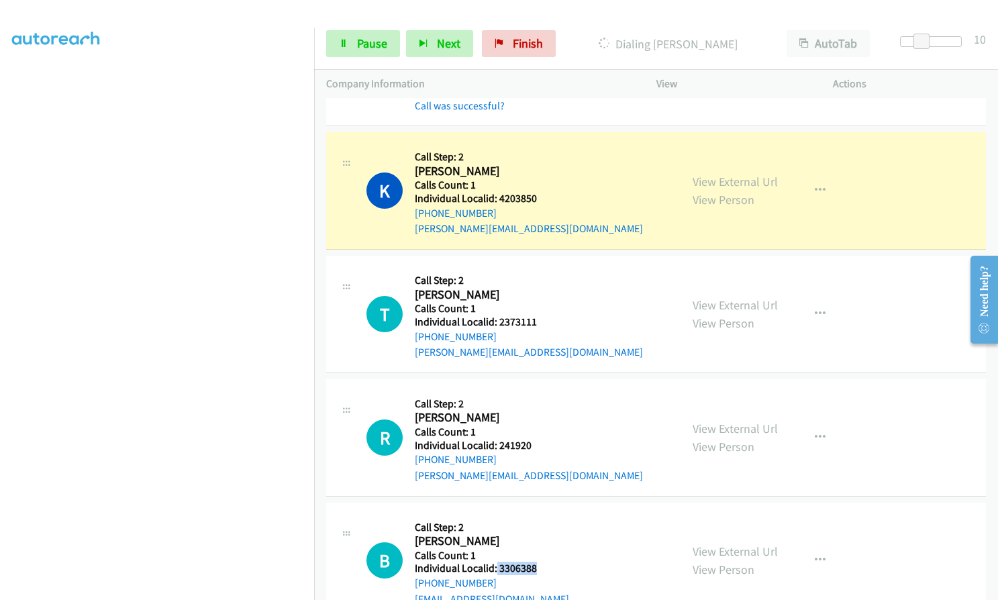
click at [539, 515] on div "B Callback Scheduled Call Step: 2 [PERSON_NAME] America/[GEOGRAPHIC_DATA] Calls…" at bounding box center [517, 561] width 302 height 93
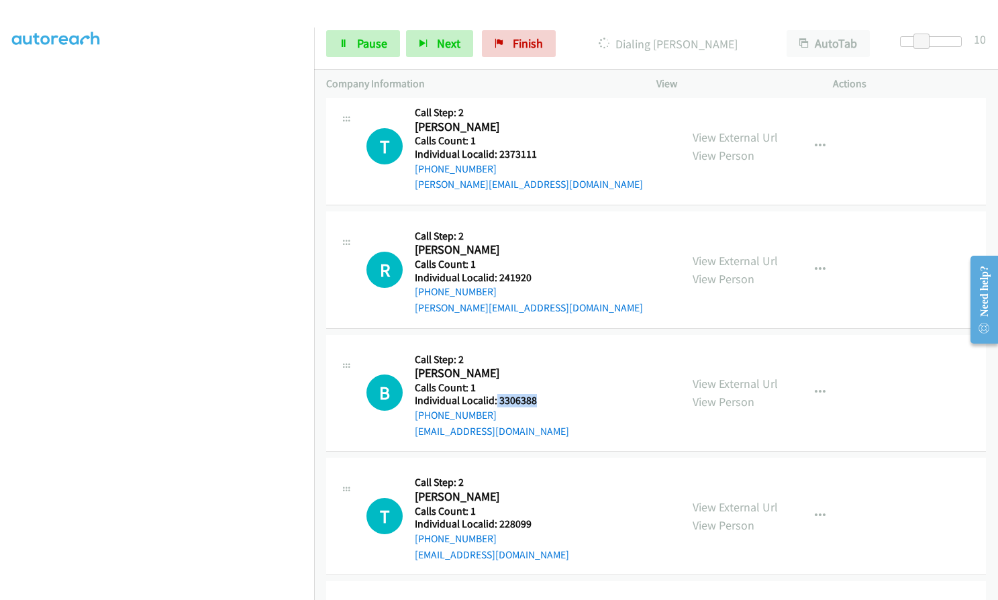
scroll to position [12085, 0]
drag, startPoint x: 498, startPoint y: 458, endPoint x: 537, endPoint y: 459, distance: 39.6
click at [537, 470] on div "T Callback Scheduled Call Step: 2 [PERSON_NAME] America/[GEOGRAPHIC_DATA] Calls…" at bounding box center [517, 516] width 302 height 93
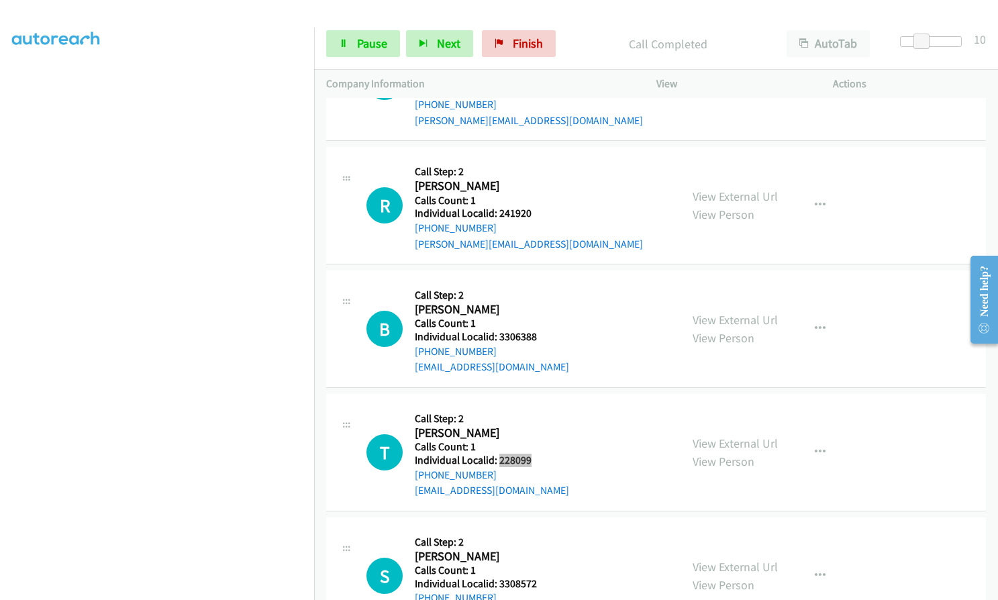
scroll to position [12203, 0]
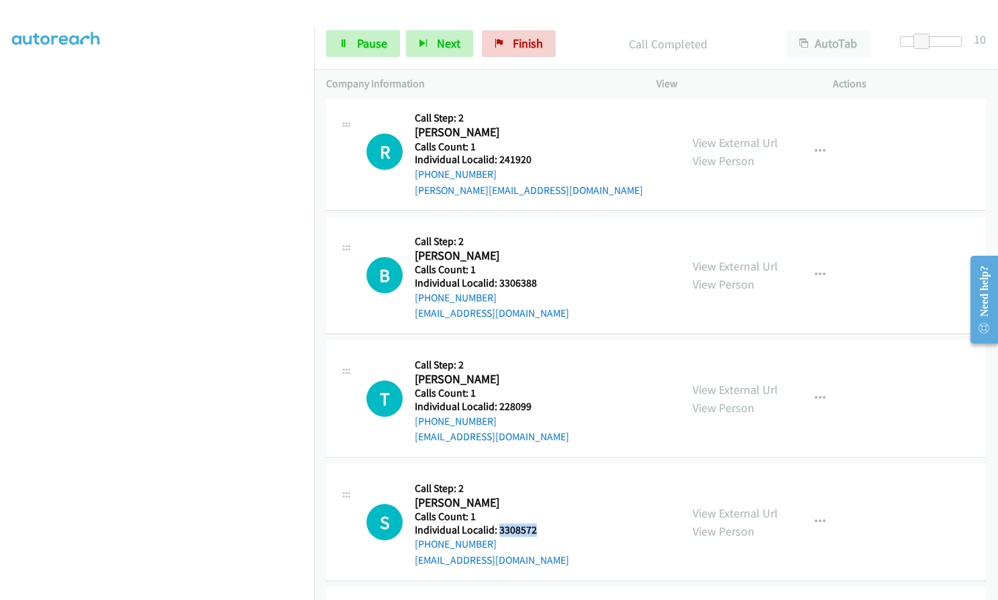
drag, startPoint x: 497, startPoint y: 468, endPoint x: 539, endPoint y: 470, distance: 41.6
click at [539, 476] on div "S Callback Scheduled Call Step: 2 [PERSON_NAME] America/[GEOGRAPHIC_DATA] Calls…" at bounding box center [517, 522] width 302 height 93
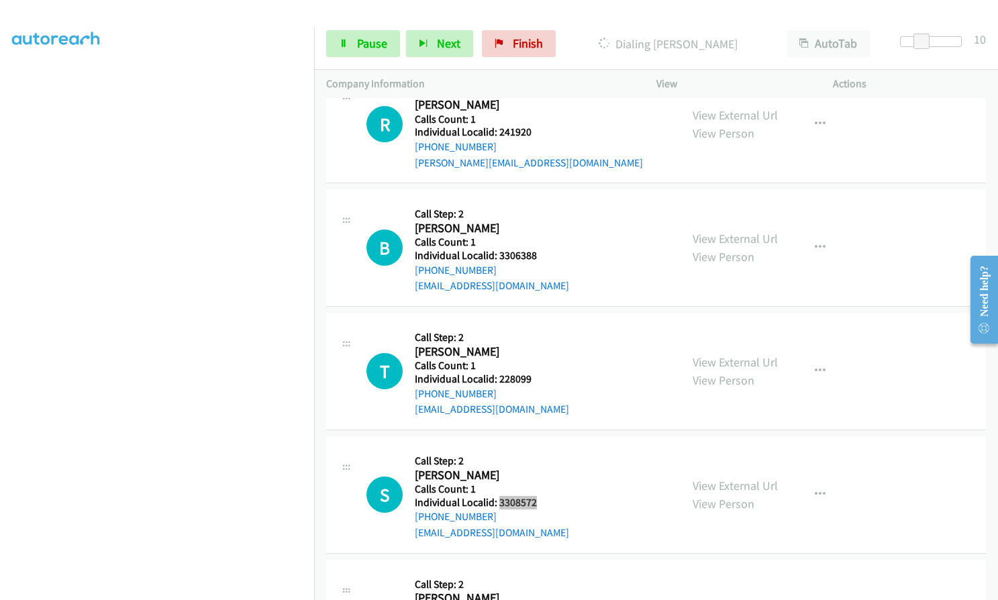
scroll to position [12263, 0]
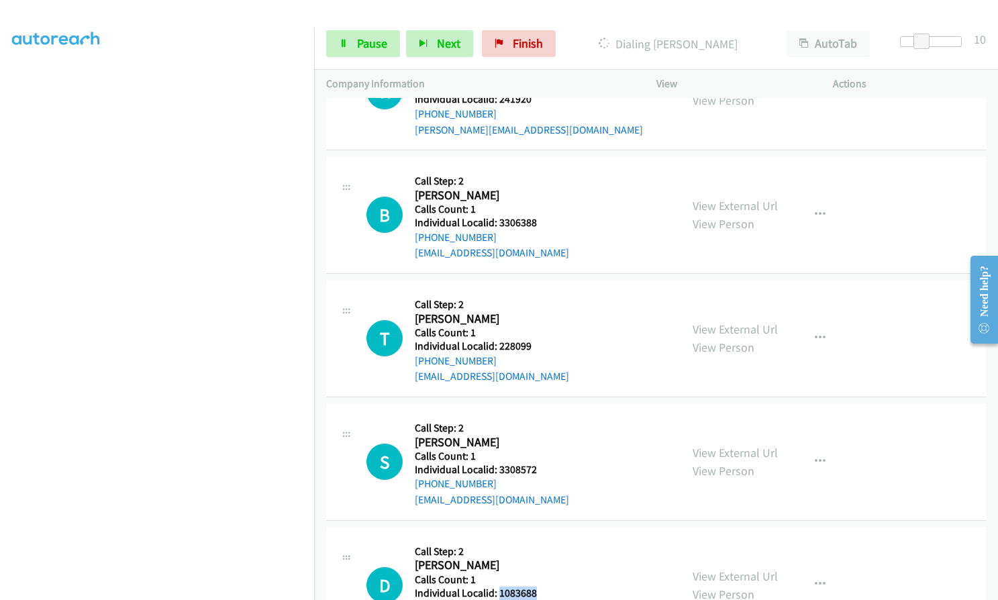
drag, startPoint x: 497, startPoint y: 533, endPoint x: 533, endPoint y: 531, distance: 36.9
click at [533, 586] on h5 "Individual Localid: 1083688" at bounding box center [492, 592] width 154 height 13
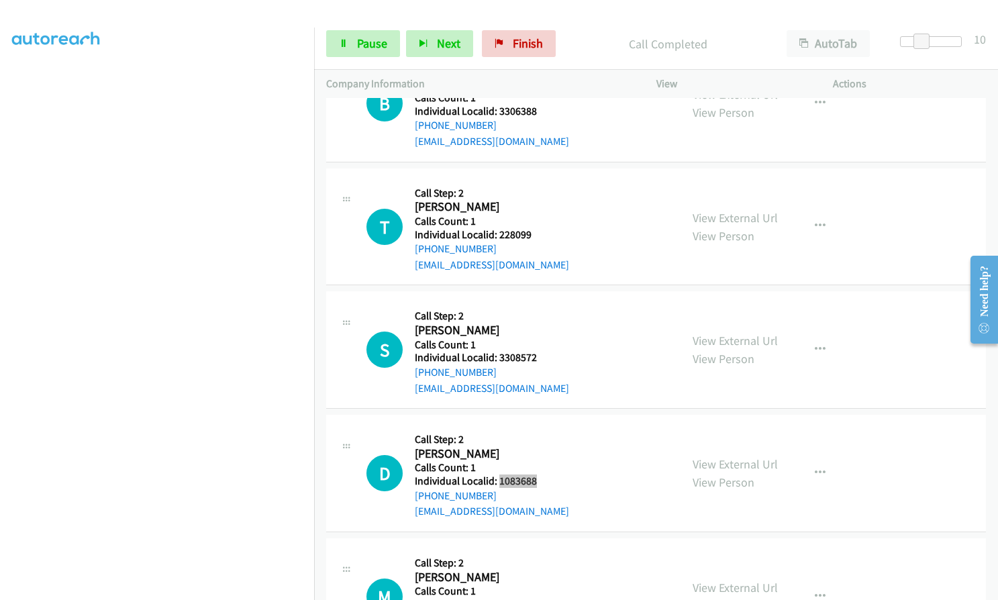
scroll to position [12415, 0]
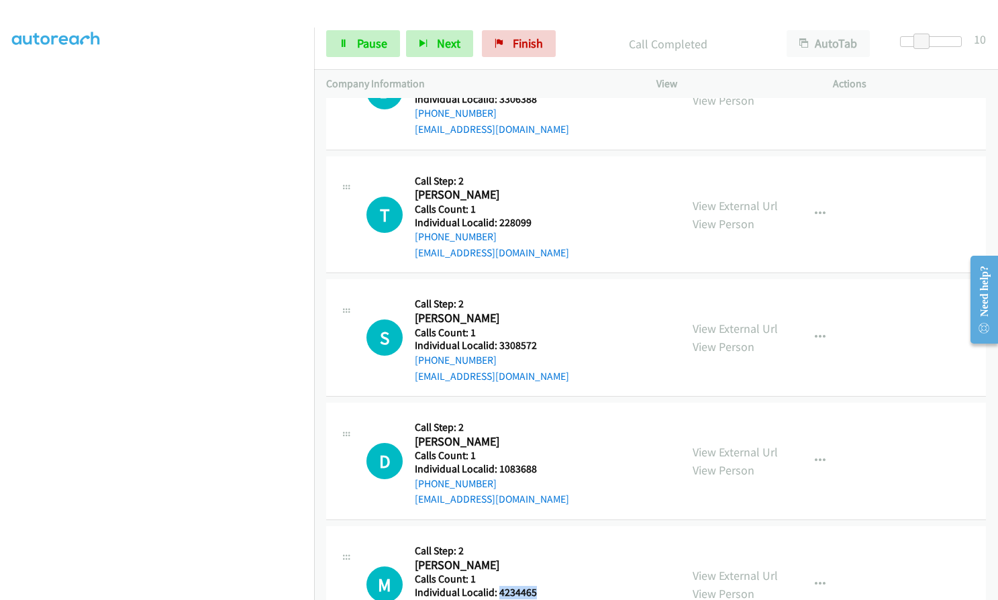
drag, startPoint x: 499, startPoint y: 530, endPoint x: 535, endPoint y: 529, distance: 36.2
click at [535, 586] on h5 "Individual Localid: 4234465" at bounding box center [492, 592] width 154 height 13
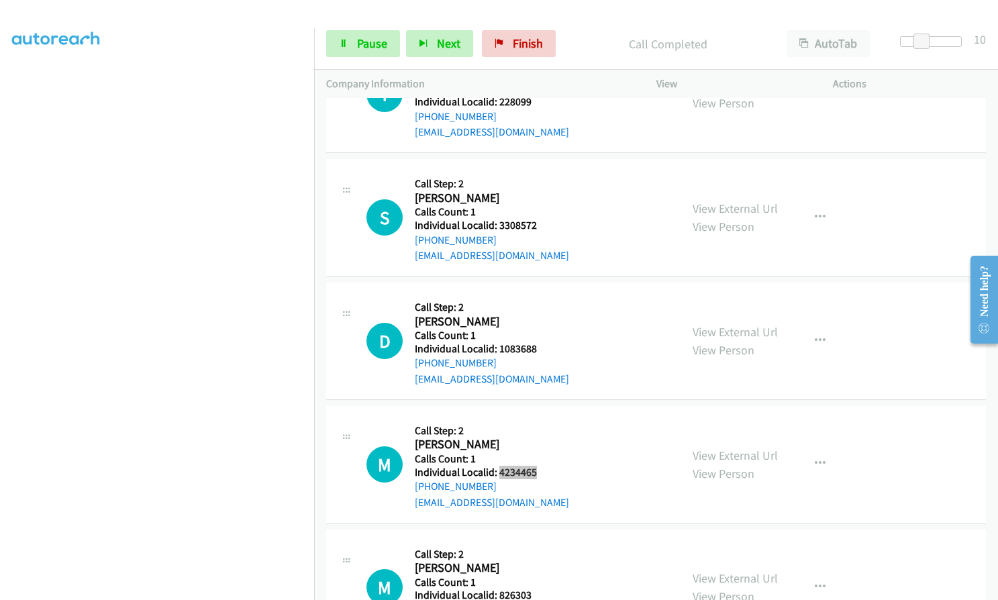
scroll to position [12567, 0]
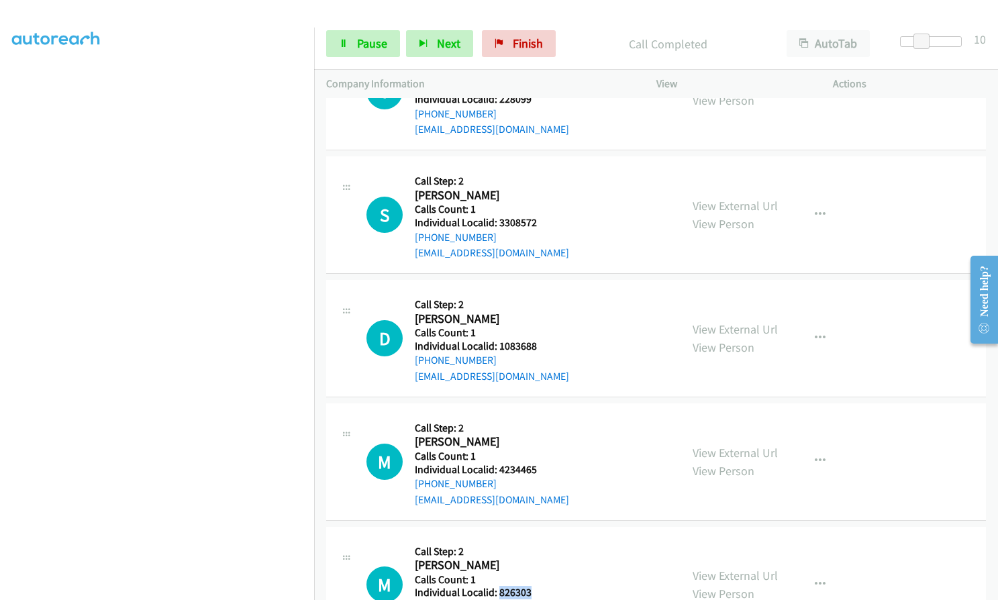
drag, startPoint x: 497, startPoint y: 528, endPoint x: 537, endPoint y: 527, distance: 40.3
click at [537, 586] on h5 "Individual Localid: 826303" at bounding box center [529, 592] width 228 height 13
click at [362, 36] on span "Pause" at bounding box center [372, 43] width 30 height 15
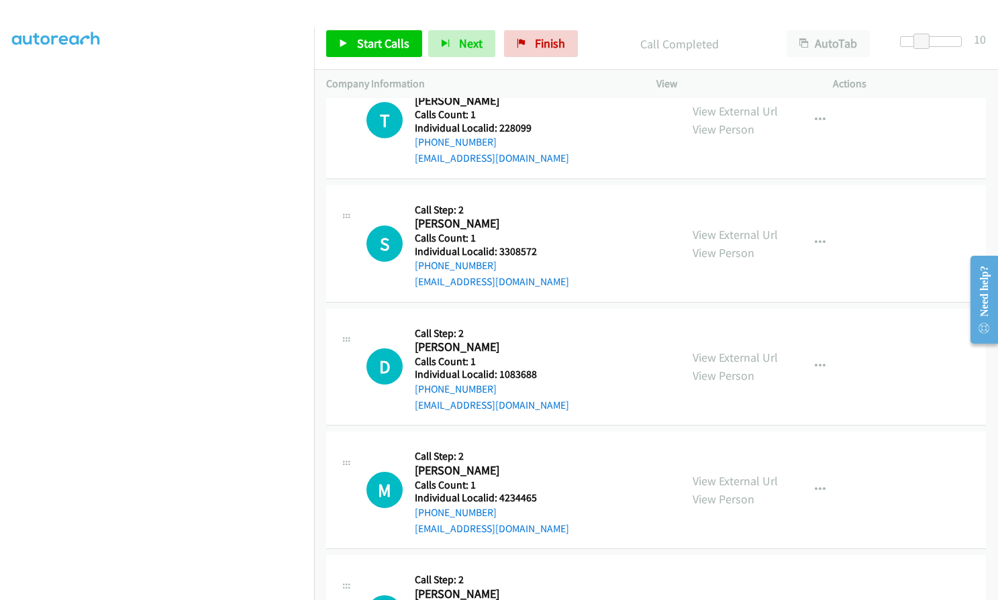
scroll to position [12595, 0]
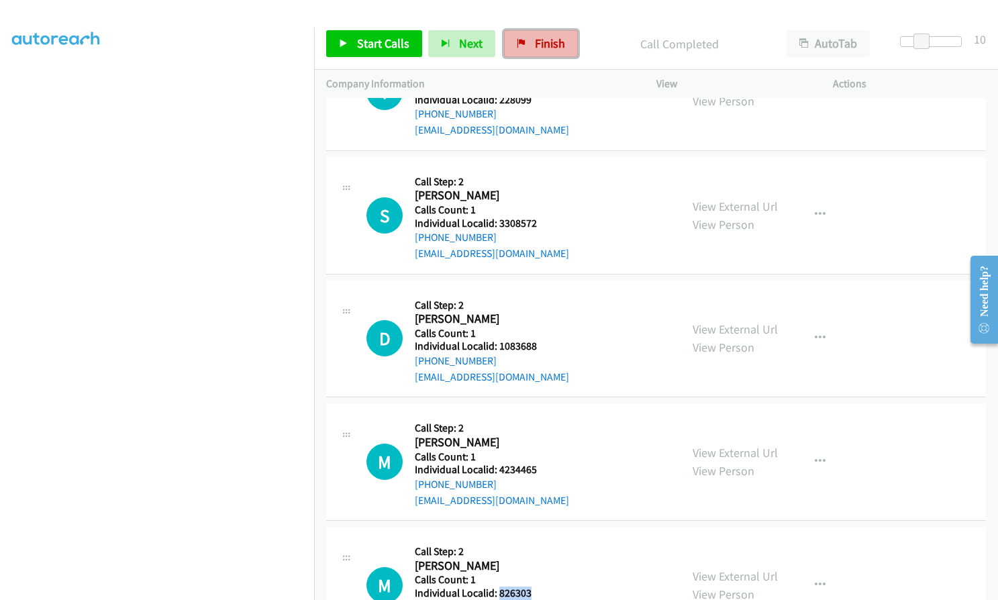
click at [543, 36] on span "Finish" at bounding box center [550, 43] width 30 height 15
